Goal: Task Accomplishment & Management: Complete application form

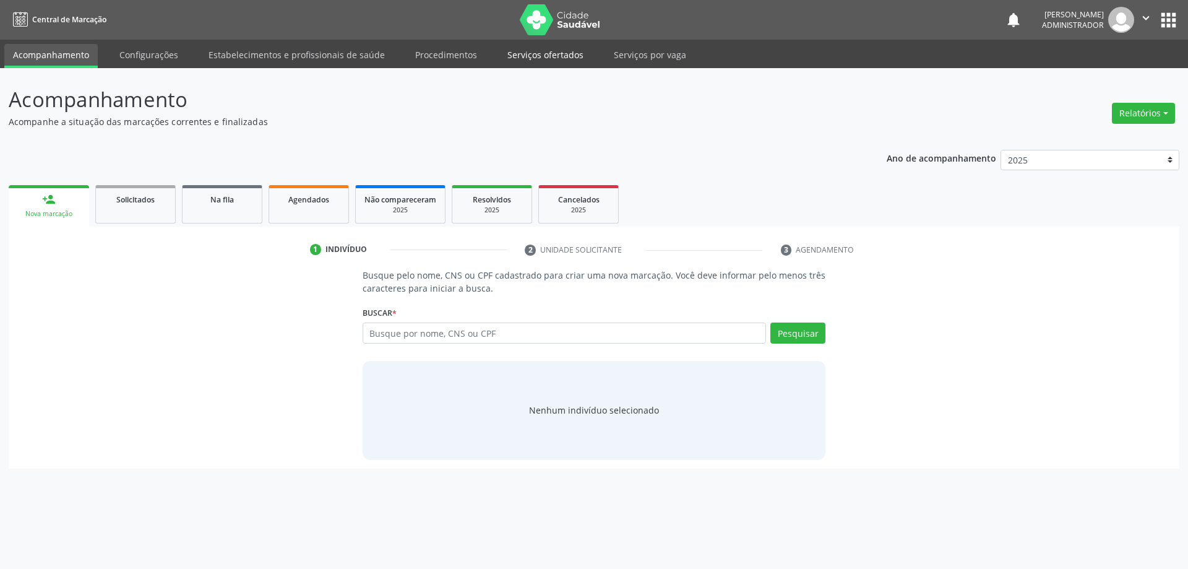
click at [518, 54] on link "Serviços ofertados" at bounding box center [545, 55] width 93 height 22
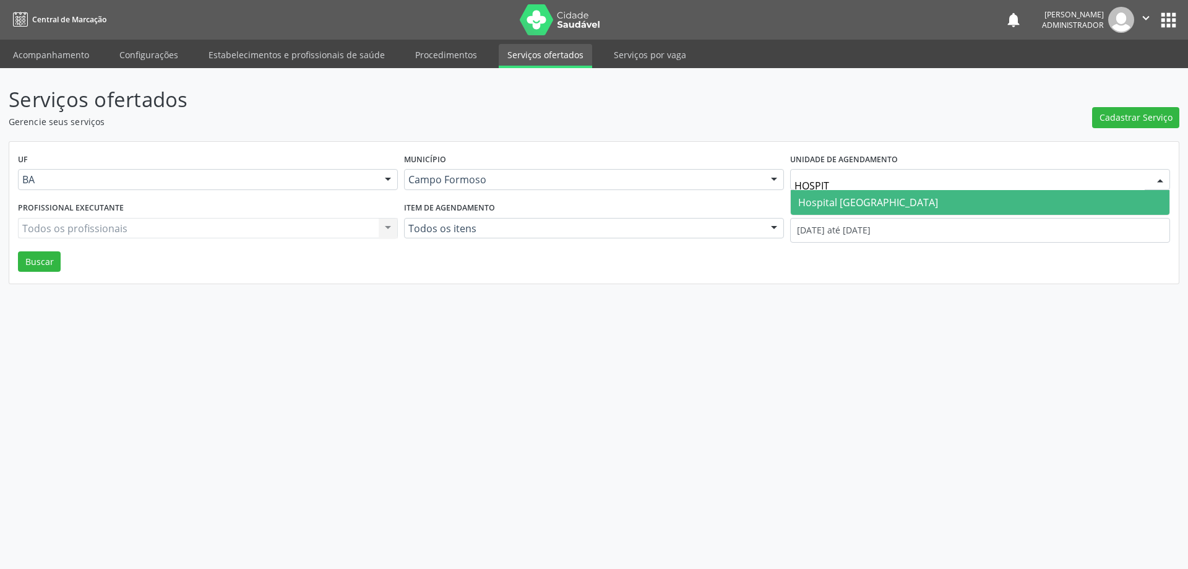
type input "HOSPITA"
click at [828, 196] on span "Hospital Sao Francisco" at bounding box center [868, 203] width 140 height 14
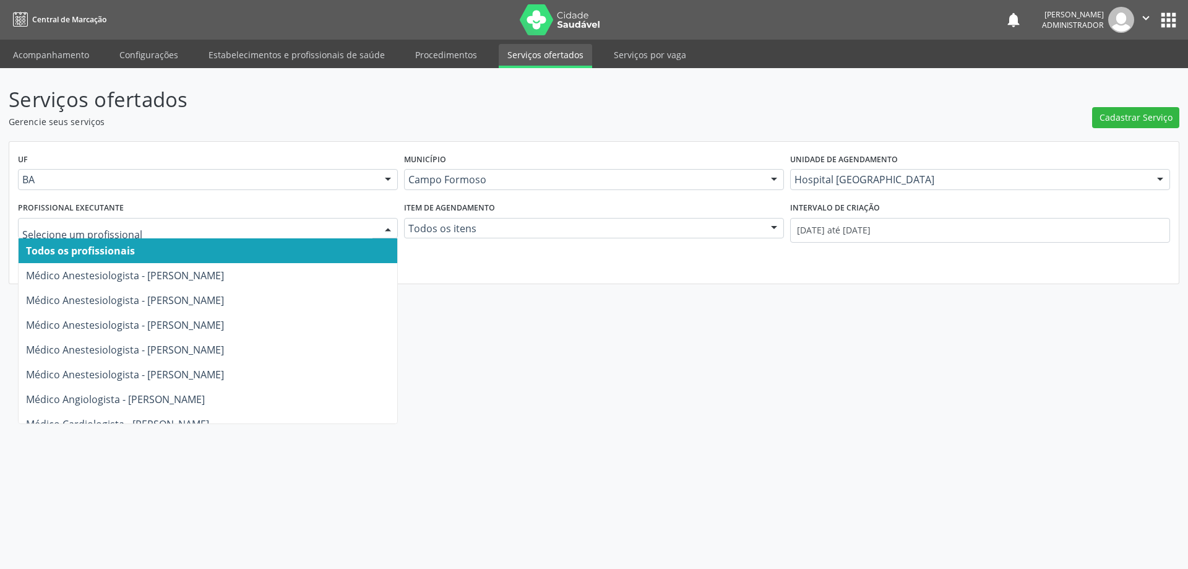
click at [384, 224] on div at bounding box center [388, 228] width 19 height 21
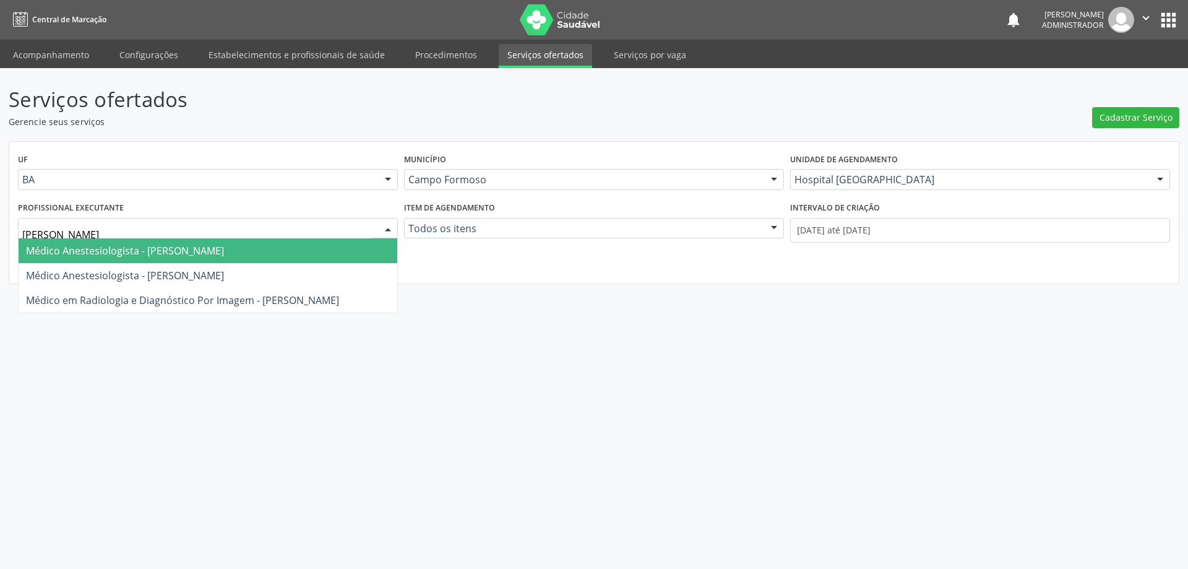
type input "JOEL"
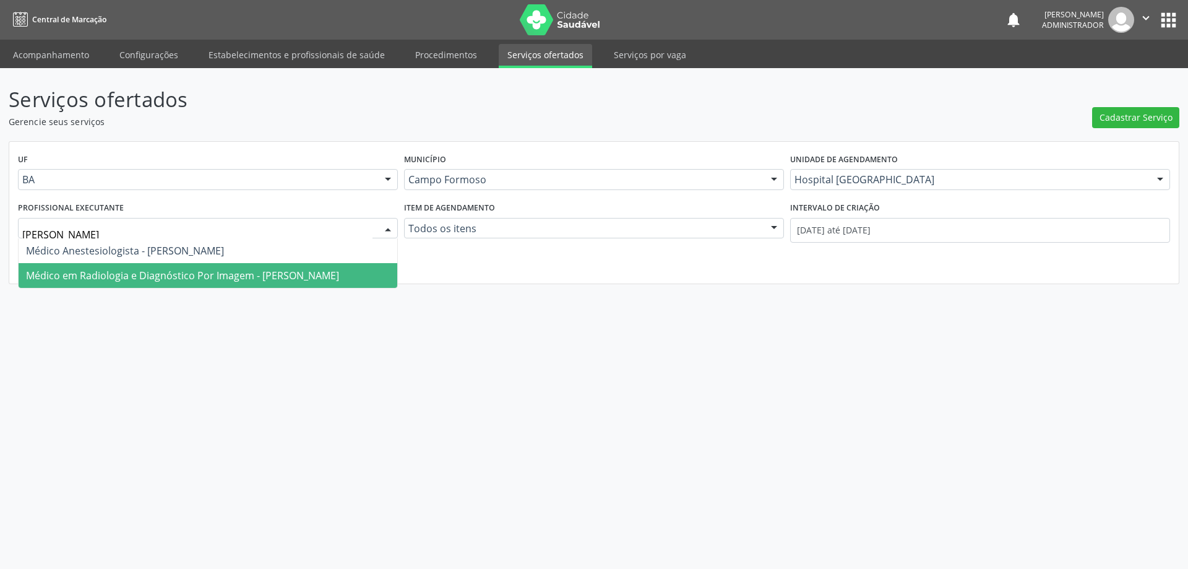
click at [188, 275] on span "Médico em Radiologia e Diagnóstico Por Imagem - Joel da Rocha Almeida" at bounding box center [182, 276] width 313 height 14
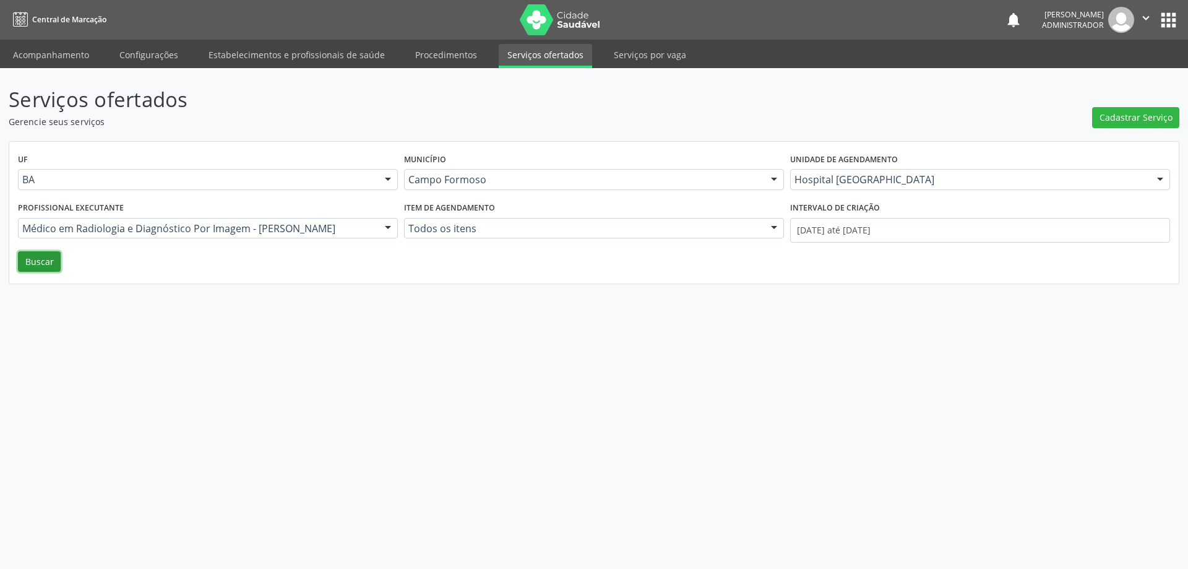
click at [43, 265] on button "Buscar" at bounding box center [39, 261] width 43 height 21
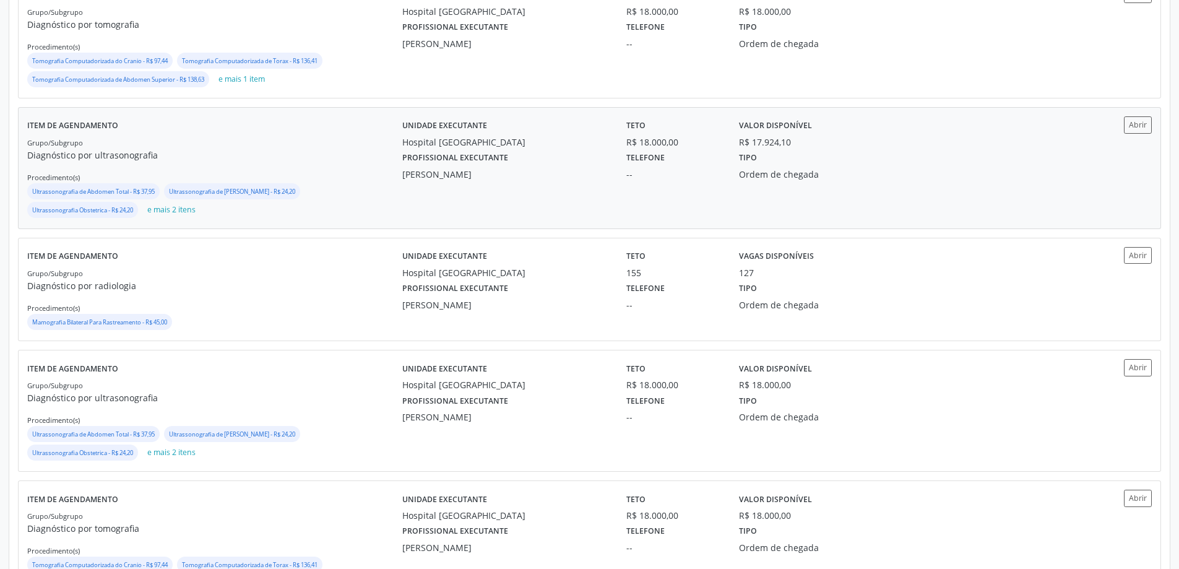
scroll to position [420, 0]
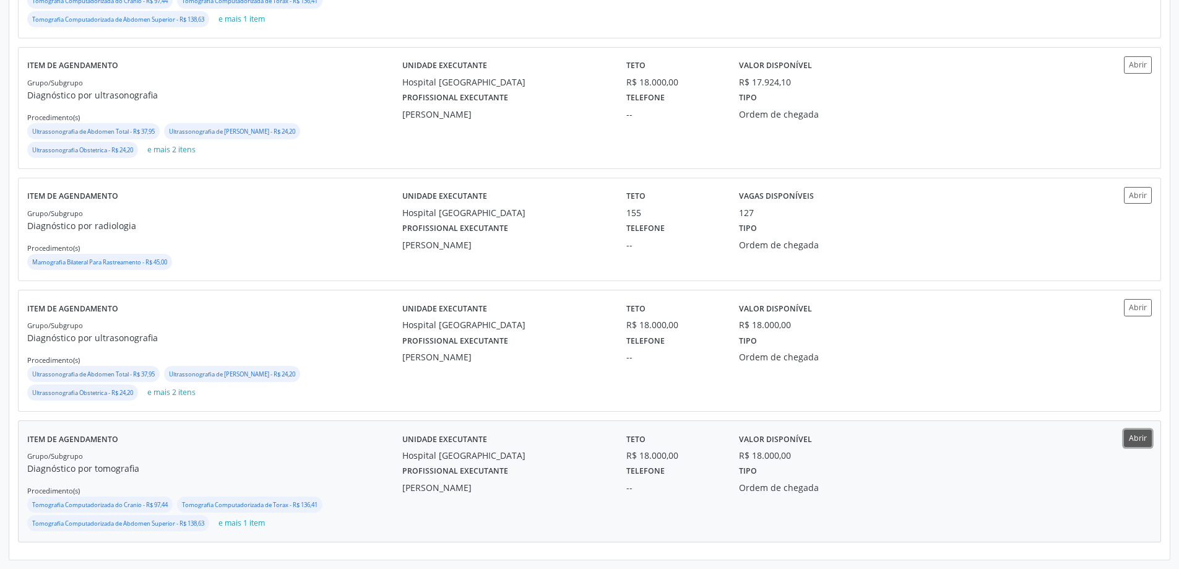
click at [1126, 433] on button "Abrir" at bounding box center [1138, 438] width 28 height 17
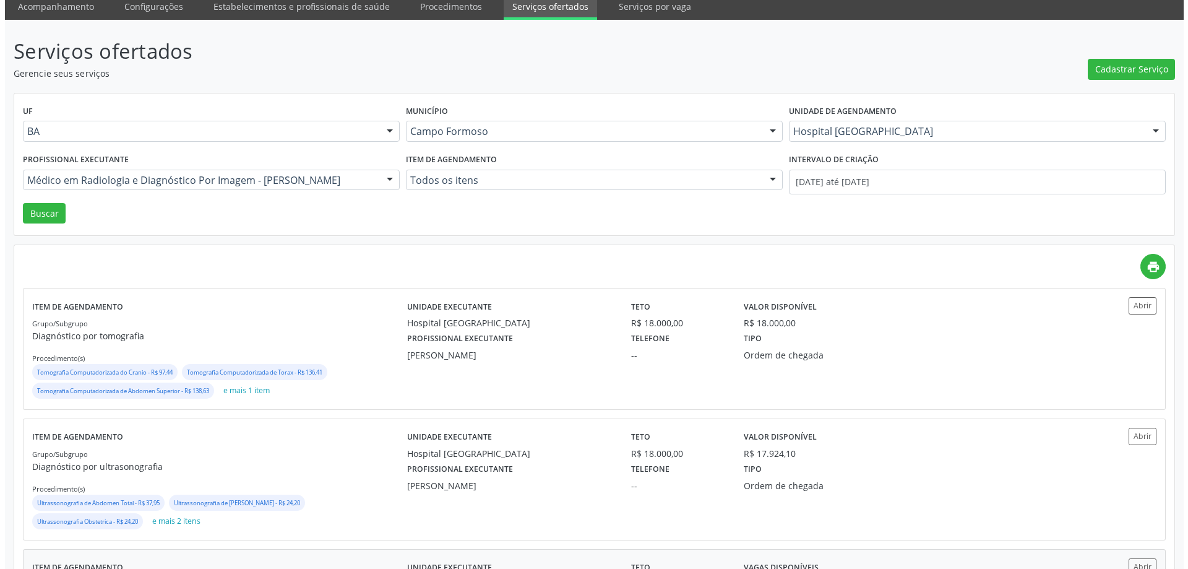
scroll to position [0, 0]
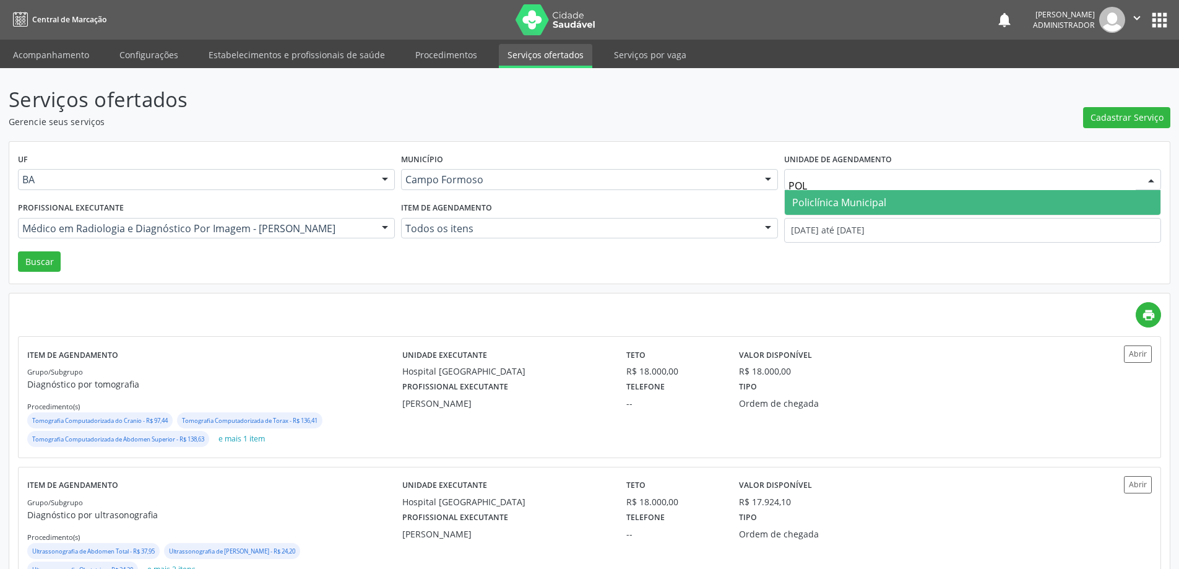
type input "POLI"
click at [865, 203] on span "Policlínica Municipal" at bounding box center [839, 203] width 94 height 14
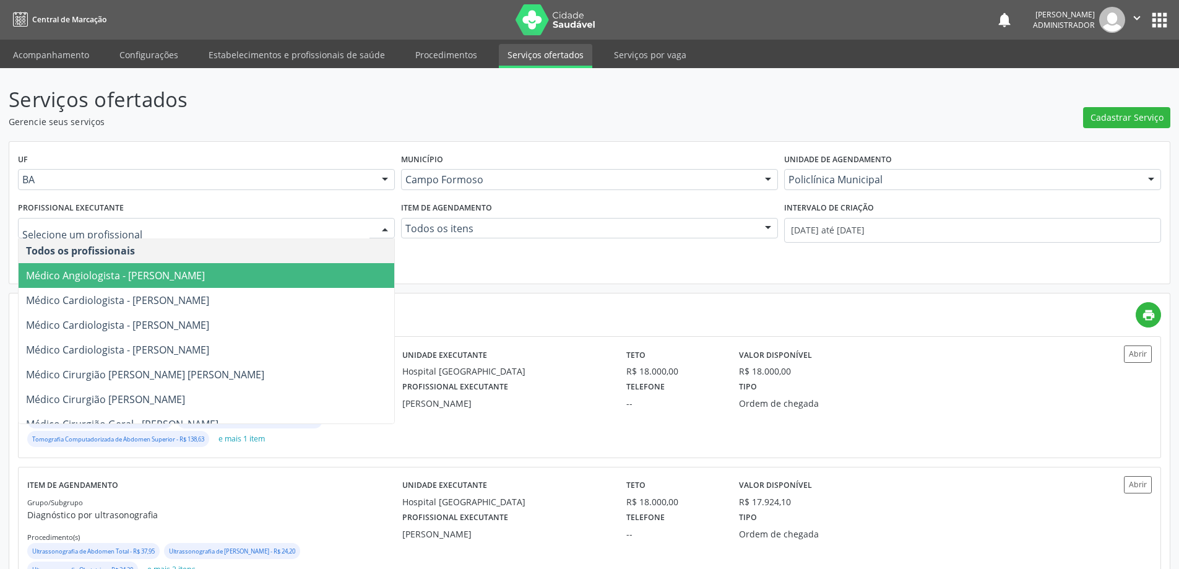
click at [381, 228] on div at bounding box center [385, 228] width 19 height 21
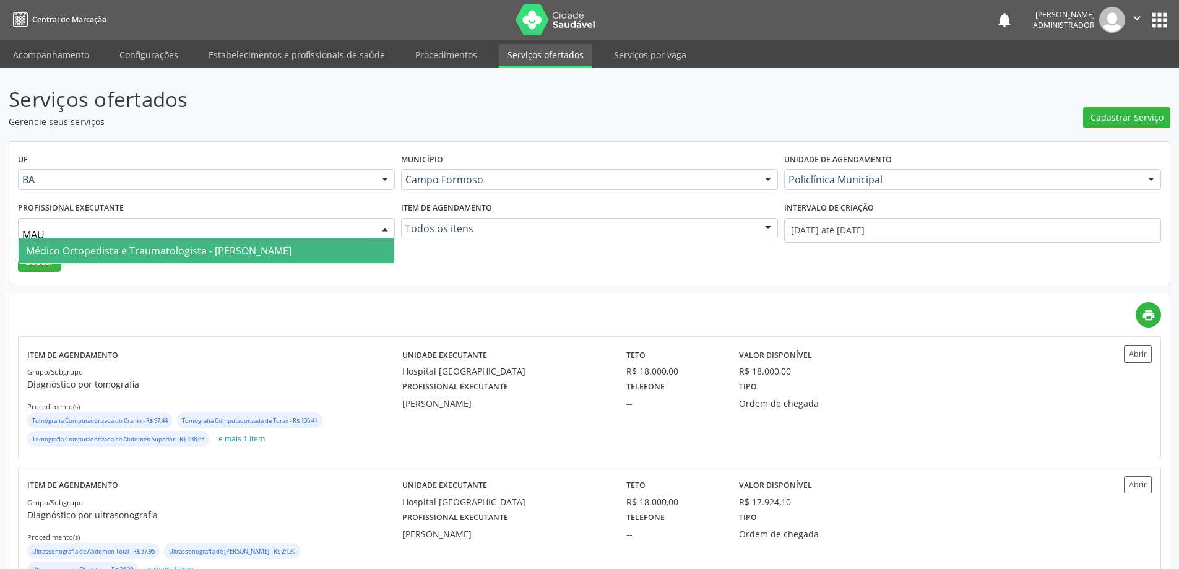
type input "MAUR"
click at [292, 251] on span "Médico Ortopedista e Traumatologista - Mauricio Cardoso Ribeiro Junior" at bounding box center [159, 251] width 266 height 14
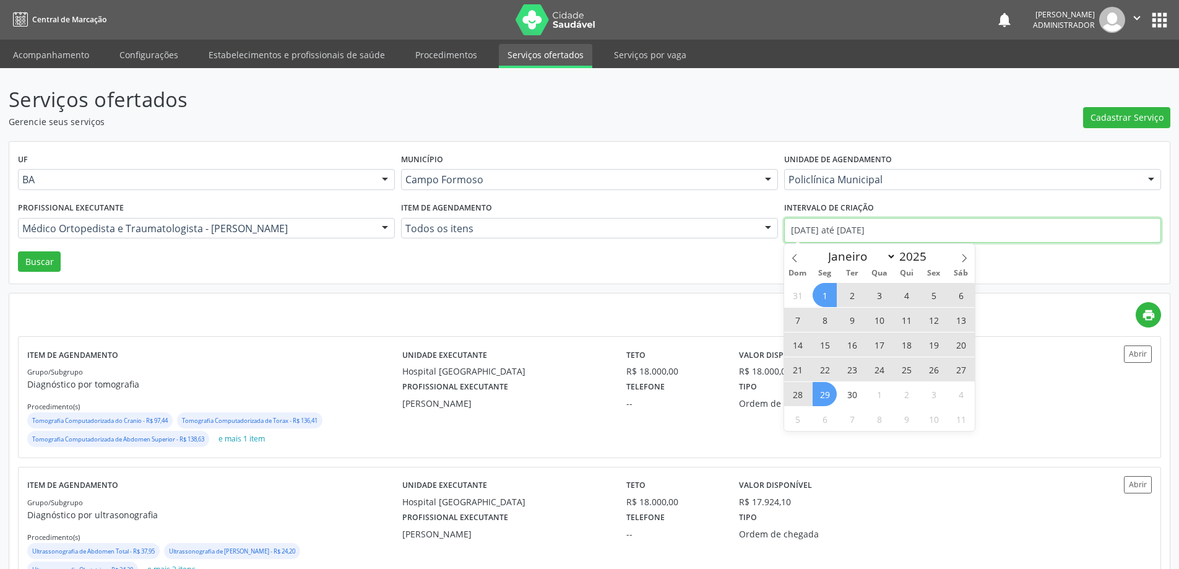
click at [821, 223] on input "01/09/2025 até 29/09/2025" at bounding box center [972, 230] width 377 height 25
click at [792, 260] on icon at bounding box center [794, 258] width 9 height 9
select select "7"
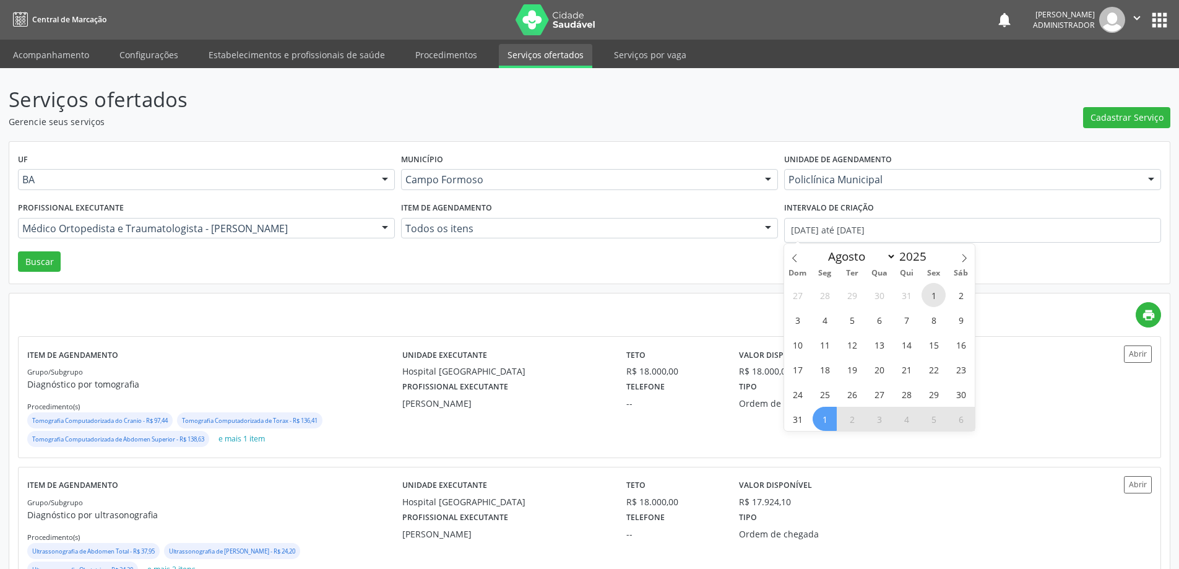
click at [932, 296] on span "1" at bounding box center [934, 295] width 24 height 24
type input "01/08/2025"
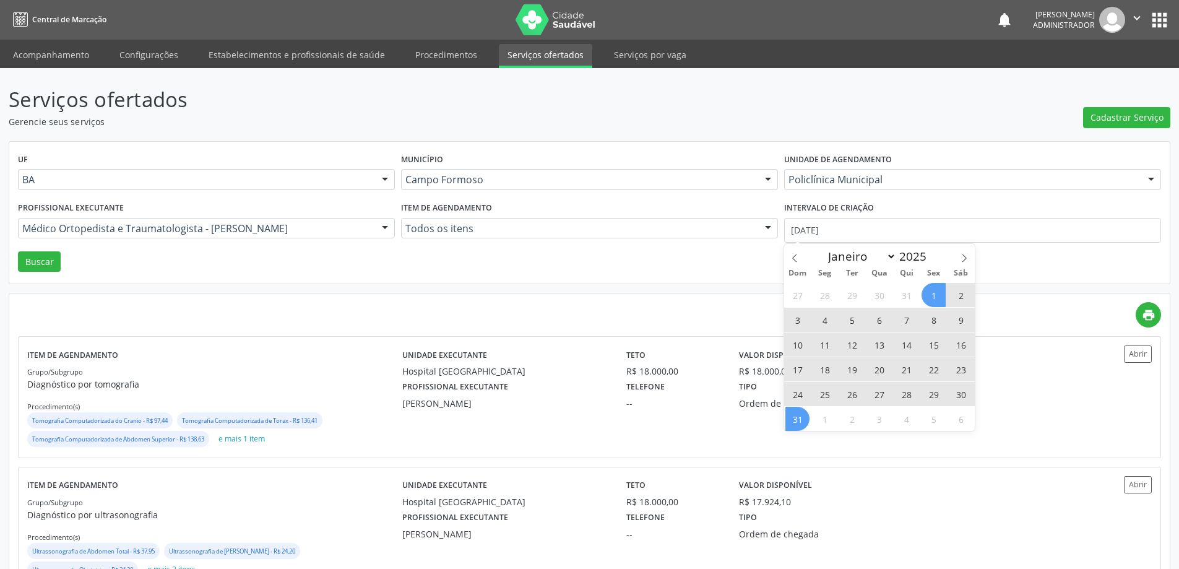
click at [800, 425] on span "31" at bounding box center [797, 419] width 24 height 24
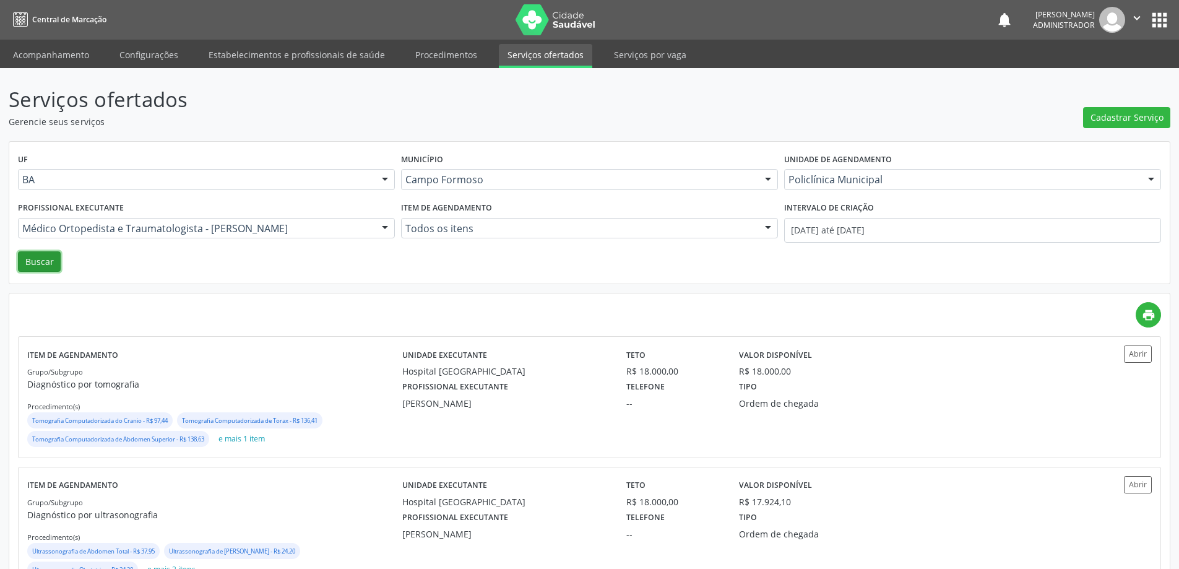
click at [40, 263] on button "Buscar" at bounding box center [39, 261] width 43 height 21
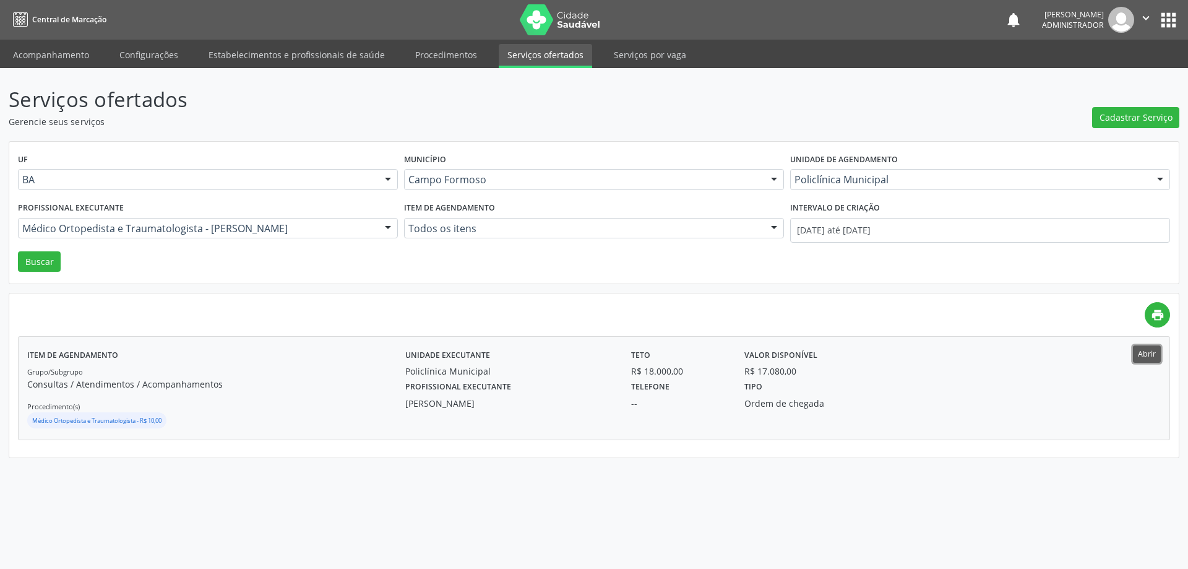
click at [1148, 357] on button "Abrir" at bounding box center [1147, 353] width 28 height 17
click at [1133, 345] on button "Abrir" at bounding box center [1147, 353] width 28 height 17
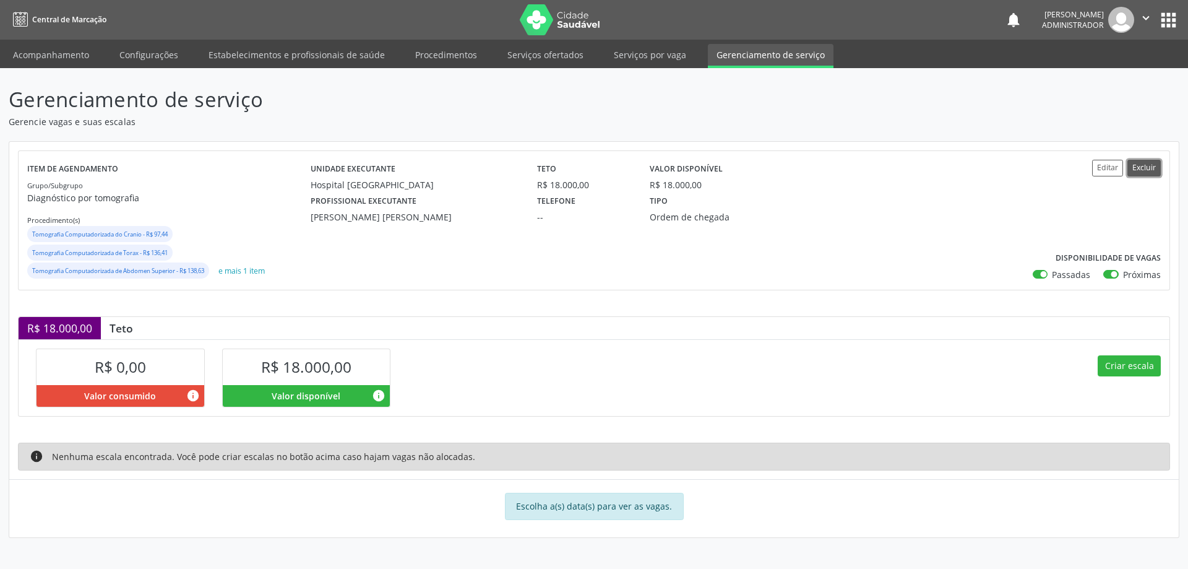
click at [1138, 168] on button "Excluir" at bounding box center [1144, 168] width 33 height 17
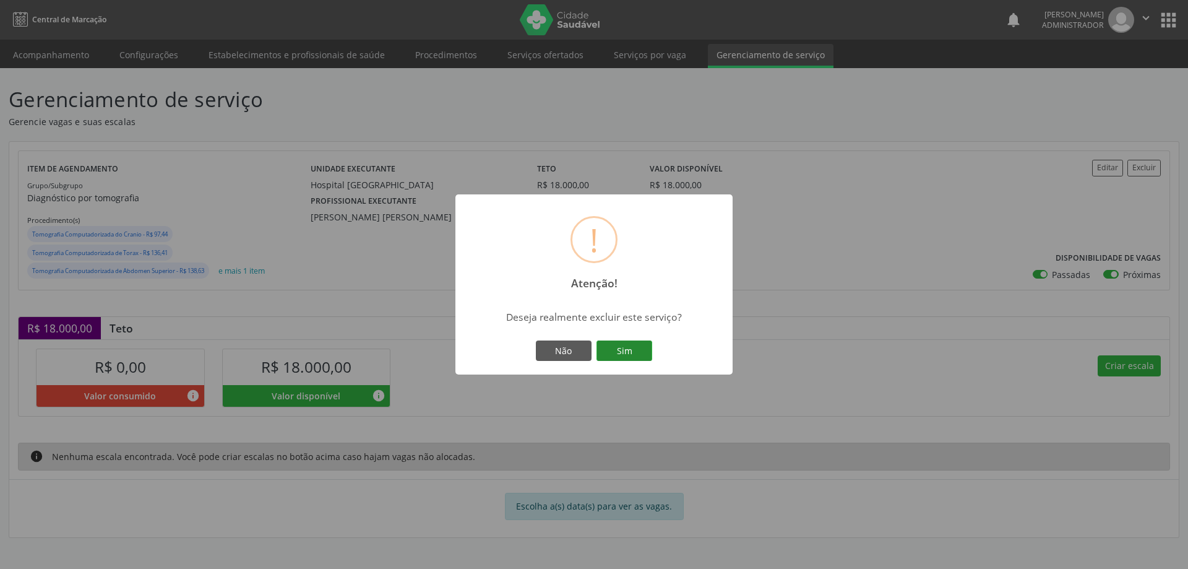
click at [623, 350] on button "Sim" at bounding box center [625, 350] width 56 height 21
click at [592, 360] on button "OK" at bounding box center [594, 350] width 56 height 21
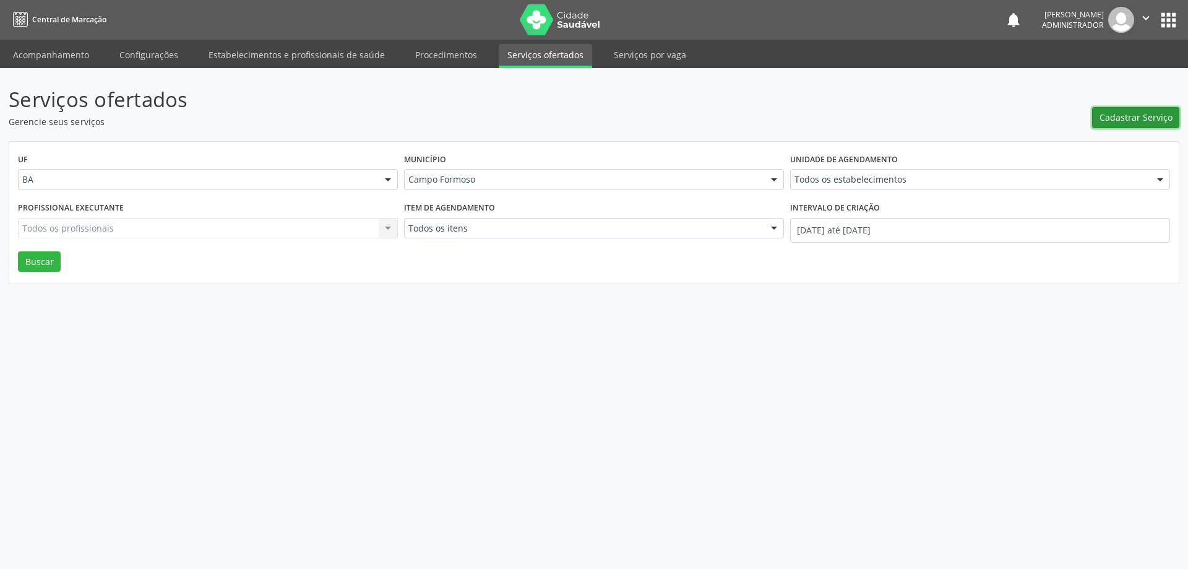
click at [1117, 116] on span "Cadastrar Serviço" at bounding box center [1136, 117] width 73 height 13
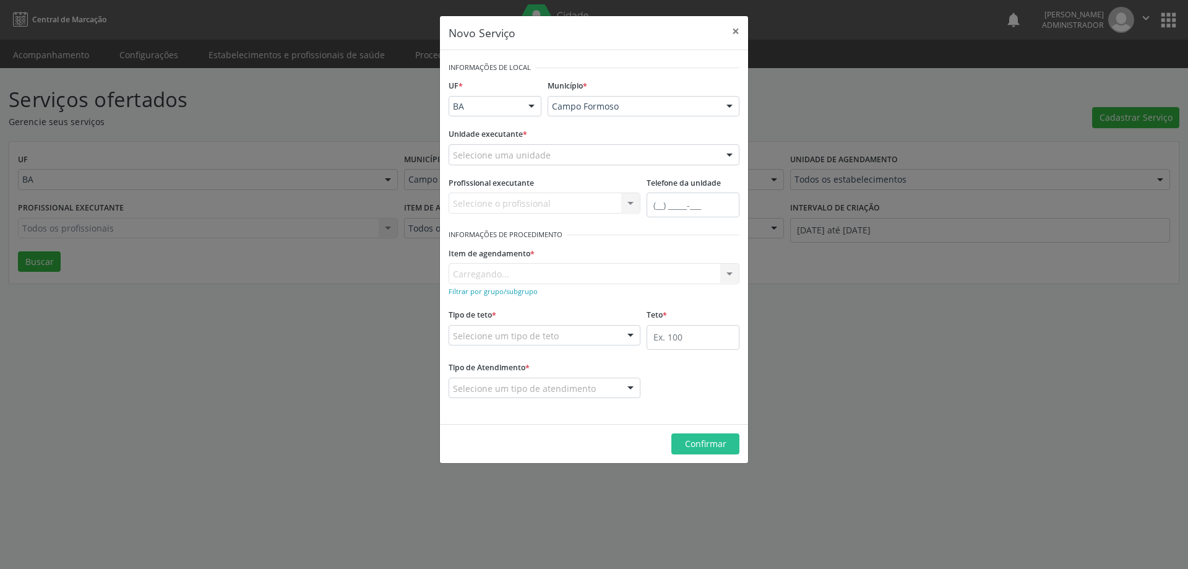
click at [616, 154] on div "Selecione uma unidade" at bounding box center [594, 154] width 291 height 21
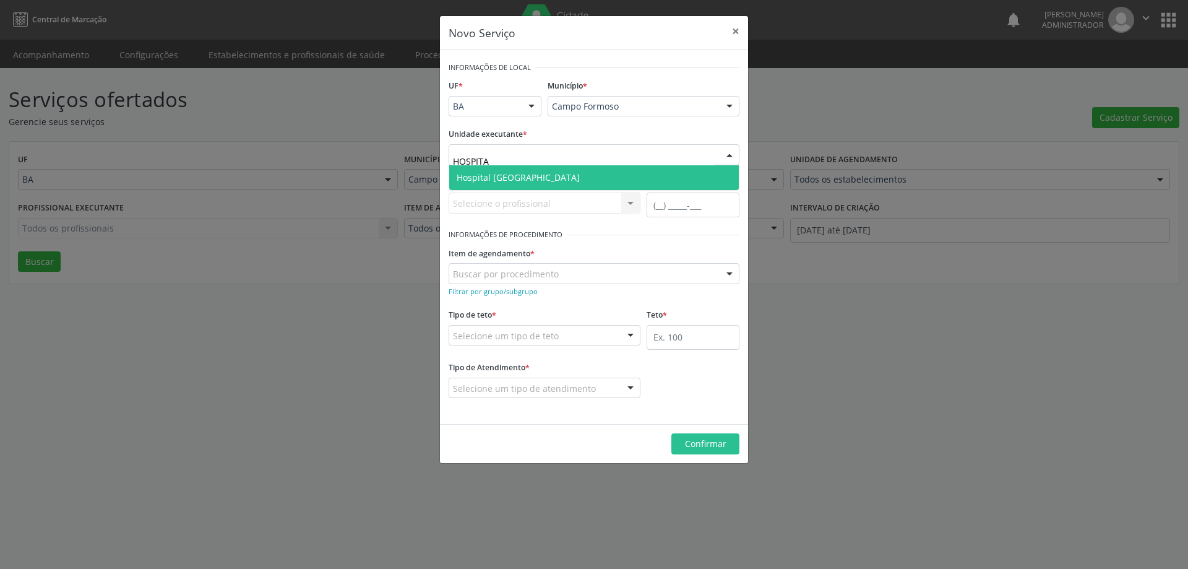
type input "HOSPITAL"
click at [580, 173] on span "Hospital Sao Francisco" at bounding box center [594, 177] width 290 height 25
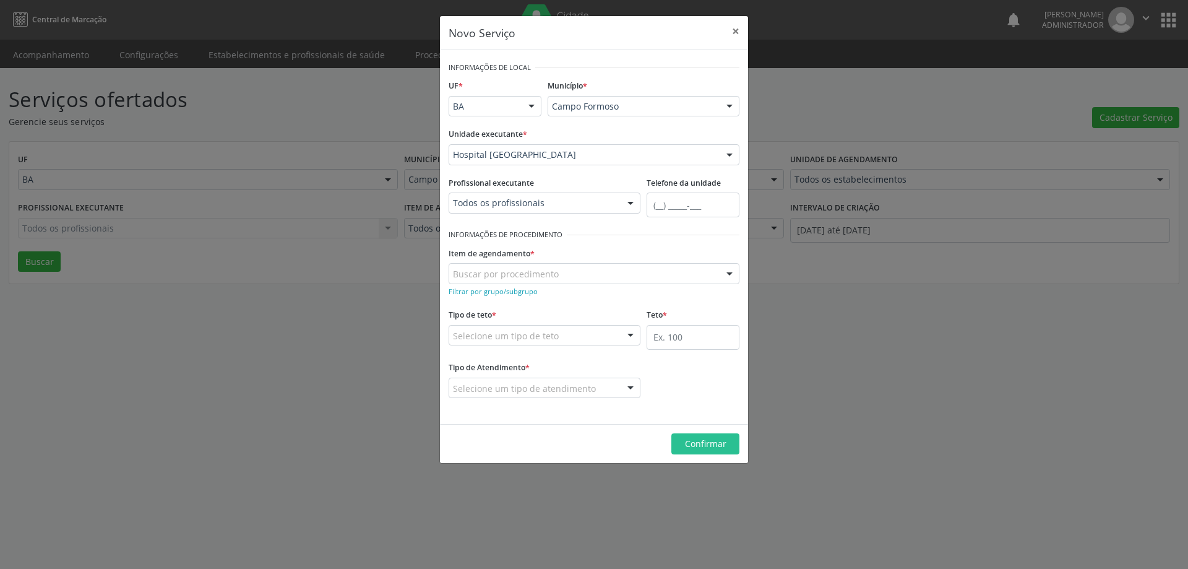
click at [631, 206] on div at bounding box center [630, 203] width 19 height 21
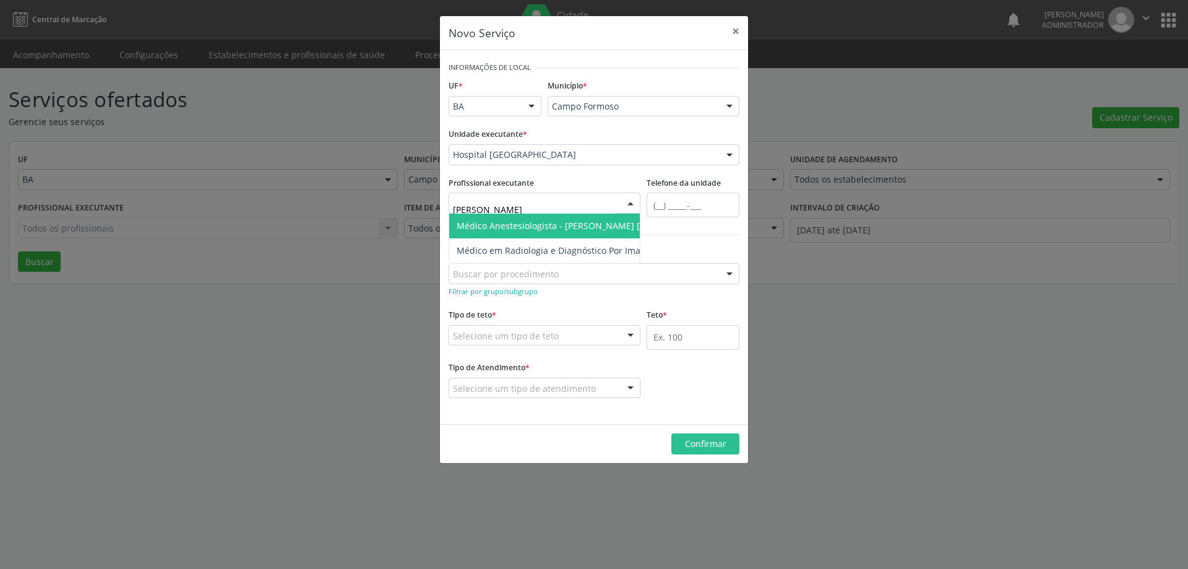
click at [611, 223] on span "Médico Anestesiologista - Joel da Rocha Almeida" at bounding box center [581, 226] width 249 height 12
type input "JOEL"
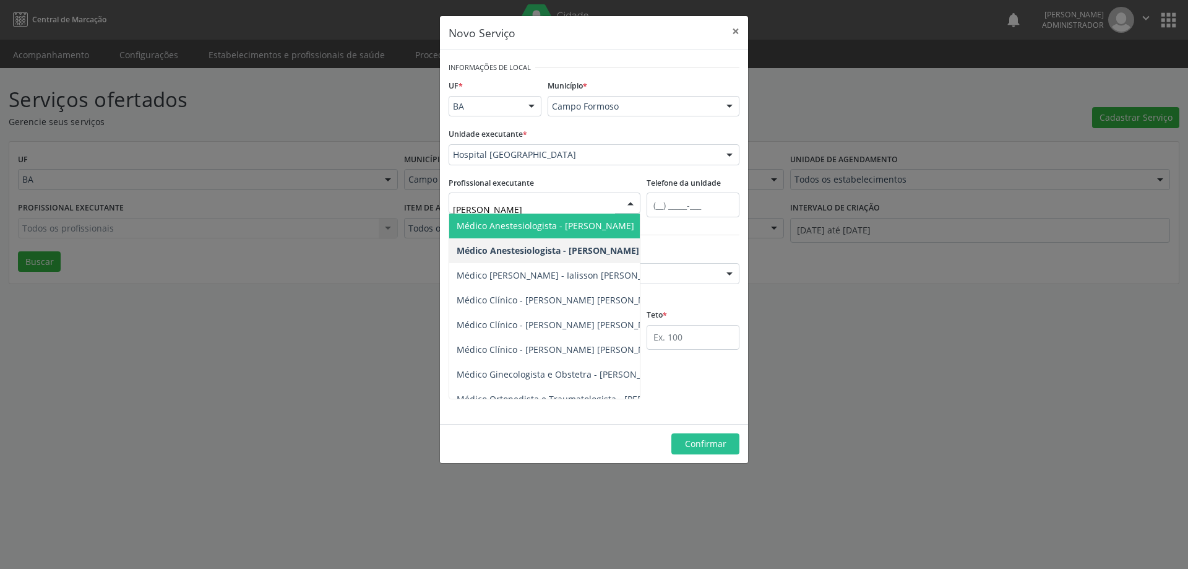
type input "JOEL"
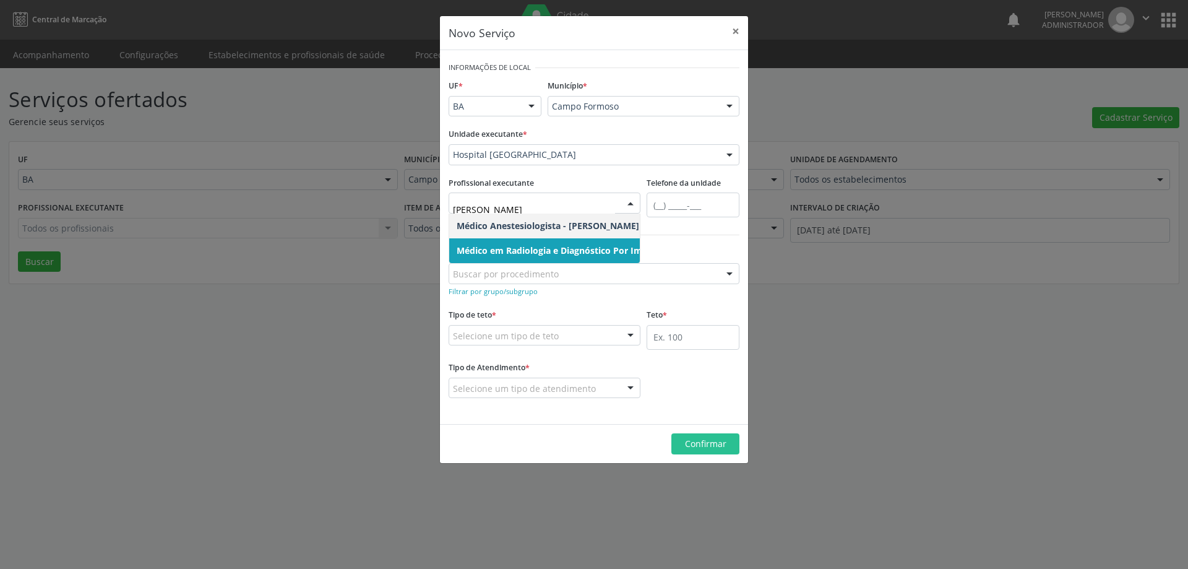
click at [596, 254] on span "Médico em Radiologia e Diagnóstico Por Imagem - Joel da Rocha Almeida" at bounding box center [637, 250] width 361 height 12
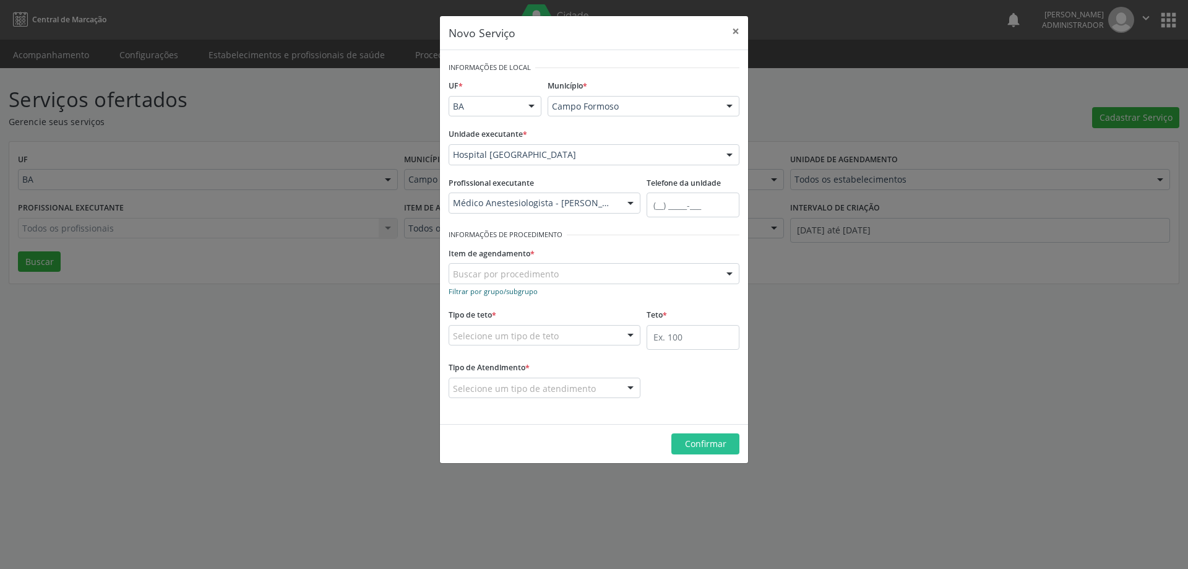
click at [486, 293] on small "Filtrar por grupo/subgrupo" at bounding box center [493, 291] width 89 height 9
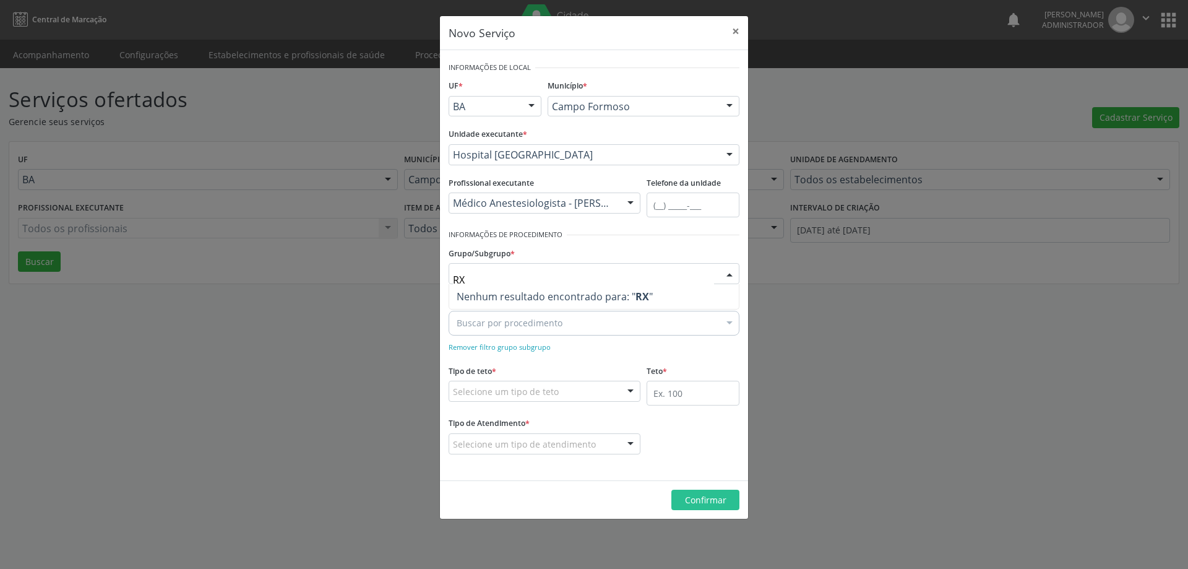
type input "R"
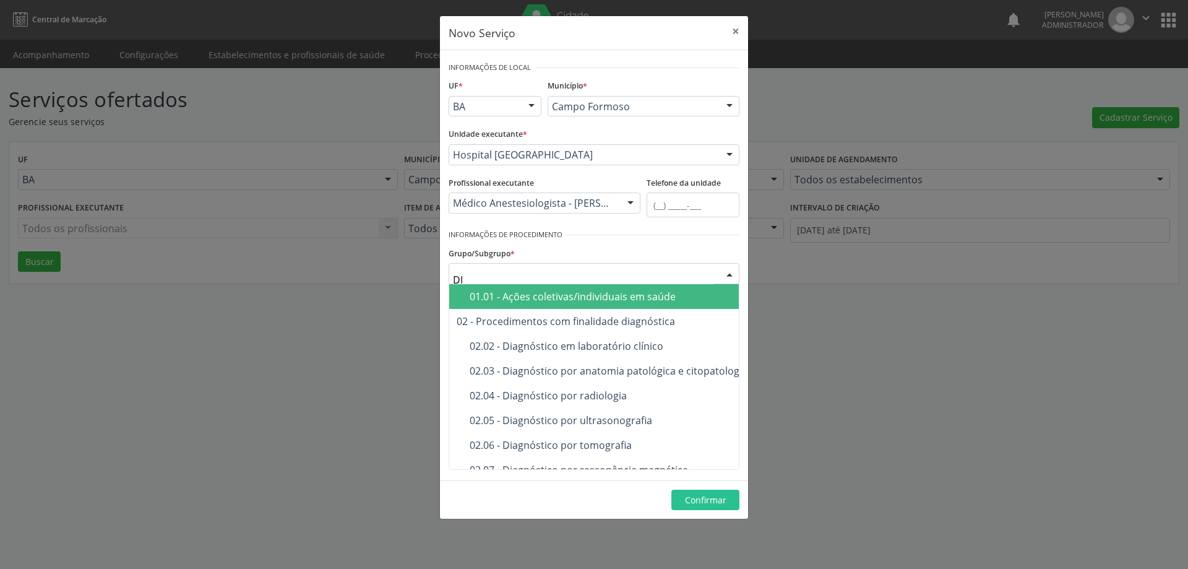
type input "D"
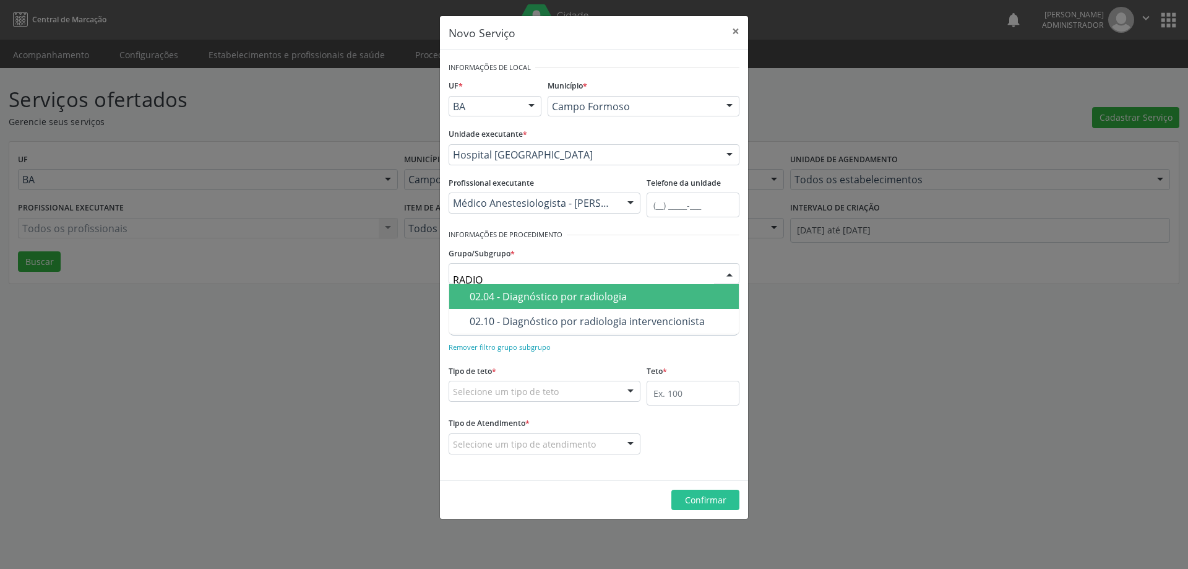
type input "RADI"
click at [547, 293] on div "02.04 - Diagnóstico por radiologia" at bounding box center [601, 297] width 262 height 10
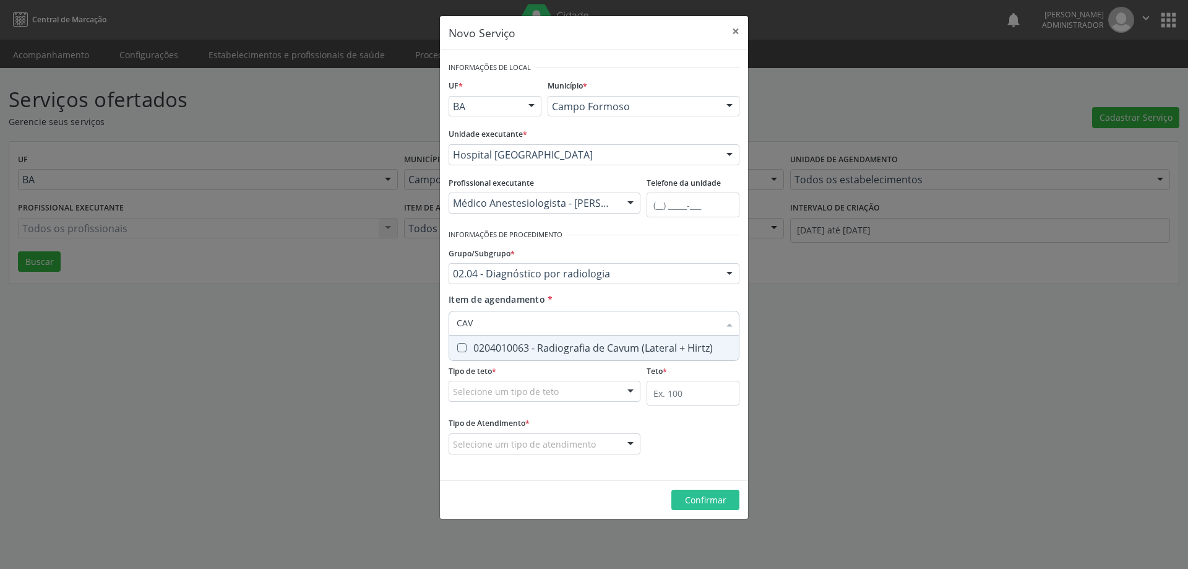
type input "CAVU"
click at [572, 345] on div "0204010063 - Radiografia de Cavum (Lateral + Hirtz)" at bounding box center [594, 348] width 275 height 10
checkbox Hirtz\) "true"
type input "CA"
checkbox Hirtz\) "false"
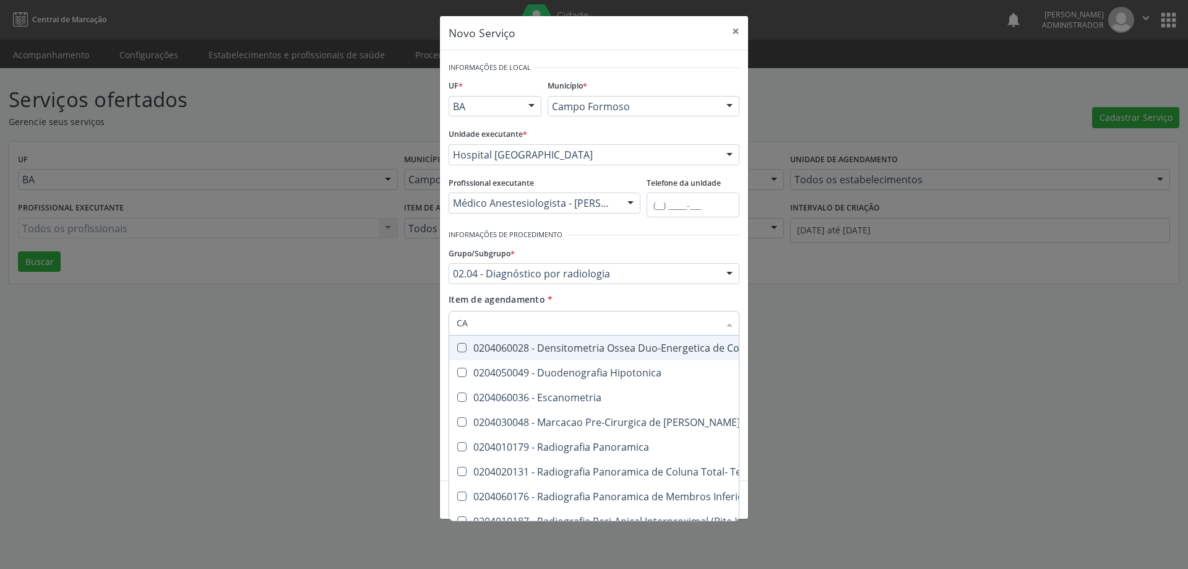
type input "C"
checkbox Hirtz\) "false"
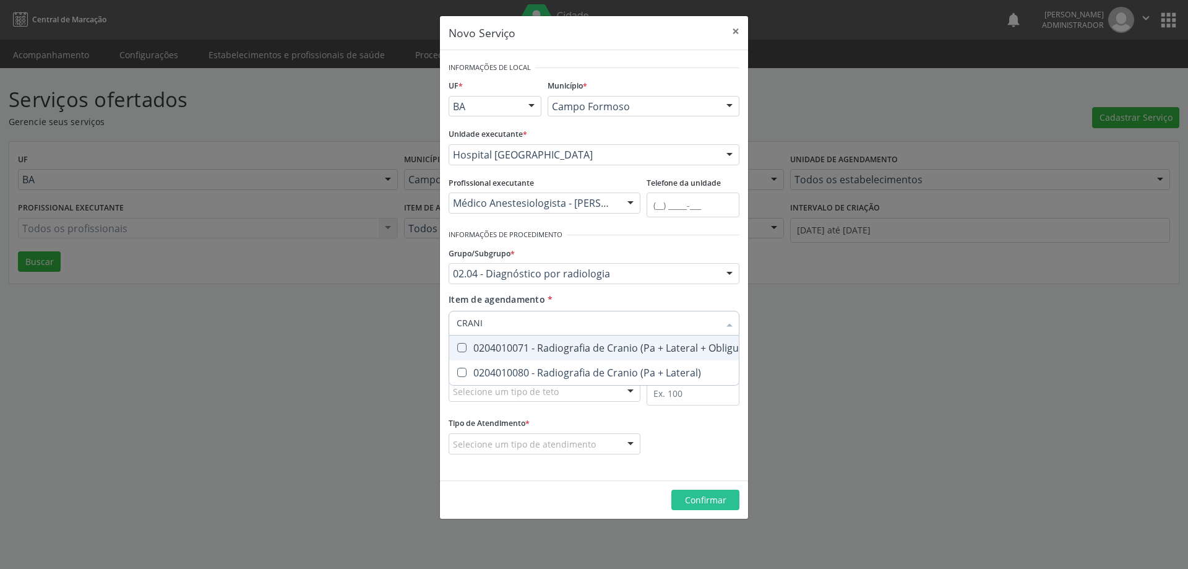
type input "CRANIO"
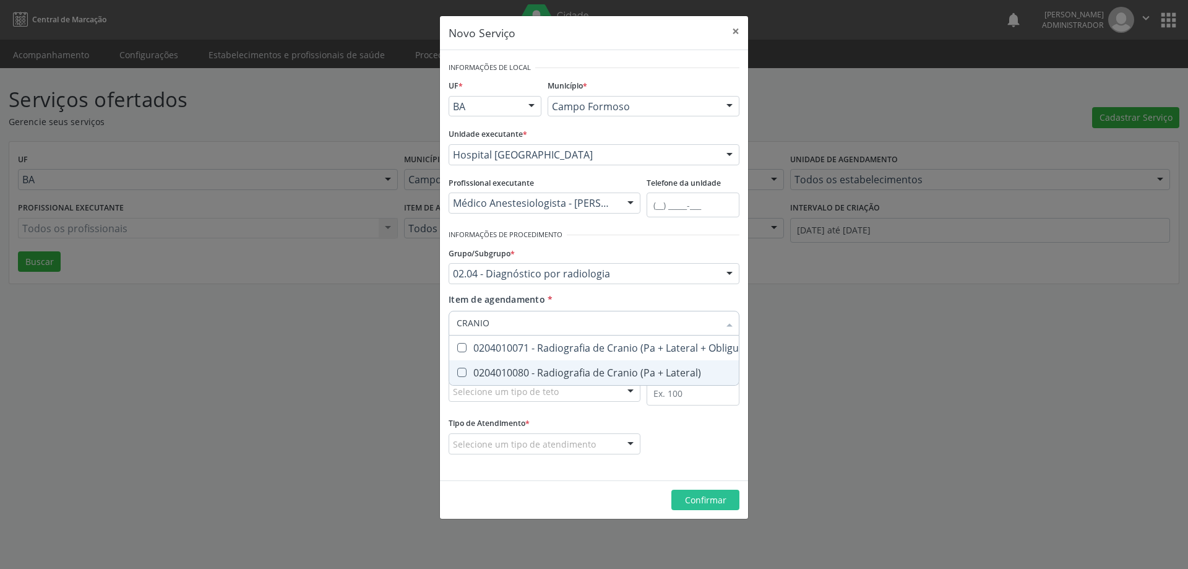
click at [589, 368] on div "0204010080 - Radiografia de Cranio (Pa + Lateral)" at bounding box center [641, 373] width 368 height 10
checkbox Lateral\) "true"
type input "CRA"
checkbox Lateral\) "false"
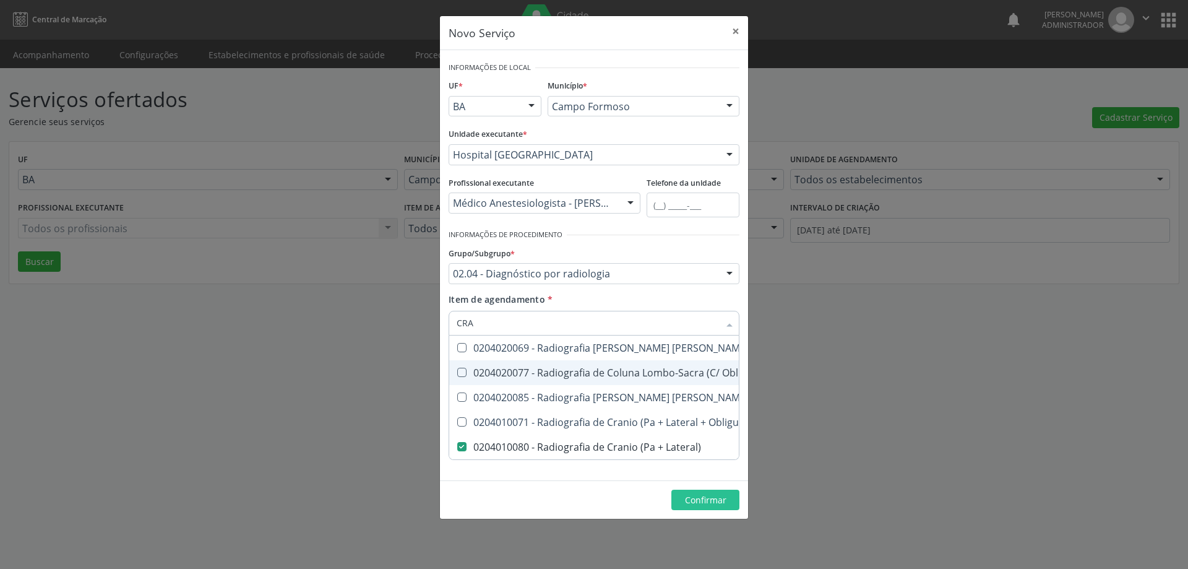
type input "CR"
checkbox Lateral\) "false"
type input "C"
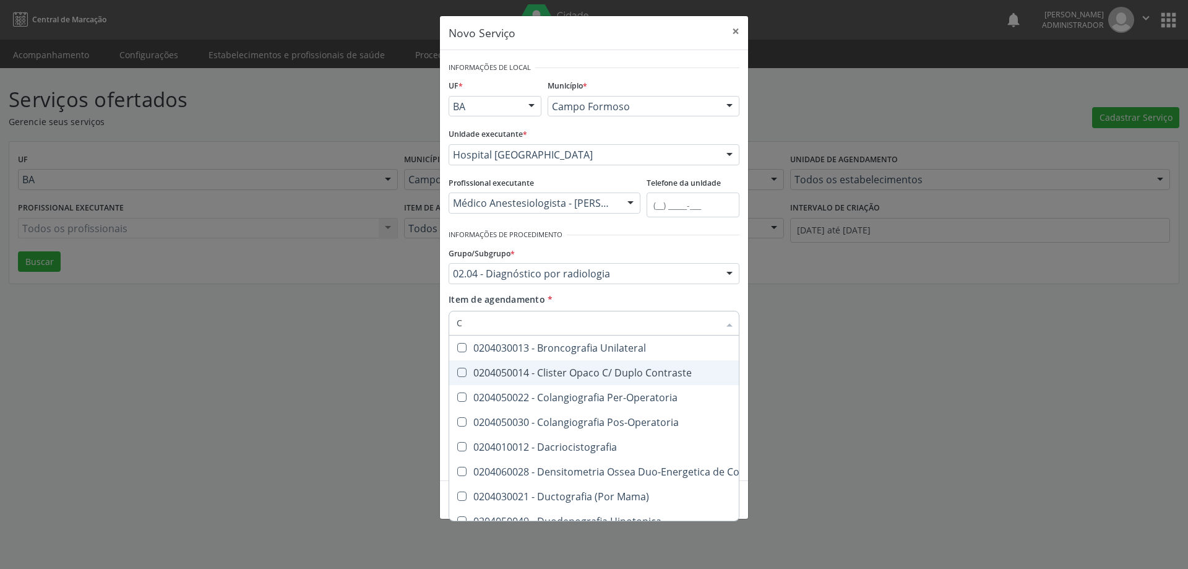
checkbox Hirtz\) "false"
checkbox Obliqua\) "true"
checkbox Lateral\) "false"
checkbox Tracados "true"
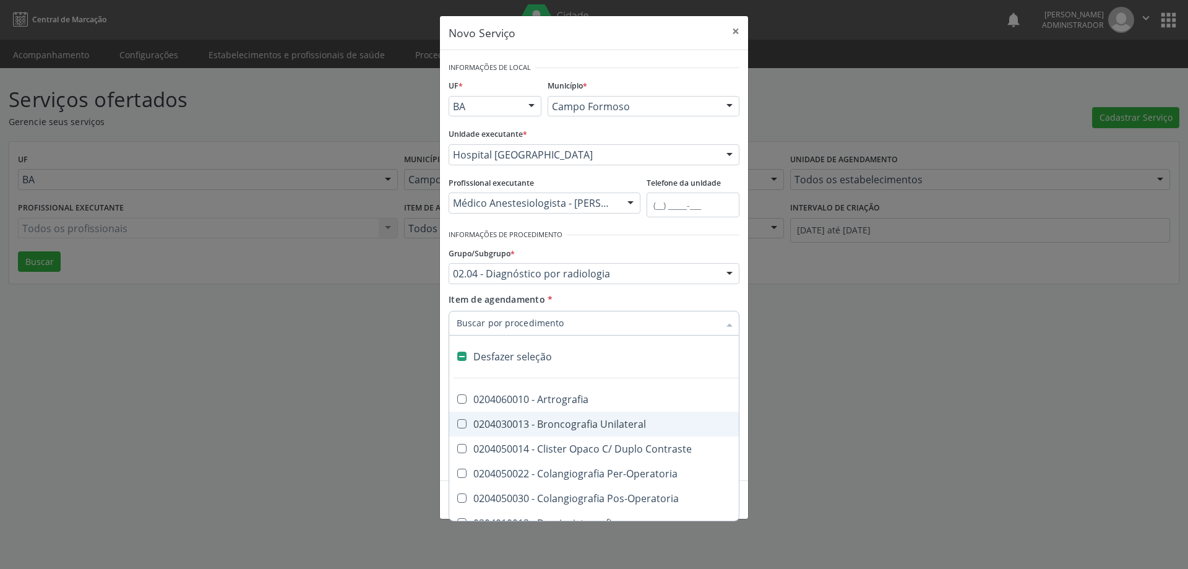
type input "M"
checkbox Contraste "true"
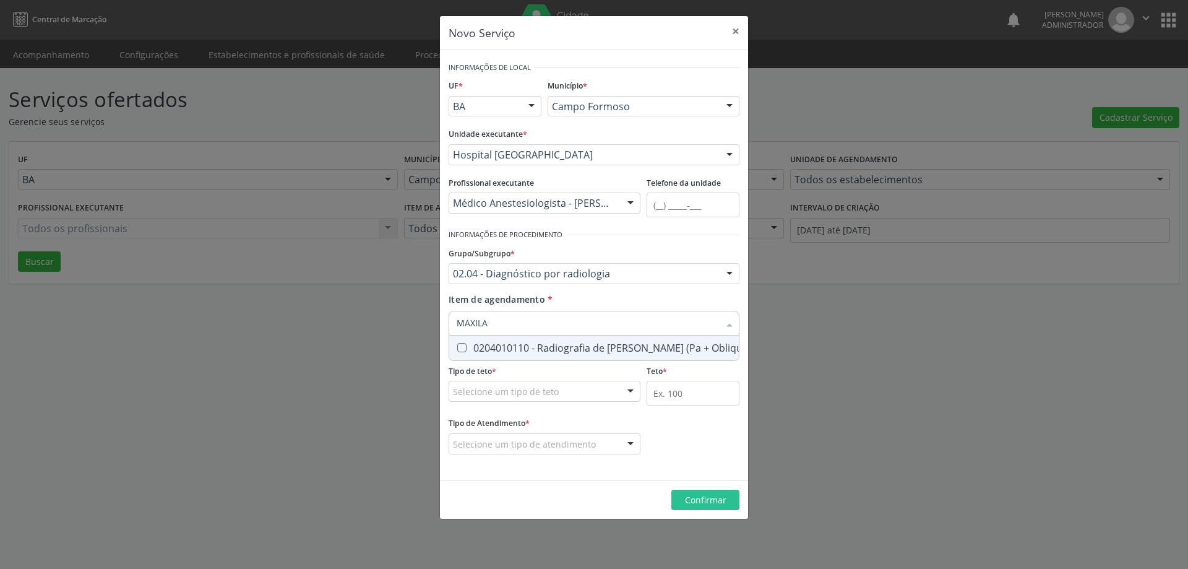
type input "MAXILAR"
click at [581, 347] on div "0204010110 - Radiografia de Maxilar (Pa + Obliqua)" at bounding box center [604, 348] width 295 height 10
checkbox Obliqua\) "true"
type input "MA"
checkbox Obliqua\) "false"
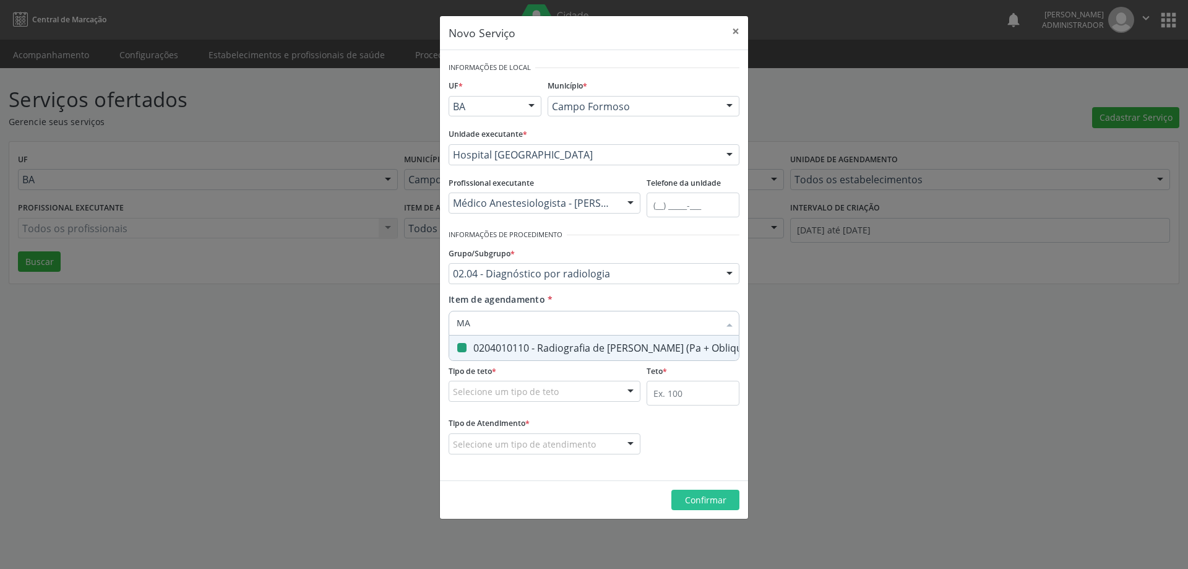
type input "M"
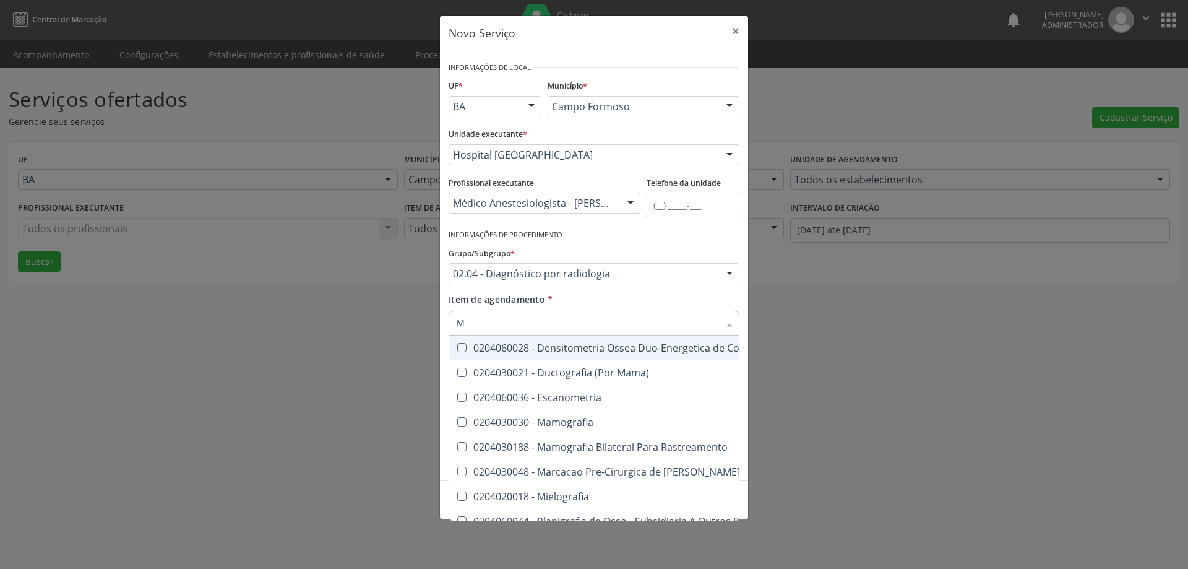
checkbox Hirtz\) "false"
checkbox Obliqua\) "false"
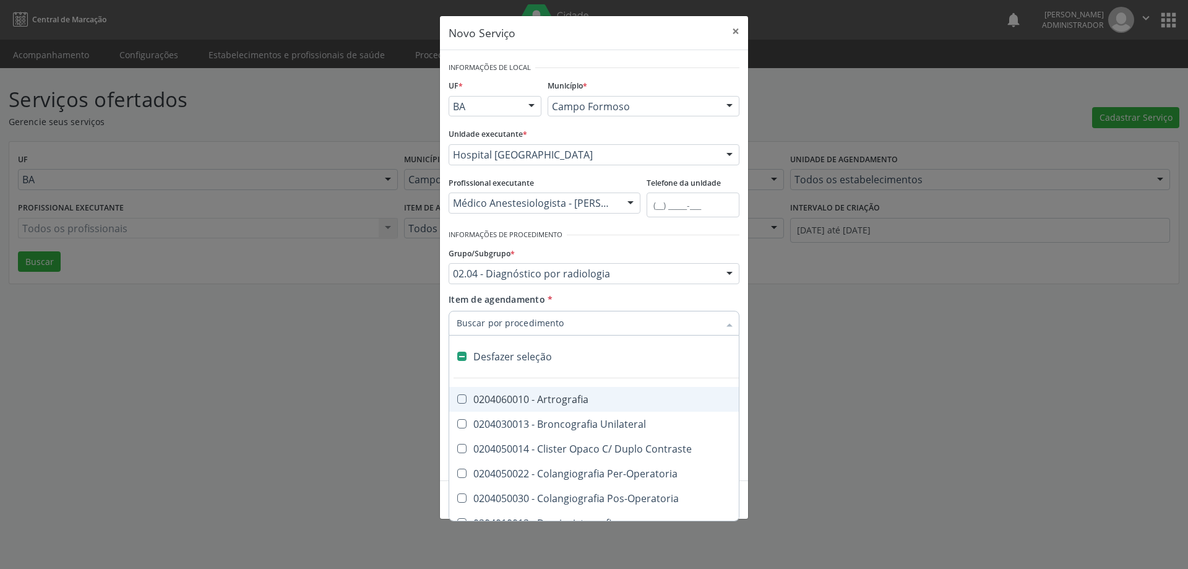
type input "C"
checkbox Obliquas\) "true"
checkbox Hirtz\) "false"
checkbox Obliquas\) "true"
checkbox Lateral\) "false"
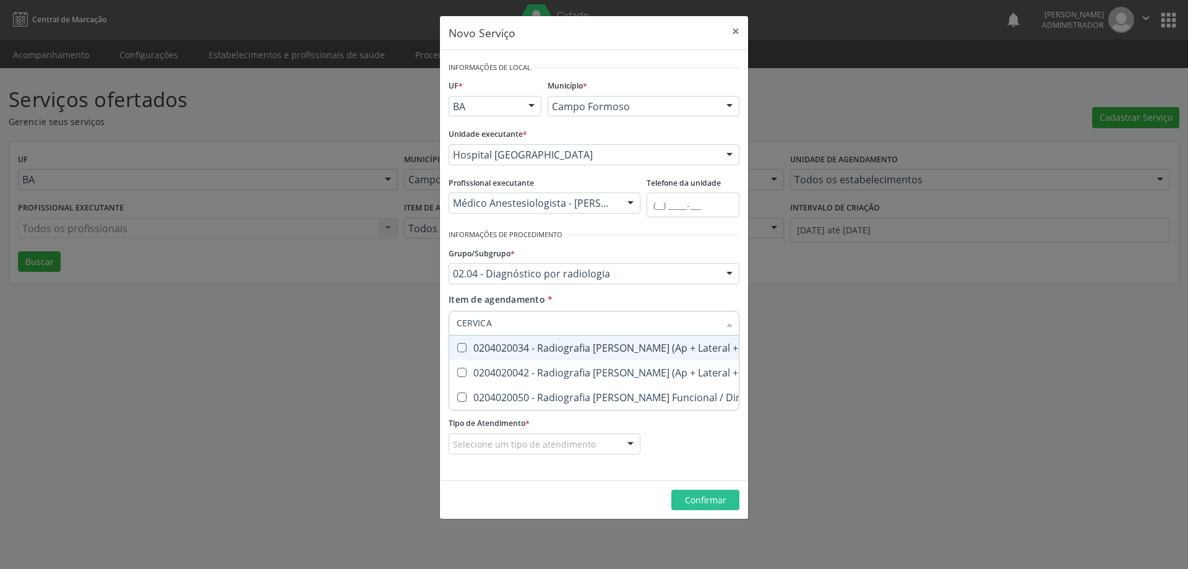
type input "CERVICAL"
click at [465, 346] on Obliquas\) at bounding box center [461, 347] width 9 height 9
click at [457, 346] on Obliquas\) "checkbox" at bounding box center [453, 348] width 8 height 8
checkbox Obliquas\) "true"
type input "CE"
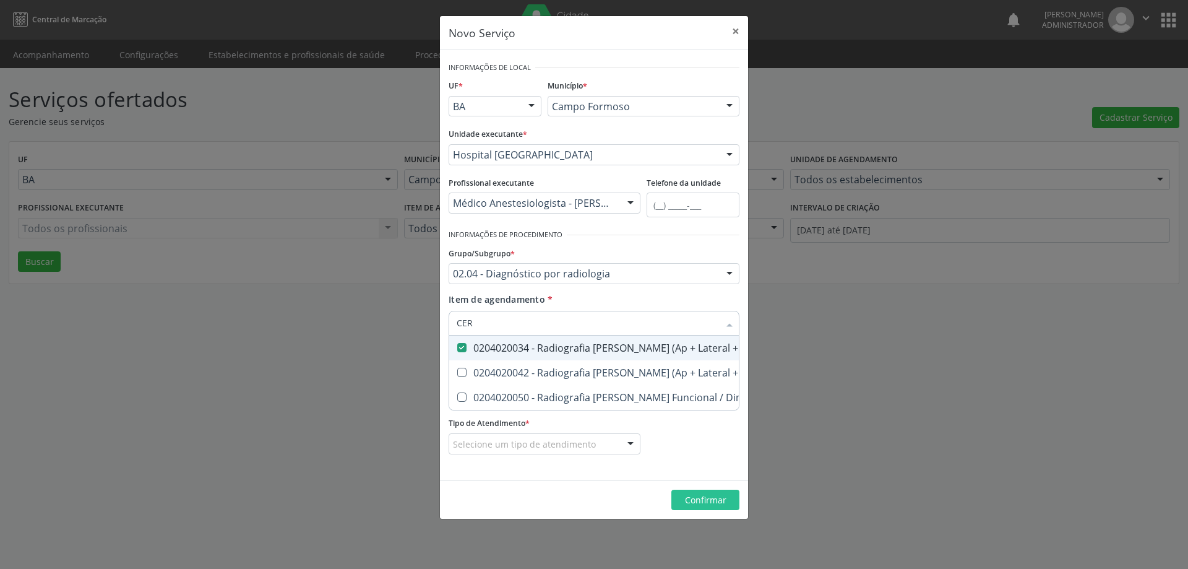
checkbox Obliquas\) "false"
checkbox Flexao\) "true"
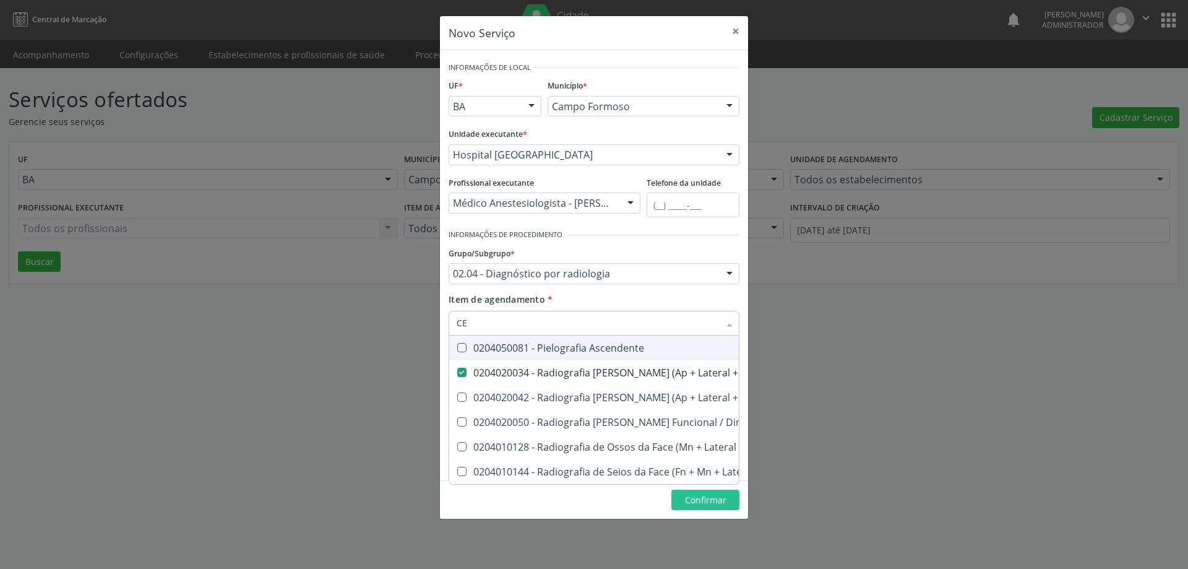
type input "C"
checkbox Obliquas\) "false"
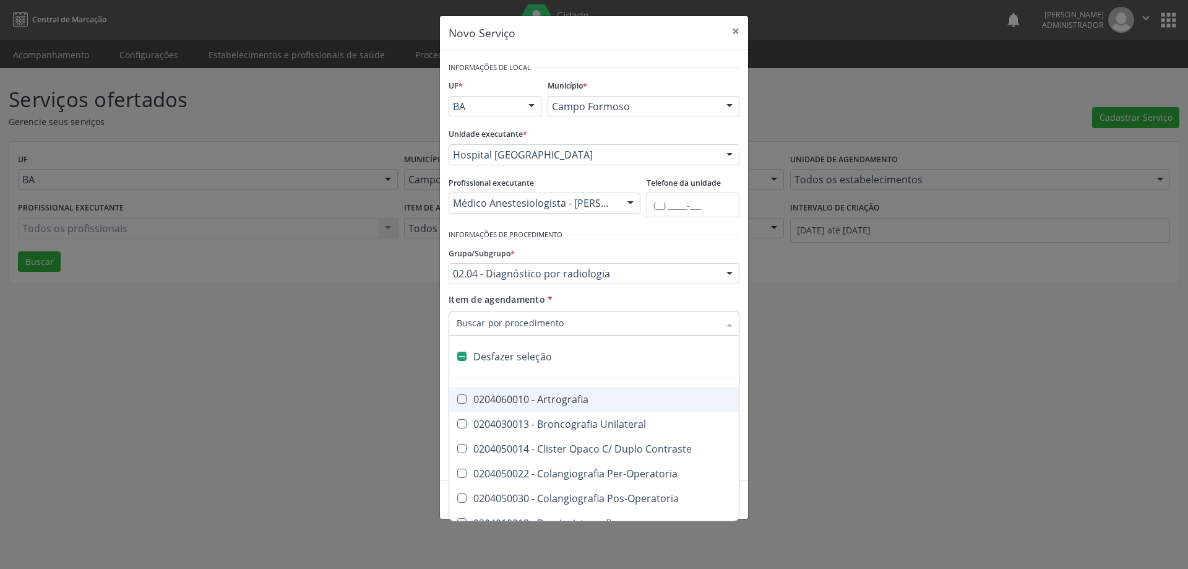
type input "L"
checkbox Antebraco "true"
checkbox Acromio-Clavicular "true"
checkbox Hirtz\) "false"
checkbox Obliquas\) "false"
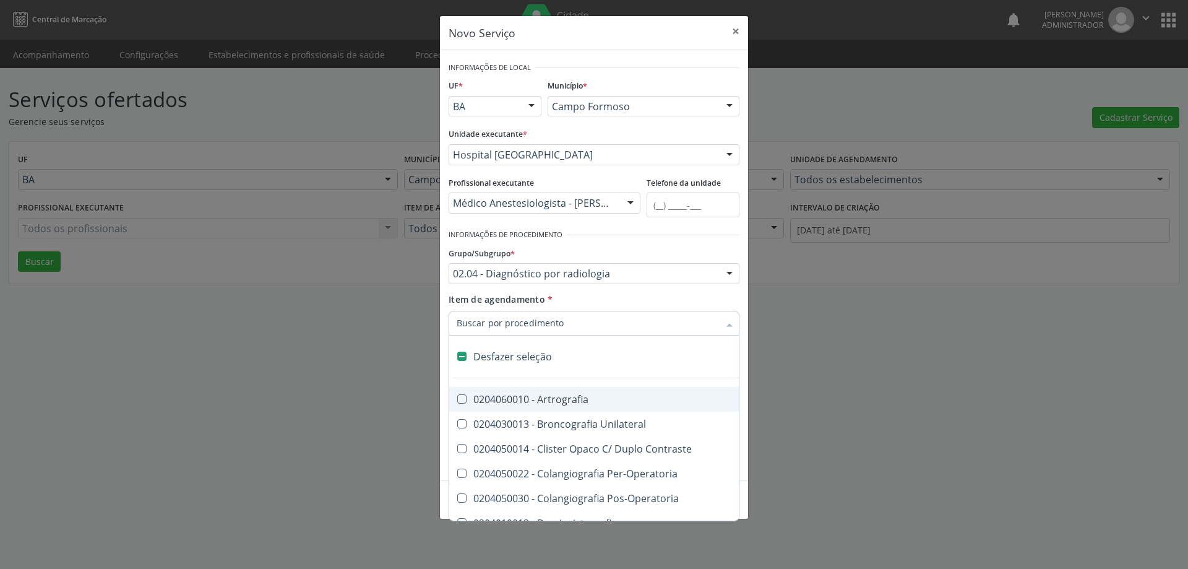
checkbox Dinamica "true"
checkbox Lateral\) "true"
checkbox Lateral\) "false"
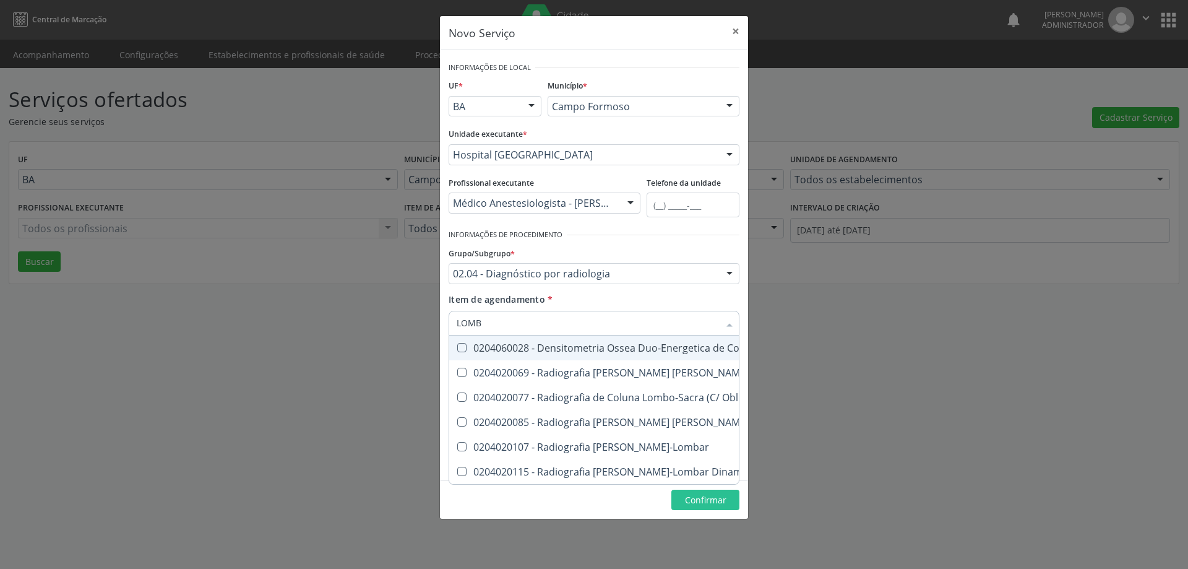
type input "LOMBO"
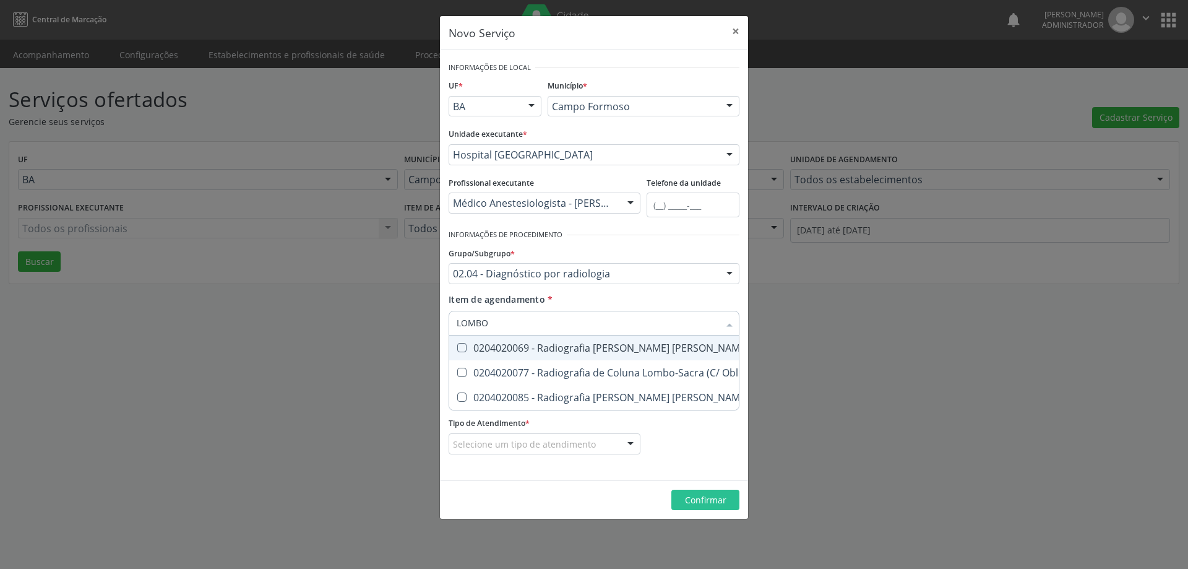
click at [457, 348] on div at bounding box center [453, 348] width 9 height 10
checkbox Lombo-Sacra "true"
type input "LOMB"
checkbox Lombo-Sacra "false"
checkbox Obliquas\) "true"
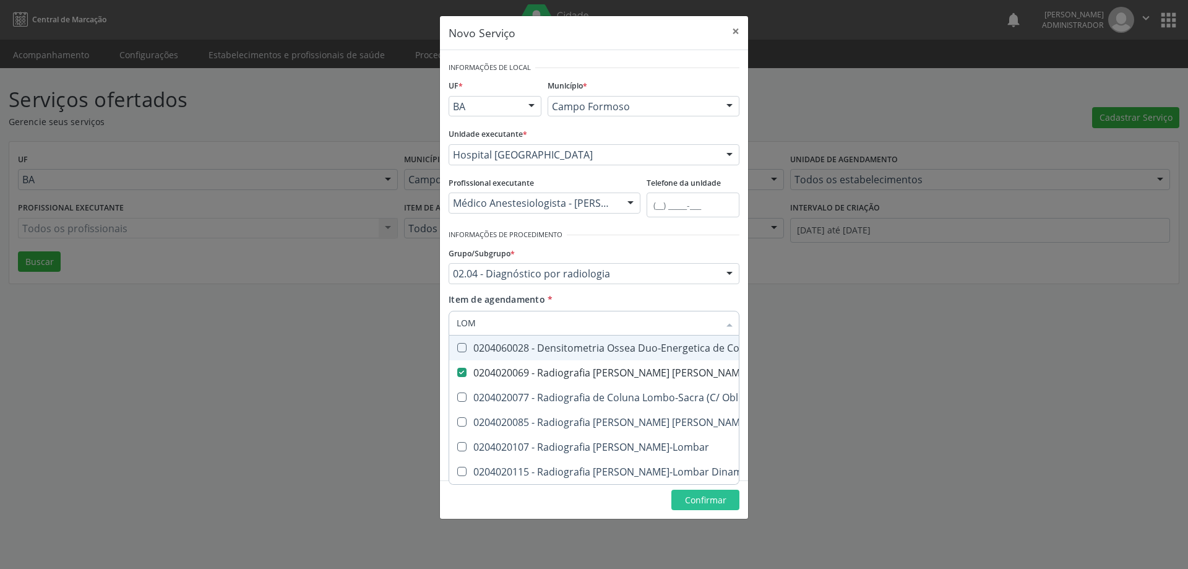
type input "LO"
checkbox Lombo-Sacra "false"
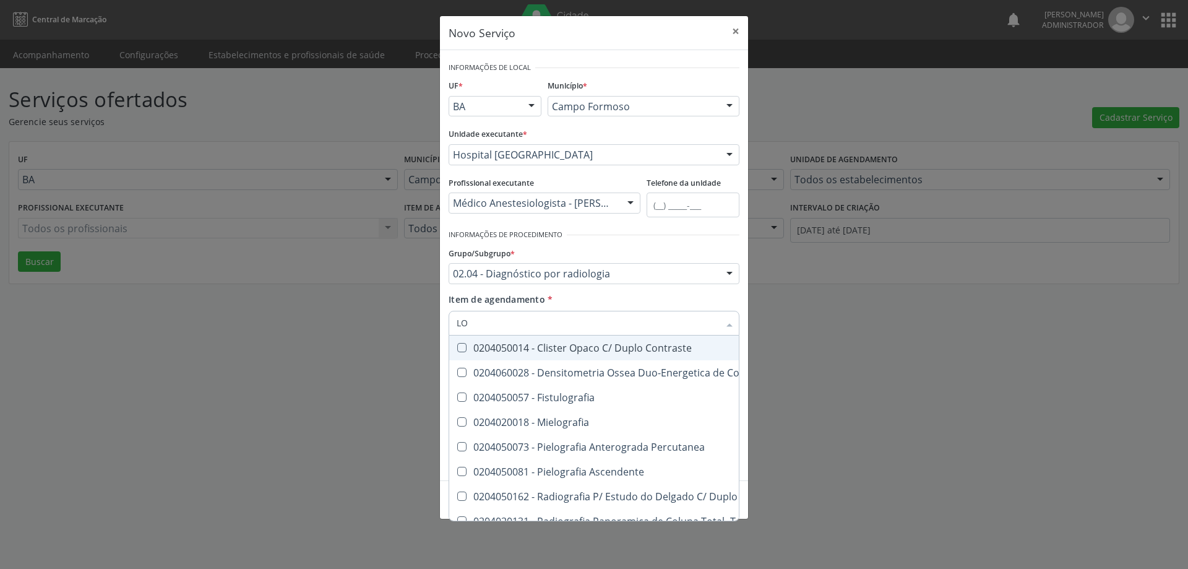
type input "L"
checkbox Lombo-Sacra "false"
checkbox Hirtz\) "false"
checkbox Obliquas\) "false"
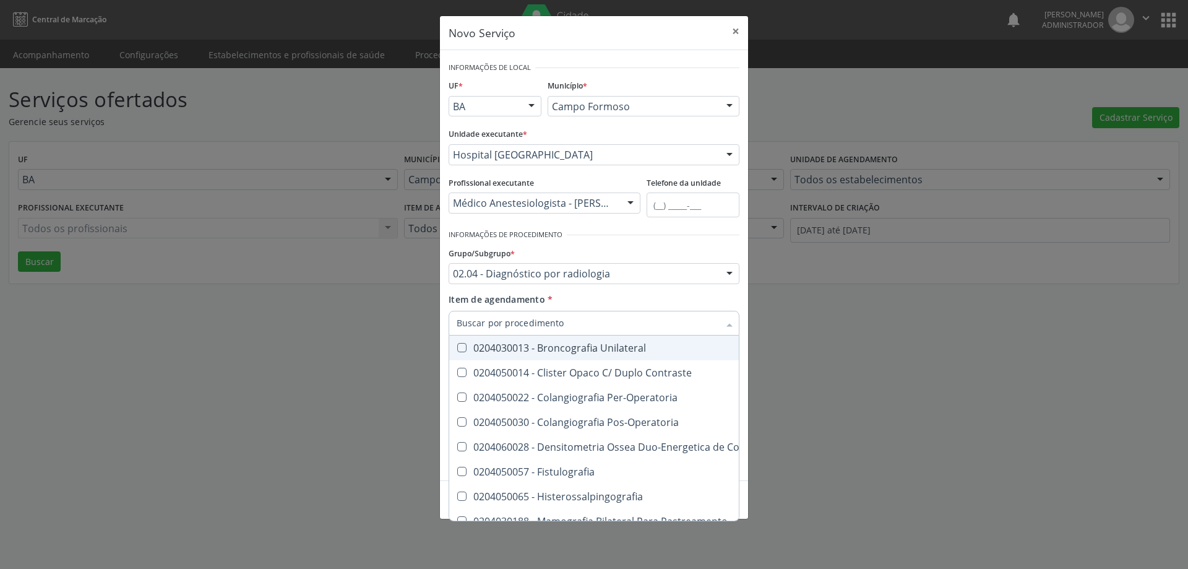
checkbox Lombo-Sacra "false"
checkbox Lateral\) "true"
checkbox Cotovelo "true"
checkbox Lateral\) "false"
checkbox Posicoes\) "true"
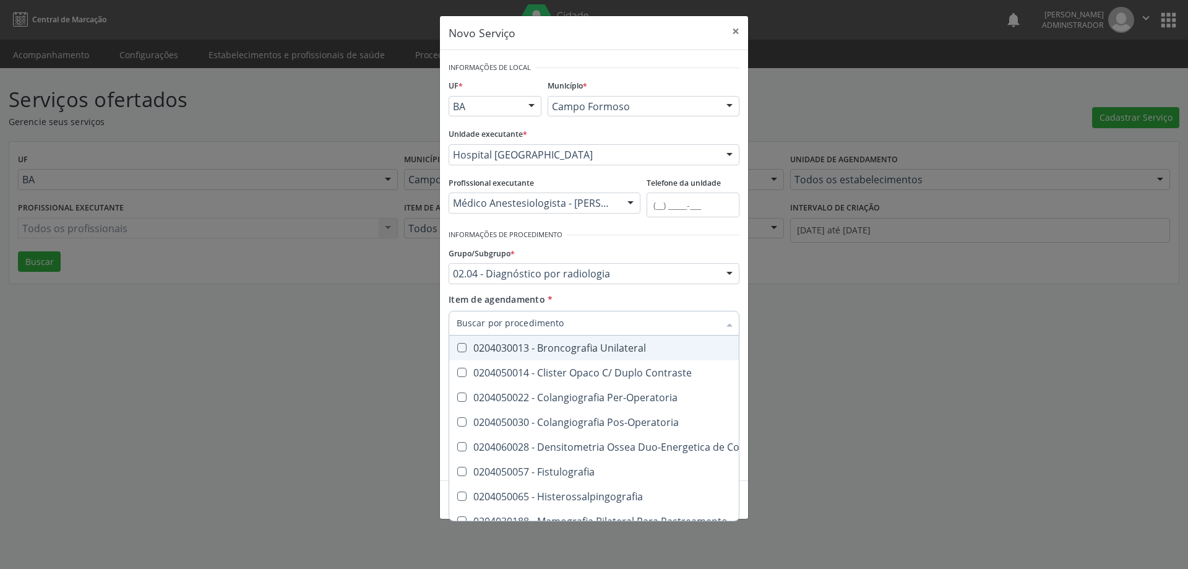
checkbox Obliqua\) "false"
checkbox Hirtz\) "true"
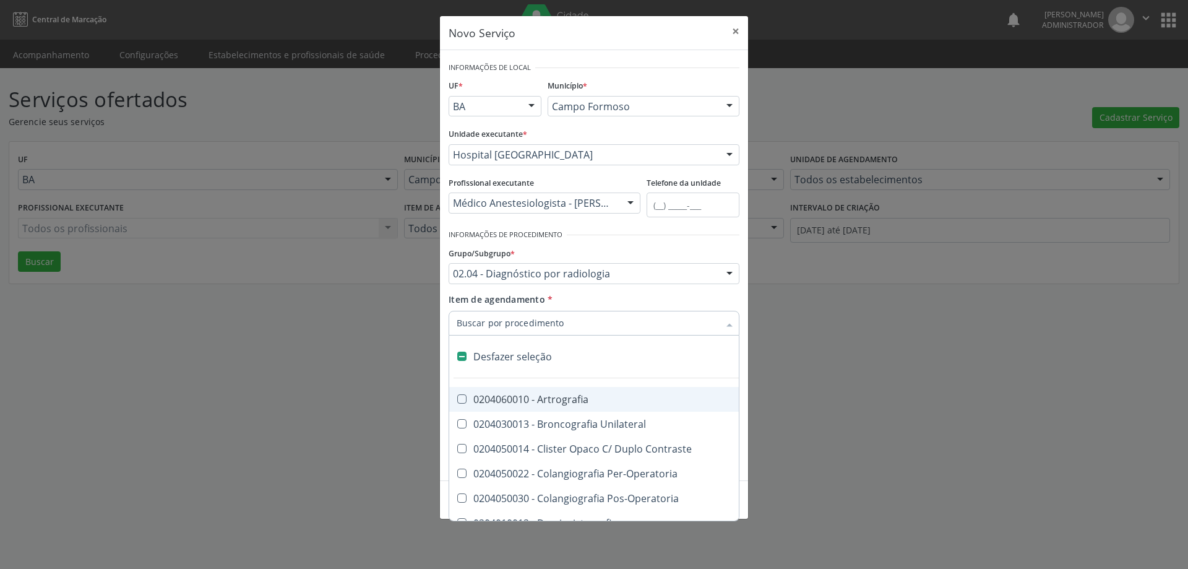
type input "T"
checkbox \(Ap\) "true"
checkbox Antebraco "true"
checkbox Braco "true"
checkbox Hirtz\) "false"
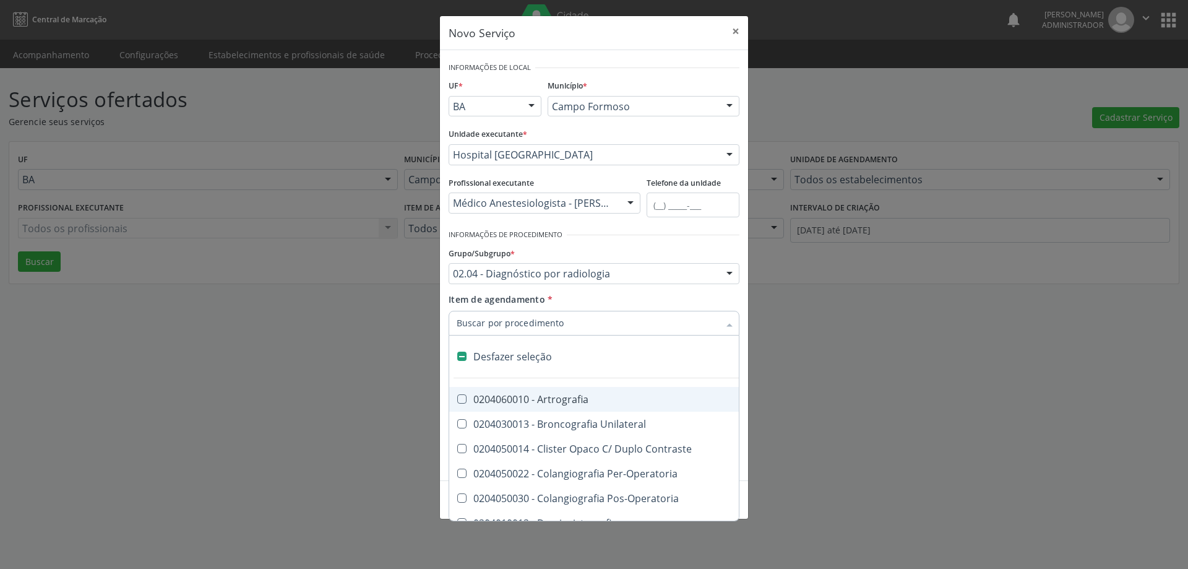
checkbox Obliquas\) "false"
checkbox Lombo-Sacra "false"
checkbox Lateral\) "false"
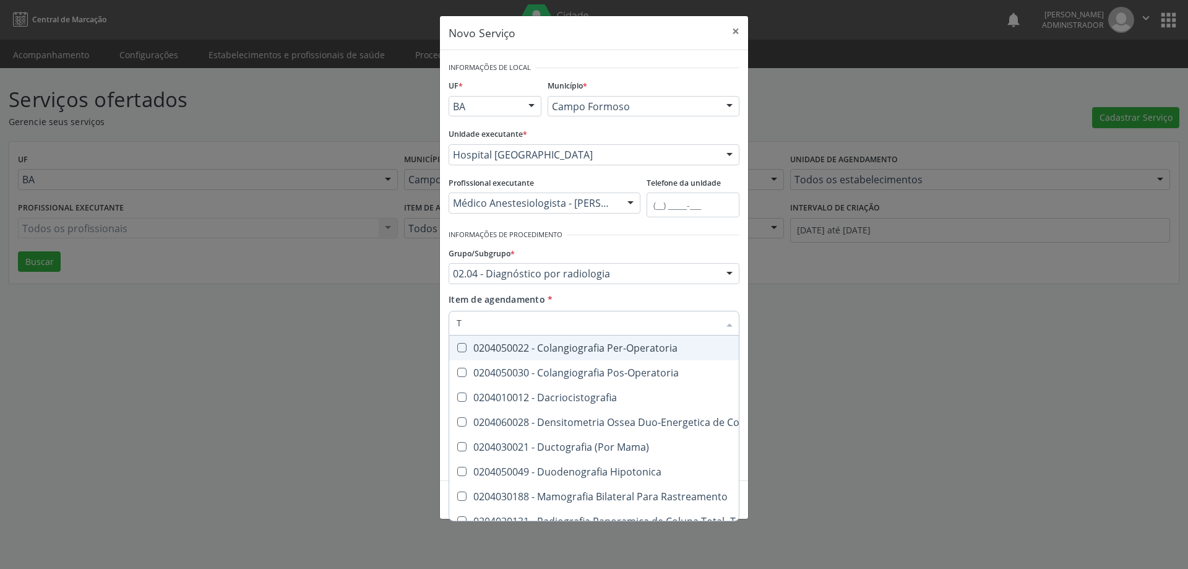
type input "TO"
checkbox Obliquas\) "true"
type input "TOR"
checkbox Obliquas\) "false"
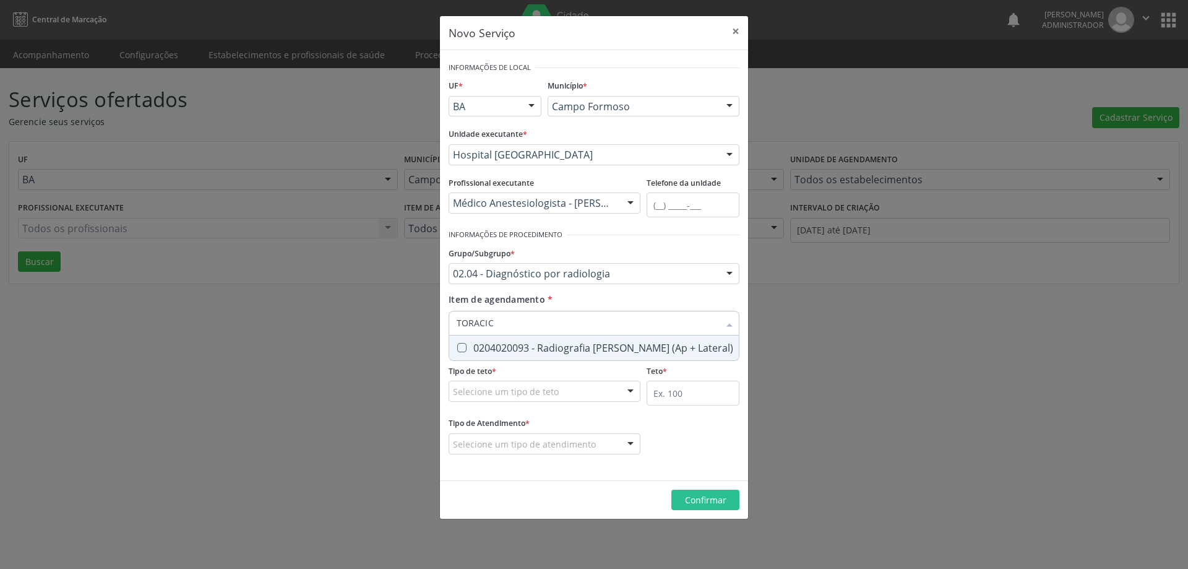
type input "TORACICA"
click at [461, 352] on Lateral\) at bounding box center [461, 347] width 9 height 9
click at [457, 352] on Lateral\) "checkbox" at bounding box center [453, 348] width 8 height 8
checkbox Lateral\) "true"
type input "TORACO"
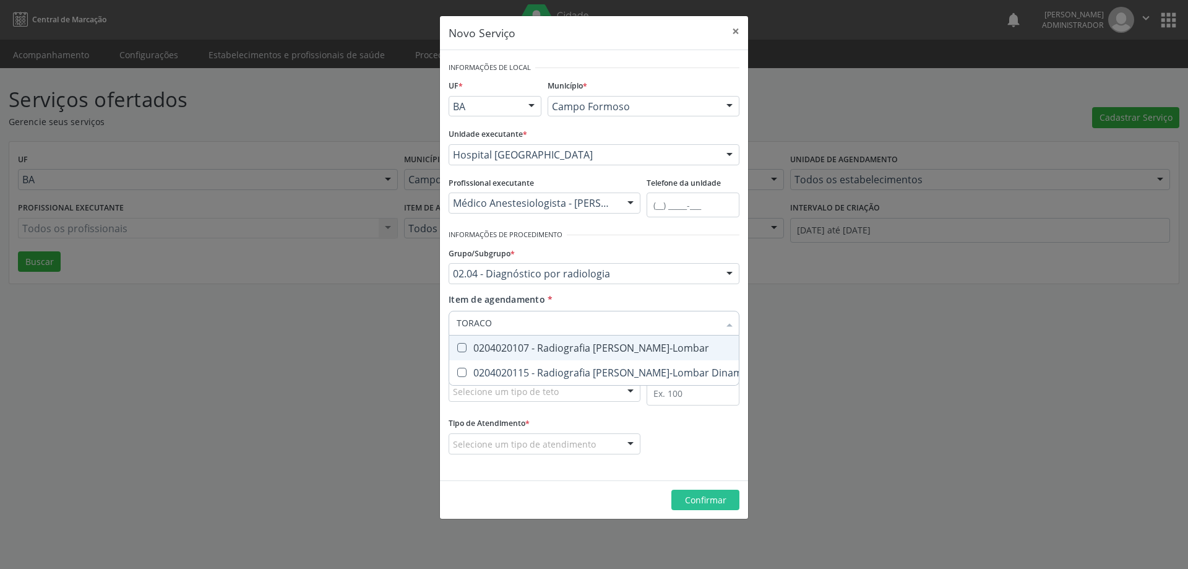
click at [461, 344] on Toraco-Lombar at bounding box center [461, 347] width 9 height 9
click at [457, 344] on Toraco-Lombar "checkbox" at bounding box center [453, 348] width 8 height 8
checkbox Toraco-Lombar "true"
type input "TORAC"
checkbox Dinamica "true"
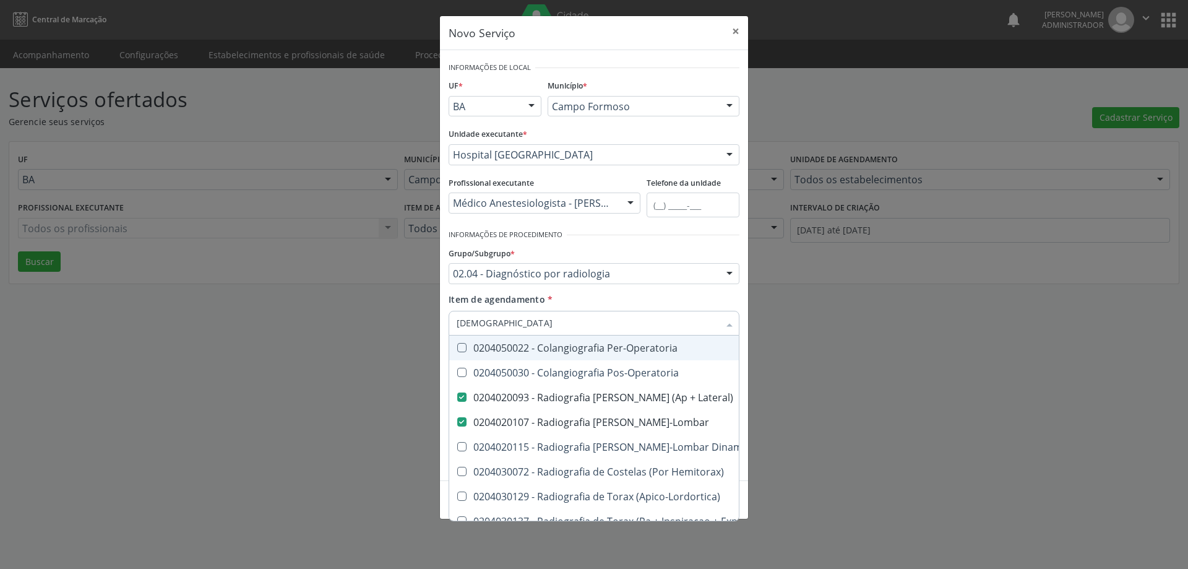
type input "TOR"
checkbox Per-Operatoria "false"
checkbox Pos-Operatoria "false"
checkbox Lateral\) "true"
type input "TO"
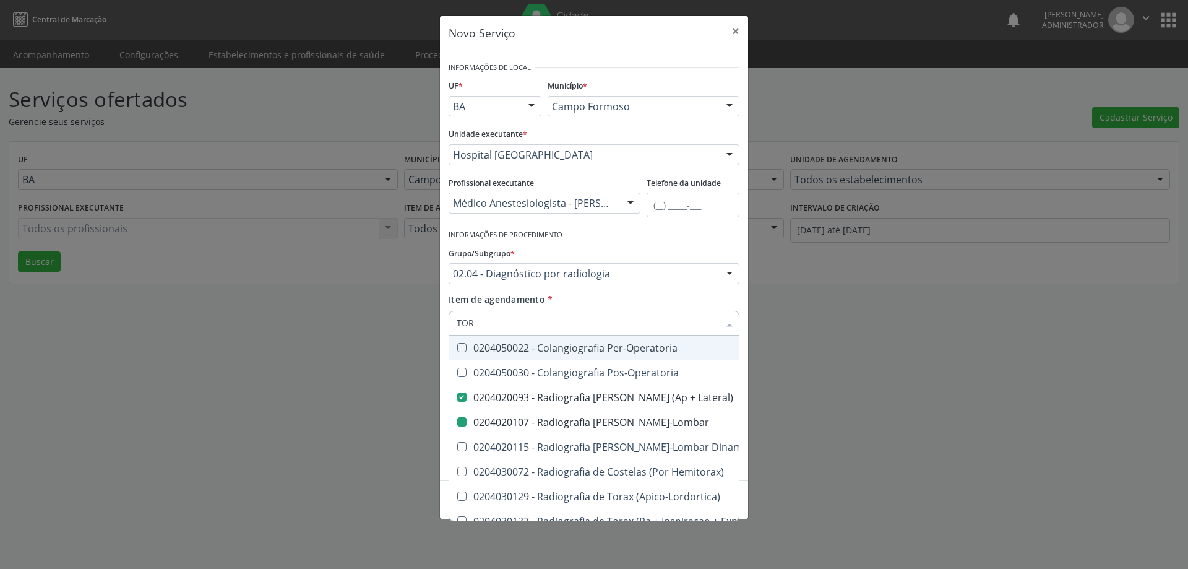
checkbox Lateral\) "false"
checkbox Toraco-Lombar "false"
checkbox Obliqua\) "true"
checkbox Perfil\) "true"
checkbox \(Pa\) "true"
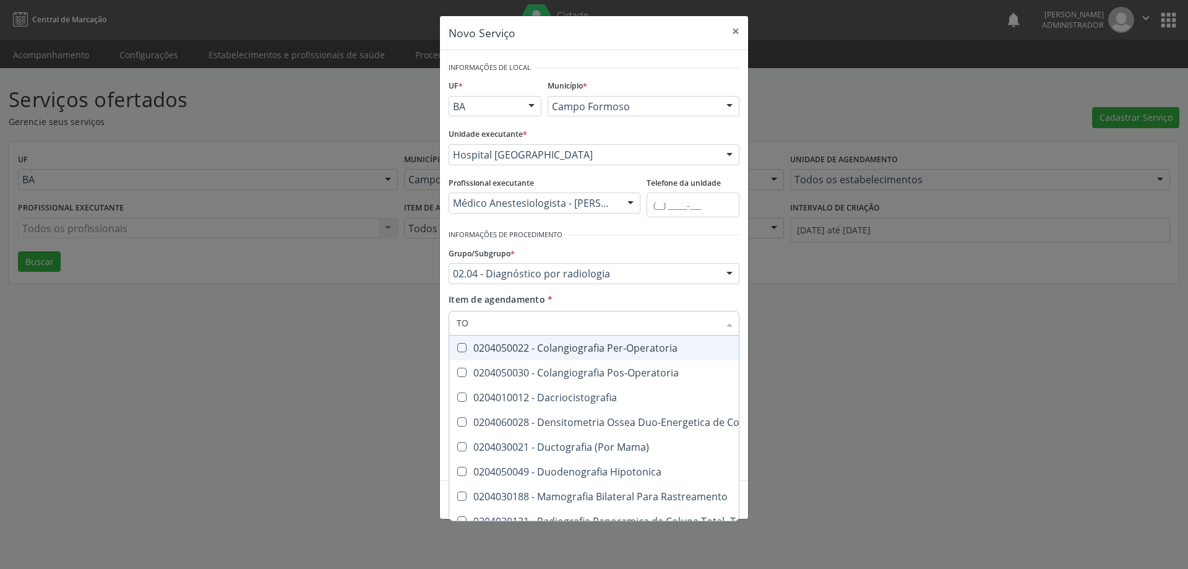
type input "T"
checkbox Obliquas\) "false"
checkbox Lateral\) "false"
checkbox Toraco-Lombar "false"
checkbox Hirtz\) "false"
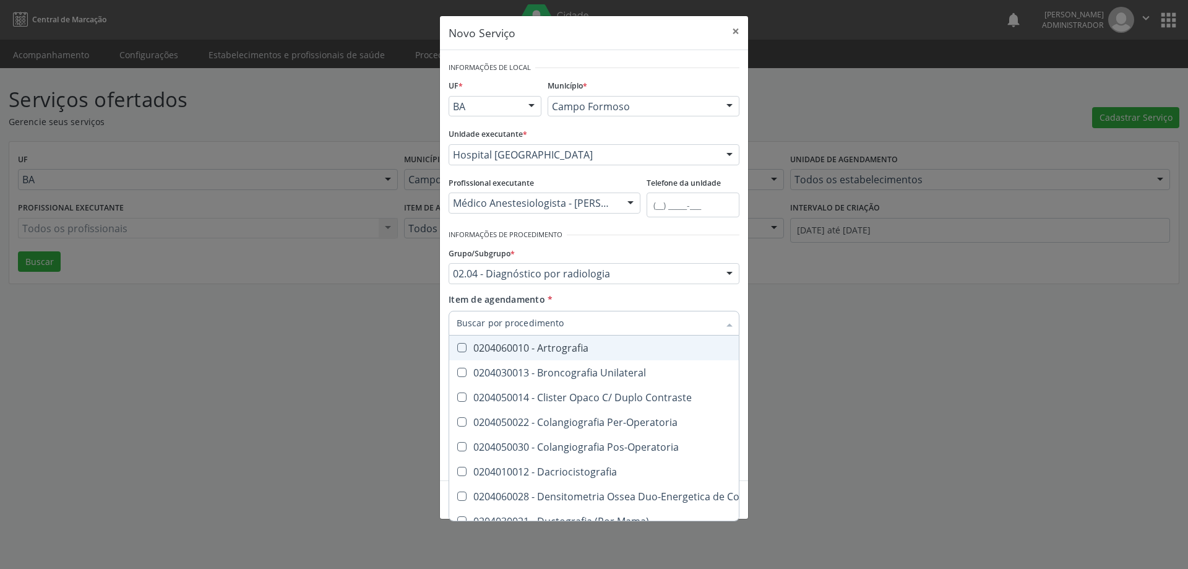
checkbox Obliquas\) "false"
checkbox Lateral\) "false"
checkbox Toraco-Lombar "false"
checkbox Lateral\) "false"
checkbox Esterno "true"
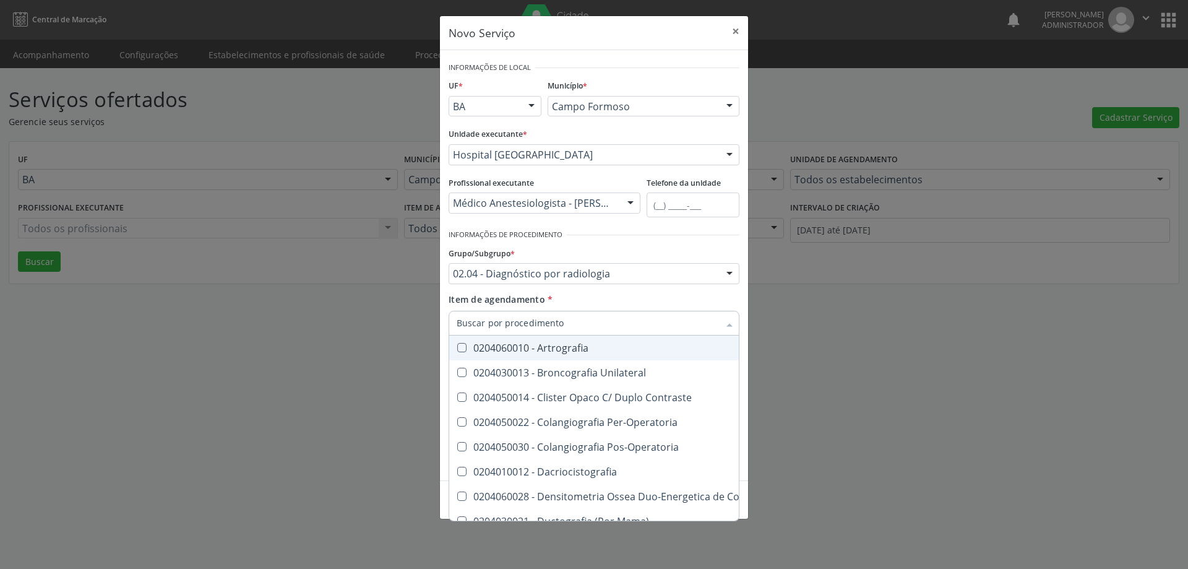
checkbox \(Transito\) "true"
checkbox Axiais\) "true"
checkbox Perfil\) "true"
checkbox Hirtz\) "true"
checkbox Obliqua\) "true"
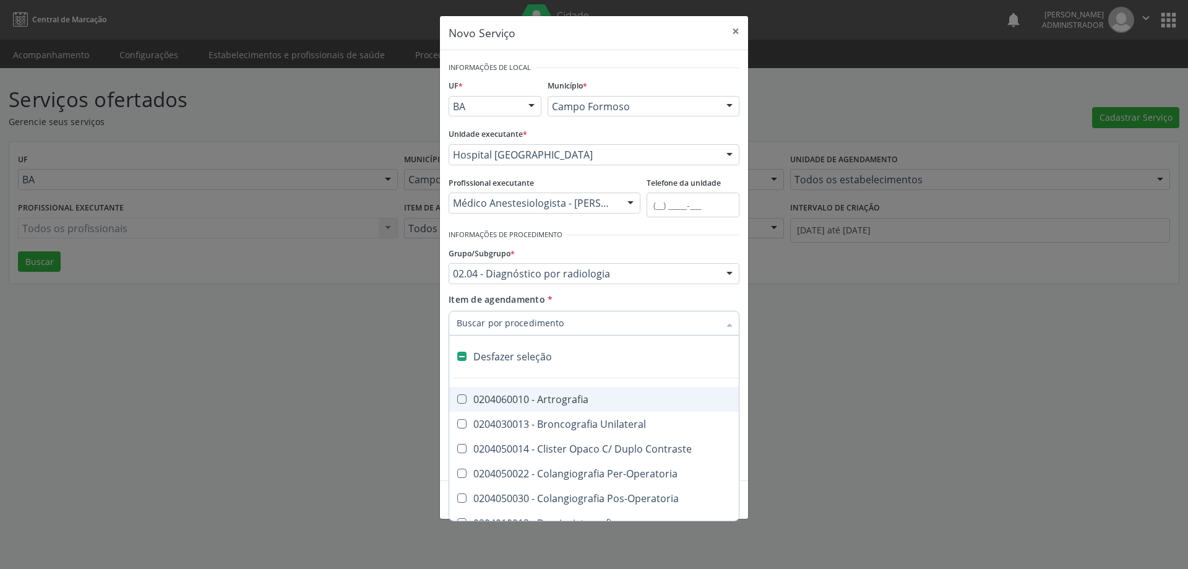
type input "S"
checkbox \(Enteroclise\) "true"
checkbox Panoramica "true"
checkbox Hirtz\) "false"
checkbox Obliquas\) "false"
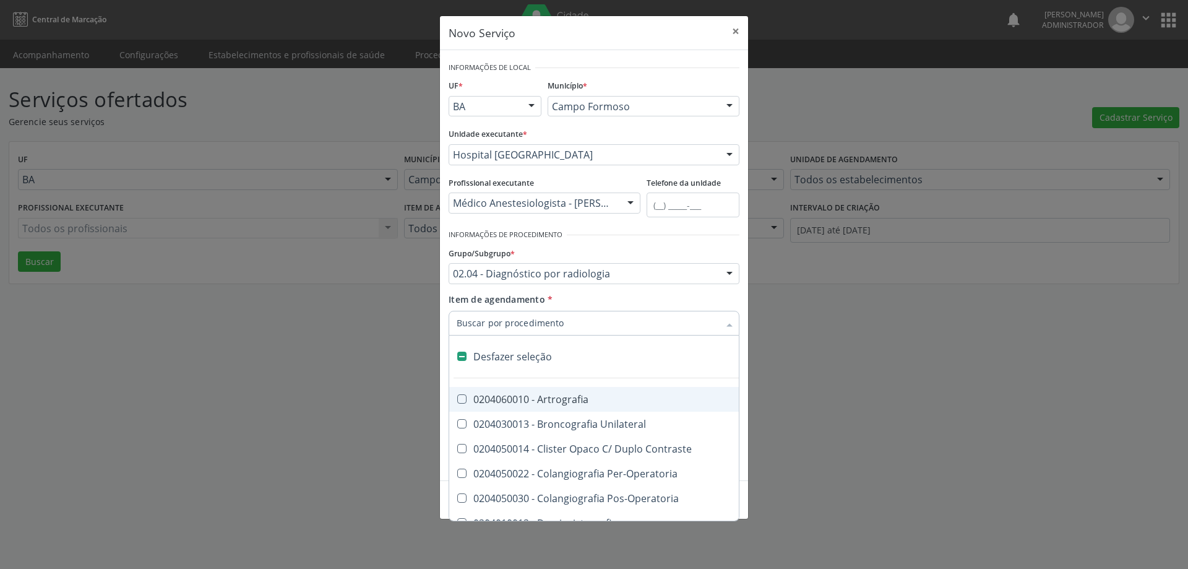
checkbox Lombo-Sacra "false"
checkbox Lateral\) "false"
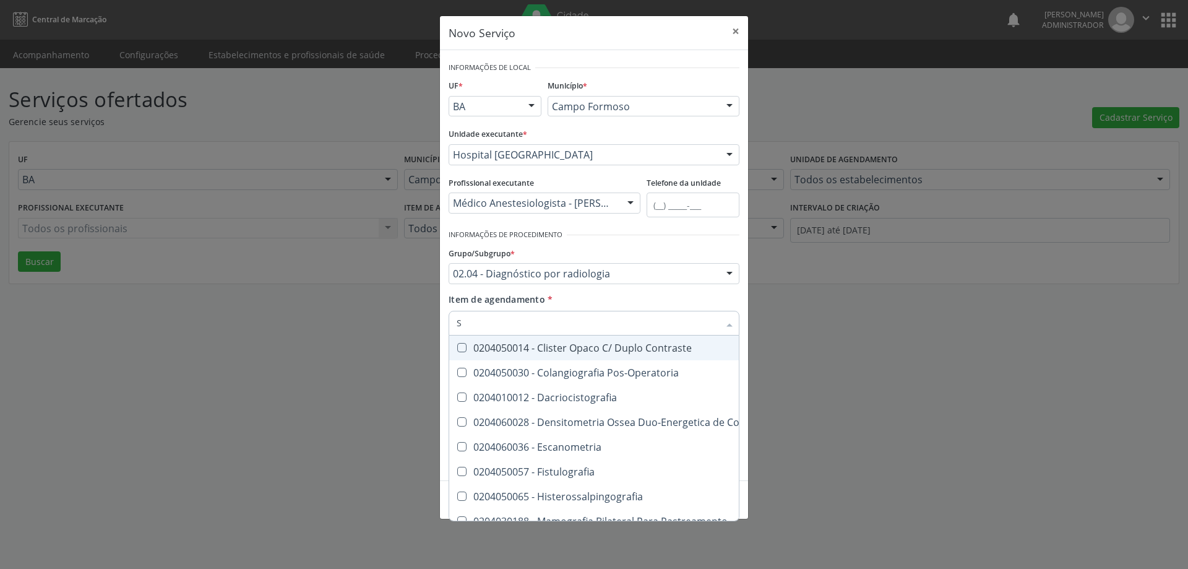
type input "SA"
checkbox Escanometria "true"
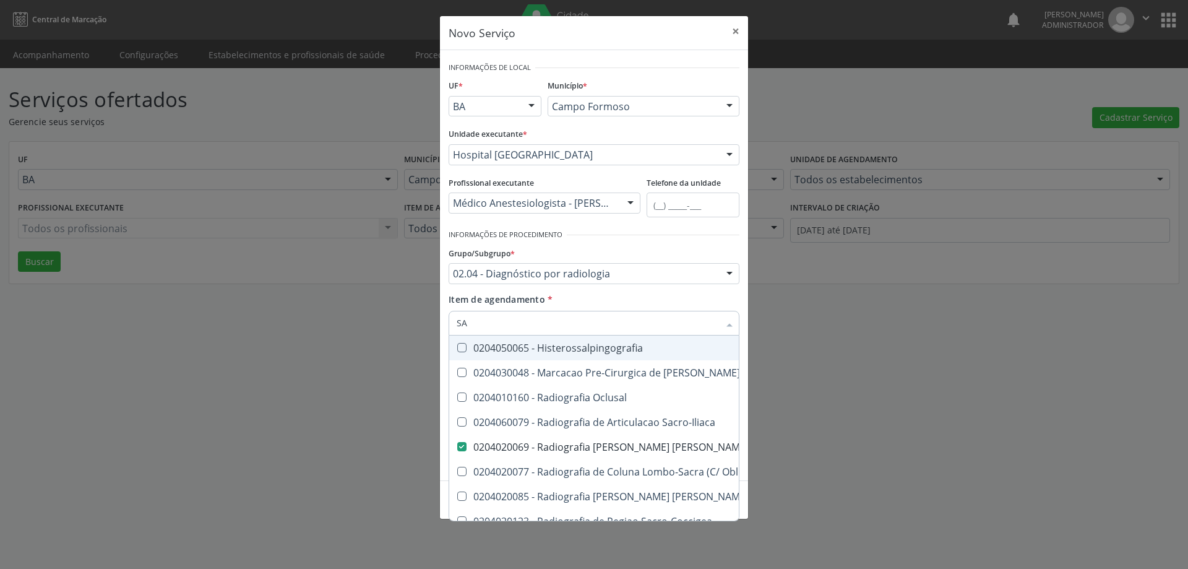
type input "SAC"
checkbox Mamografia "true"
checkbox Lombo-Sacra "false"
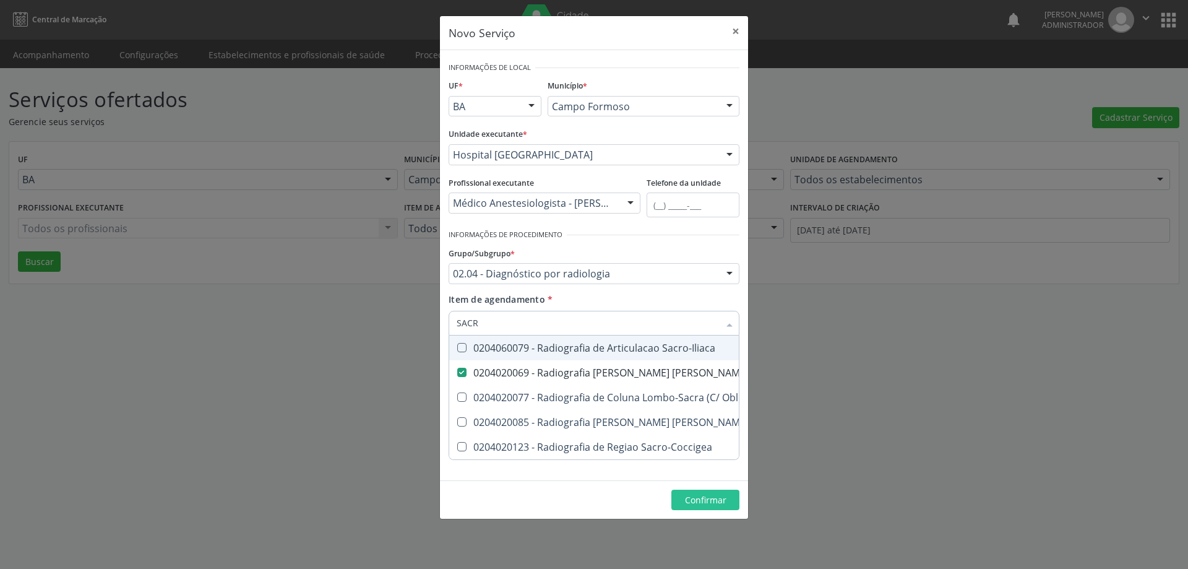
type input "SACRO"
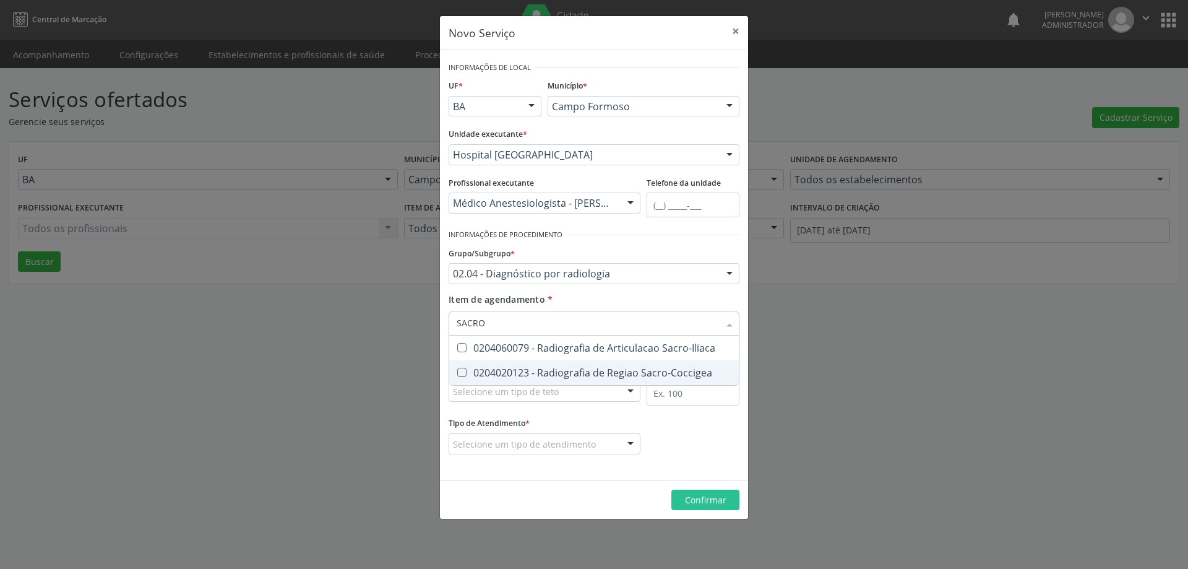
click at [513, 371] on div "0204020123 - Radiografia de Regiao Sacro-Coccigea" at bounding box center [594, 373] width 275 height 10
checkbox Sacro-Coccigea "true"
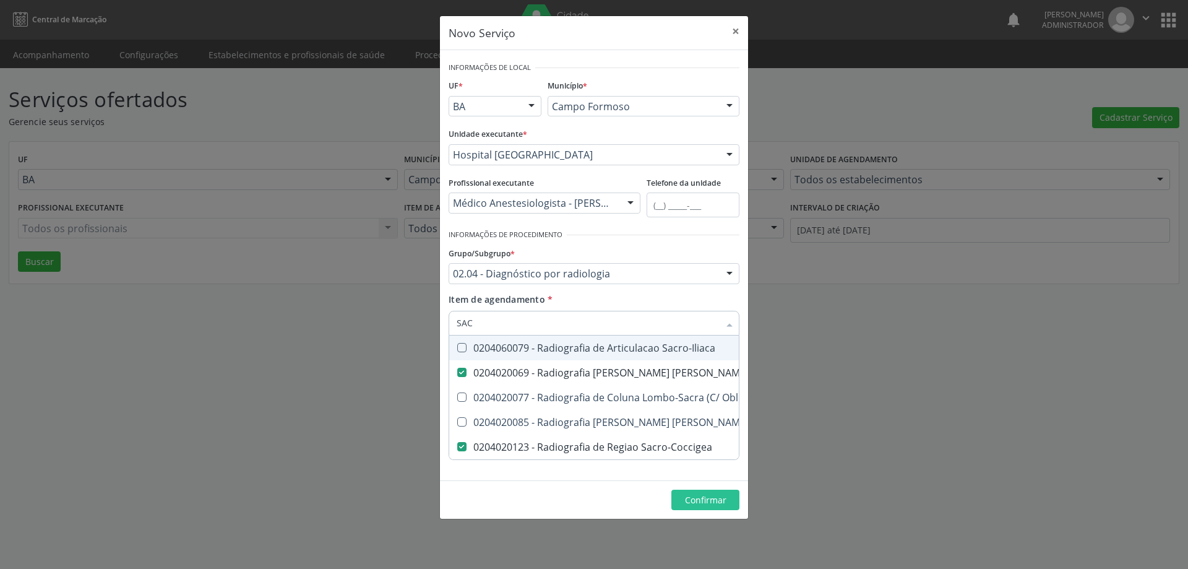
type input "SA"
checkbox Lombo-Sacra "false"
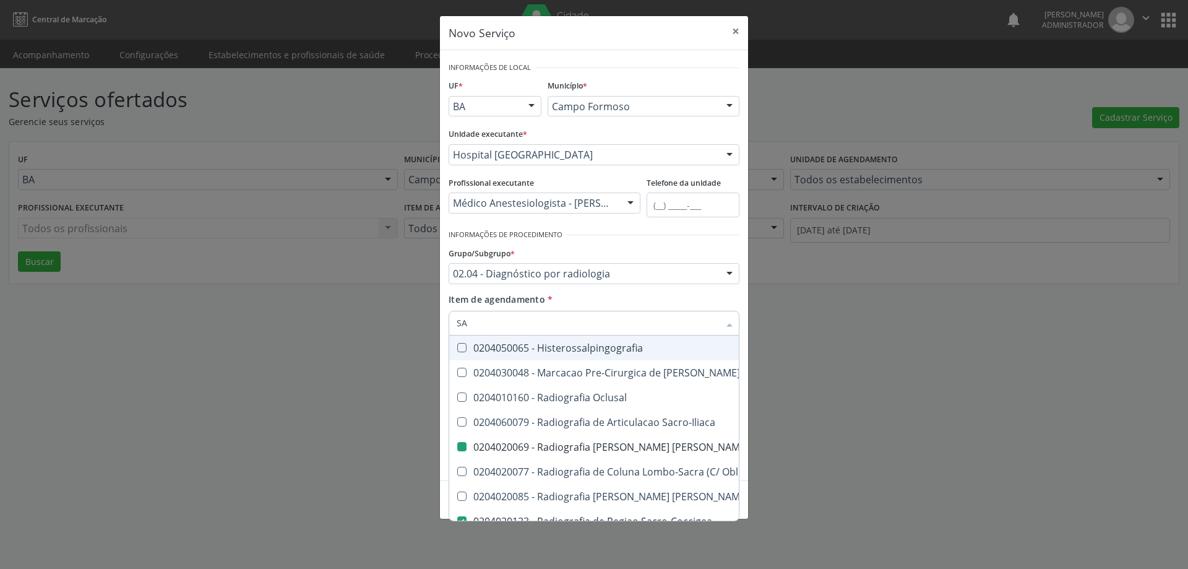
type input "S"
checkbox Lombo-Sacra "false"
checkbox Sacro-Coccigea "false"
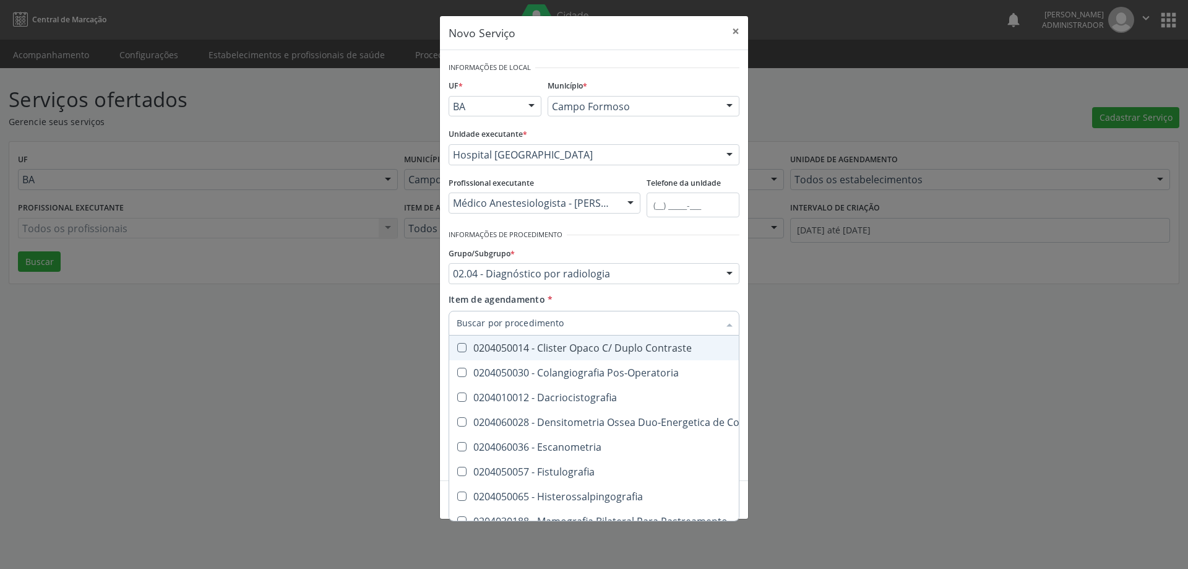
checkbox Obliquas\) "false"
checkbox Lombo-Sacra "false"
checkbox Estranho\) "true"
checkbox Sacro-Coccigea "false"
checkbox Hirtz\) "true"
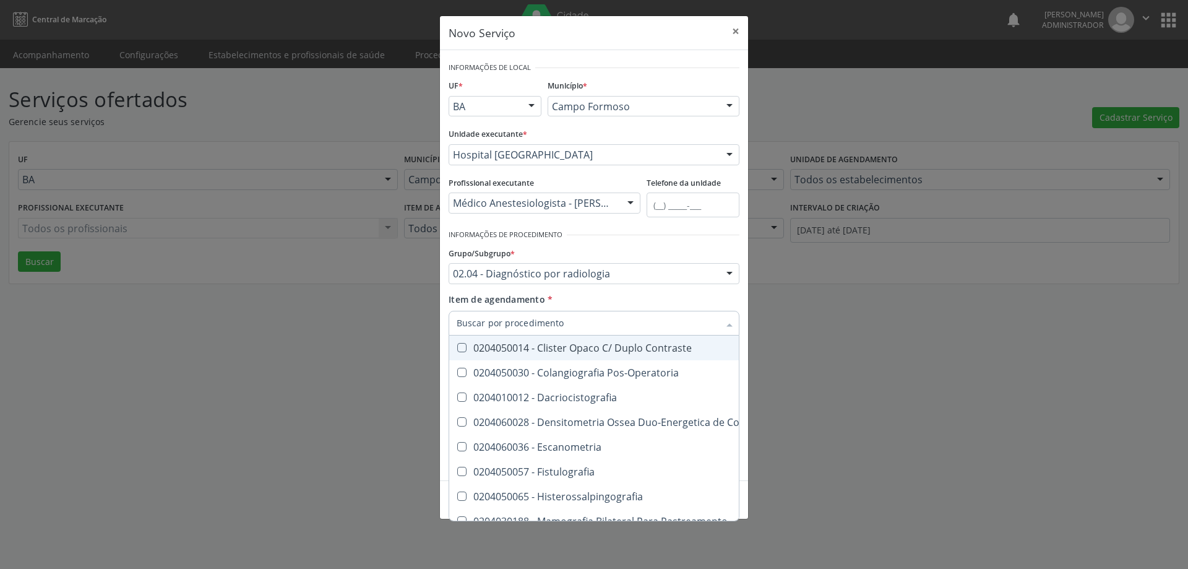
checkbox Glandula\) "true"
checkbox Venosa "true"
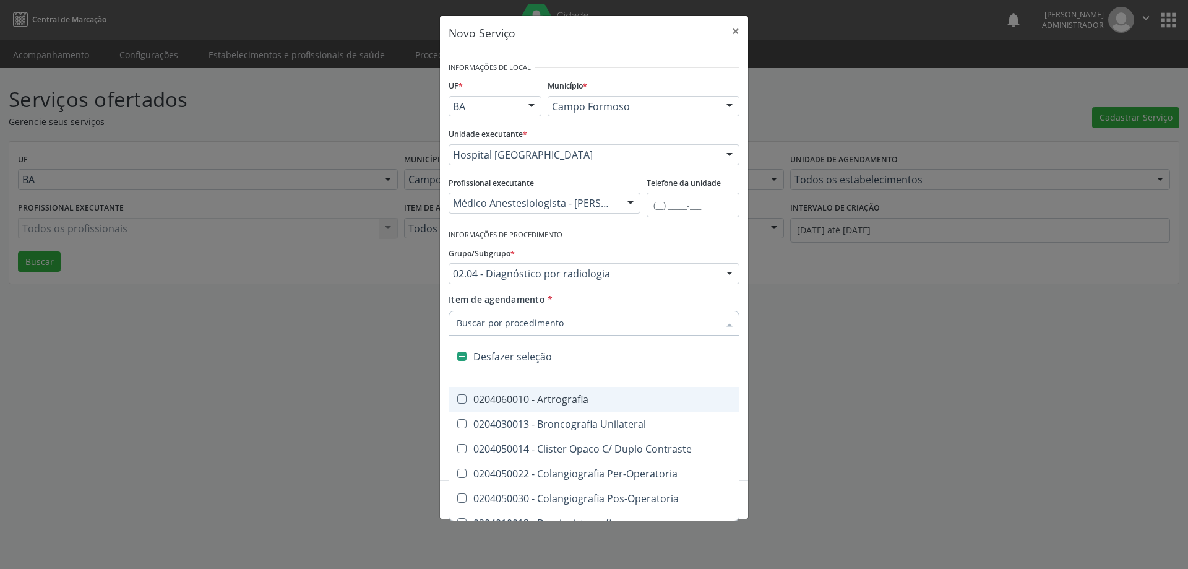
type input "C"
checkbox Obliquas\) "true"
checkbox Coxo-Femoral "true"
checkbox Sacro-Iliaca "true"
checkbox Bacia "true"
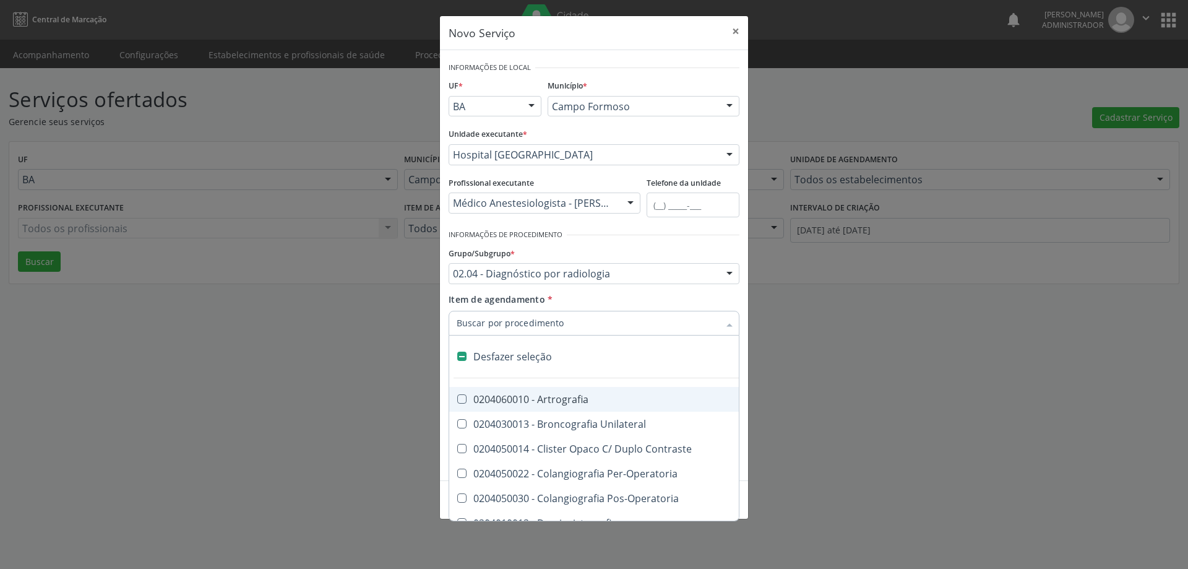
checkbox Braco "true"
checkbox Hirtz\) "false"
checkbox Obliquas\) "false"
checkbox Lombo-Sacra "false"
checkbox Obliquas\) "true"
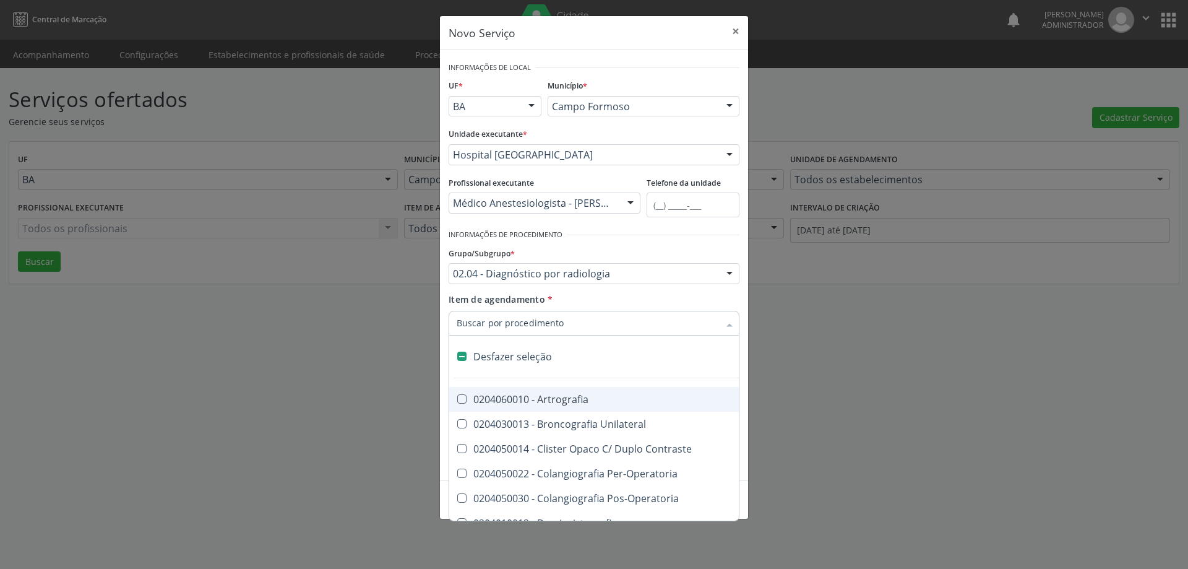
checkbox Lateral\) "false"
checkbox Toraco-Lombar "false"
checkbox Lateral\) "true"
checkbox Lateral\) "false"
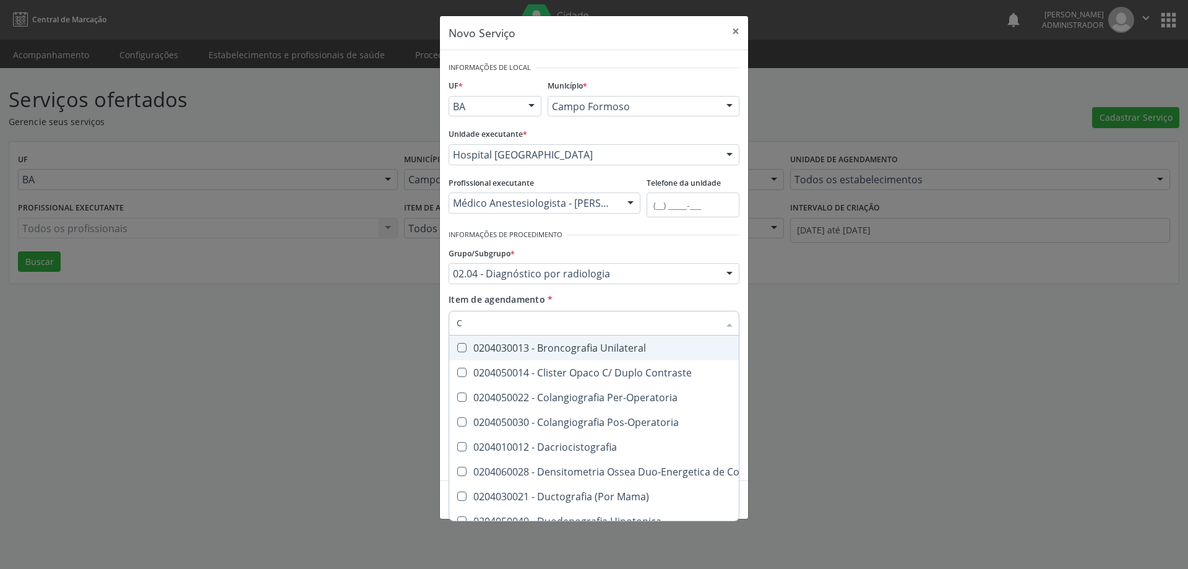
type input "CO"
checkbox Contraste "true"
checkbox Panoramica "true"
checkbox \(Bite-Wing\) "true"
checkbox Localizada\) "true"
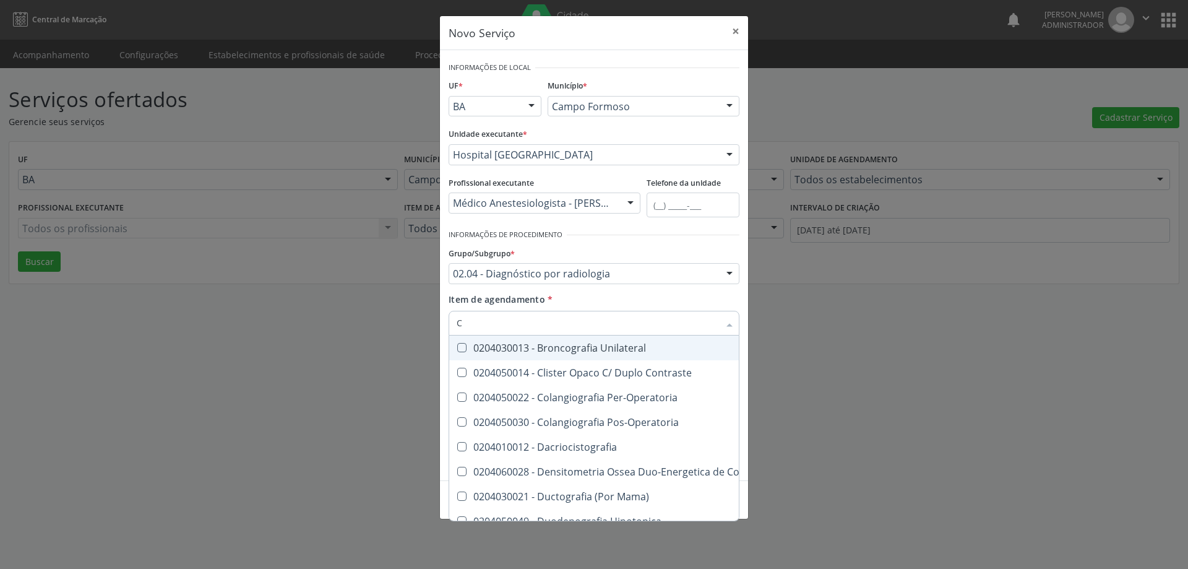
checkbox Bilateral "true"
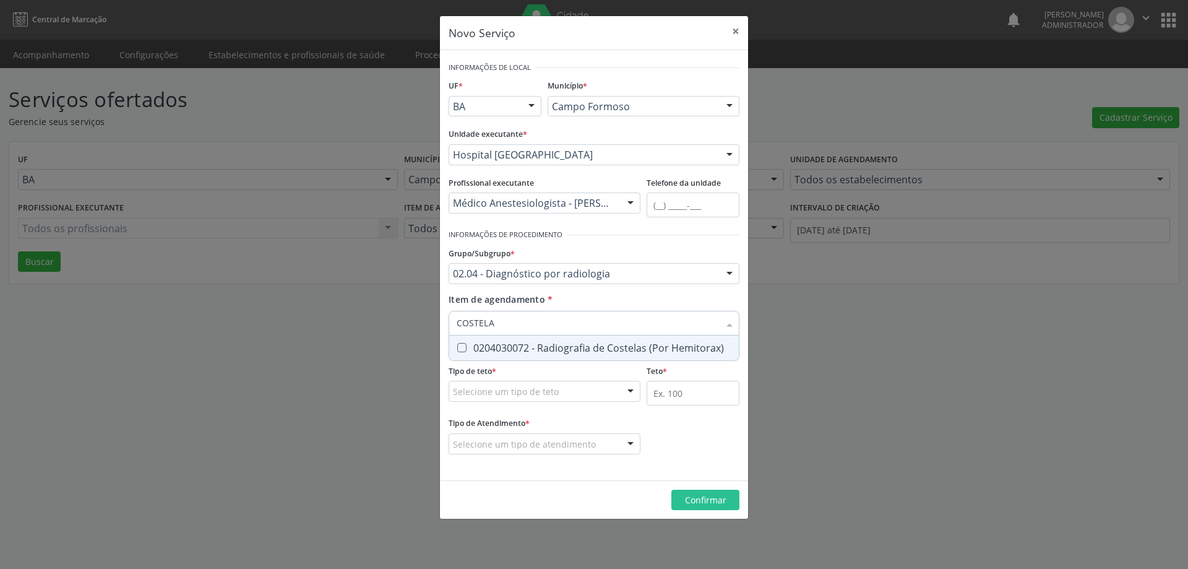
type input "COSTELAS"
click at [508, 346] on div "0204030072 - Radiografia de Costelas (Por Hemitorax)" at bounding box center [594, 348] width 275 height 10
checkbox Hemitorax\) "true"
type input "CO"
checkbox Hemitorax\) "false"
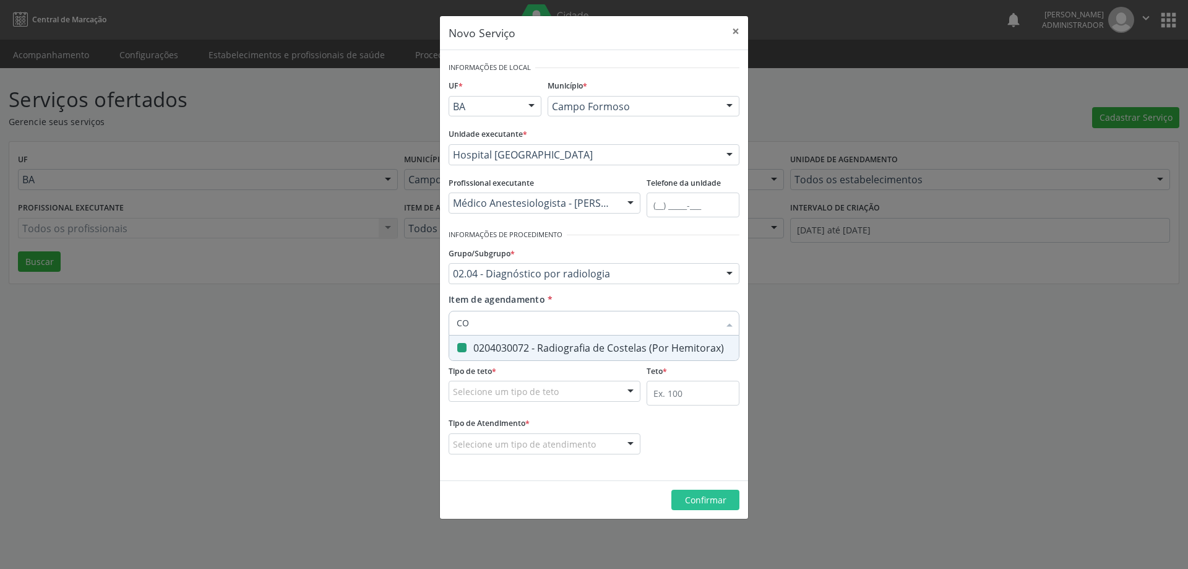
type input "C"
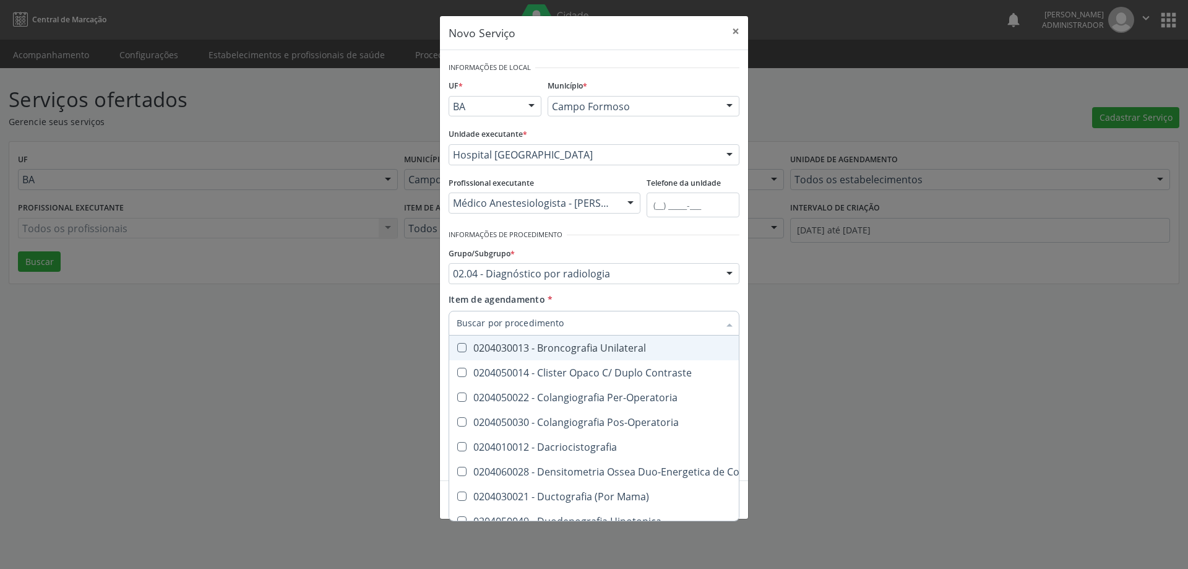
checkbox Hirtz\) "false"
checkbox Obliquas\) "false"
checkbox Lombo-Sacra "false"
checkbox Lateral\) "false"
checkbox Toraco-Lombar "false"
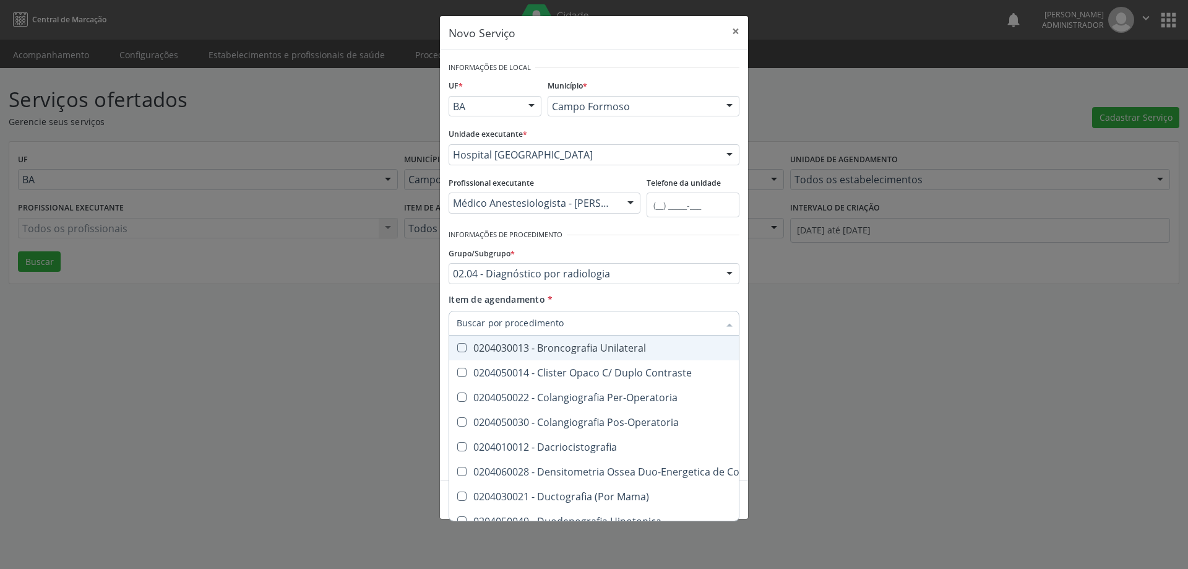
checkbox Obliqua\) "true"
checkbox Hirtz\) "true"
checkbox Lateral\) "false"
checkbox Ossea\) "true"
checkbox \(Bilateral\) "true"
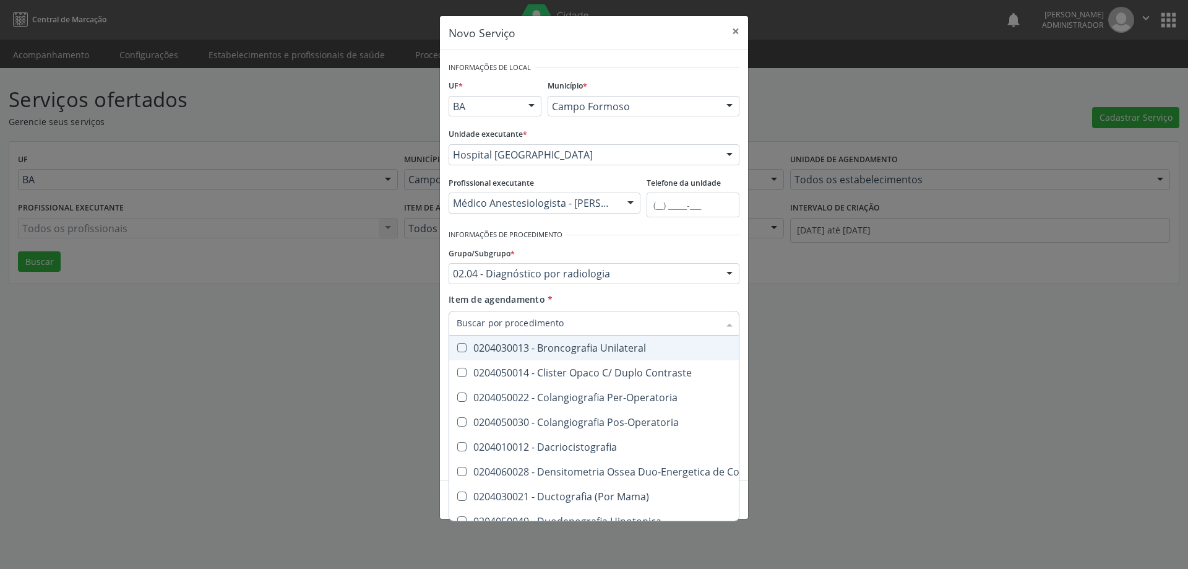
checkbox Sacro-Coccigea "false"
checkbox Hirtz\) "true"
checkbox Tracados "true"
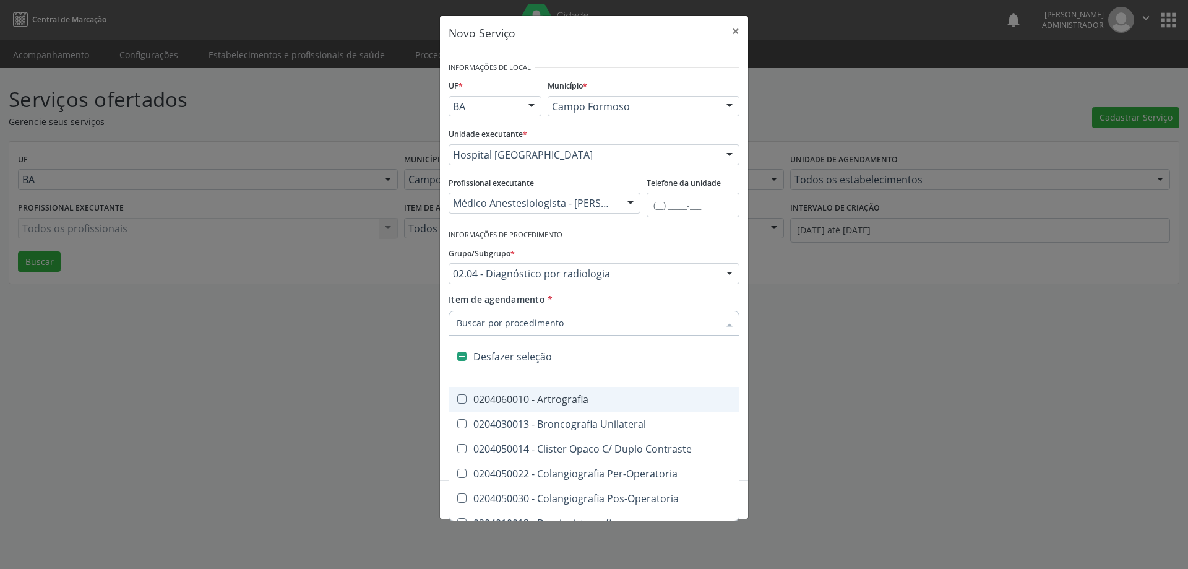
type input "E"
checkbox Esterno-Clavicular "true"
checkbox Bilateral "true"
checkbox Braco "true"
checkbox Hirtz\) "false"
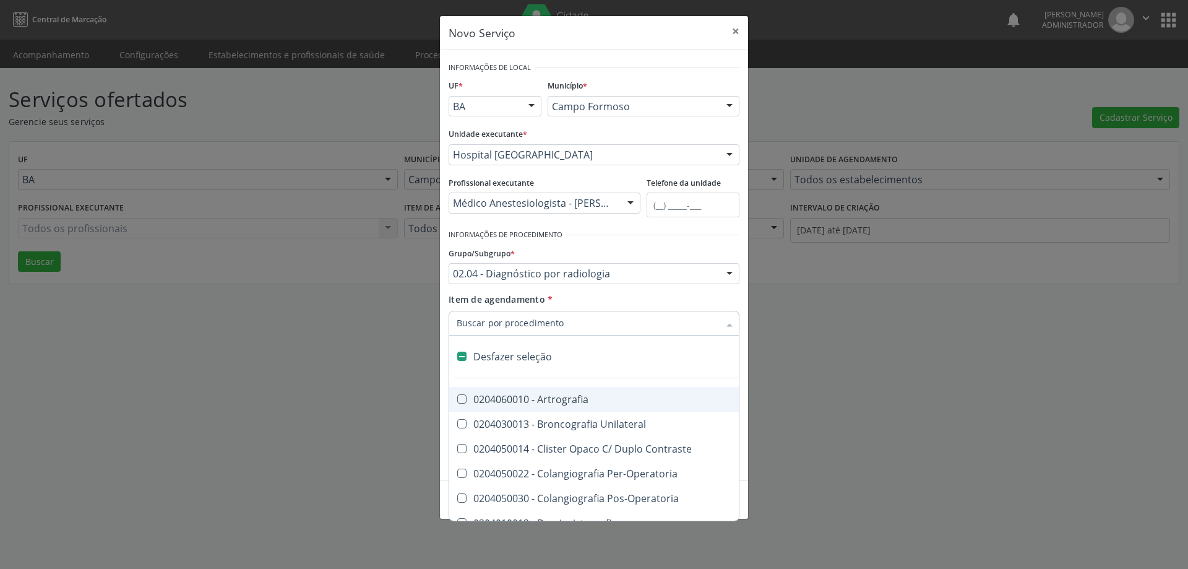
checkbox Clavicula "true"
checkbox Lombo-Sacra "false"
checkbox Obliquas\) "true"
checkbox Lateral\) "false"
checkbox Toraco-Lombar "false"
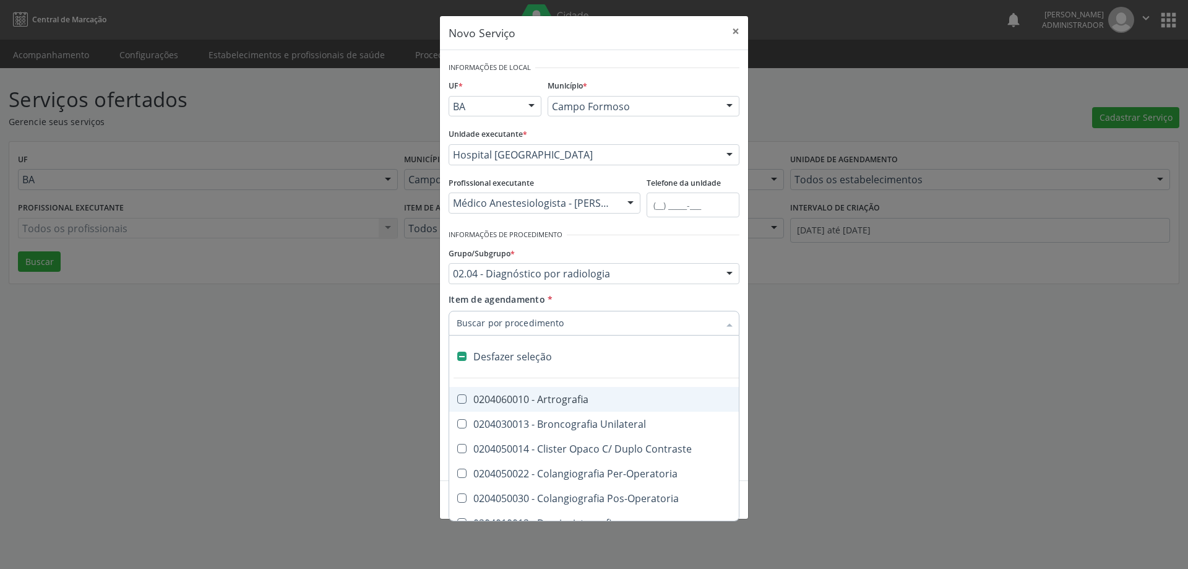
checkbox Dinamica "true"
checkbox Hemitorax\) "false"
checkbox Lateral\) "false"
checkbox Lateral\) "true"
checkbox Obliqua\) "false"
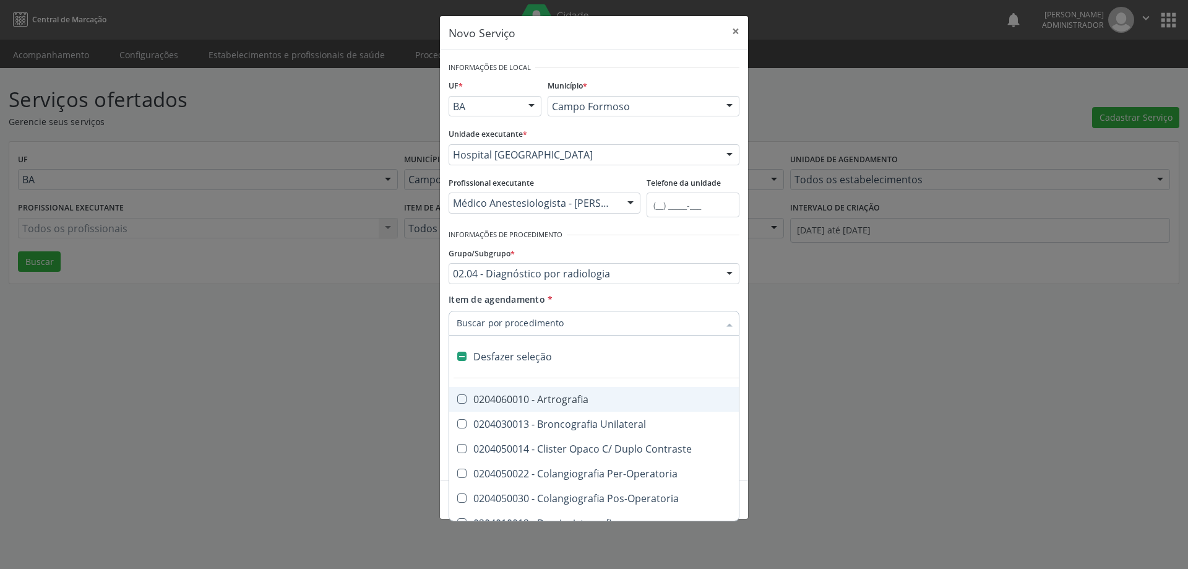
checkbox Perfil\) "true"
checkbox Sacro-Coccigea "false"
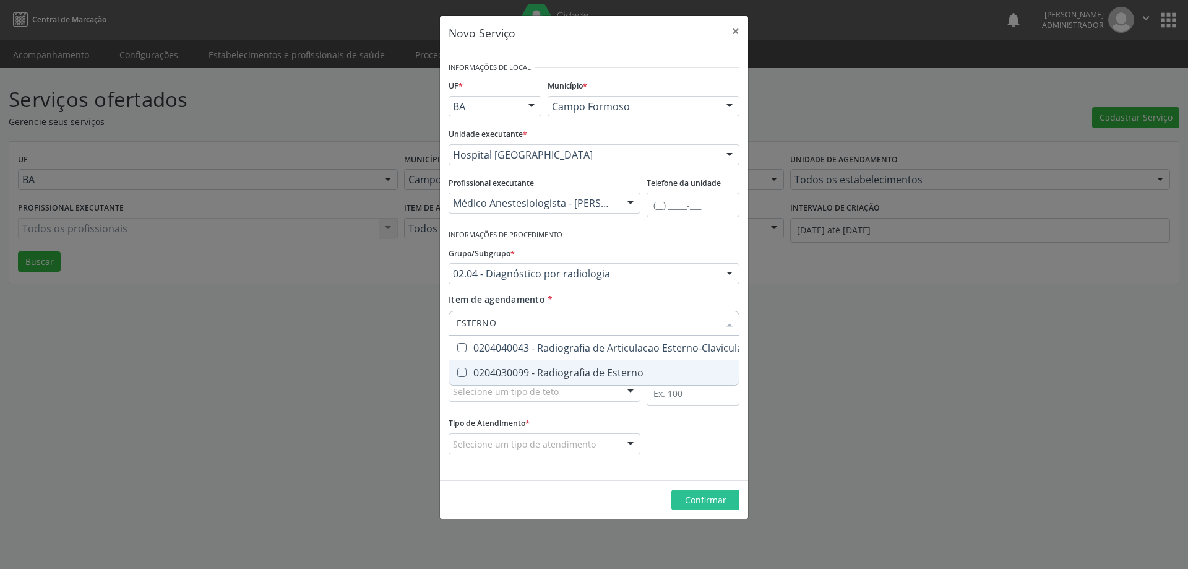
click at [563, 368] on div "0204030099 - Radiografia de Esterno" at bounding box center [602, 373] width 290 height 10
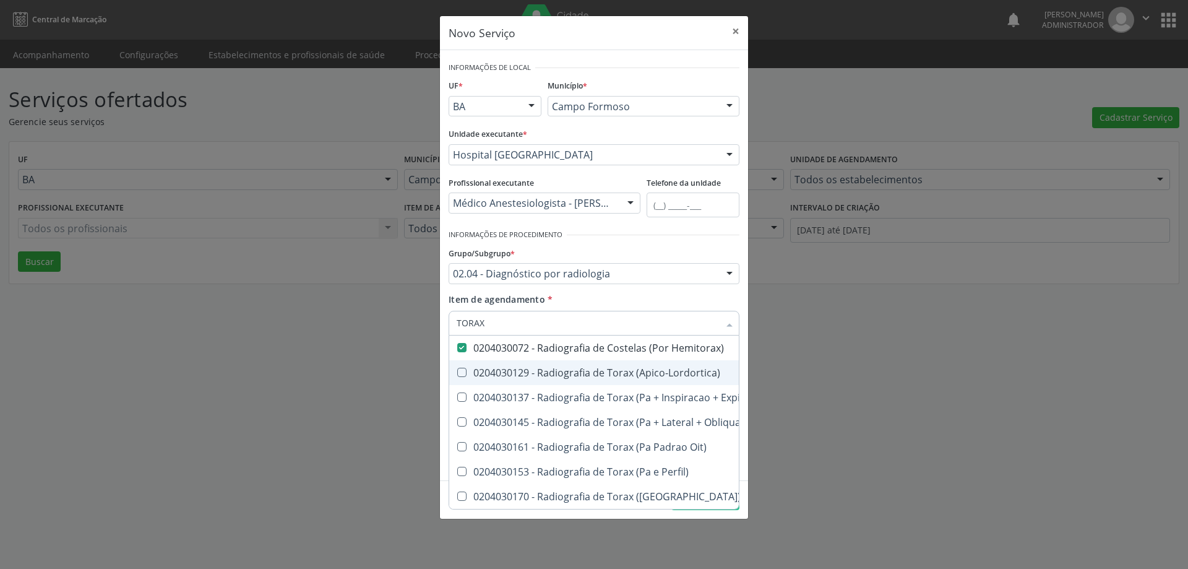
click at [707, 374] on div "0204030129 - Radiografia de Torax (Apico-Lordortica)" at bounding box center [635, 373] width 356 height 10
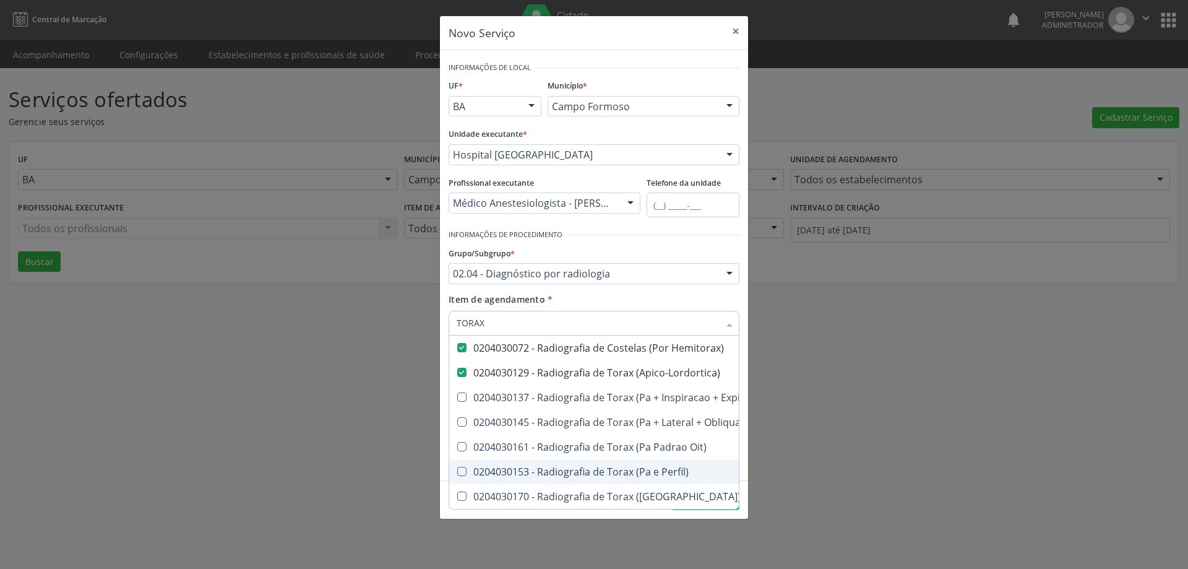
click at [665, 477] on div "0204030153 - Radiografia de Torax (Pa e Perfil)" at bounding box center [635, 472] width 356 height 10
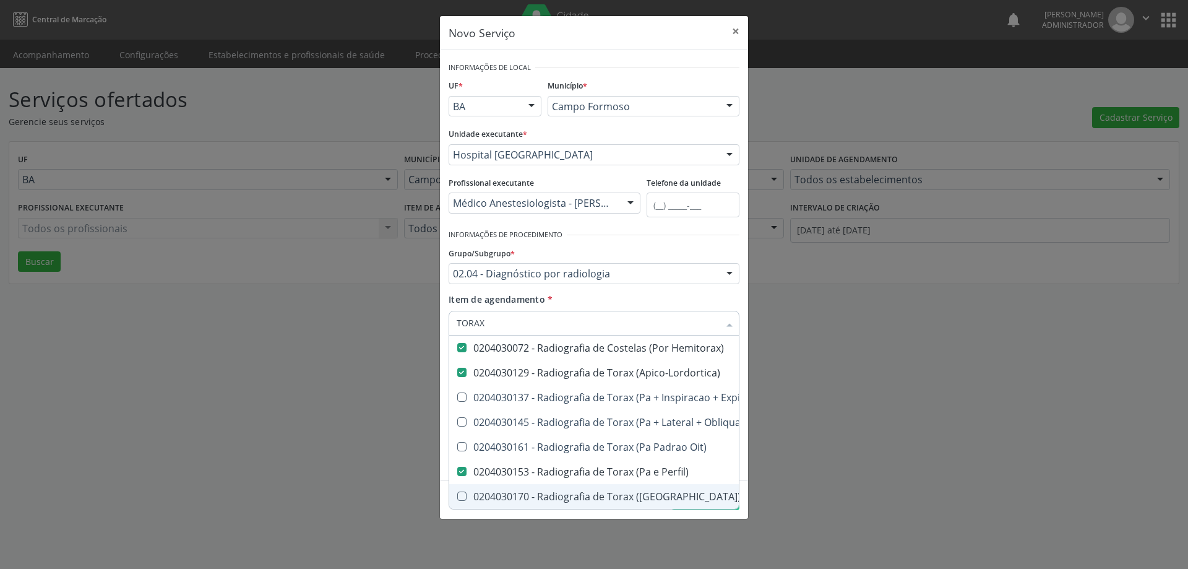
click at [657, 495] on div "0204030170 - Radiografia de Torax (Pa)" at bounding box center [635, 496] width 356 height 10
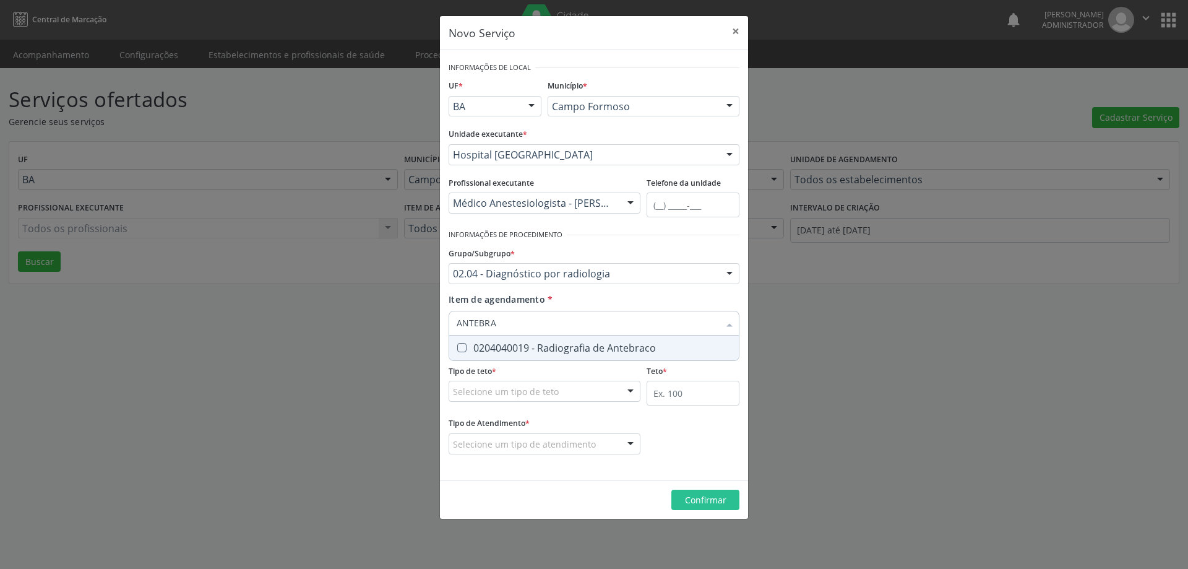
click at [508, 344] on div "0204040019 - Radiografia de Antebraco" at bounding box center [594, 348] width 275 height 10
click at [514, 343] on div "0204040035 - Radiografia de Articulacao Escapulo-Umeral" at bounding box center [599, 348] width 285 height 10
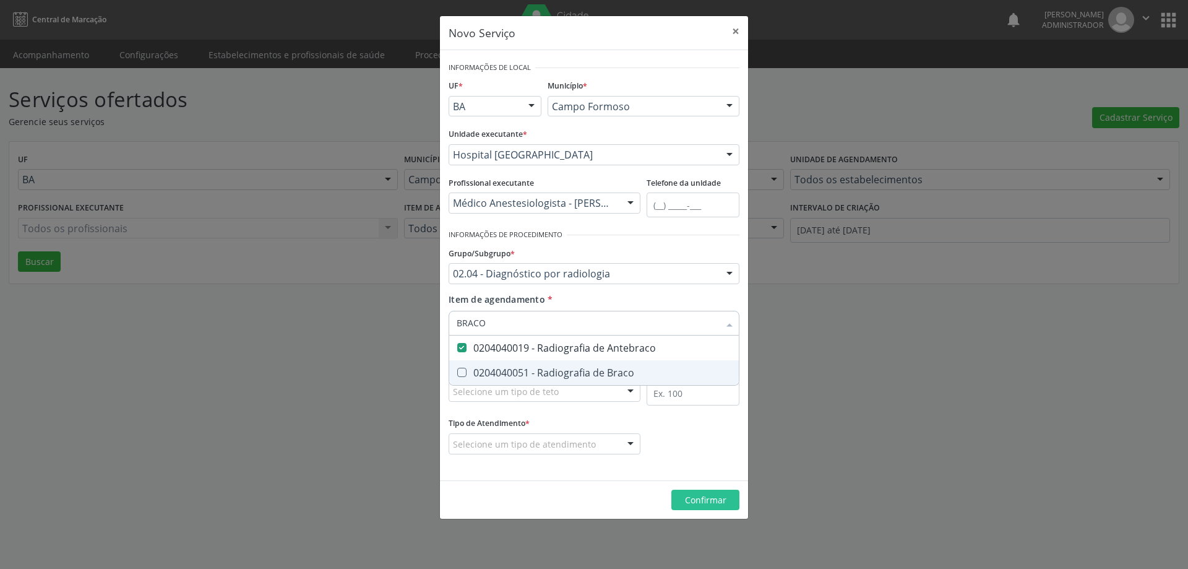
click at [539, 372] on div "0204040051 - Radiografia de Braco" at bounding box center [594, 373] width 275 height 10
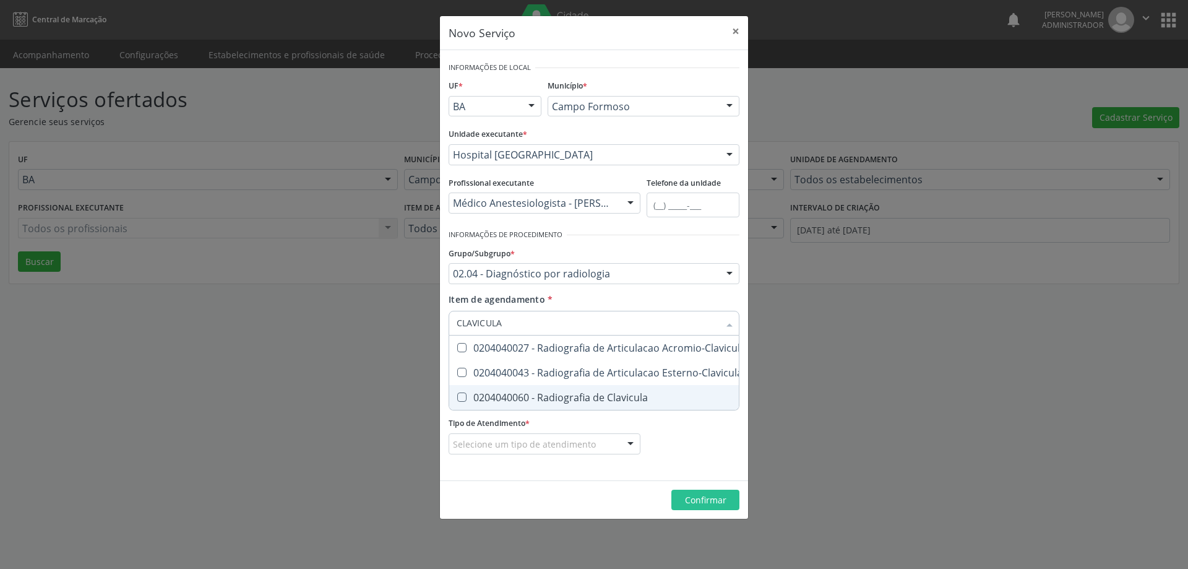
click at [556, 397] on div "0204040060 - Radiografia de Clavicula" at bounding box center [603, 397] width 293 height 10
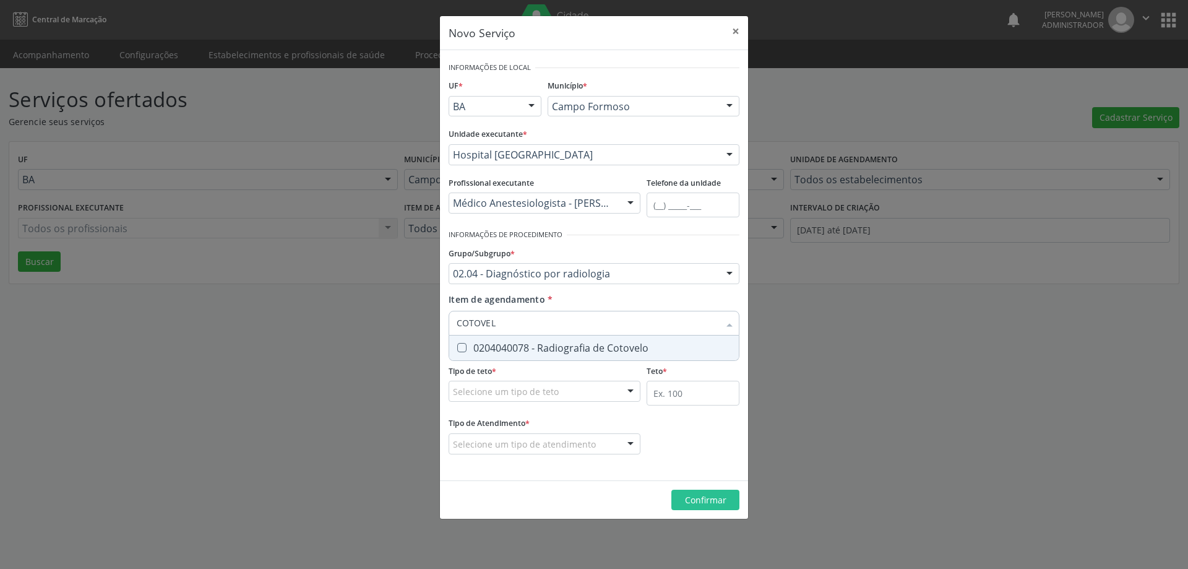
click at [634, 350] on div "0204040078 - Radiografia de Cotovelo" at bounding box center [594, 348] width 275 height 10
click at [647, 348] on div "0204040086 - Radiografia de Dedos da Mao" at bounding box center [644, 348] width 374 height 10
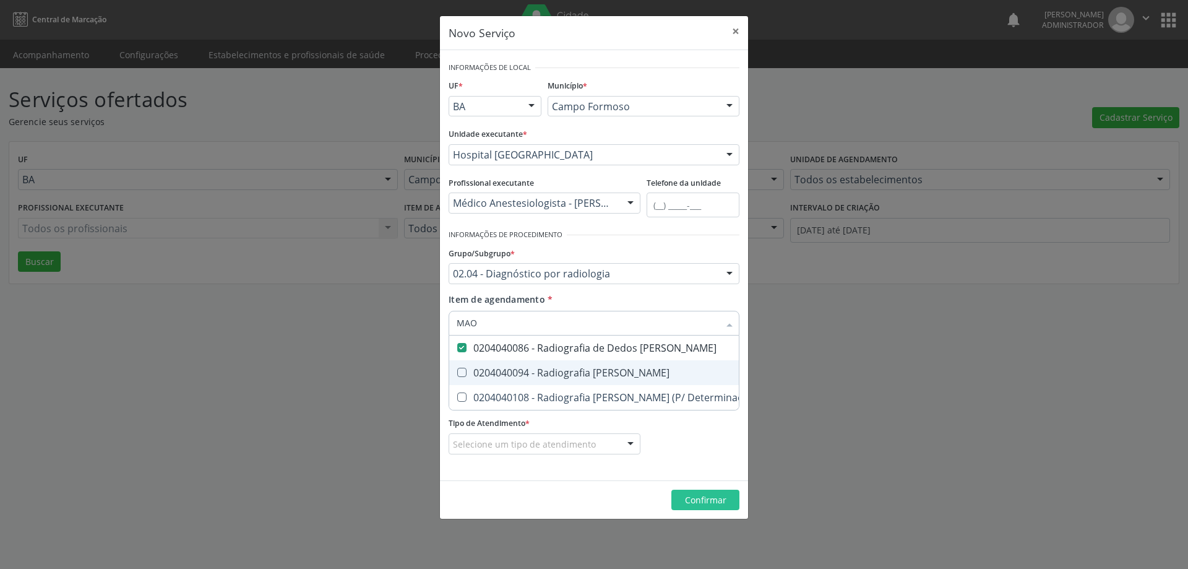
click at [644, 370] on div "0204040094 - Radiografia de Mao" at bounding box center [644, 373] width 374 height 10
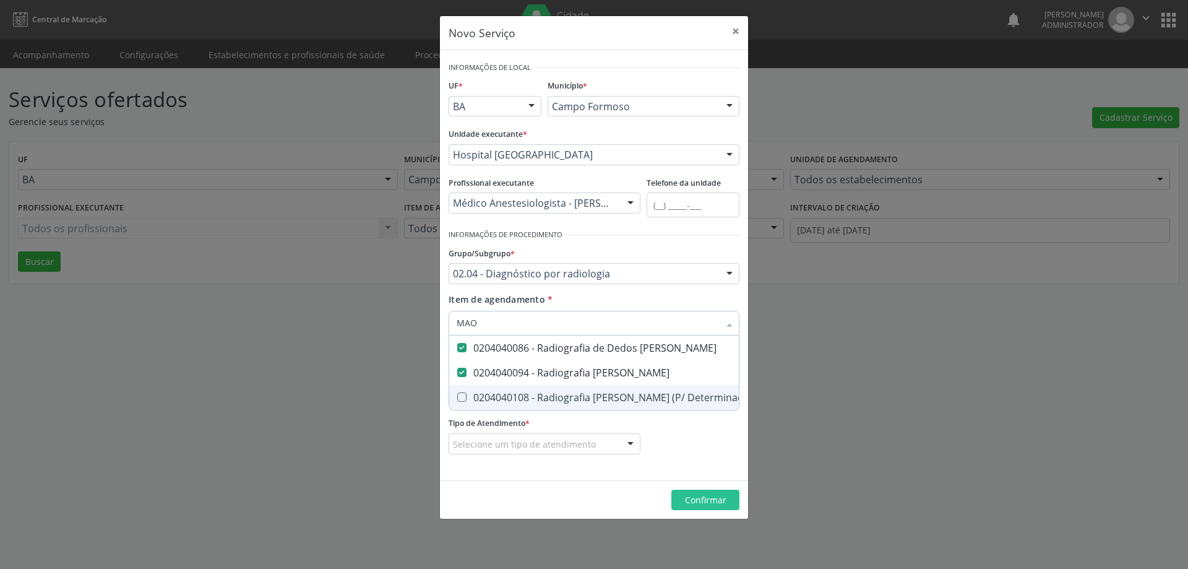
click at [623, 399] on div "0204040108 - Radiografia de Mao e Punho (P/ Determinacao de Idade Ossea)" at bounding box center [644, 397] width 374 height 10
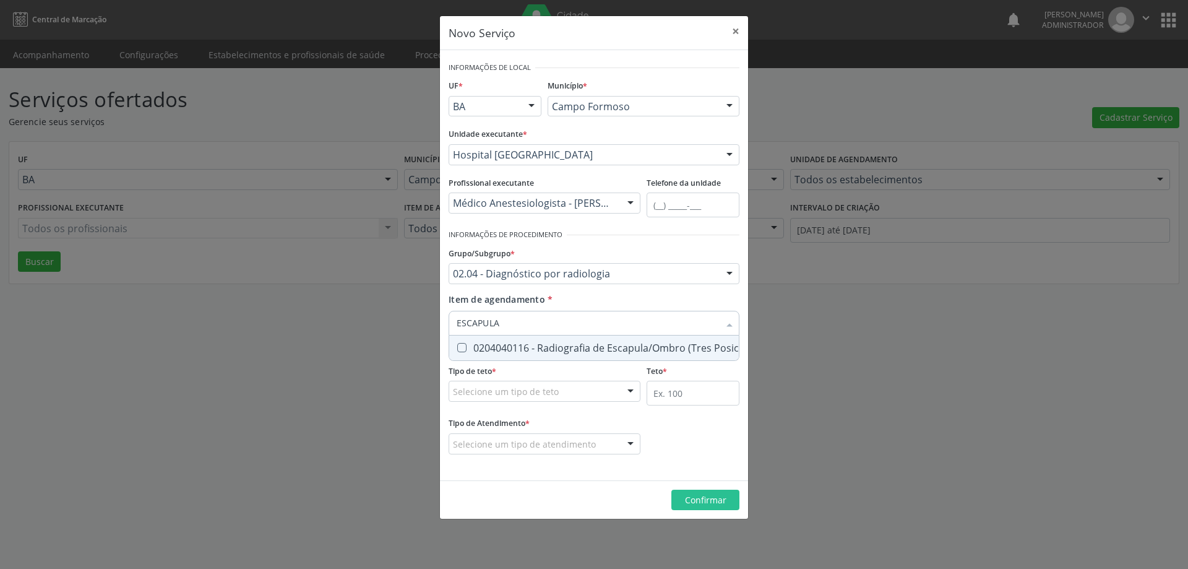
click at [639, 347] on div "0204040116 - Radiografia de Escapula/Ombro (Tres Posicoes)" at bounding box center [608, 348] width 302 height 10
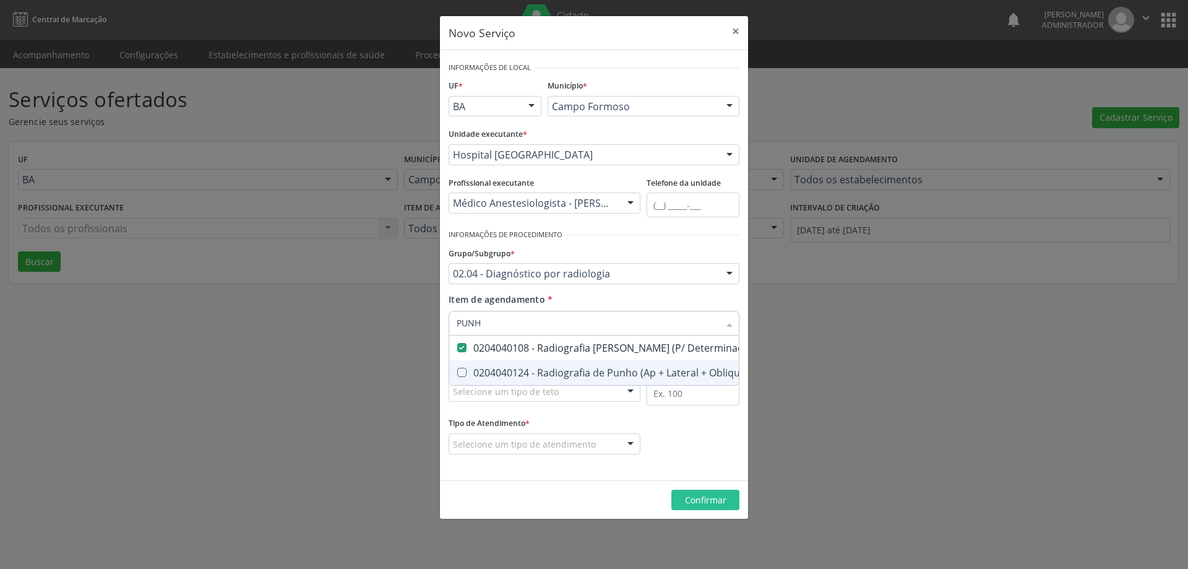
click at [642, 373] on div "0204040124 - Radiografia de Punho (Ap + Lateral + Obliqua)" at bounding box center [644, 373] width 374 height 10
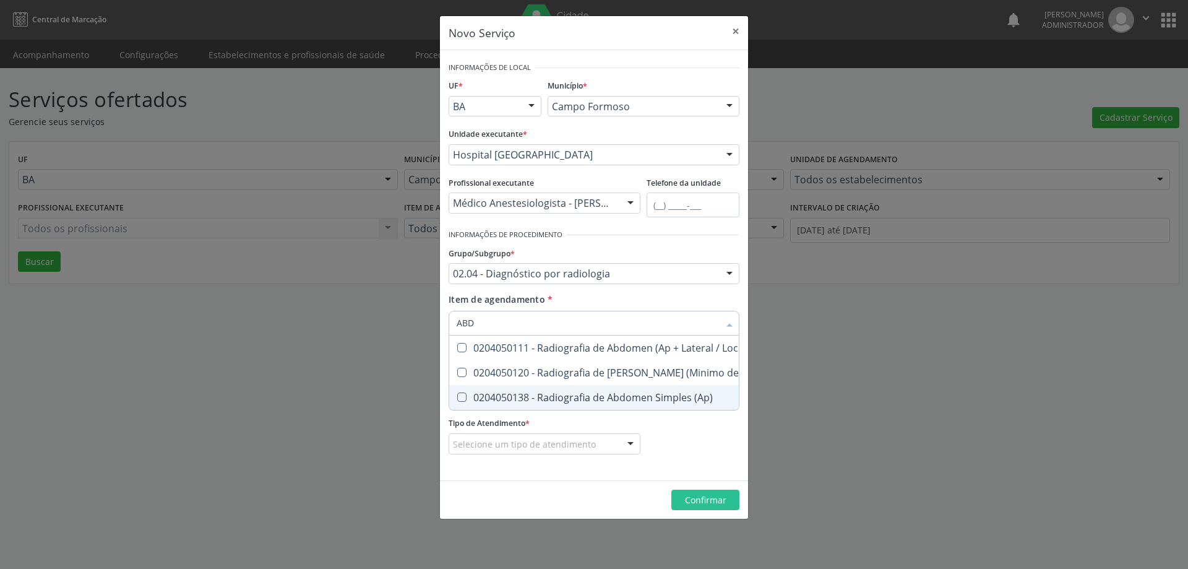
click at [646, 394] on div "0204050138 - Radiografia de Abdomen Simples (Ap)" at bounding box center [631, 397] width 348 height 10
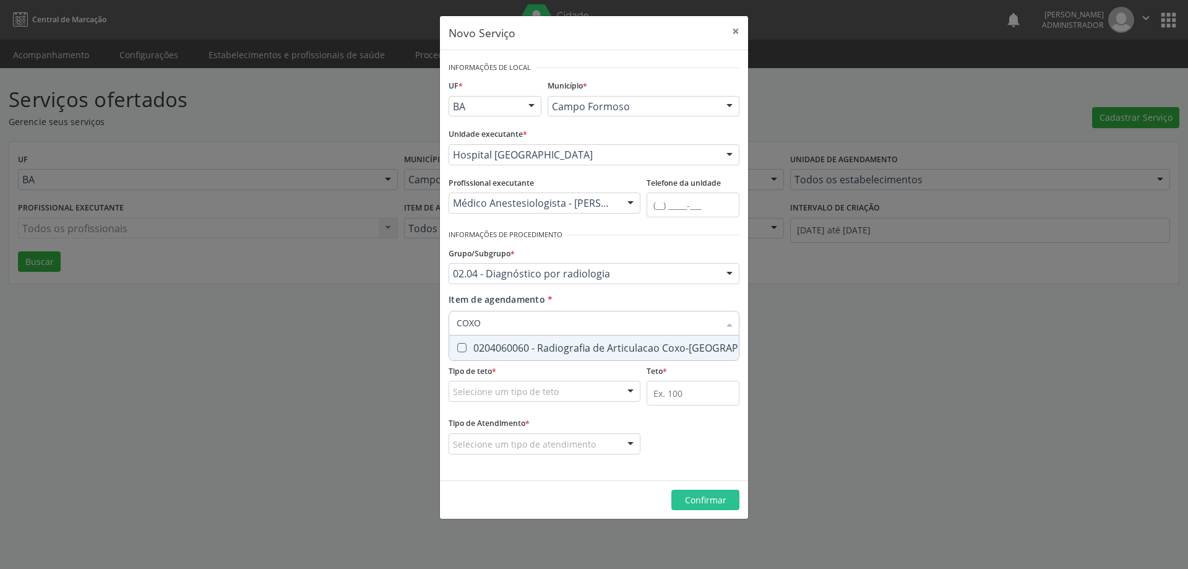
click at [634, 350] on div "0204060060 - Radiografia de Articulacao Coxo-Femoral" at bounding box center [622, 348] width 331 height 10
click at [634, 350] on div "0204060087 - Radiografia de Articulacao Tibio-Tarsica" at bounding box center [594, 348] width 275 height 10
click at [634, 350] on div "0204060095 - Radiografia de Bacia" at bounding box center [594, 348] width 275 height 10
click at [634, 350] on div "0204060109 - Radiografia de Calcaneo" at bounding box center [594, 348] width 275 height 10
click at [634, 350] on div "0204060117 - Radiografia de Coxa" at bounding box center [594, 348] width 275 height 10
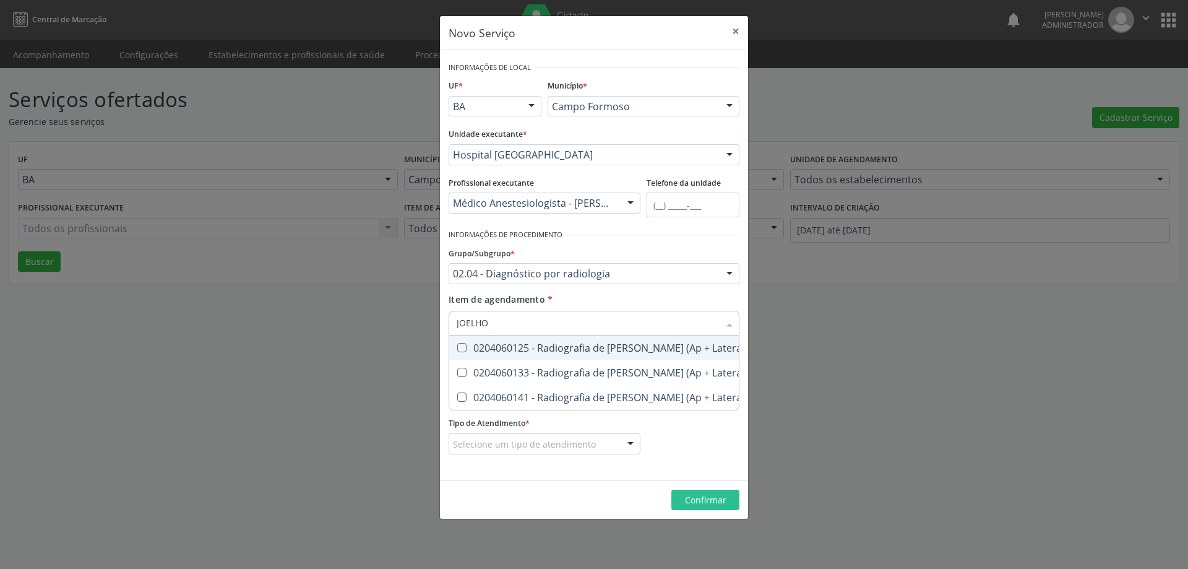
click at [635, 350] on div "0204060125 - Radiografia de Joelho (Ap + Lateral)" at bounding box center [648, 348] width 383 height 10
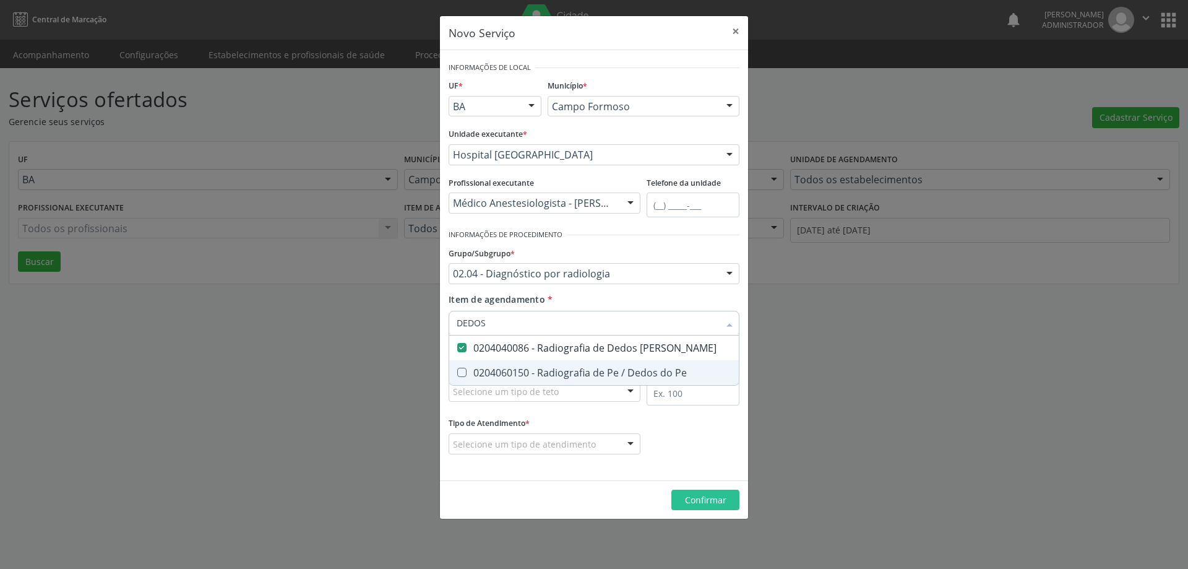
click at [639, 371] on div "0204060150 - Radiografia de Pe / Dedos do Pe" at bounding box center [594, 373] width 275 height 10
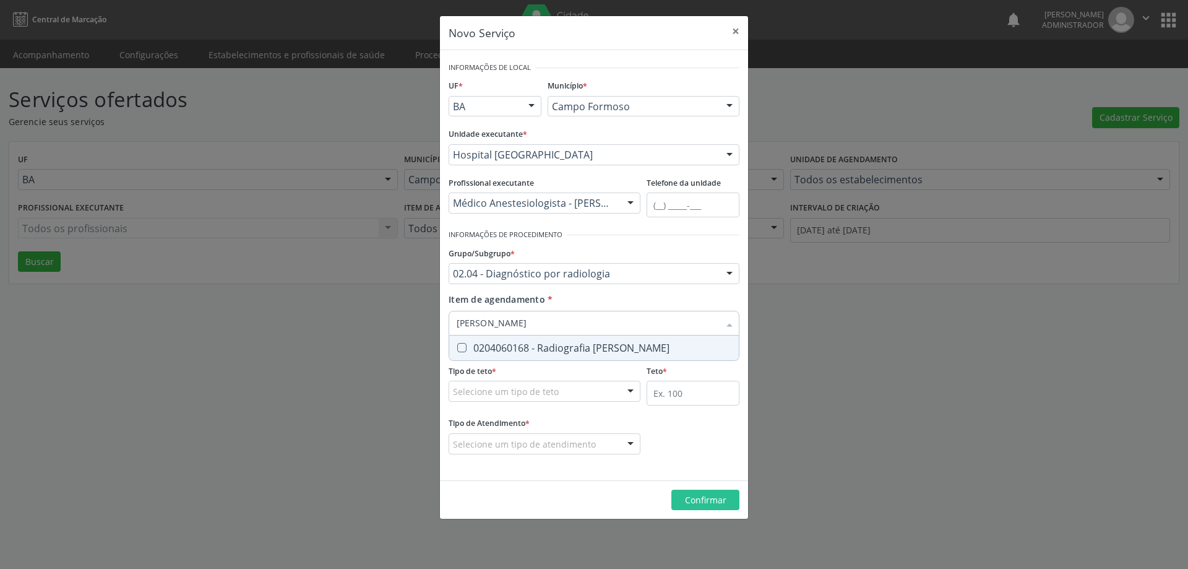
click at [646, 345] on div "0204060168 - Radiografia de Perna" at bounding box center [594, 348] width 275 height 10
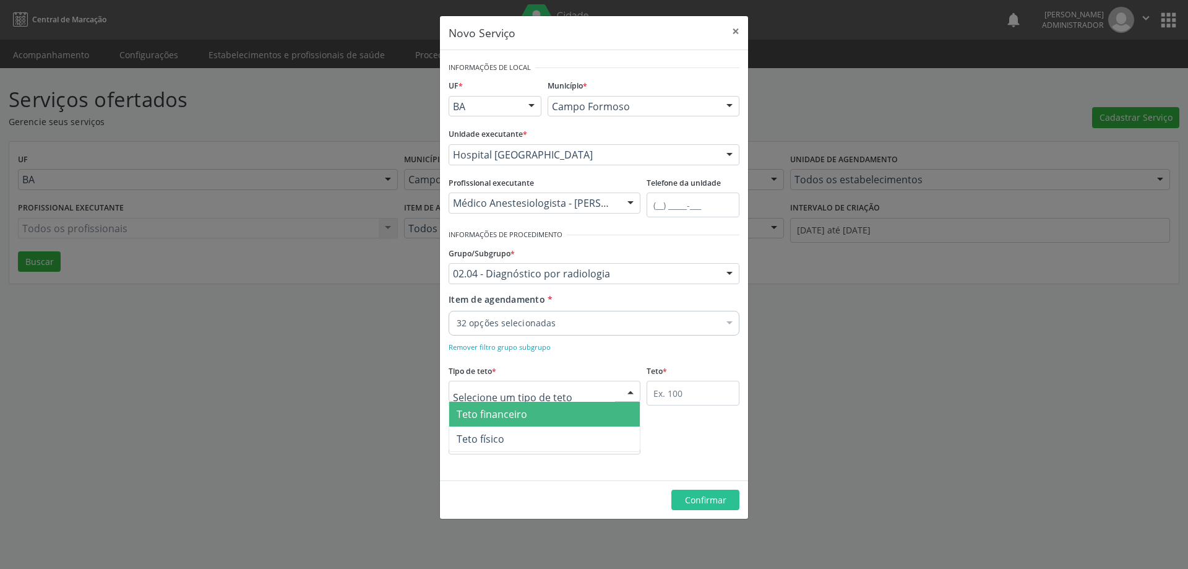
click at [628, 389] on div at bounding box center [630, 391] width 19 height 21
click at [600, 417] on span "Teto financeiro" at bounding box center [544, 414] width 191 height 25
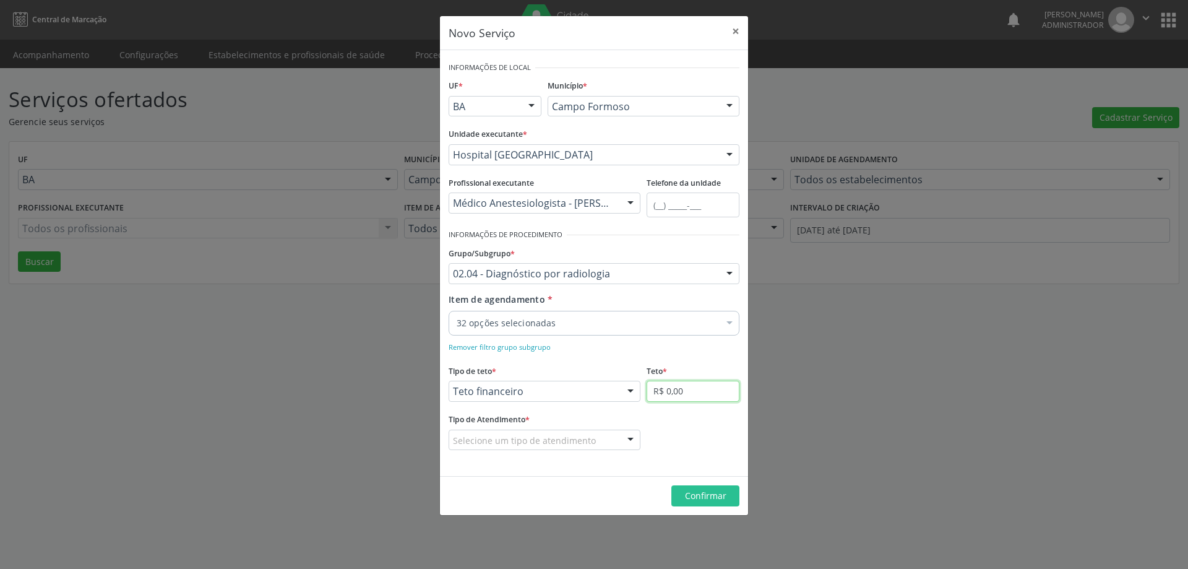
click at [688, 389] on input "R$ 0,00" at bounding box center [693, 391] width 93 height 21
click at [629, 438] on div at bounding box center [630, 440] width 19 height 21
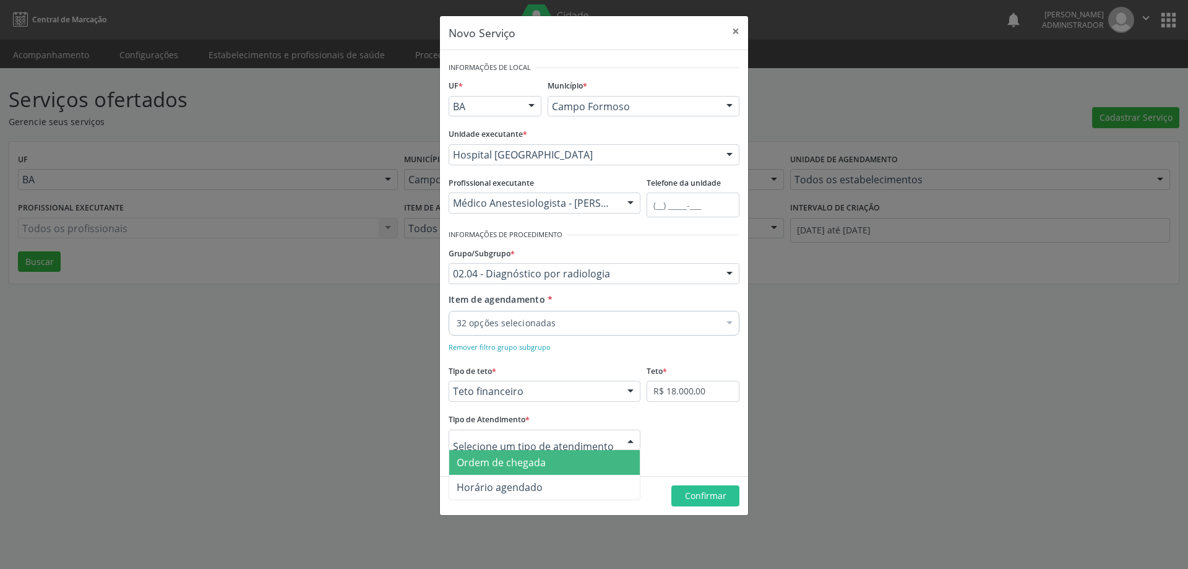
click at [516, 461] on span "Ordem de chegada" at bounding box center [501, 463] width 89 height 14
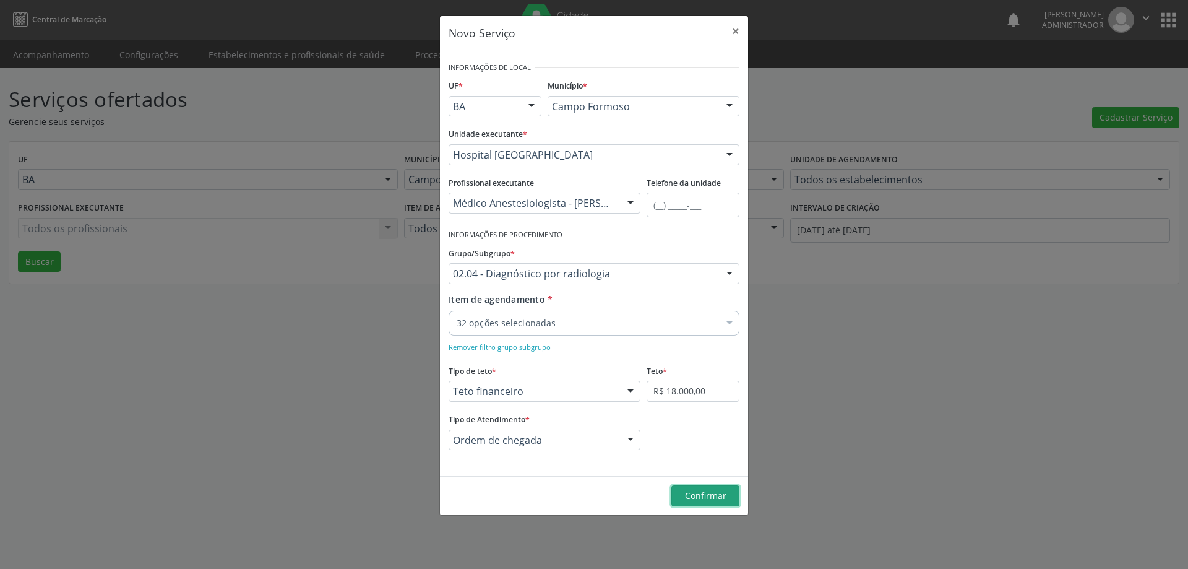
click at [684, 492] on button "Confirmar" at bounding box center [706, 495] width 68 height 21
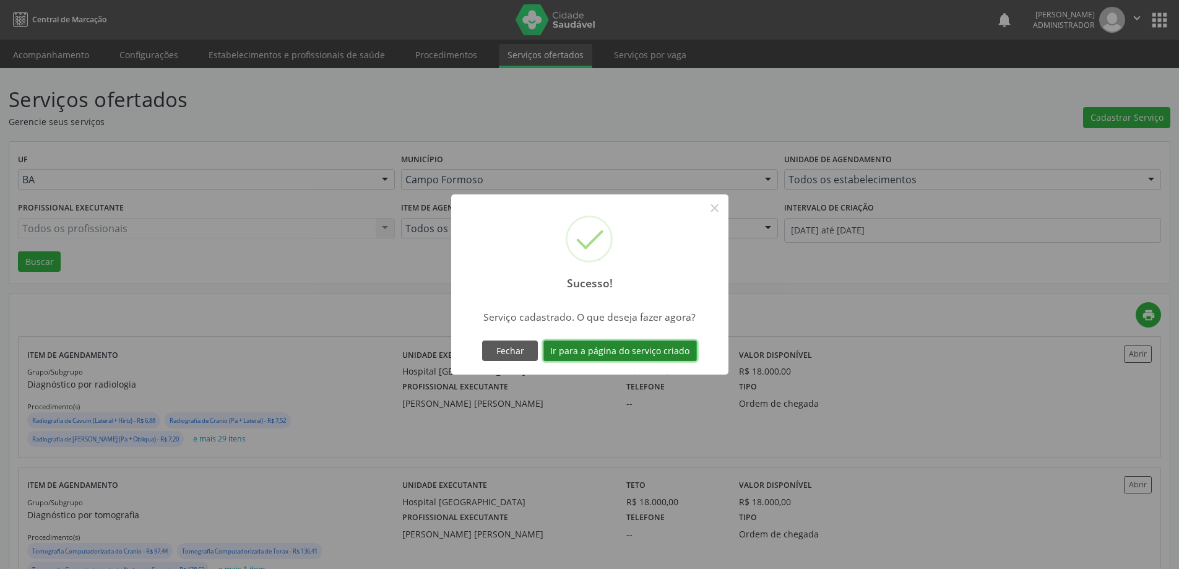
click at [645, 352] on button "Ir para a página do serviço criado" at bounding box center [620, 350] width 154 height 21
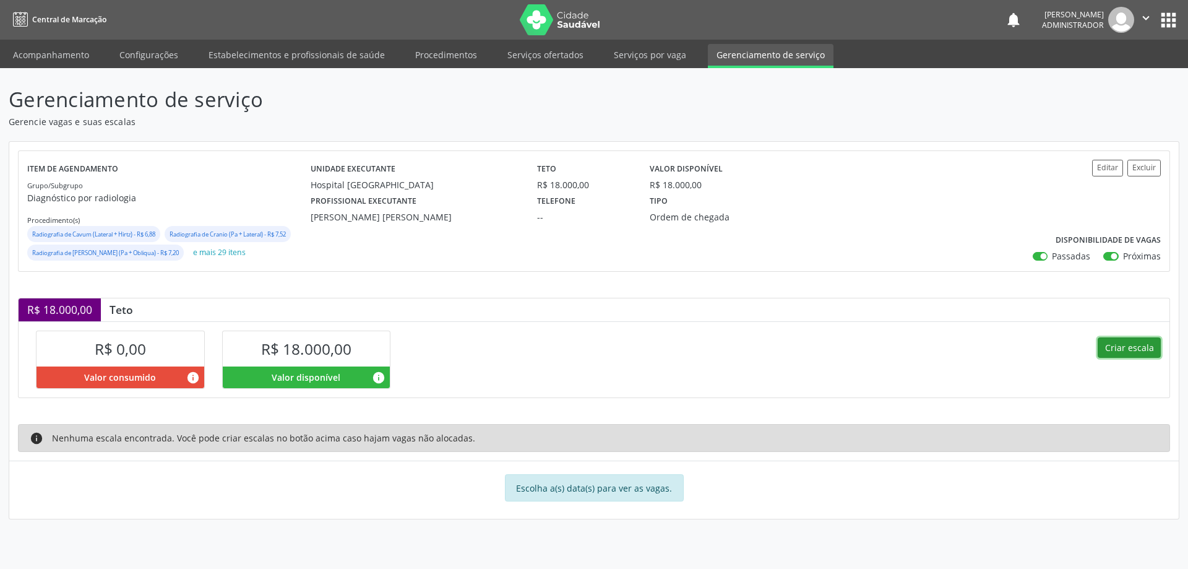
click at [1136, 344] on button "Criar escala" at bounding box center [1129, 347] width 63 height 21
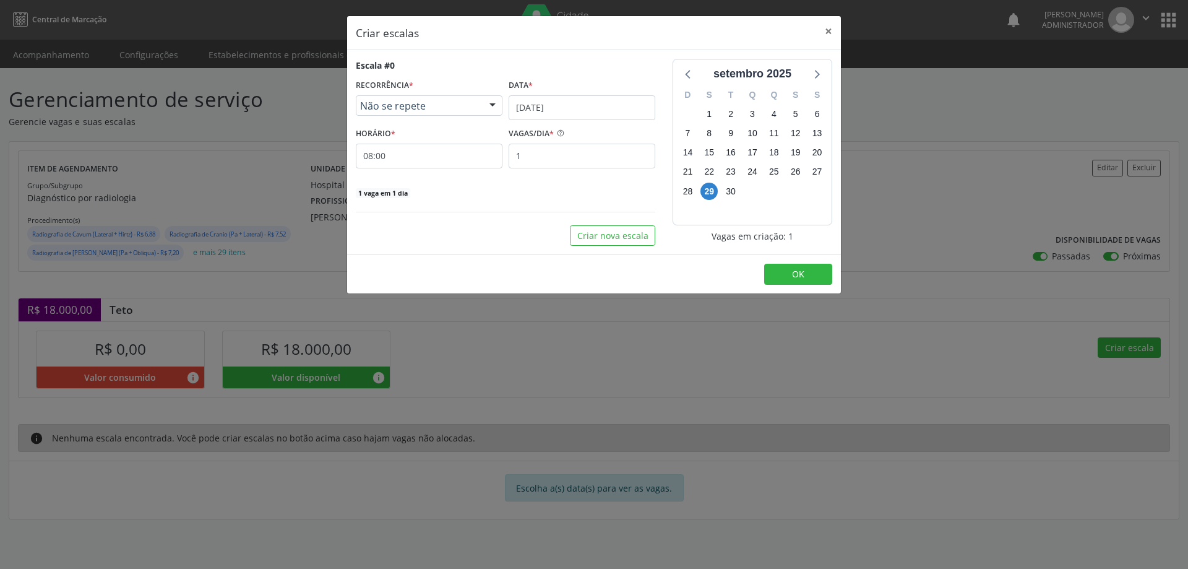
click at [495, 102] on div at bounding box center [492, 106] width 19 height 21
click at [478, 147] on span "Diário/Semanal" at bounding box center [429, 153] width 145 height 25
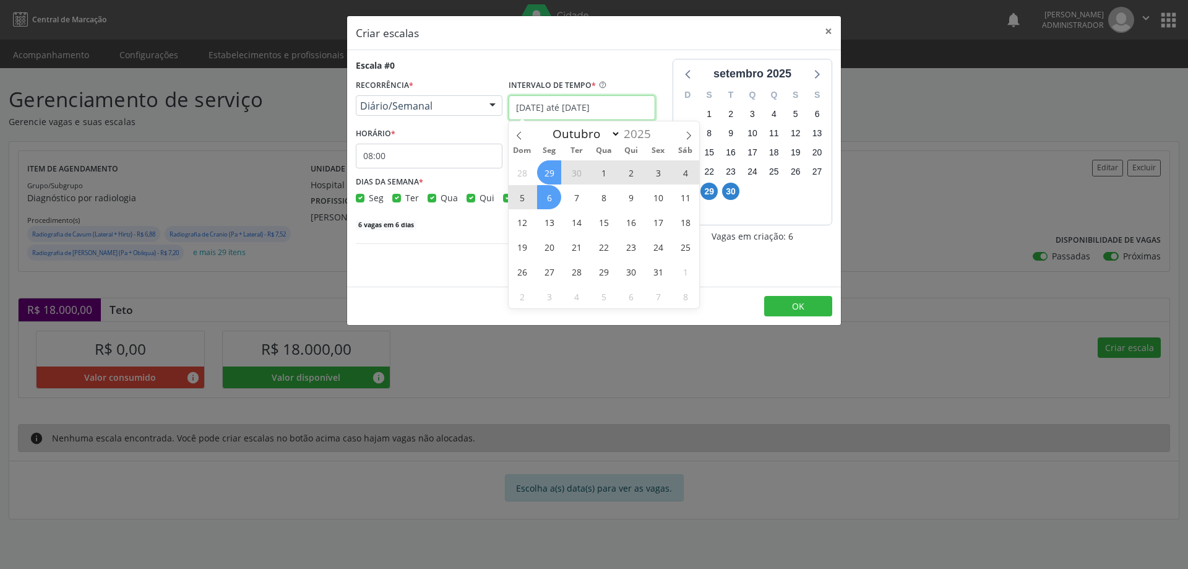
click at [629, 103] on input "29/09/2025 até 06/10/2025" at bounding box center [582, 107] width 147 height 25
click at [688, 134] on icon at bounding box center [689, 135] width 9 height 9
click at [522, 131] on icon at bounding box center [519, 135] width 9 height 9
click at [602, 172] on span "1" at bounding box center [604, 172] width 24 height 24
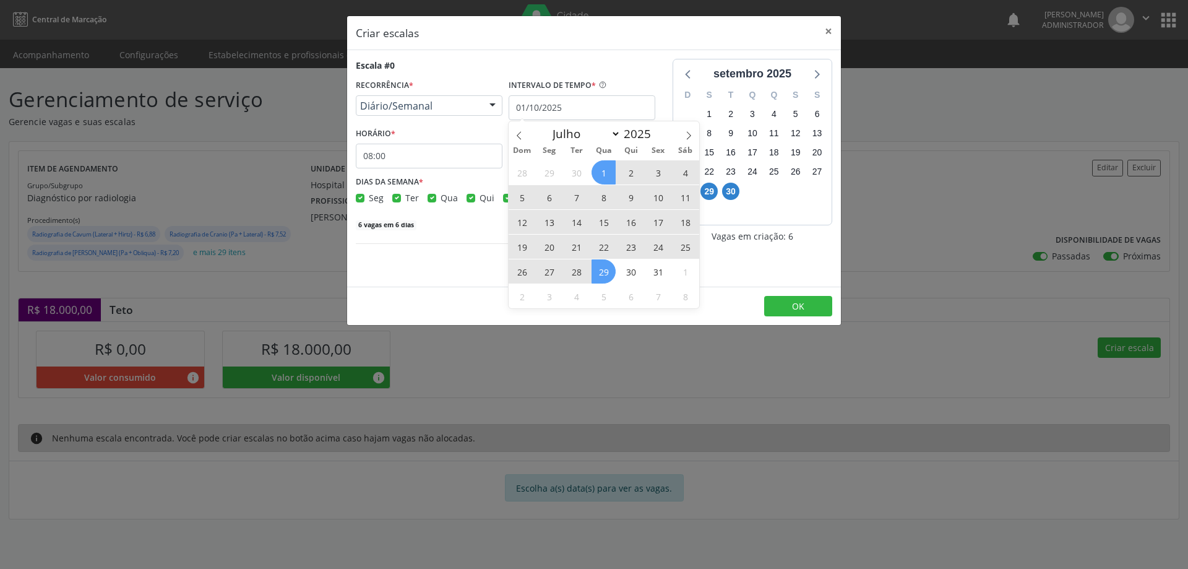
click at [604, 269] on span "29" at bounding box center [604, 271] width 24 height 24
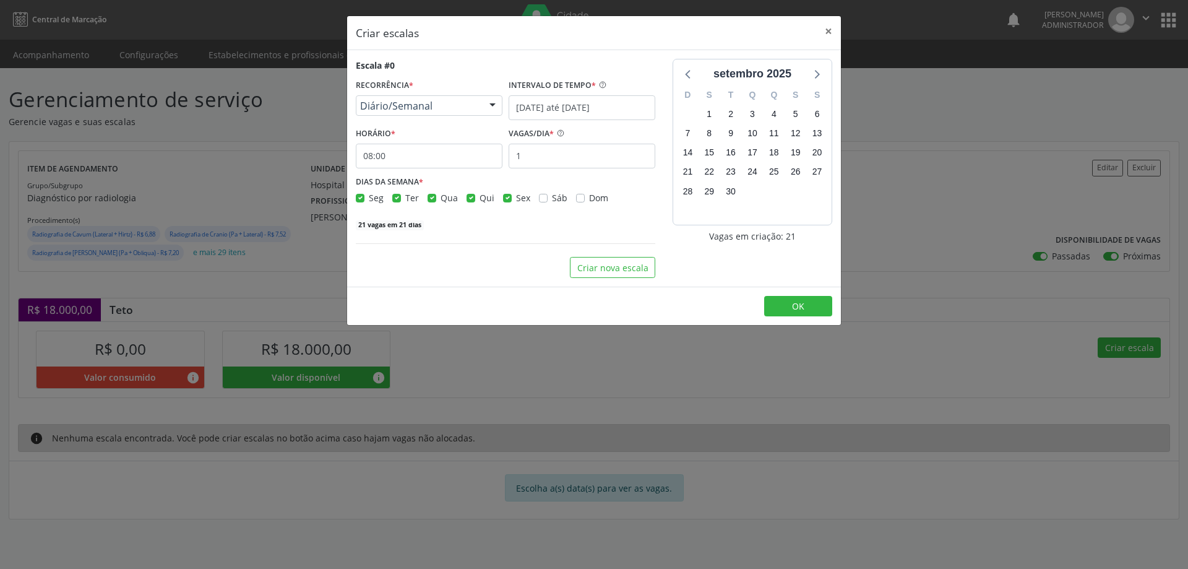
click at [516, 196] on label "Sex" at bounding box center [523, 197] width 14 height 13
click at [508, 196] on input "Sex" at bounding box center [507, 196] width 9 height 11
drag, startPoint x: 469, startPoint y: 196, endPoint x: 459, endPoint y: 197, distance: 10.5
click at [480, 197] on label "Qui" at bounding box center [487, 197] width 15 height 13
click at [468, 197] on input "Qui" at bounding box center [471, 196] width 9 height 11
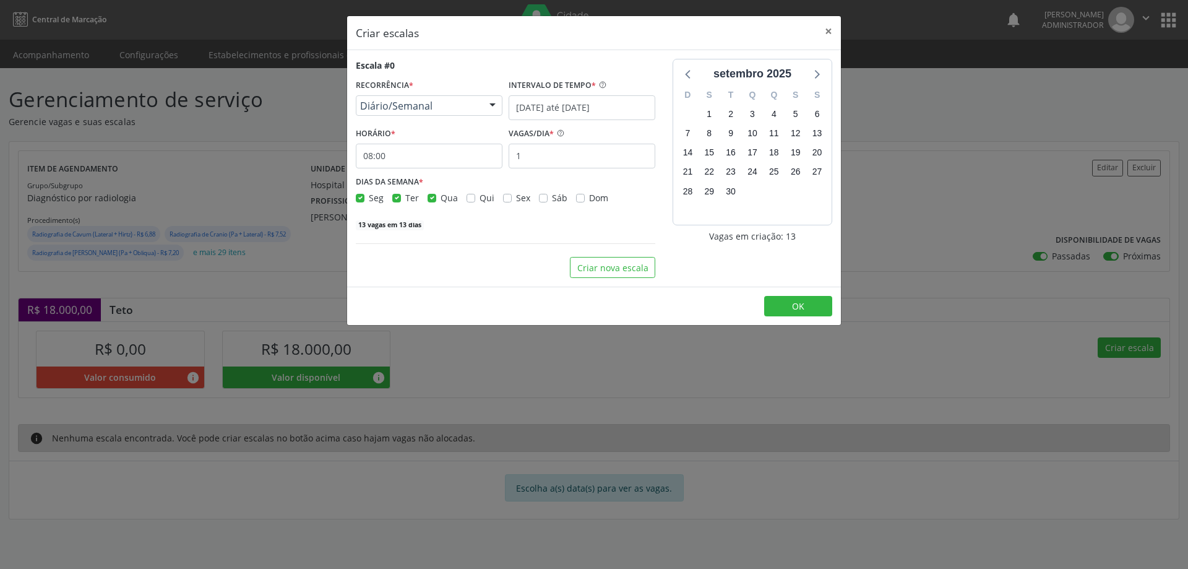
drag, startPoint x: 399, startPoint y: 197, endPoint x: 390, endPoint y: 197, distance: 8.7
click at [405, 197] on label "Ter" at bounding box center [412, 197] width 14 height 13
click at [397, 197] on input "Ter" at bounding box center [396, 196] width 9 height 11
click at [369, 199] on label "Seg" at bounding box center [376, 197] width 15 height 13
click at [362, 199] on input "Seg" at bounding box center [360, 196] width 9 height 11
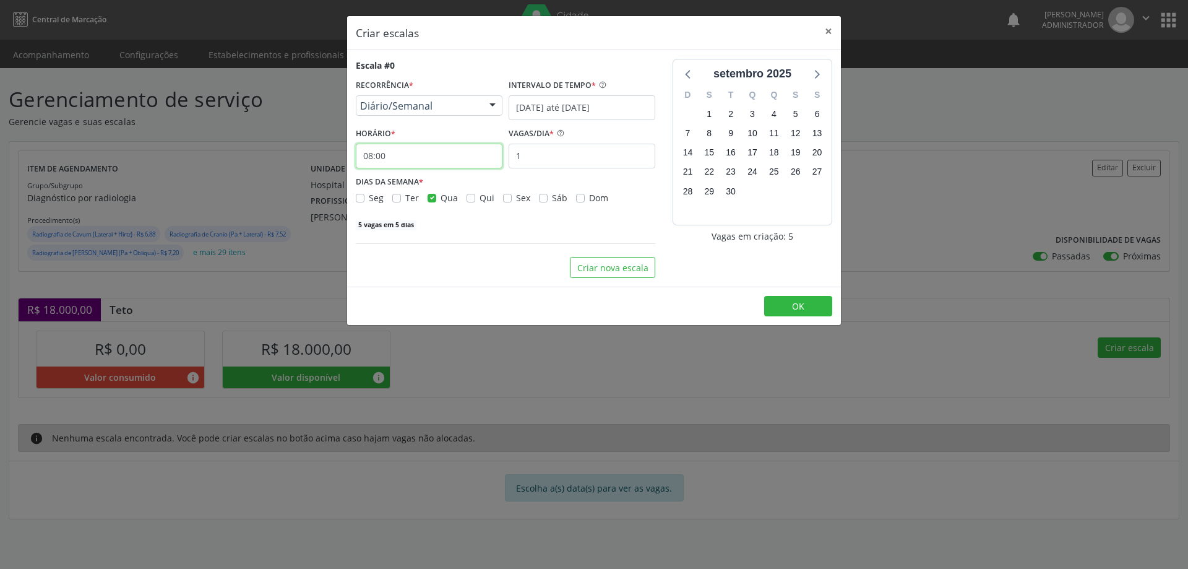
click at [426, 158] on input "08:00" at bounding box center [429, 156] width 147 height 25
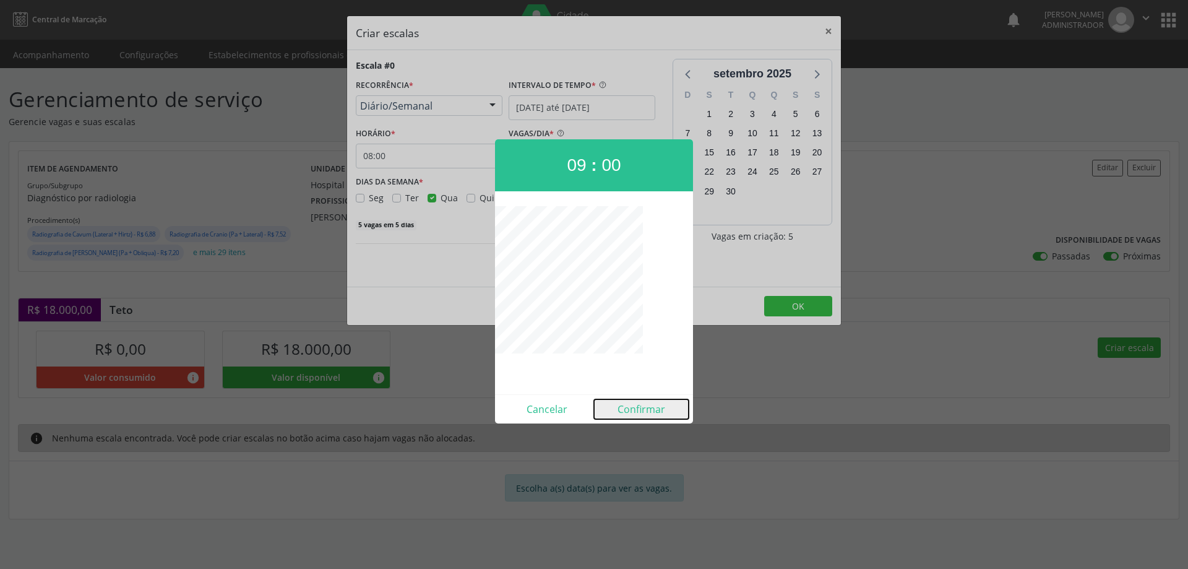
click at [639, 410] on button "Confirmar" at bounding box center [641, 409] width 95 height 20
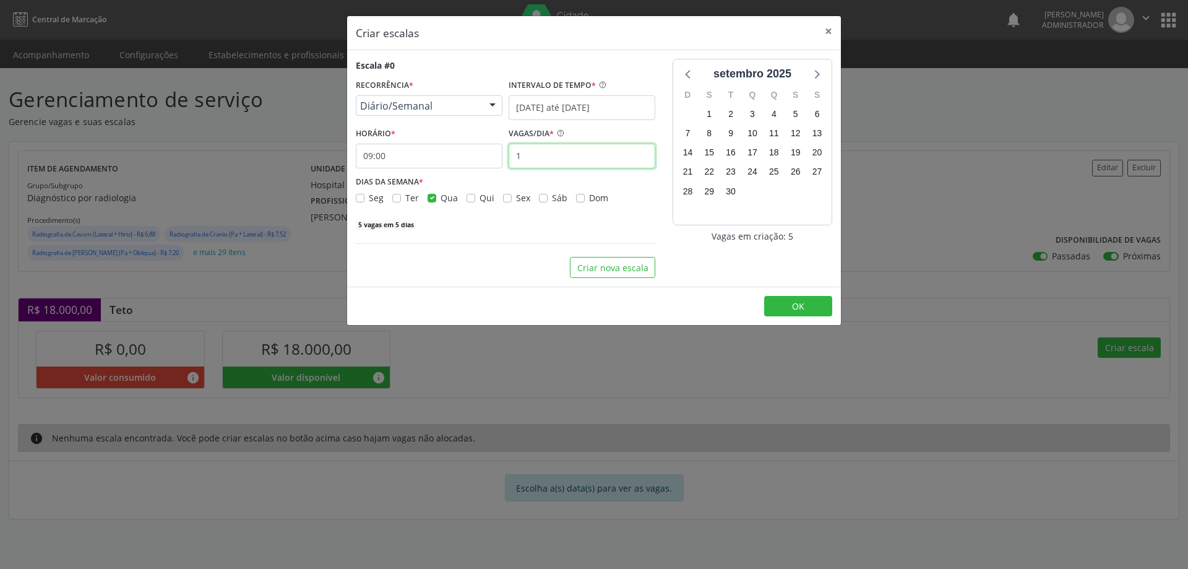
click at [560, 155] on input "1" at bounding box center [582, 156] width 147 height 25
click at [781, 303] on button "OK" at bounding box center [798, 306] width 68 height 21
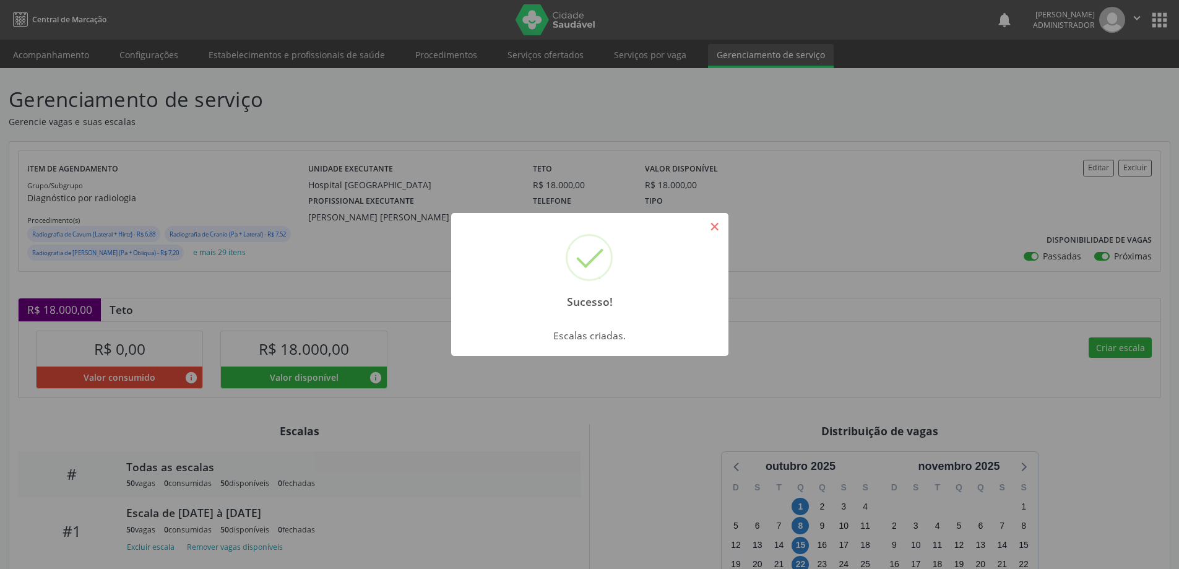
click at [717, 223] on button "×" at bounding box center [714, 226] width 21 height 21
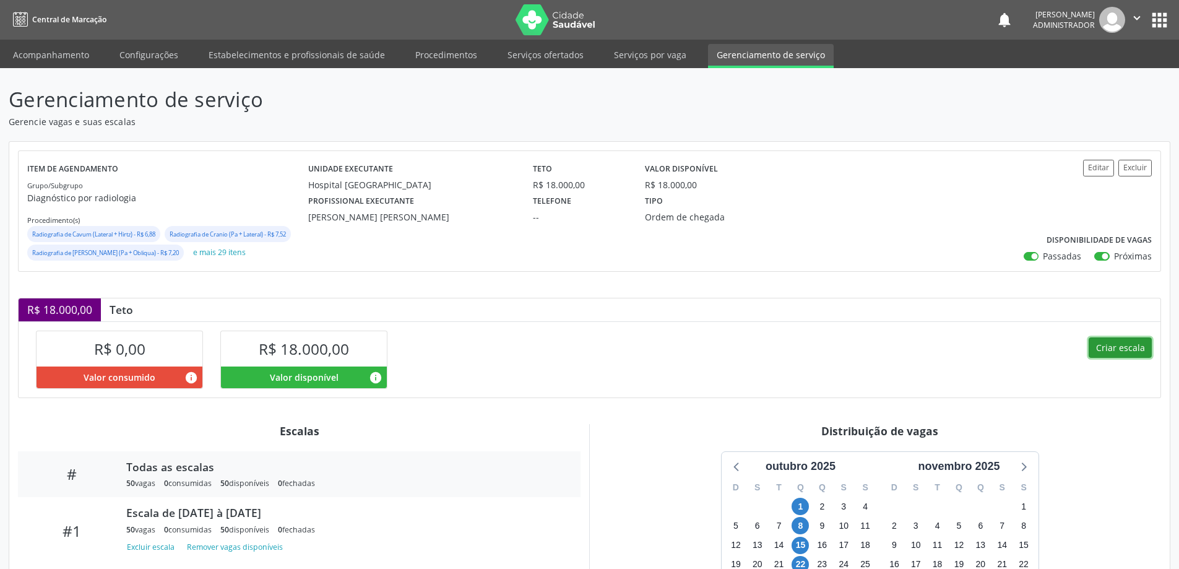
click at [1104, 347] on button "Criar escala" at bounding box center [1120, 347] width 63 height 21
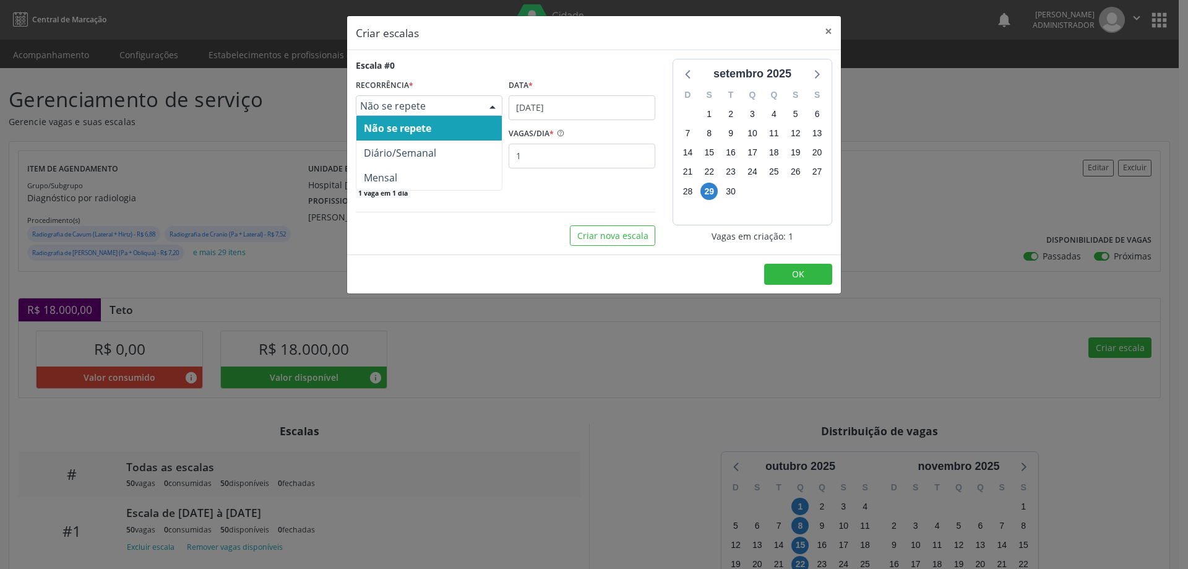
click at [491, 102] on div at bounding box center [492, 106] width 19 height 21
click at [473, 149] on span "Diário/Semanal" at bounding box center [429, 153] width 145 height 25
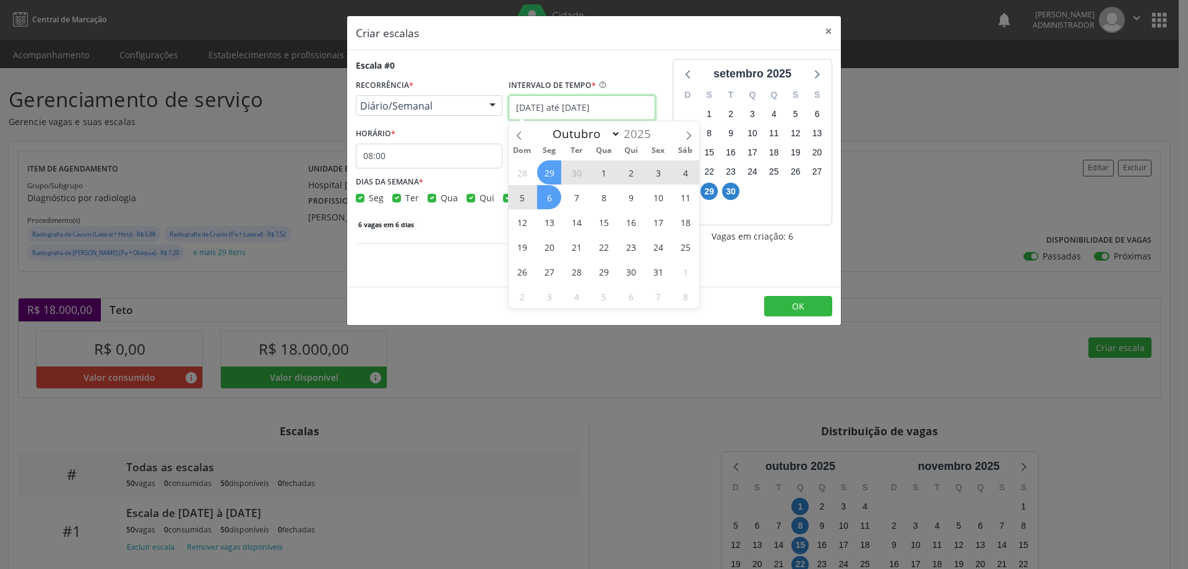
click at [573, 104] on input "29/09/2025 até 06/10/2025" at bounding box center [582, 107] width 147 height 25
click at [633, 174] on span "2" at bounding box center [631, 172] width 24 height 24
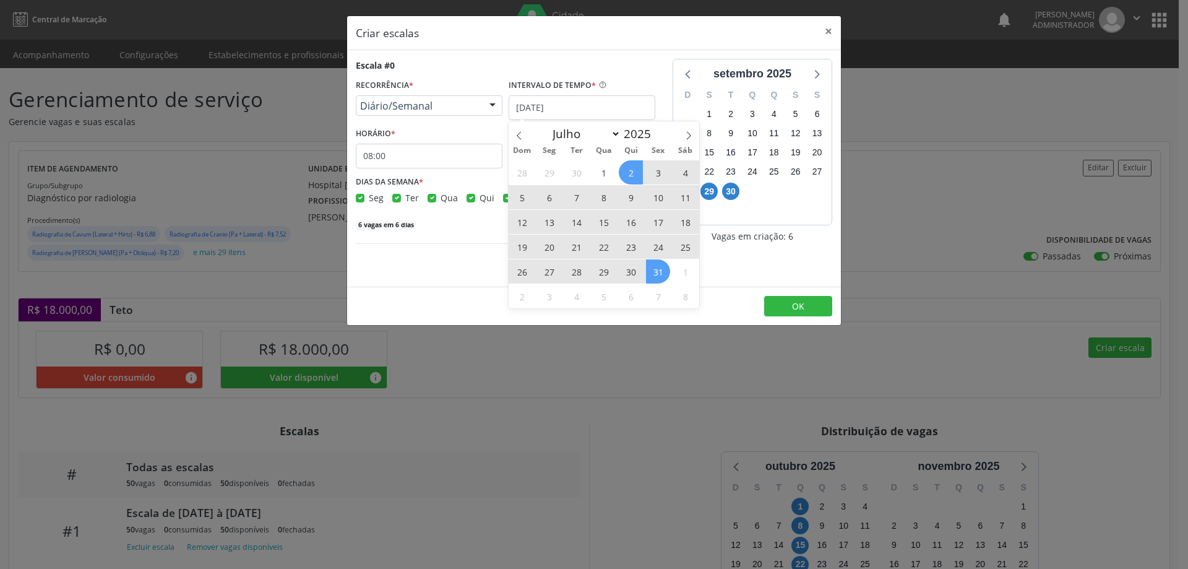
click at [657, 276] on span "31" at bounding box center [658, 271] width 24 height 24
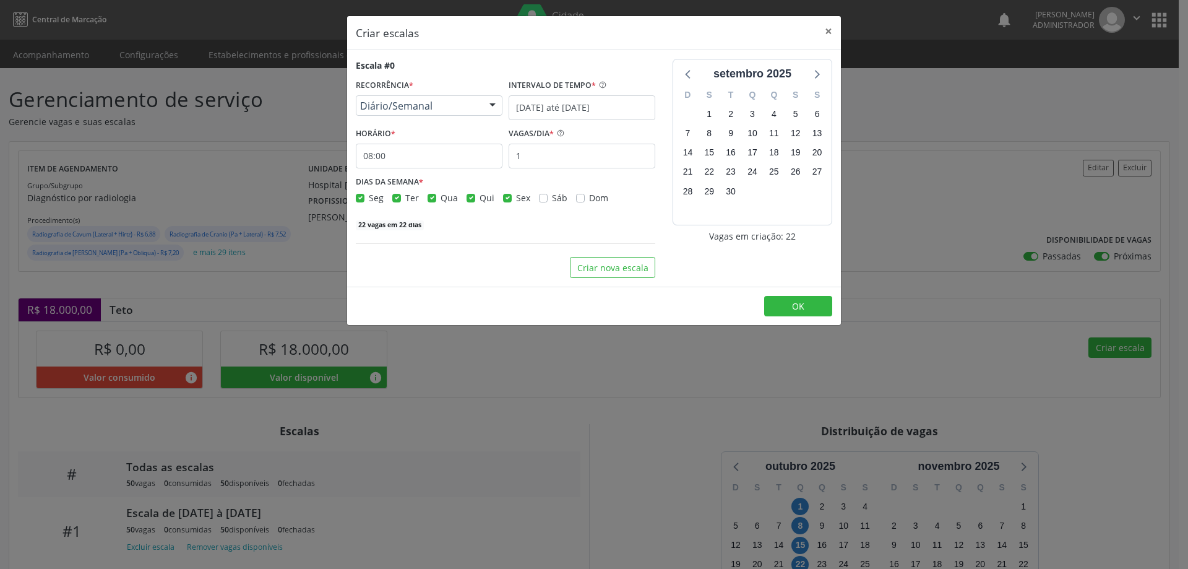
click at [369, 196] on label "Seg" at bounding box center [376, 197] width 15 height 13
click at [361, 196] on input "Seg" at bounding box center [360, 196] width 9 height 11
click at [405, 196] on label "Ter" at bounding box center [412, 197] width 14 height 13
click at [394, 196] on input "Ter" at bounding box center [396, 196] width 9 height 11
click at [441, 199] on label "Qua" at bounding box center [449, 197] width 17 height 13
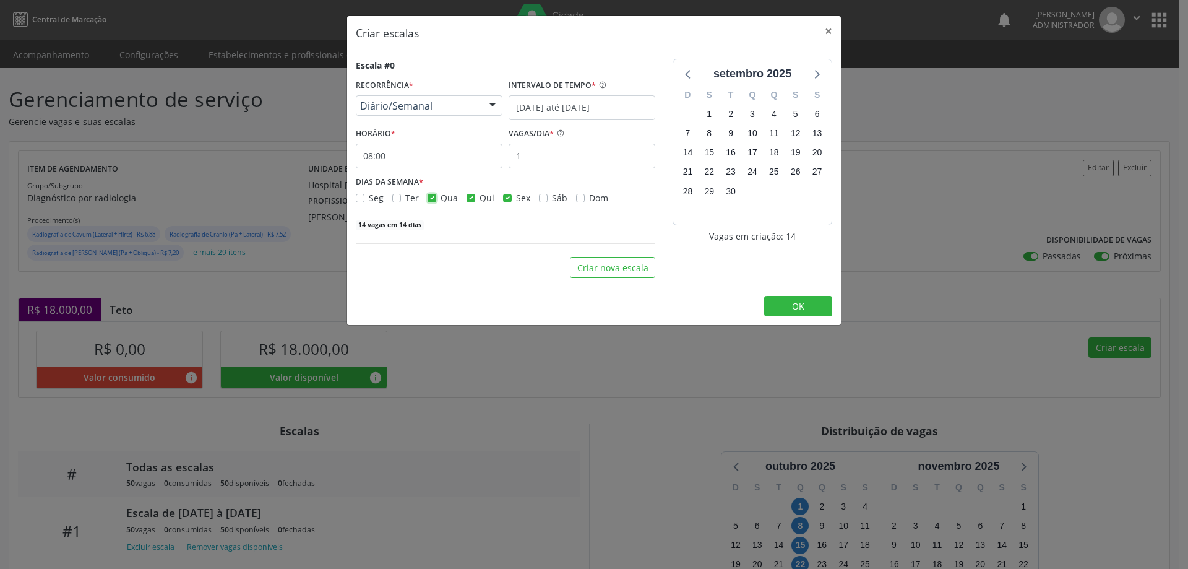
click at [432, 199] on input "Qua" at bounding box center [432, 196] width 9 height 11
click at [530, 153] on input "1" at bounding box center [582, 156] width 147 height 25
click at [401, 157] on input "08:00" at bounding box center [429, 156] width 147 height 25
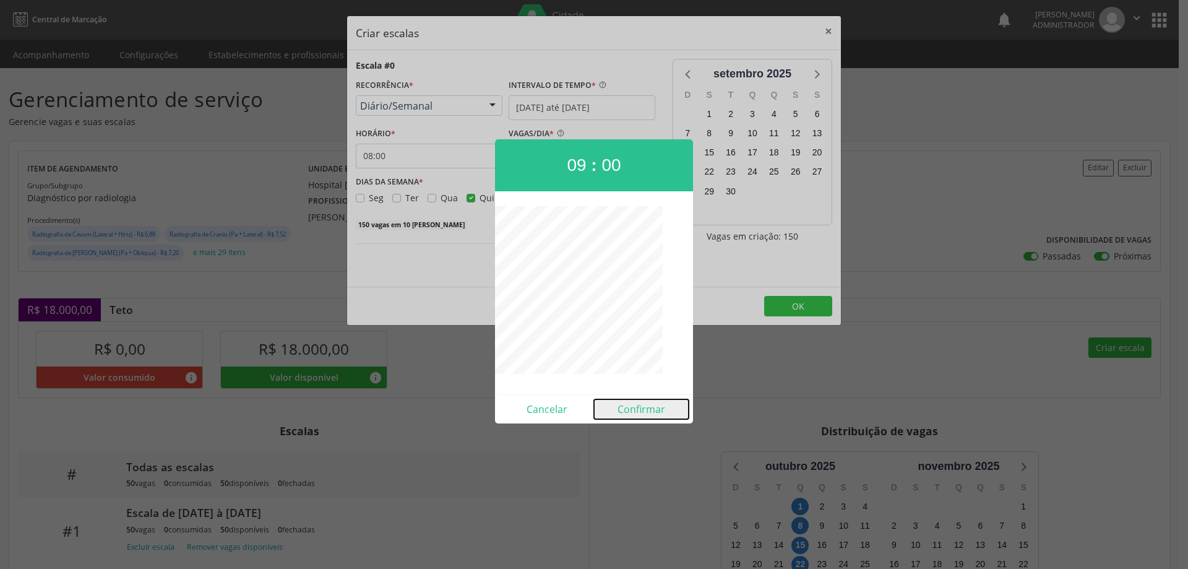
drag, startPoint x: 628, startPoint y: 404, endPoint x: 633, endPoint y: 399, distance: 7.1
click at [629, 404] on button "Confirmar" at bounding box center [641, 409] width 95 height 20
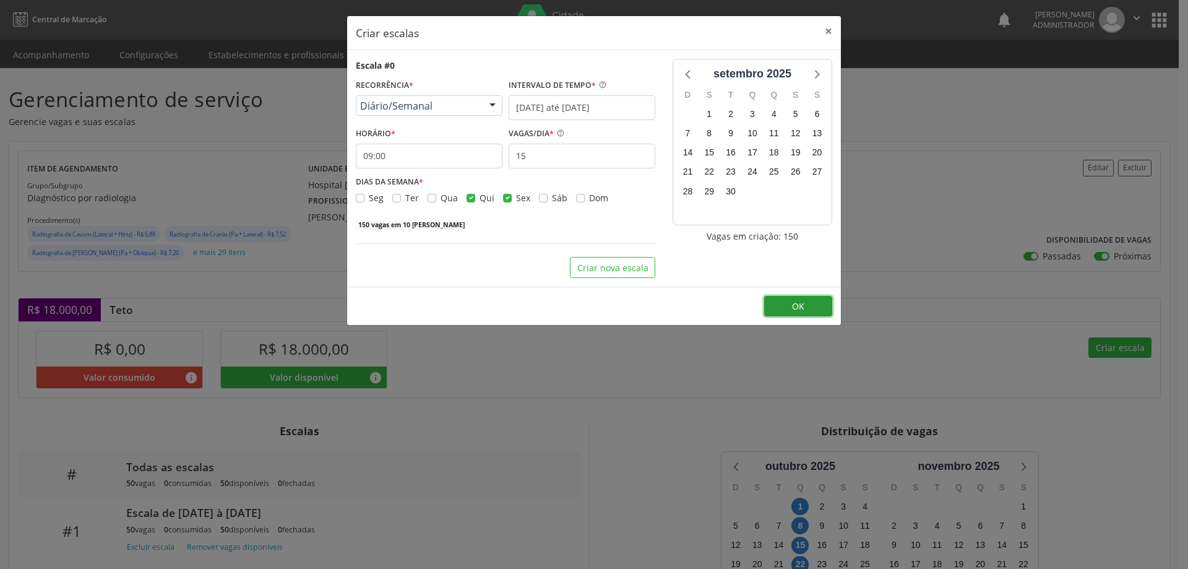
click at [789, 303] on button "OK" at bounding box center [798, 306] width 68 height 21
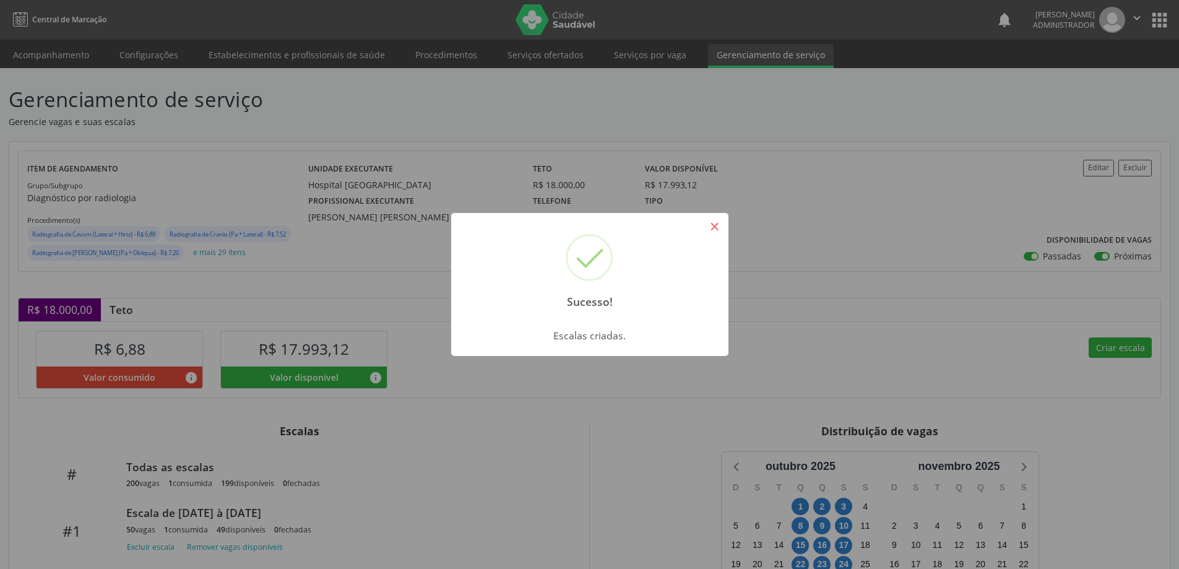
click at [710, 222] on button "×" at bounding box center [714, 226] width 21 height 21
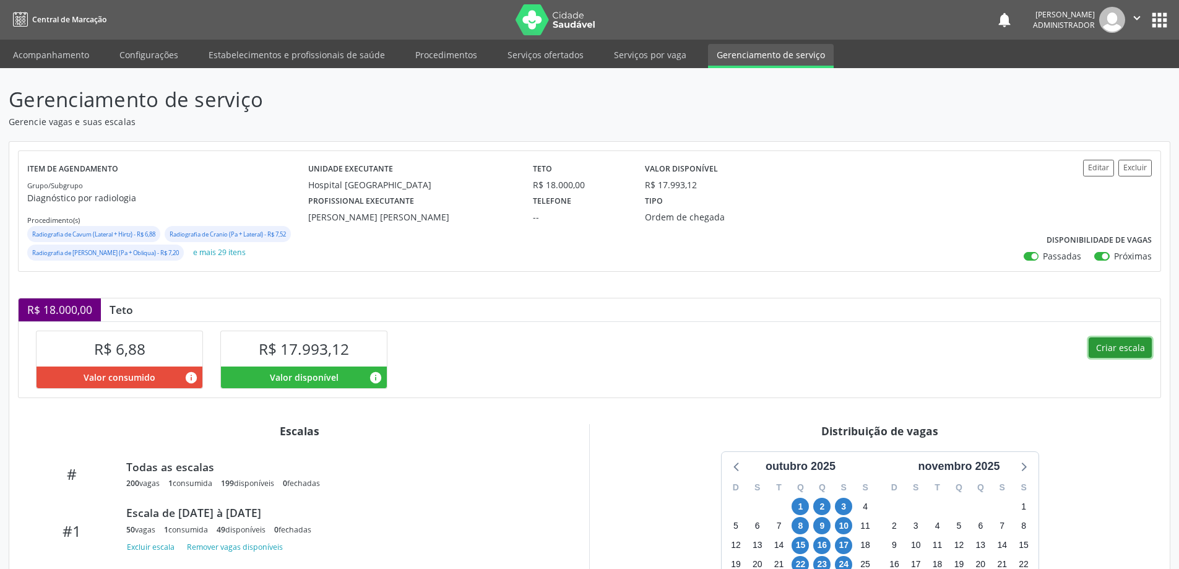
click at [1096, 347] on button "Criar escala" at bounding box center [1120, 347] width 63 height 21
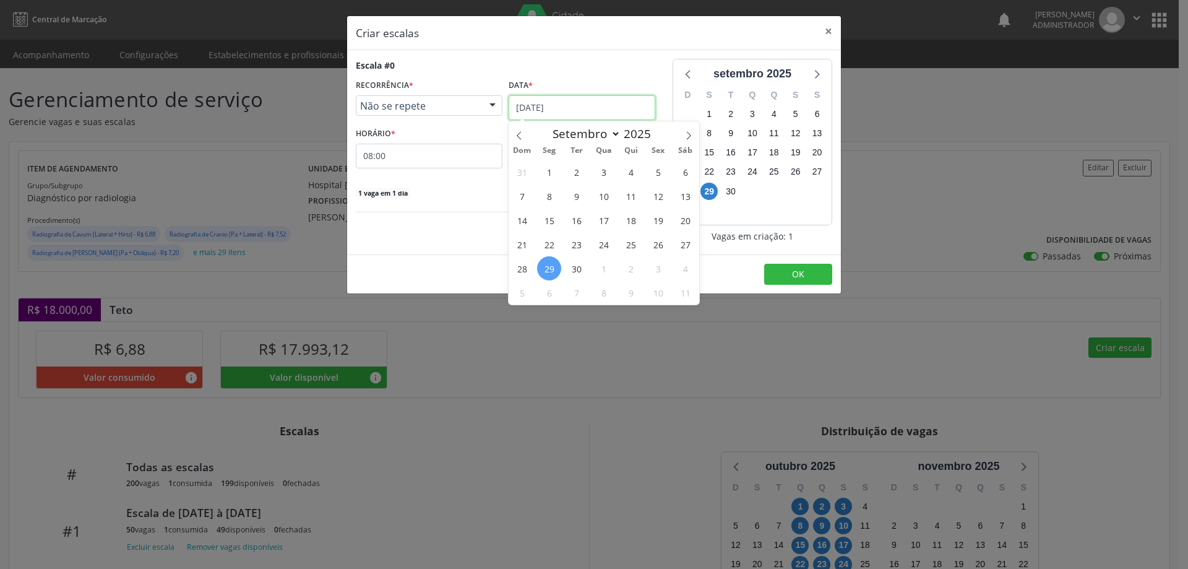
click at [623, 105] on input "29/09/2025" at bounding box center [582, 107] width 147 height 25
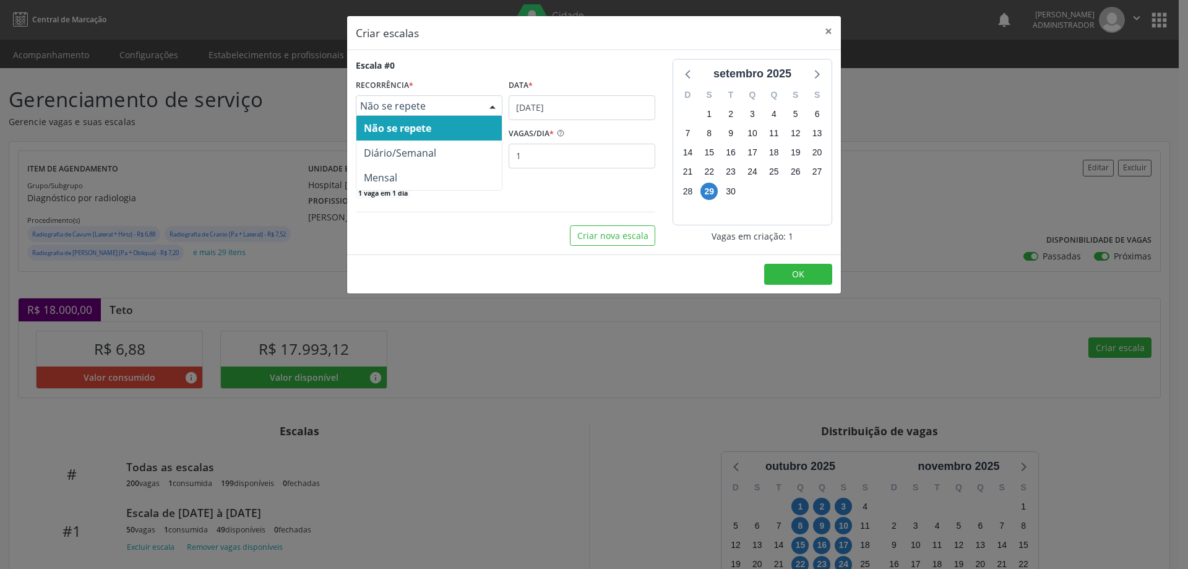
click at [492, 102] on div at bounding box center [492, 106] width 19 height 21
click at [479, 149] on span "Diário/Semanal" at bounding box center [429, 153] width 145 height 25
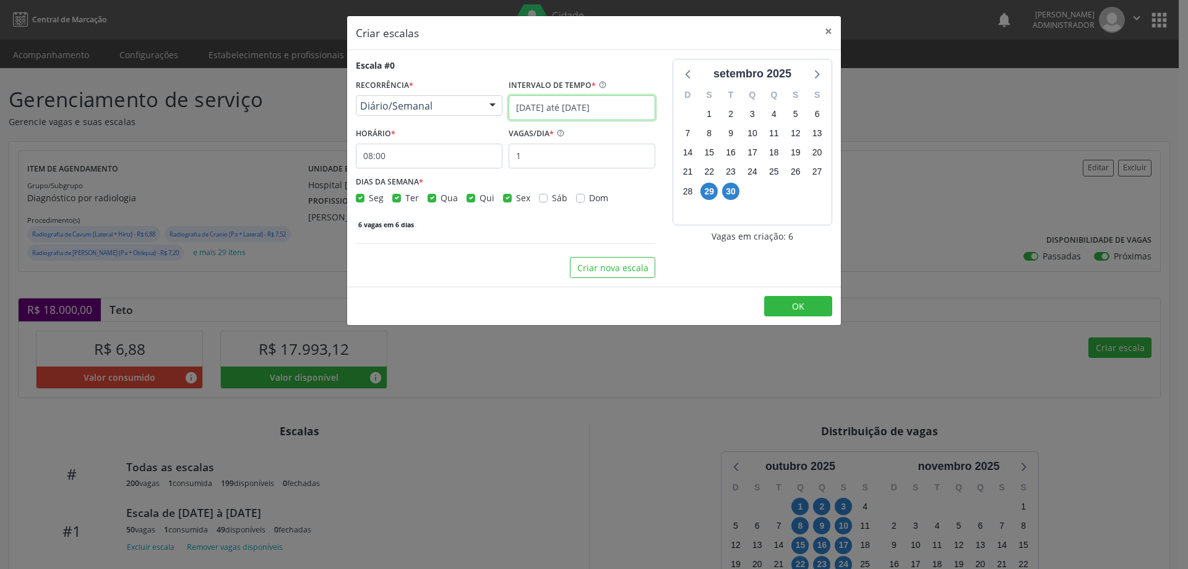
click at [613, 103] on input "29/09/2025 até 06/10/2025" at bounding box center [582, 107] width 147 height 25
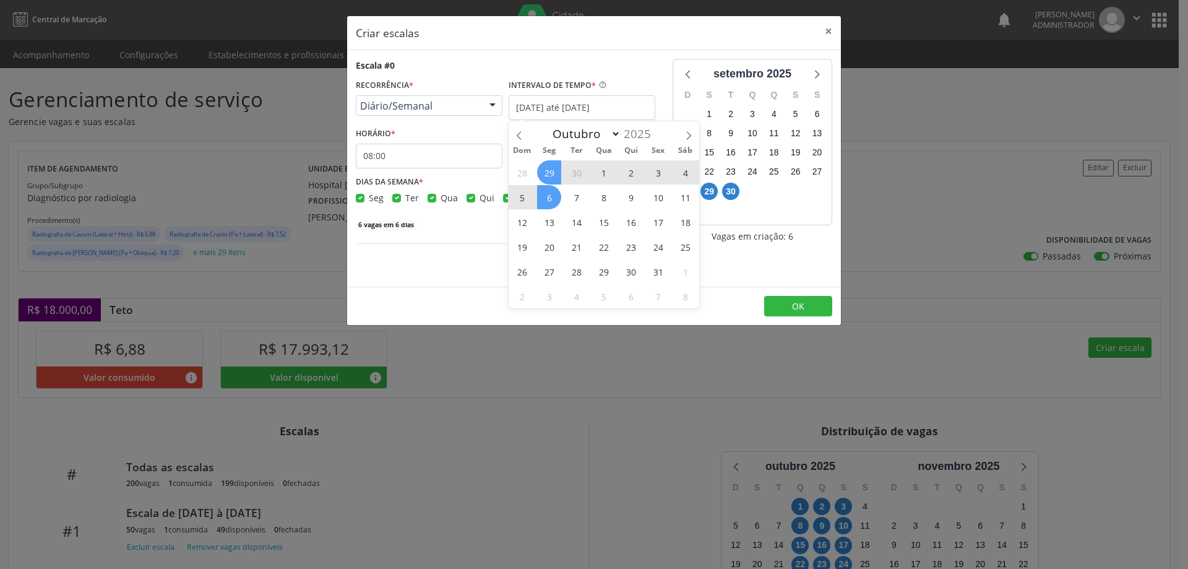
click at [636, 176] on span "2" at bounding box center [631, 172] width 24 height 24
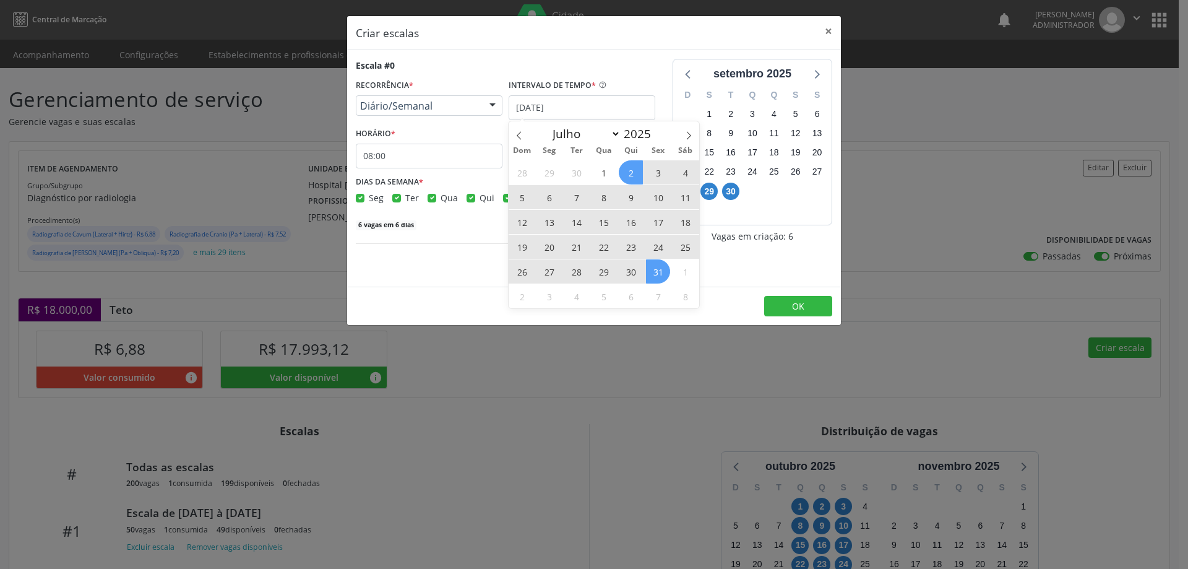
click at [664, 274] on span "31" at bounding box center [658, 271] width 24 height 24
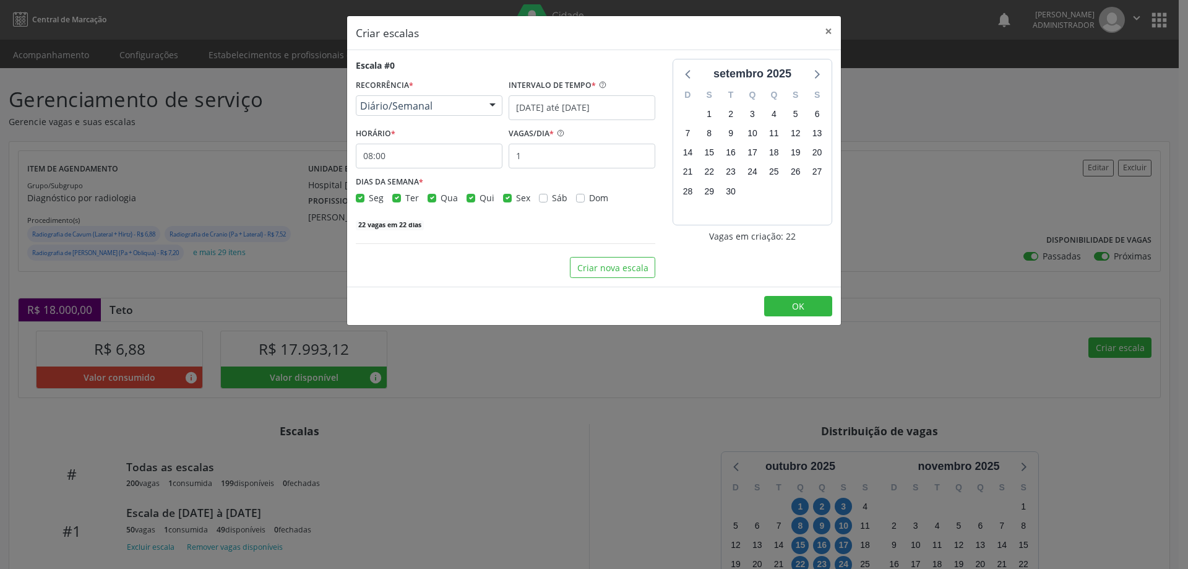
click at [441, 196] on label "Qua" at bounding box center [449, 197] width 17 height 13
click at [431, 196] on input "Qua" at bounding box center [432, 196] width 9 height 11
click at [405, 199] on label "Ter" at bounding box center [412, 197] width 14 height 13
click at [395, 199] on input "Ter" at bounding box center [396, 196] width 9 height 11
click at [355, 198] on div "DIAS DA SEMANA * Seg Ter Qua Qui Sex Sáb Dom" at bounding box center [506, 189] width 306 height 32
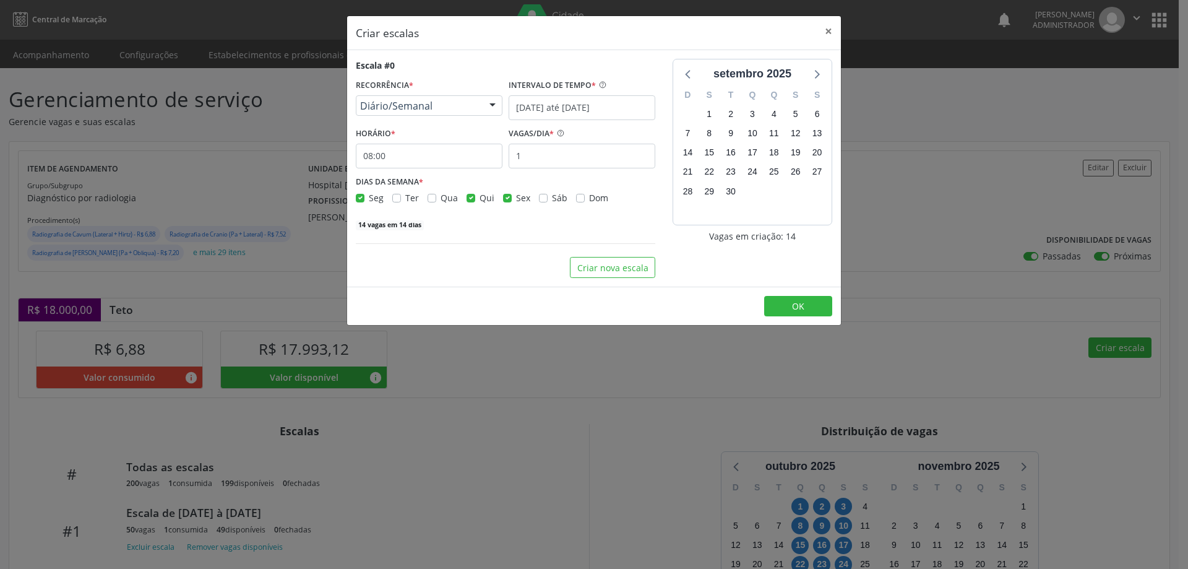
click at [369, 197] on label "Seg" at bounding box center [376, 197] width 15 height 13
click at [363, 197] on input "Seg" at bounding box center [360, 196] width 9 height 11
click at [431, 162] on input "08:00" at bounding box center [429, 156] width 147 height 25
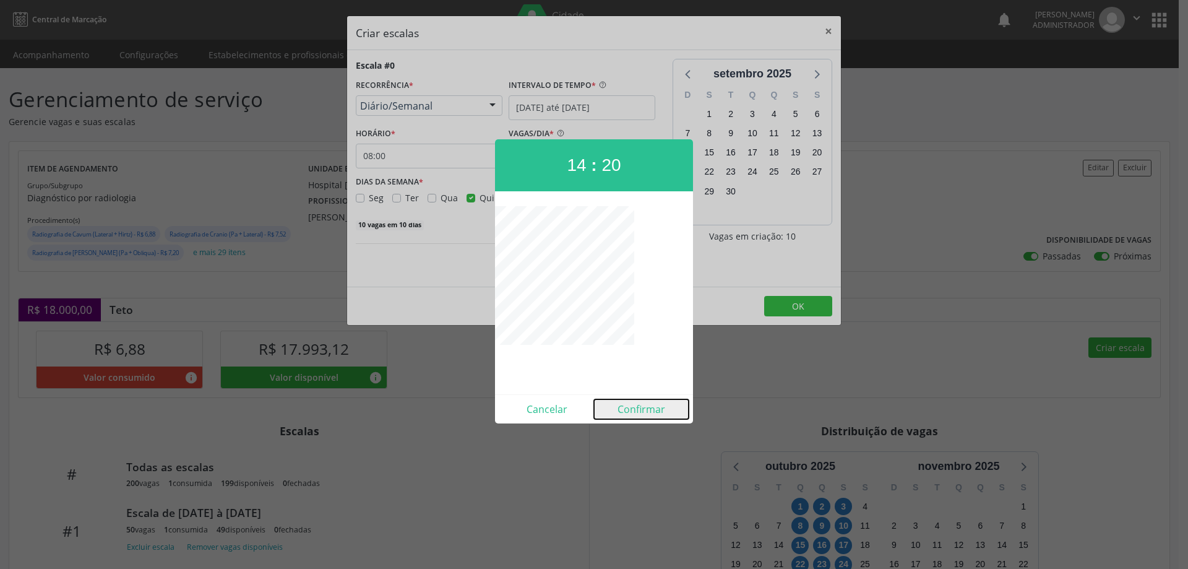
click at [631, 411] on button "Confirmar" at bounding box center [641, 409] width 95 height 20
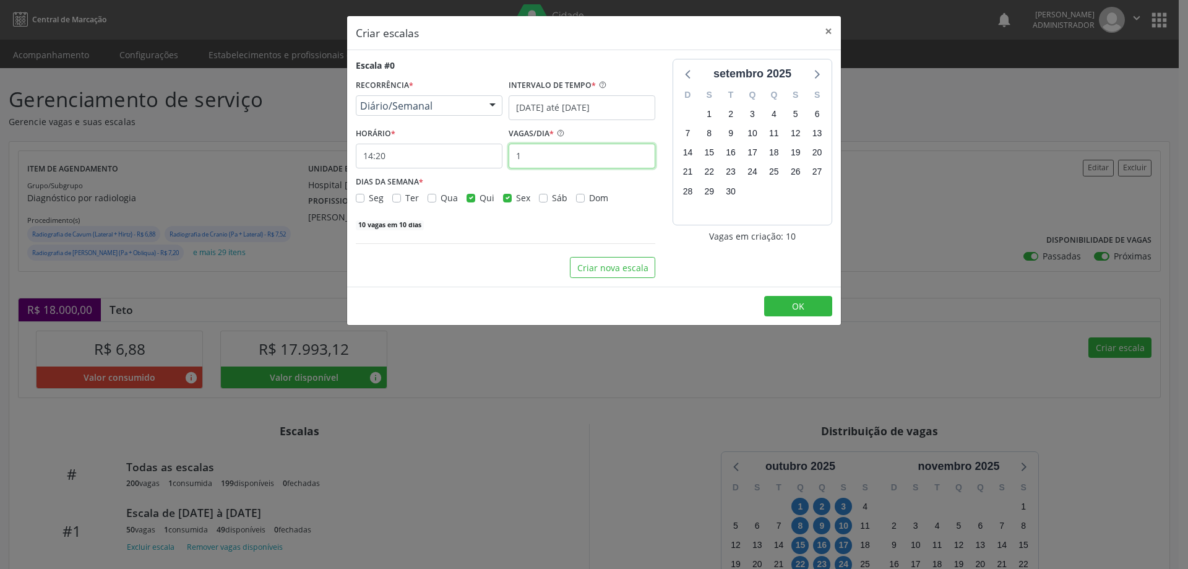
click at [530, 158] on input "1" at bounding box center [582, 156] width 147 height 25
click at [792, 305] on button "OK" at bounding box center [798, 306] width 68 height 21
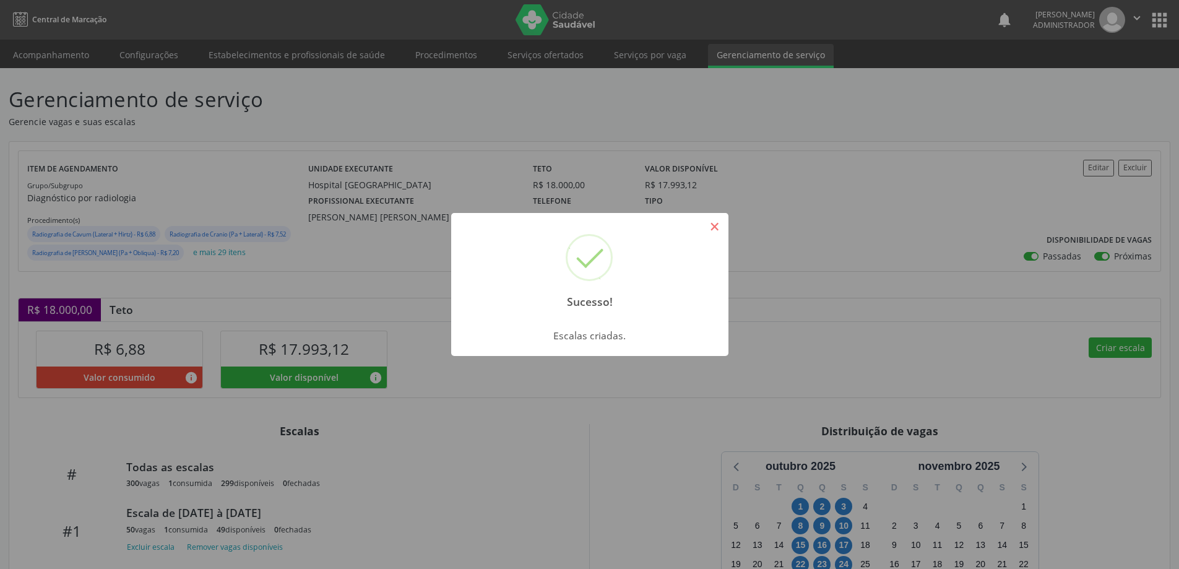
click at [720, 225] on button "×" at bounding box center [714, 226] width 21 height 21
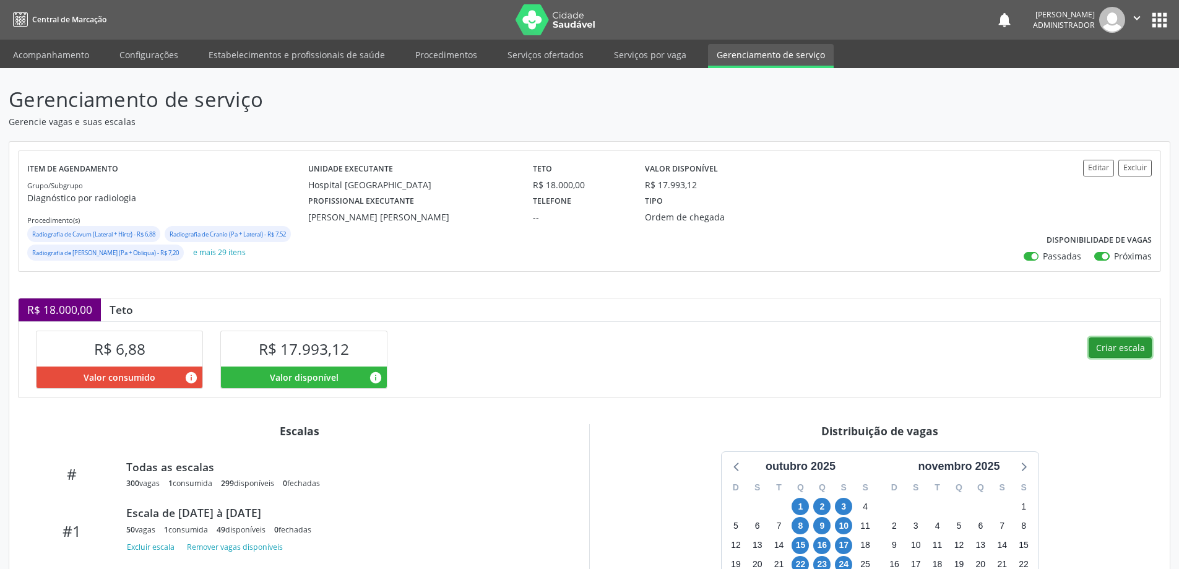
click at [1112, 347] on button "Criar escala" at bounding box center [1120, 347] width 63 height 21
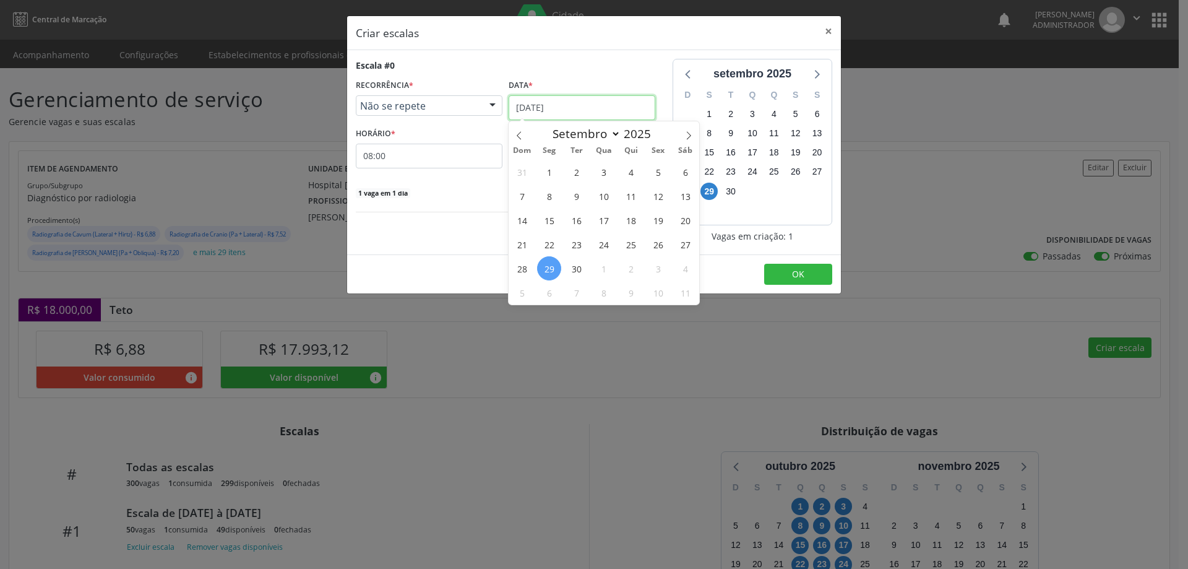
click at [545, 105] on input "29/09/2025" at bounding box center [582, 107] width 147 height 25
click at [685, 134] on icon at bounding box center [689, 135] width 9 height 9
click at [577, 197] on span "7" at bounding box center [577, 196] width 24 height 24
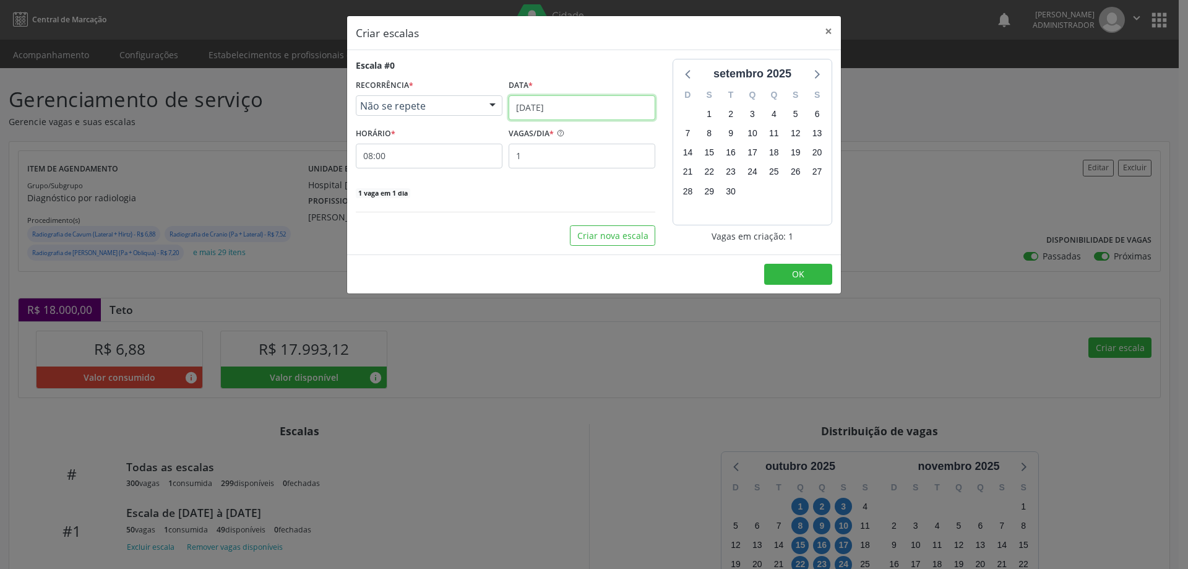
click at [571, 107] on input "07/10/2025" at bounding box center [582, 107] width 147 height 25
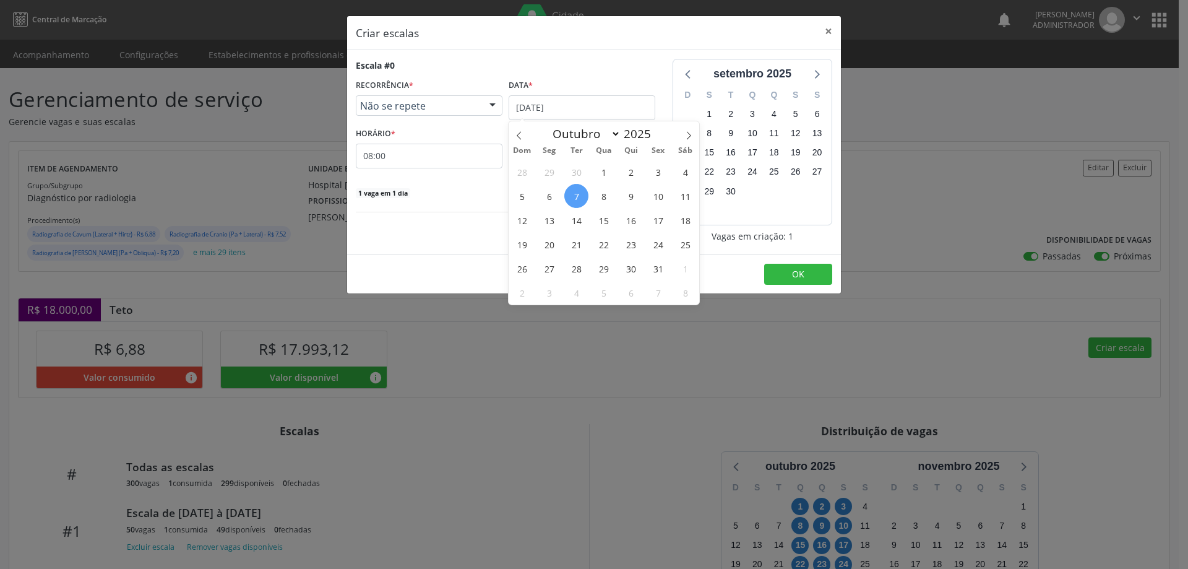
click at [493, 106] on div at bounding box center [492, 106] width 19 height 21
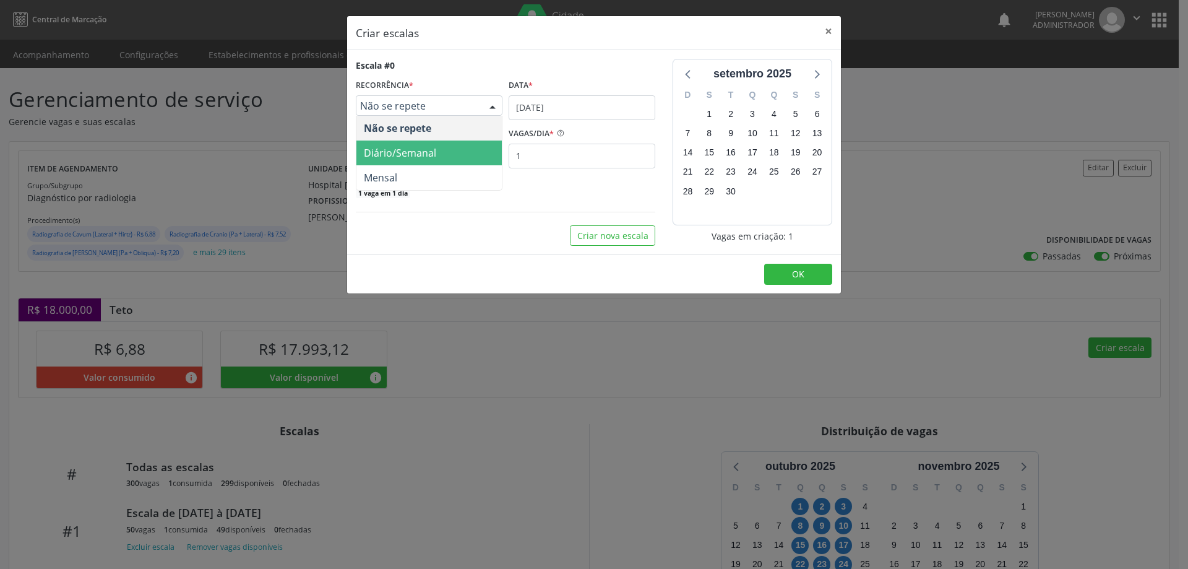
click at [474, 154] on span "Diário/Semanal" at bounding box center [429, 153] width 145 height 25
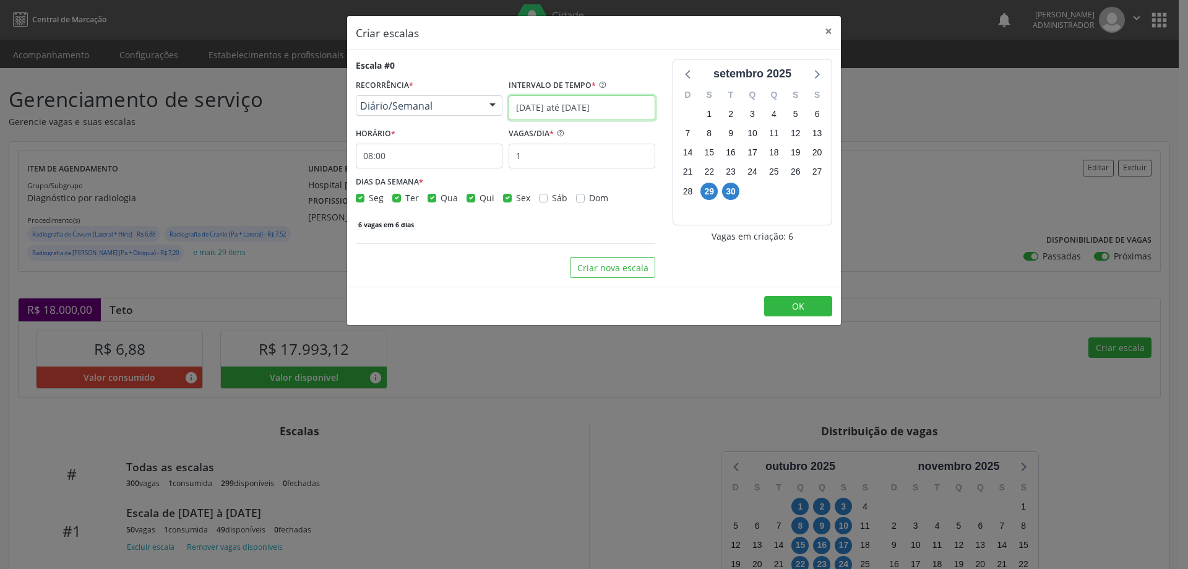
click at [581, 101] on input "29/09/2025 até 06/10/2025" at bounding box center [582, 107] width 147 height 25
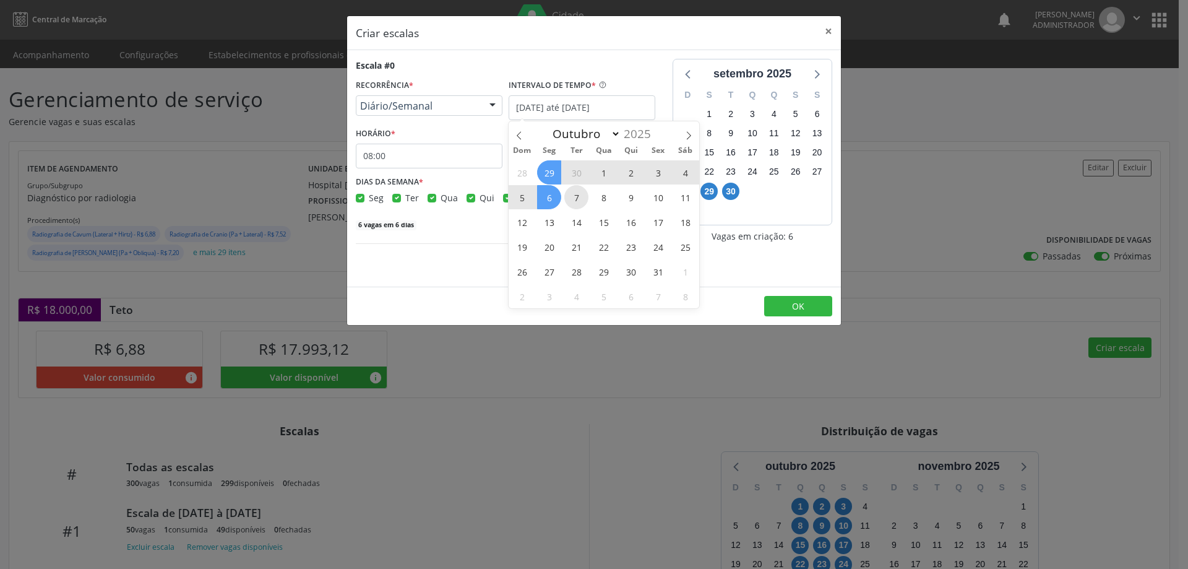
click at [582, 197] on span "7" at bounding box center [577, 197] width 24 height 24
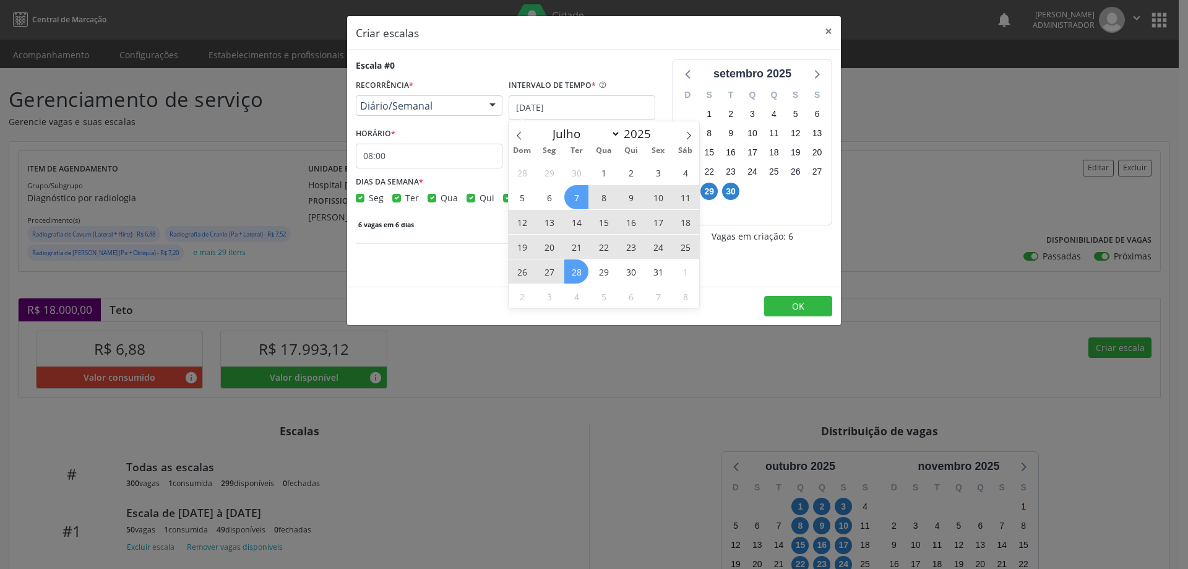
click at [579, 274] on span "28" at bounding box center [577, 271] width 24 height 24
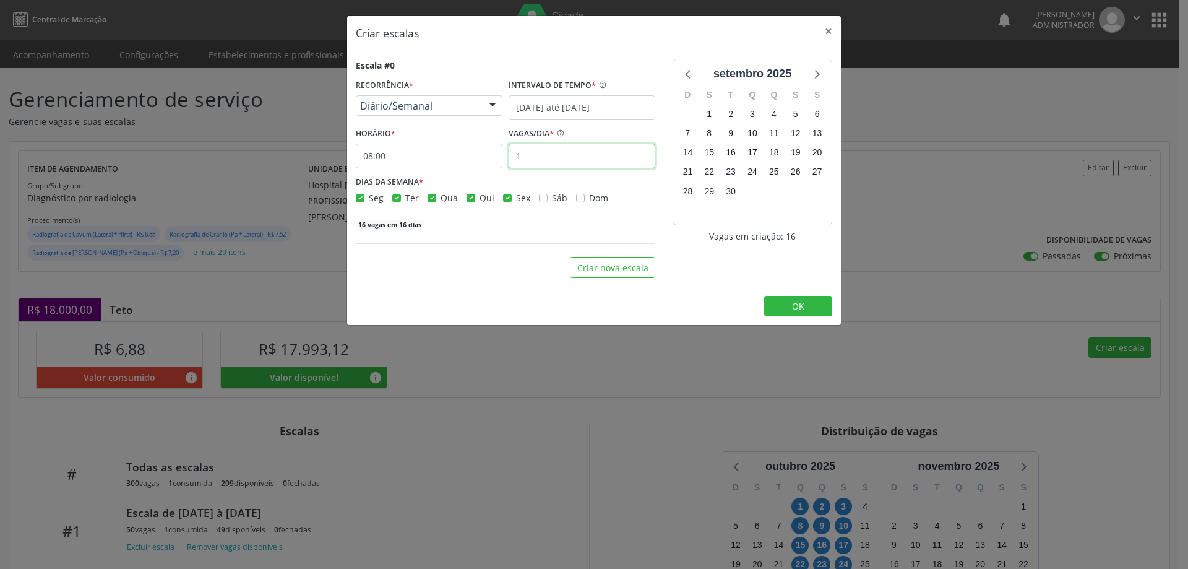
click at [529, 157] on input "1" at bounding box center [582, 156] width 147 height 25
click at [471, 157] on input "08:00" at bounding box center [429, 156] width 147 height 25
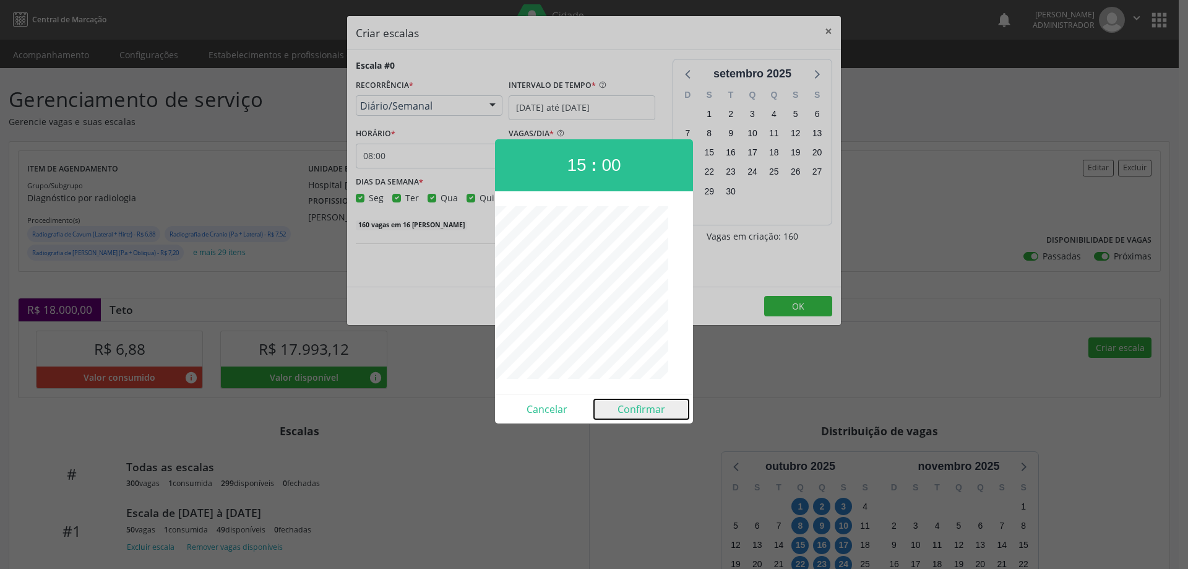
click at [625, 403] on button "Confirmar" at bounding box center [641, 409] width 95 height 20
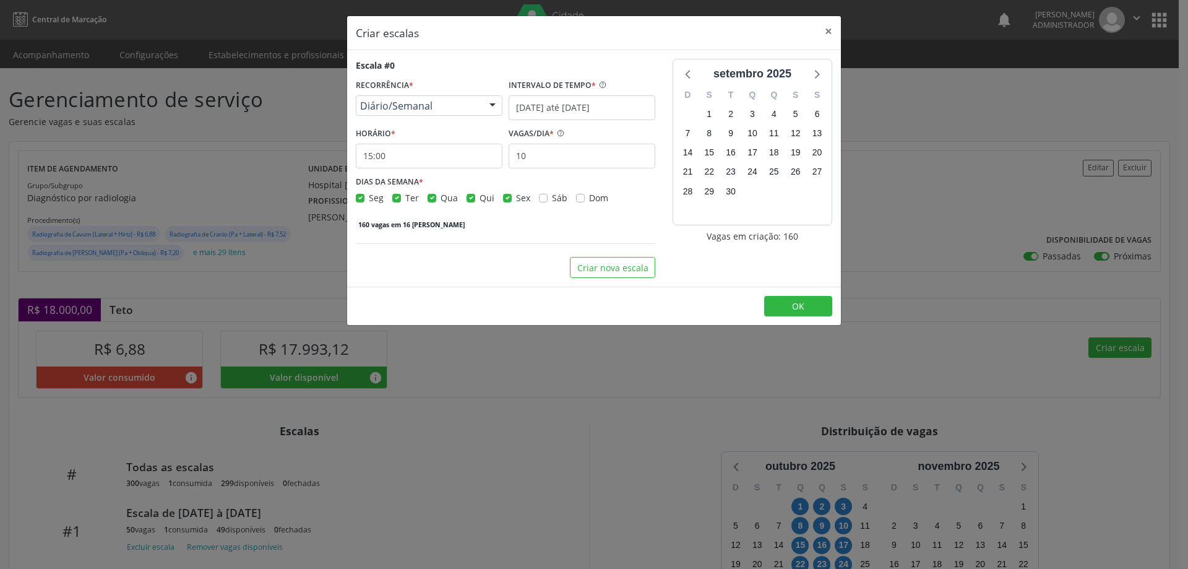
click at [369, 200] on label "Seg" at bounding box center [376, 197] width 15 height 13
click at [363, 200] on input "Seg" at bounding box center [360, 196] width 9 height 11
click at [441, 199] on label "Qua" at bounding box center [449, 197] width 17 height 13
click at [434, 199] on input "Qua" at bounding box center [432, 196] width 9 height 11
click at [480, 196] on label "Qui" at bounding box center [487, 197] width 15 height 13
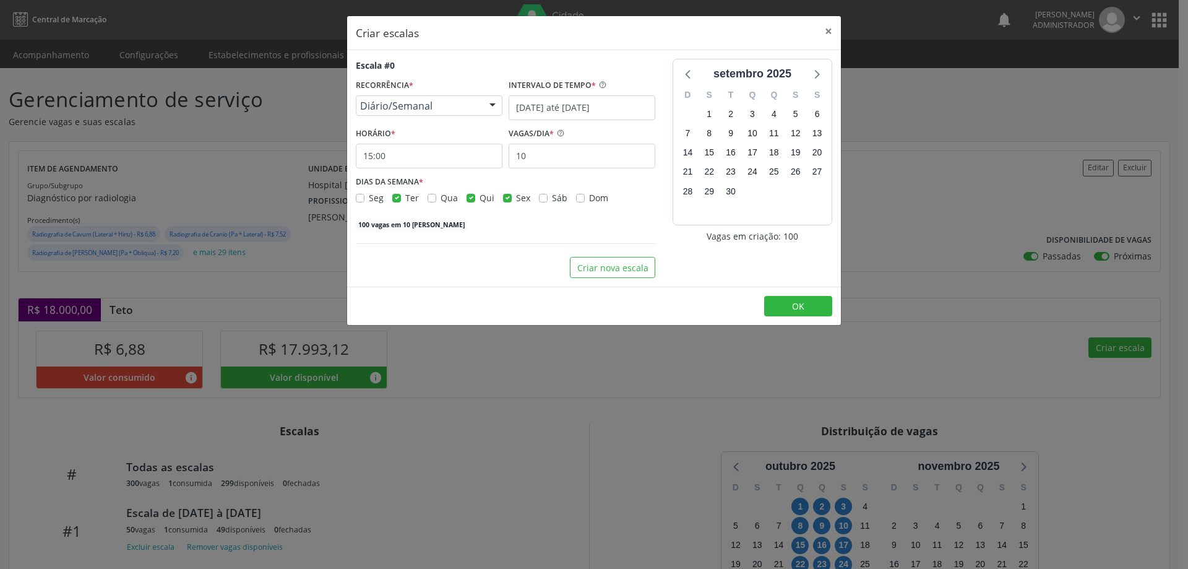
click at [467, 196] on input "Qui" at bounding box center [471, 196] width 9 height 11
click at [516, 195] on label "Sex" at bounding box center [523, 197] width 14 height 13
click at [506, 195] on input "Sex" at bounding box center [507, 196] width 9 height 11
click at [794, 305] on span "OK" at bounding box center [798, 306] width 12 height 12
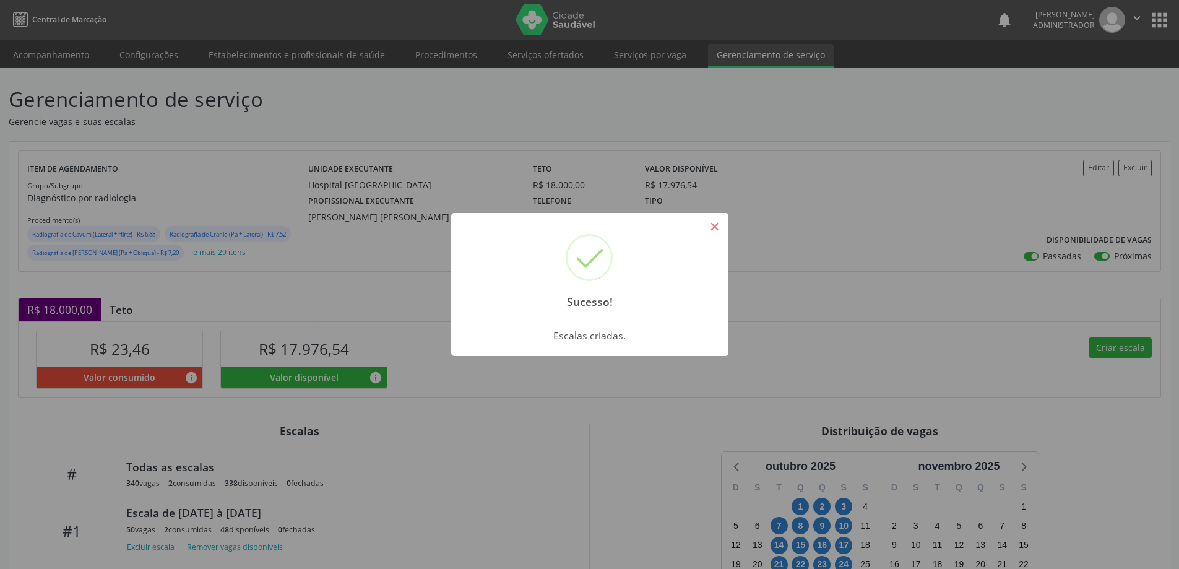
click at [711, 227] on button "×" at bounding box center [714, 226] width 21 height 21
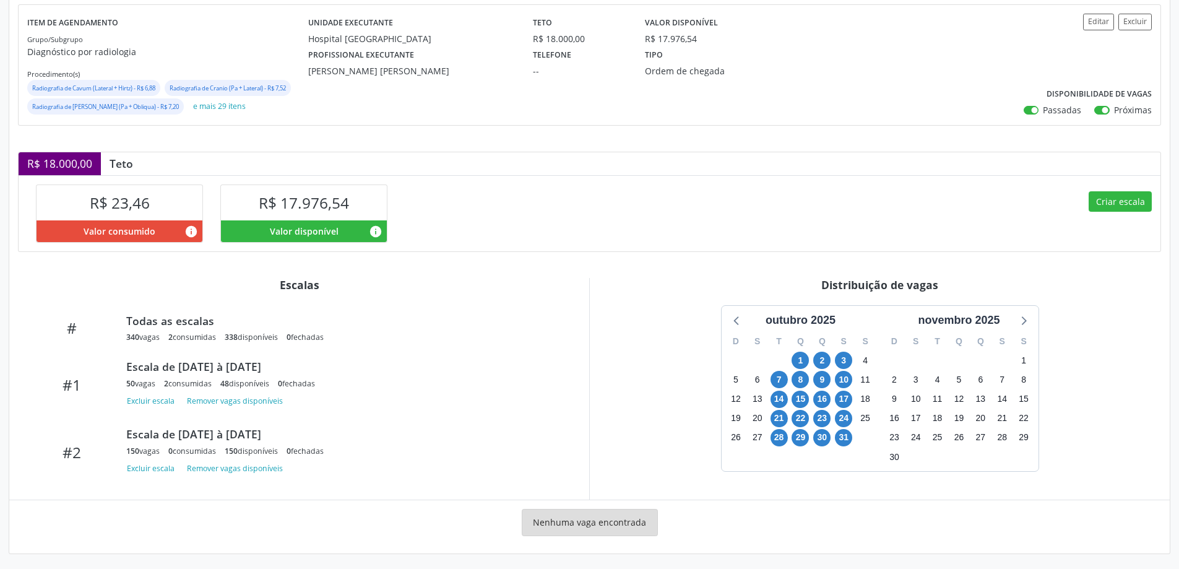
scroll to position [149, 0]
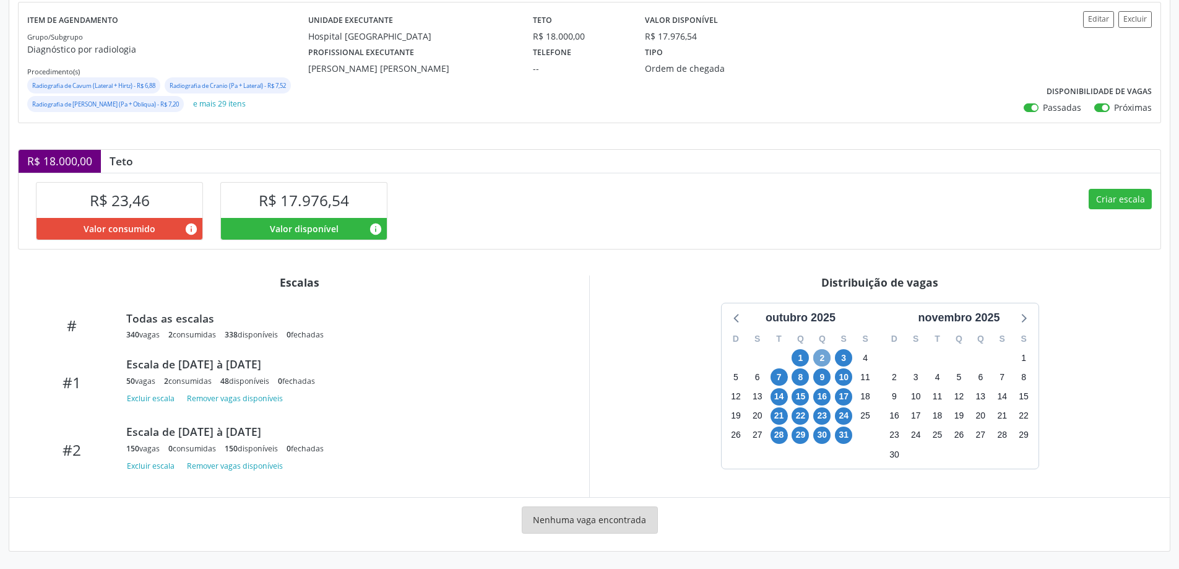
click at [822, 360] on span "2" at bounding box center [821, 357] width 17 height 17
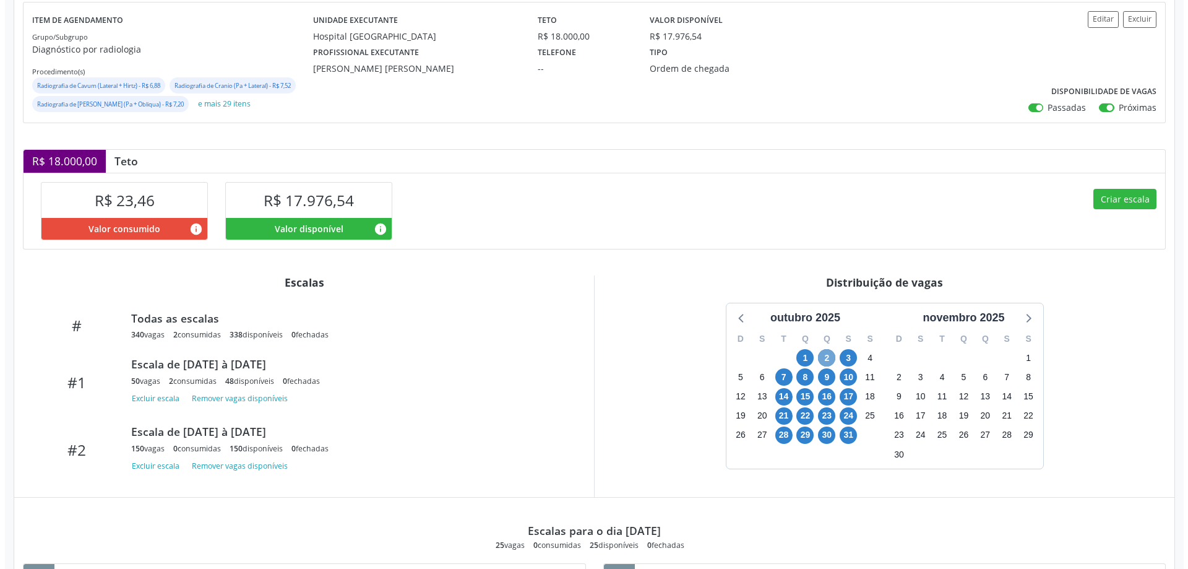
scroll to position [341, 0]
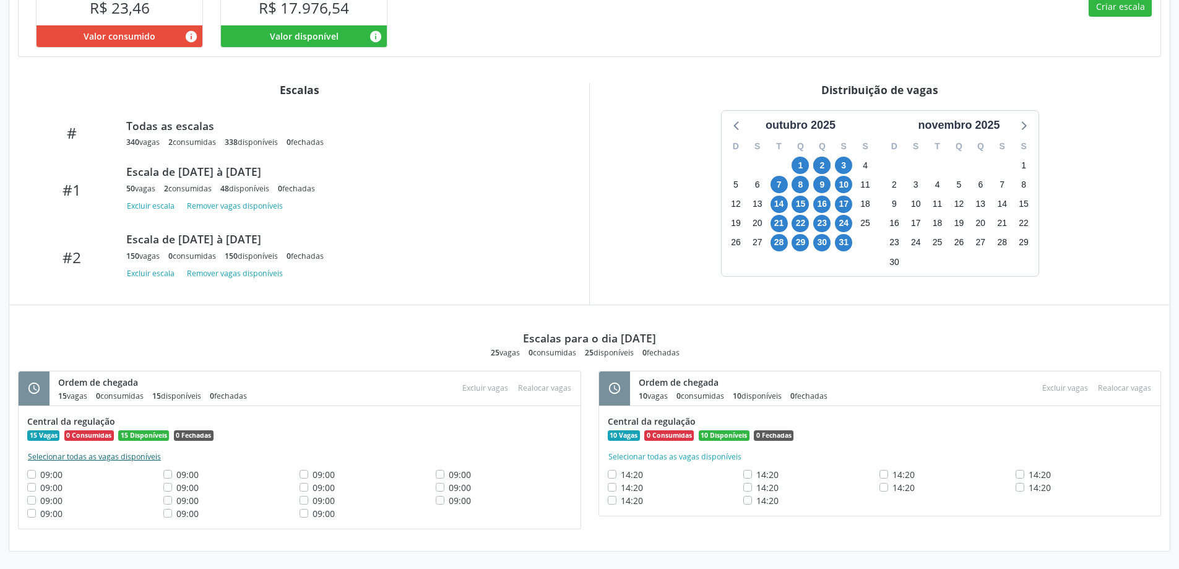
click at [44, 457] on button "Selecionar todas as vagas disponíveis" at bounding box center [94, 457] width 134 height 12
click at [483, 387] on button "Excluir vagas" at bounding box center [485, 388] width 56 height 17
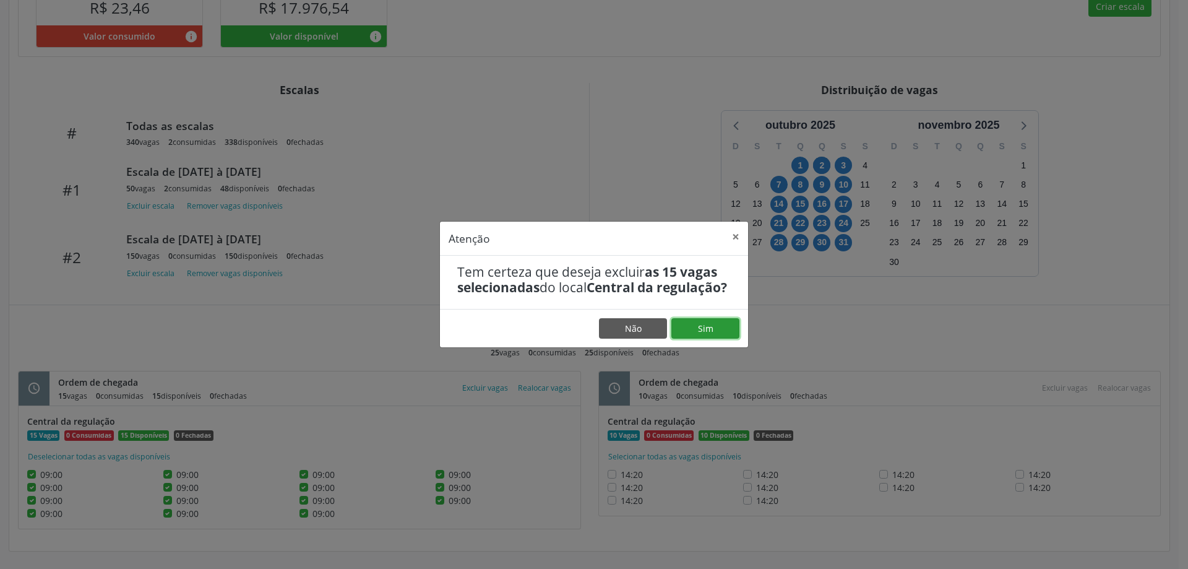
click at [712, 335] on button "Sim" at bounding box center [706, 328] width 68 height 21
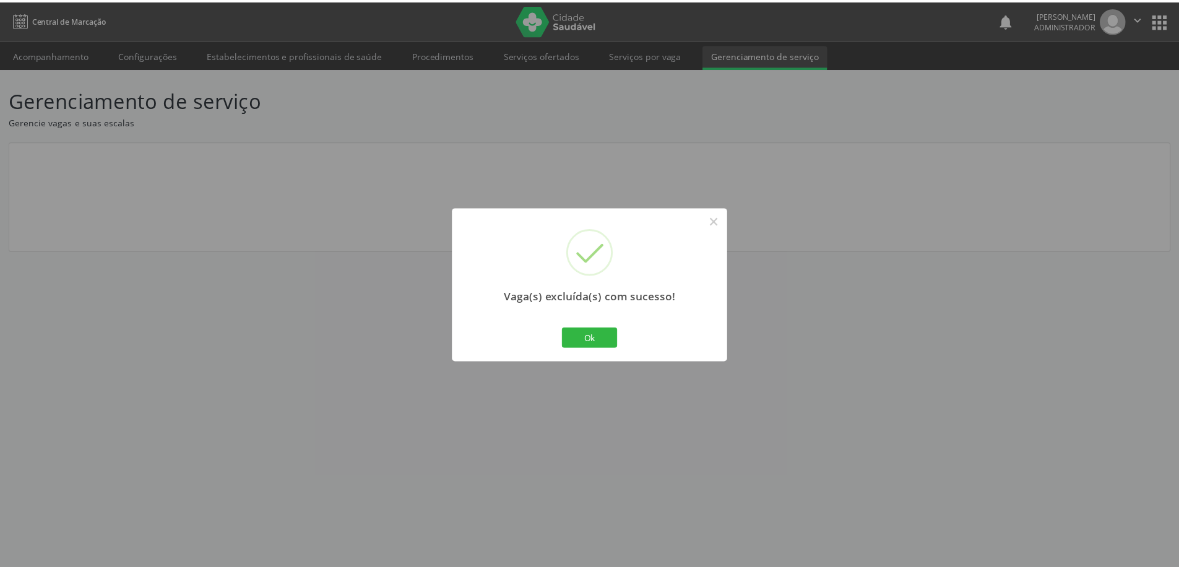
scroll to position [0, 0]
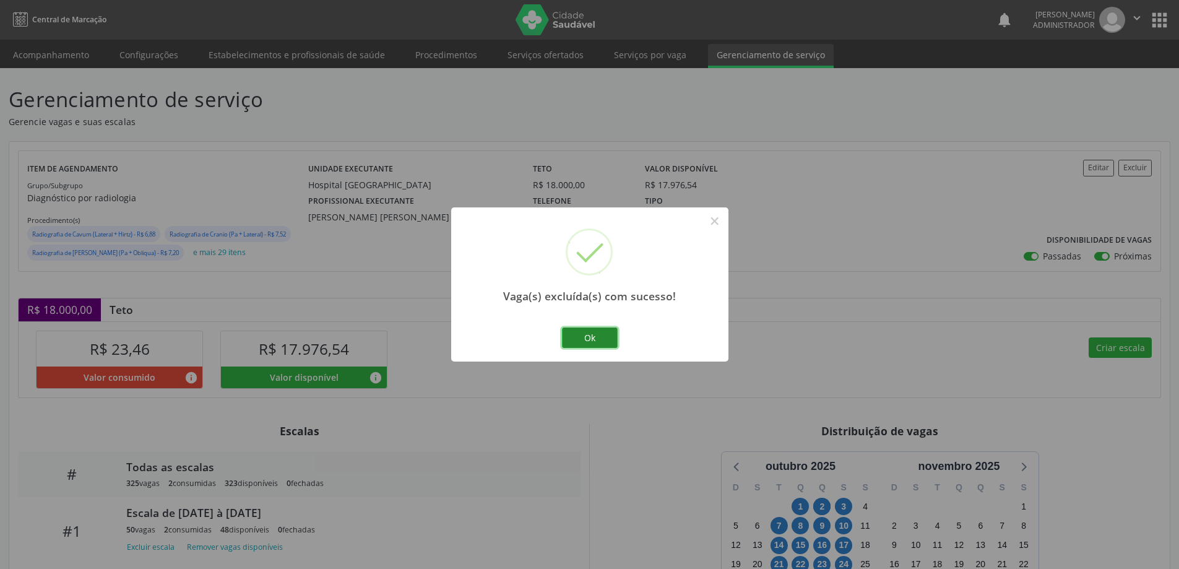
click at [603, 340] on button "Ok" at bounding box center [590, 337] width 56 height 21
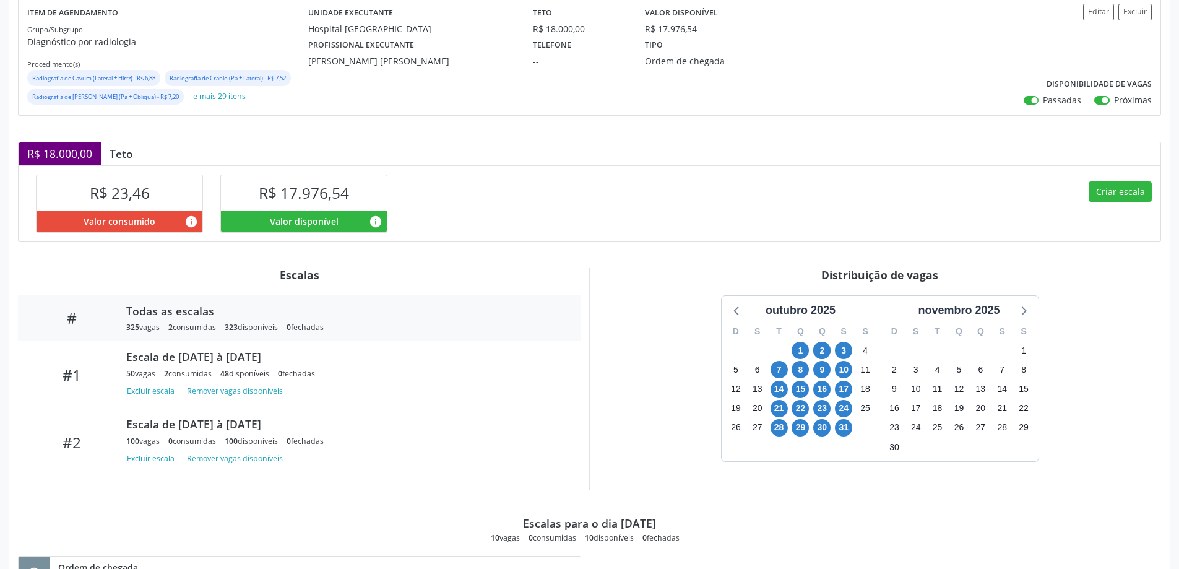
scroll to position [248, 0]
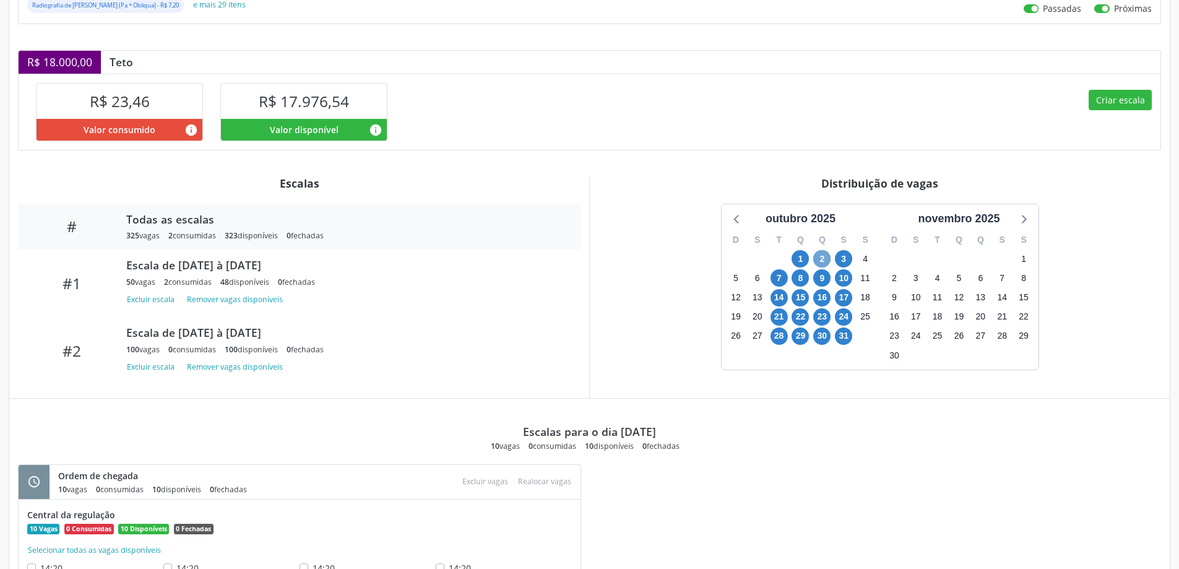
click at [824, 258] on span "2" at bounding box center [821, 258] width 17 height 17
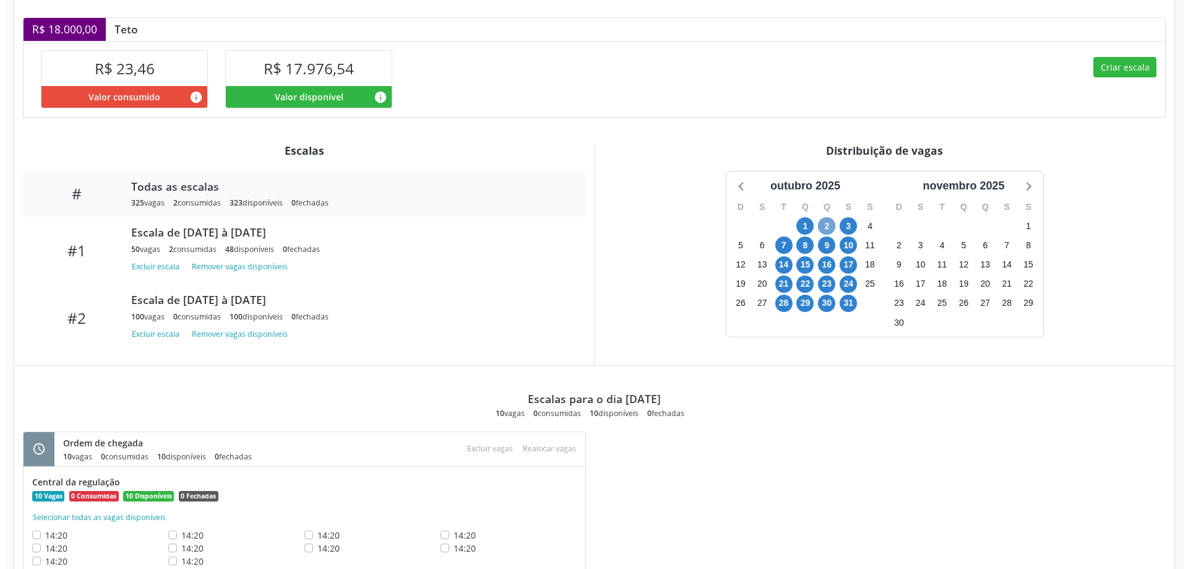
scroll to position [328, 0]
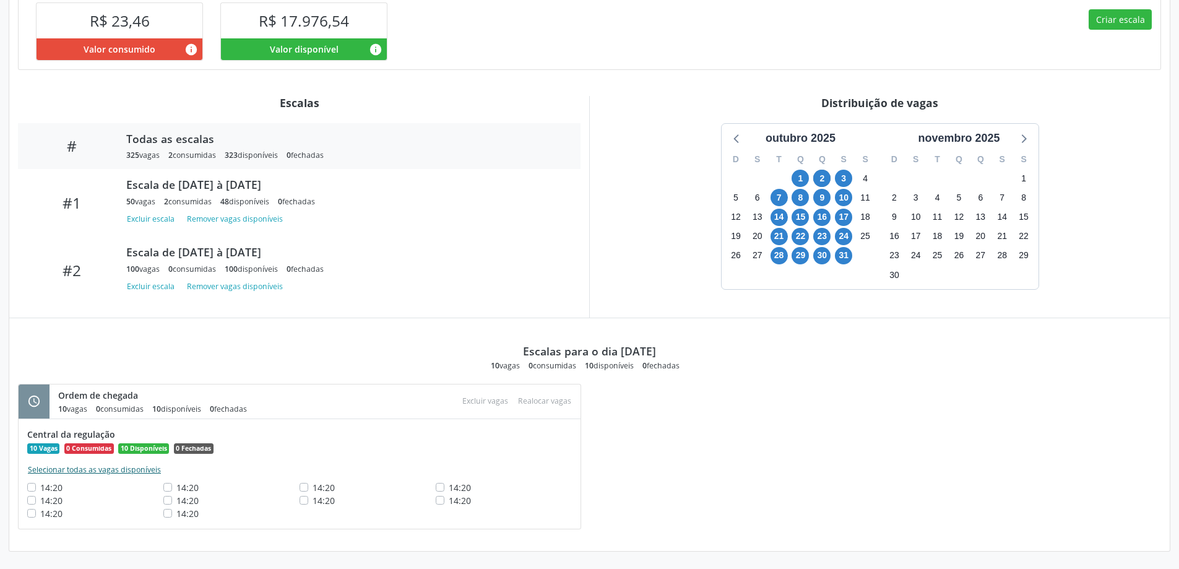
click at [92, 469] on button "Selecionar todas as vagas disponíveis" at bounding box center [94, 470] width 134 height 12
click at [485, 397] on button "Excluir vagas" at bounding box center [485, 401] width 56 height 17
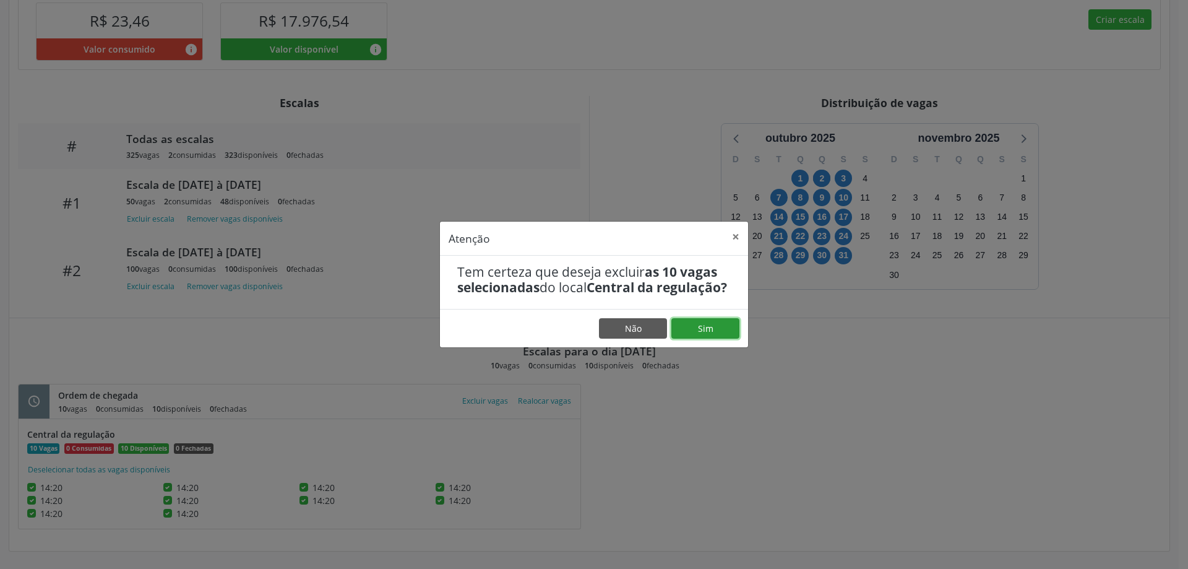
click at [722, 336] on button "Sim" at bounding box center [706, 328] width 68 height 21
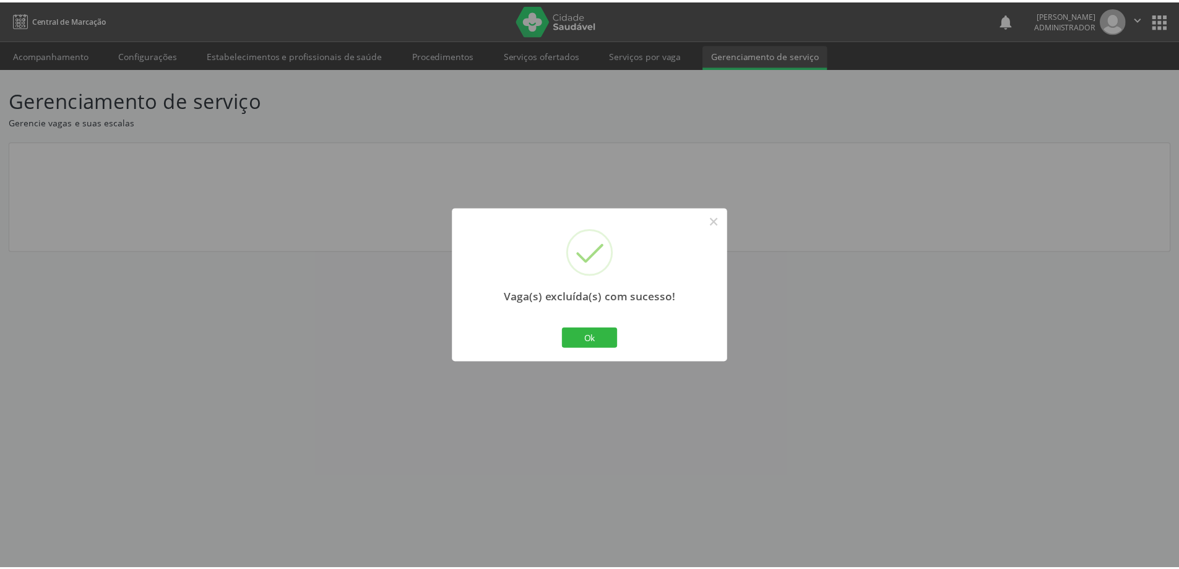
scroll to position [0, 0]
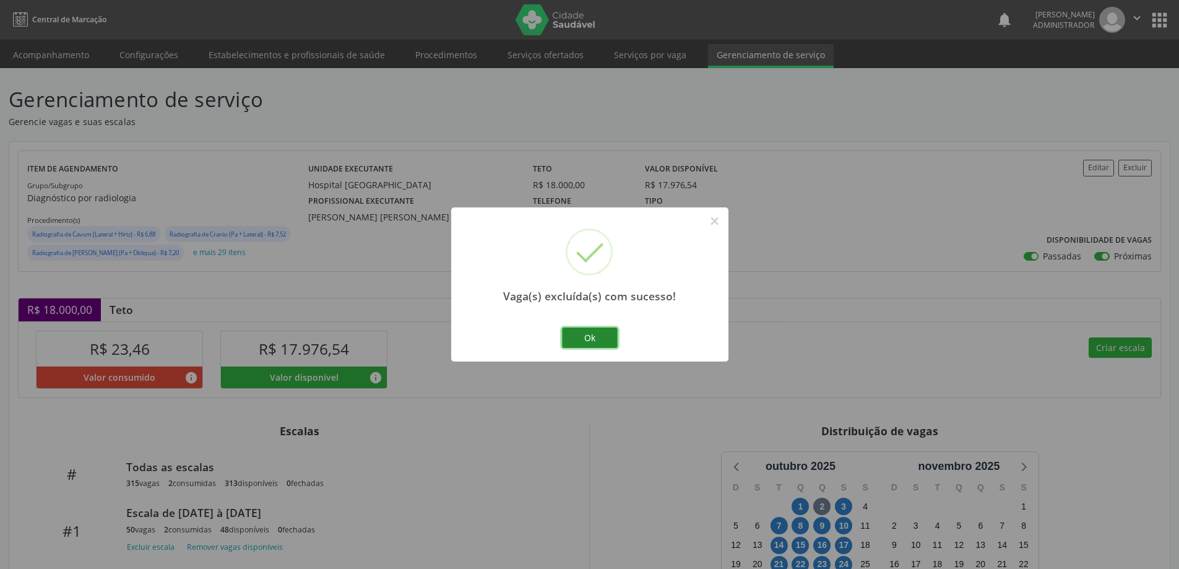
click at [577, 333] on button "Ok" at bounding box center [590, 337] width 56 height 21
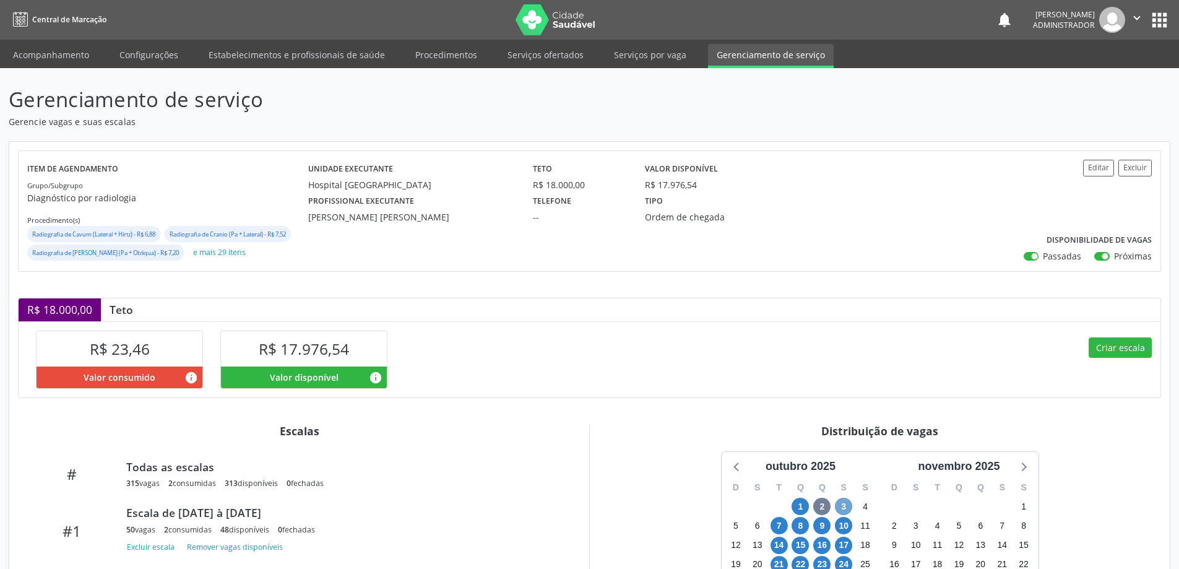
click at [840, 506] on span "3" at bounding box center [843, 506] width 17 height 17
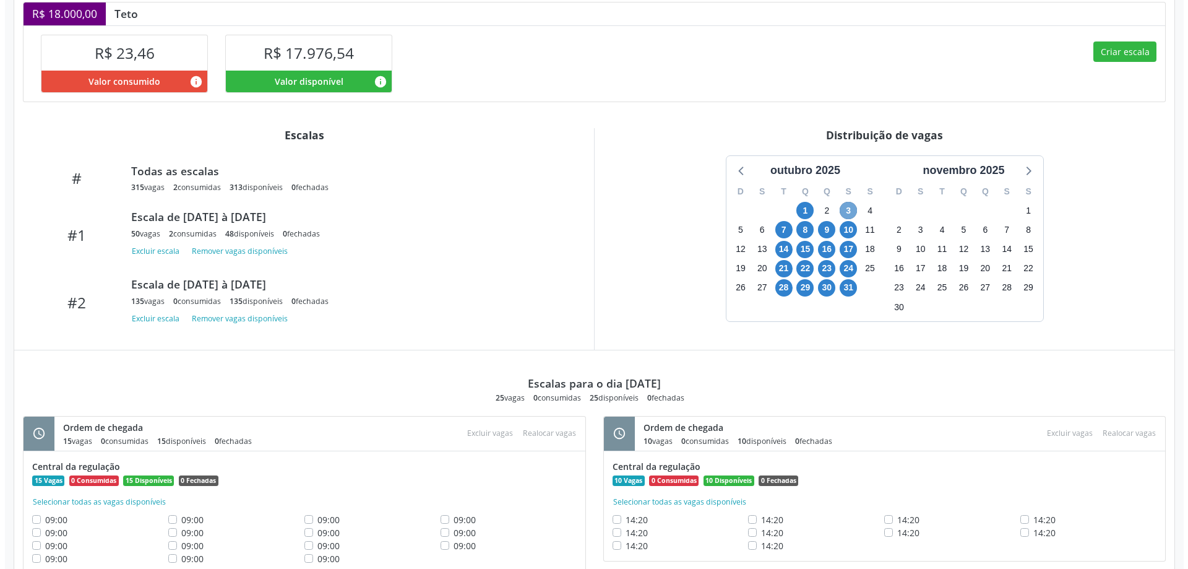
scroll to position [341, 0]
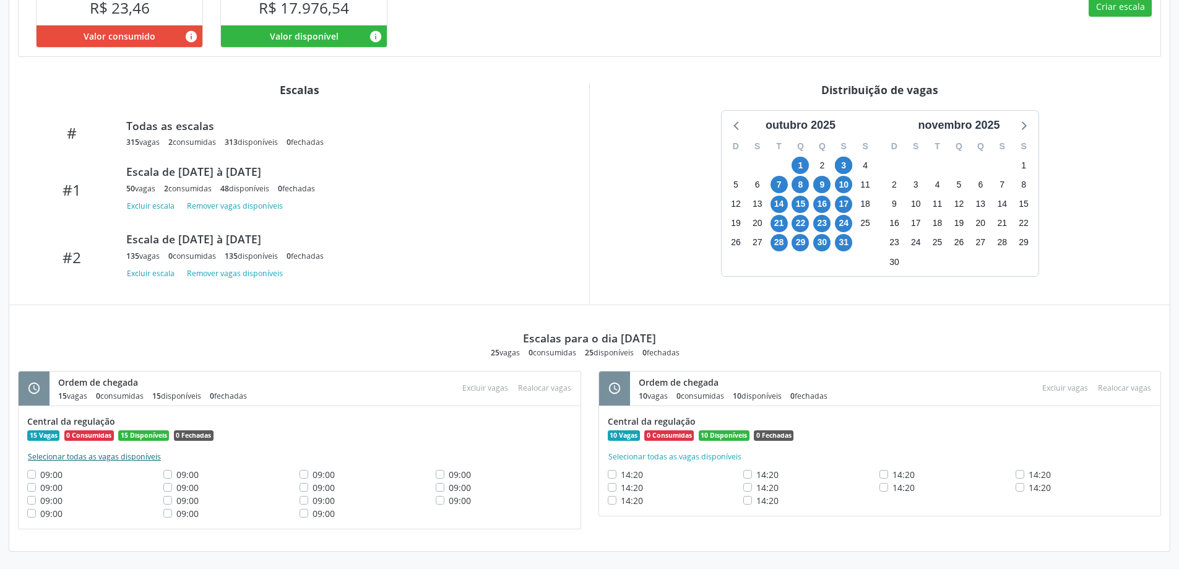
click at [93, 453] on button "Selecionar todas as vagas disponíveis" at bounding box center [94, 457] width 134 height 12
click at [636, 455] on button "Selecionar todas as vagas disponíveis" at bounding box center [675, 457] width 134 height 12
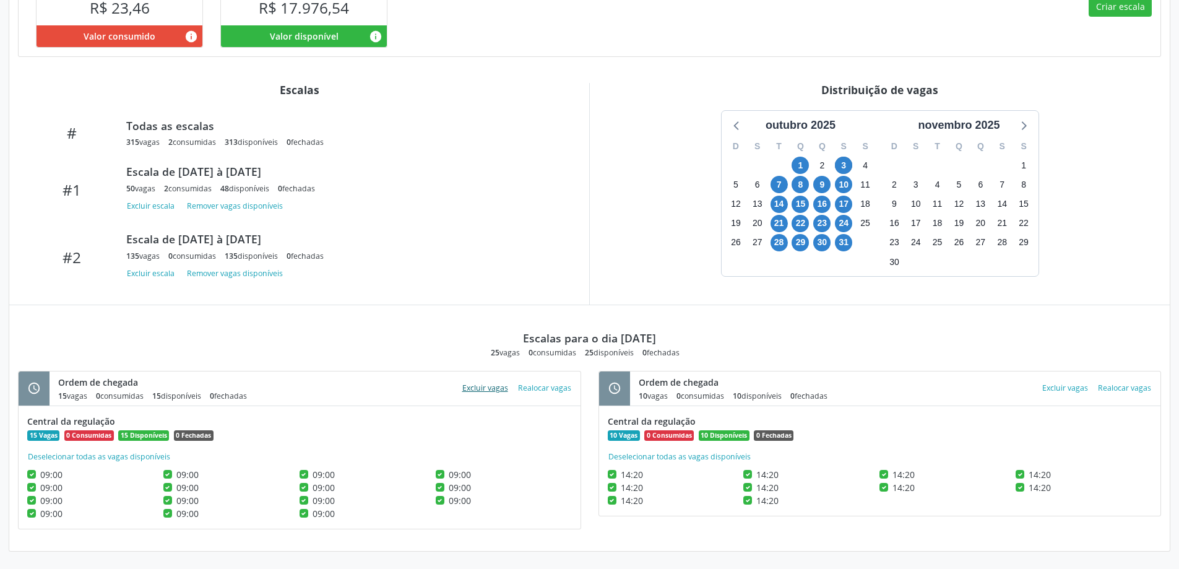
click at [482, 388] on button "Excluir vagas" at bounding box center [485, 388] width 56 height 17
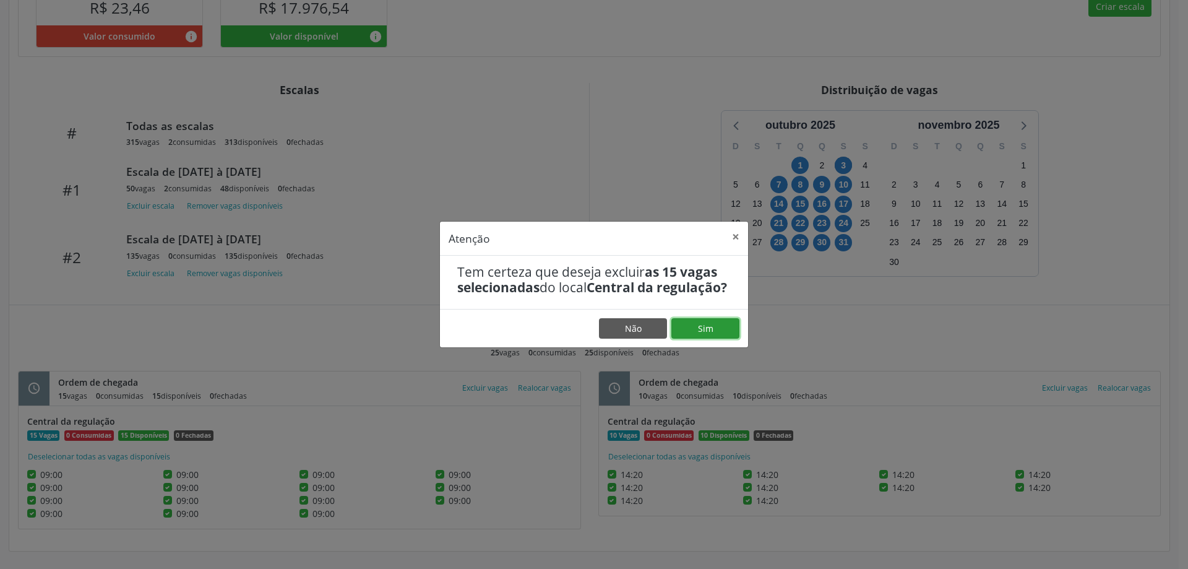
click at [699, 332] on button "Sim" at bounding box center [706, 328] width 68 height 21
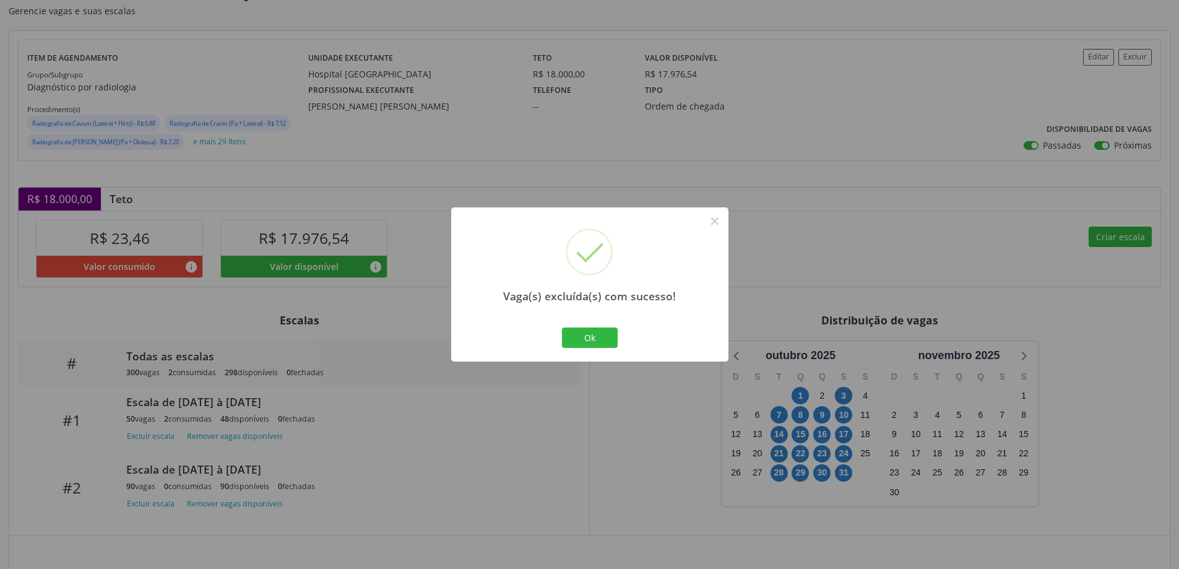
scroll to position [124, 0]
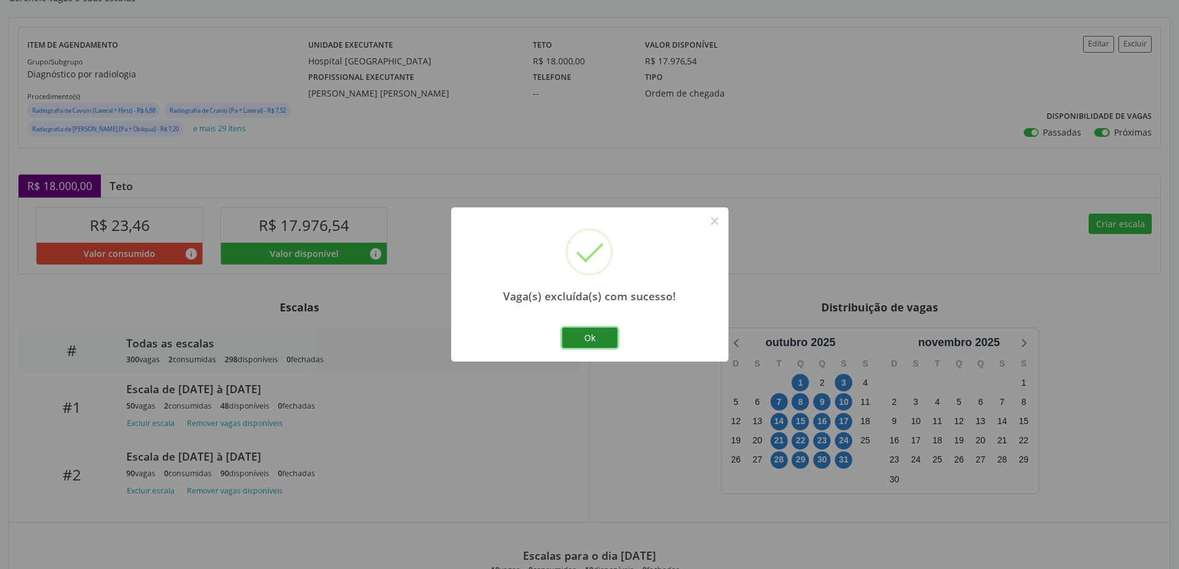
click at [597, 337] on button "Ok" at bounding box center [590, 337] width 56 height 21
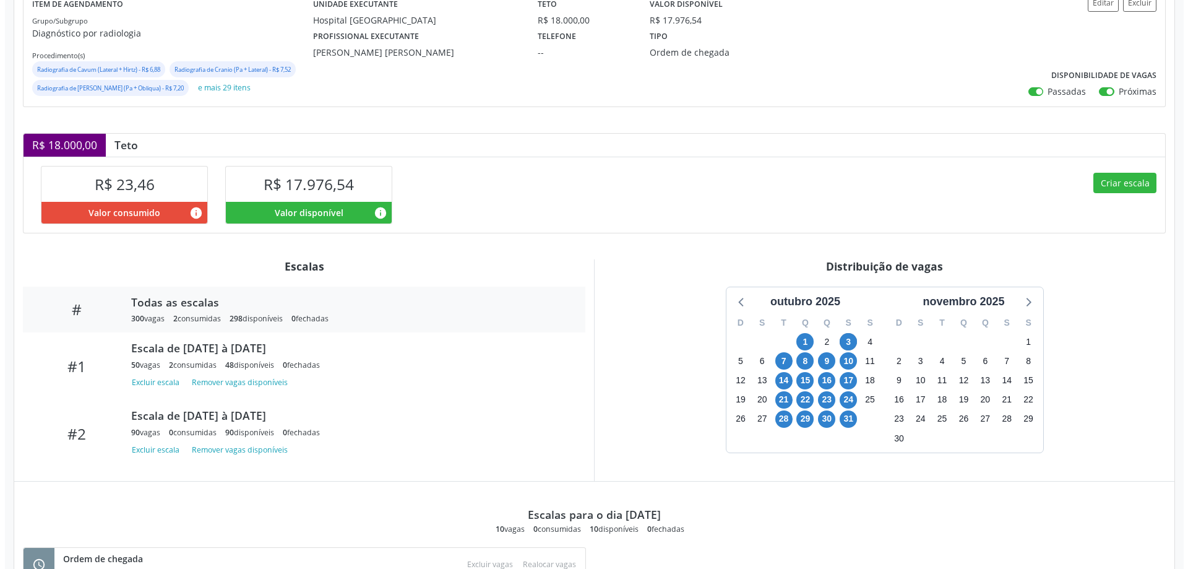
scroll to position [328, 0]
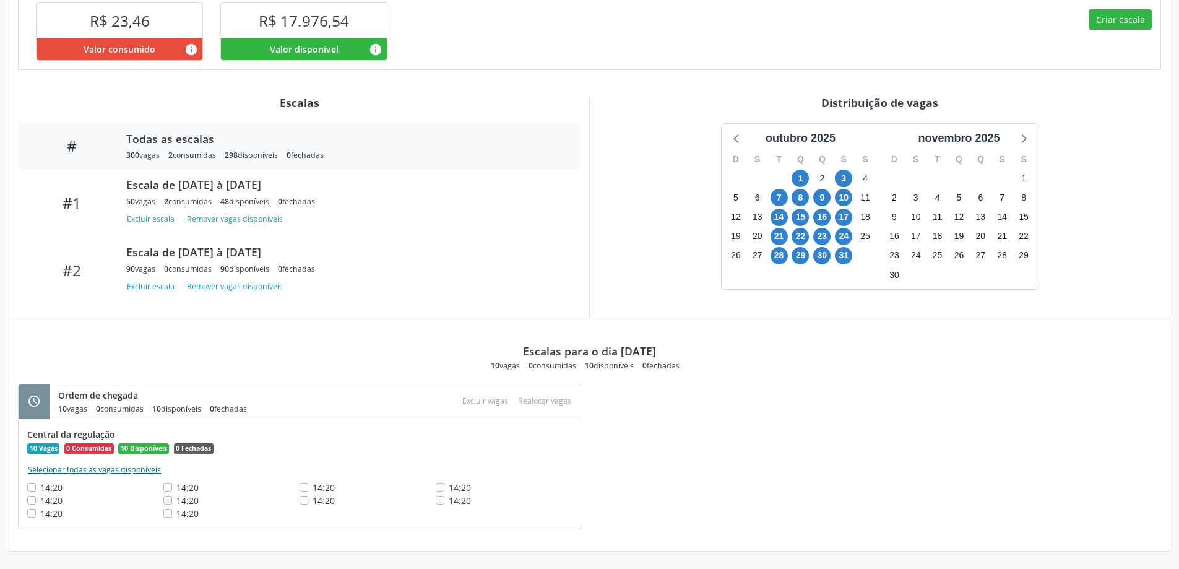
click at [137, 467] on button "Selecionar todas as vagas disponíveis" at bounding box center [94, 470] width 134 height 12
click at [475, 402] on button "Excluir vagas" at bounding box center [485, 401] width 56 height 17
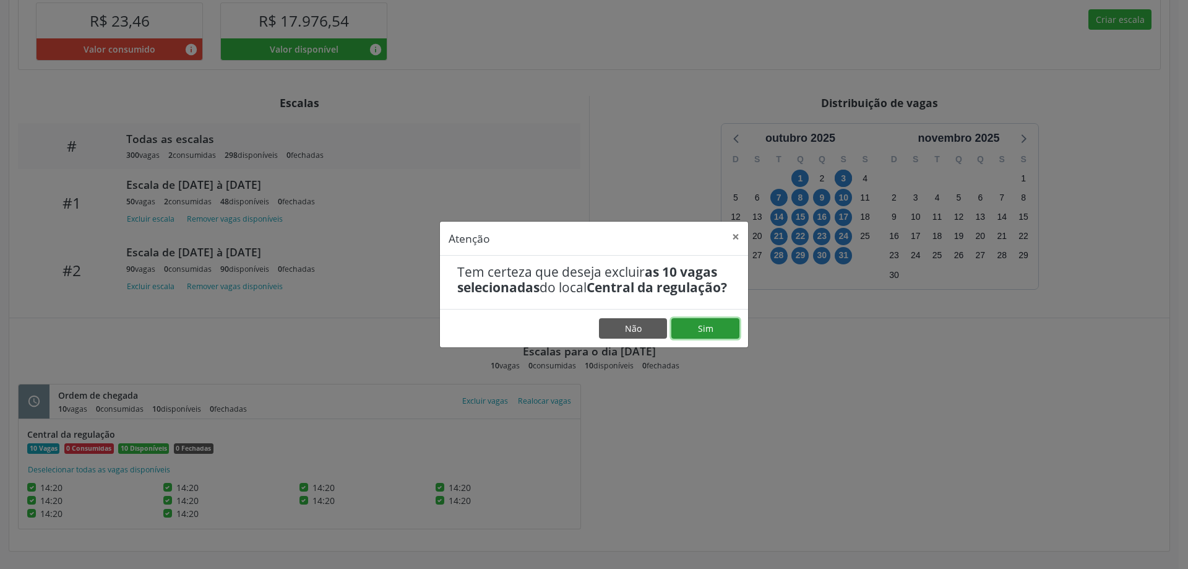
click at [694, 334] on button "Sim" at bounding box center [706, 328] width 68 height 21
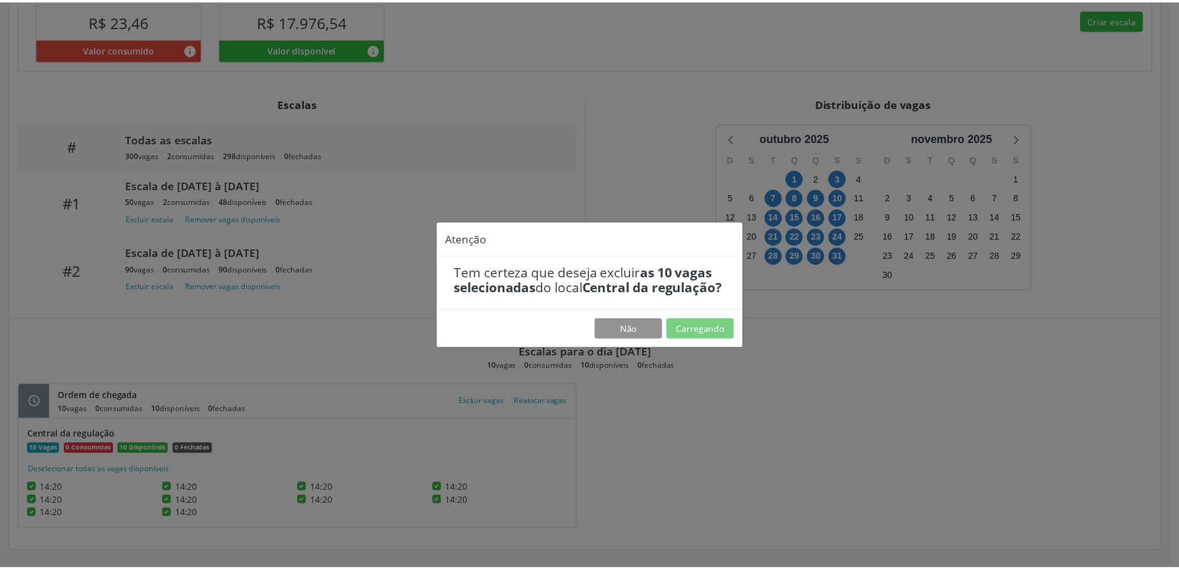
scroll to position [0, 0]
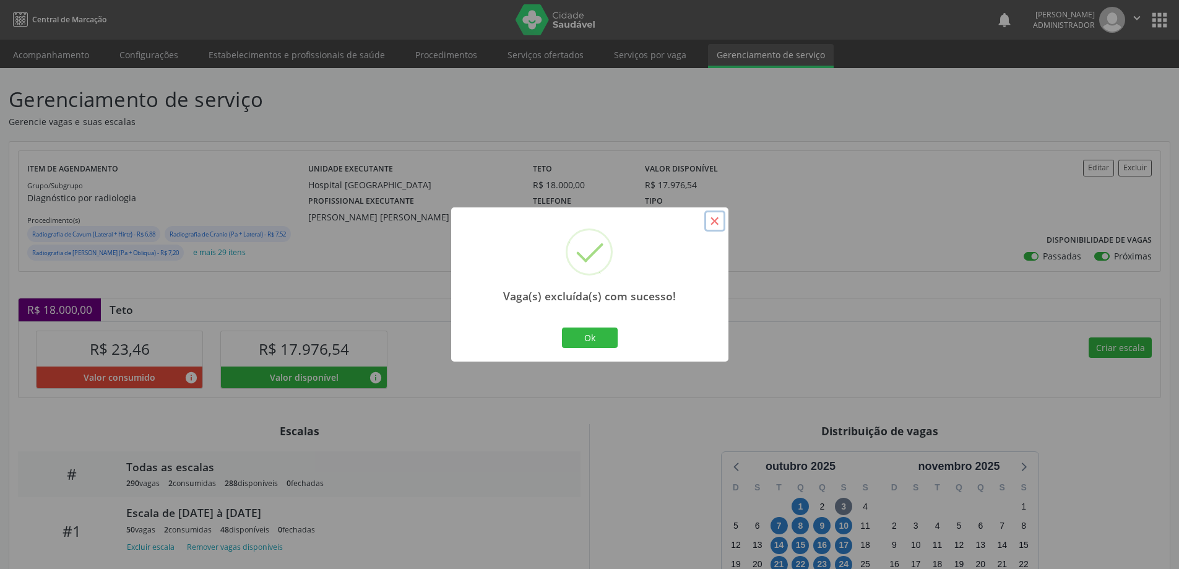
click at [712, 222] on button "×" at bounding box center [714, 220] width 21 height 21
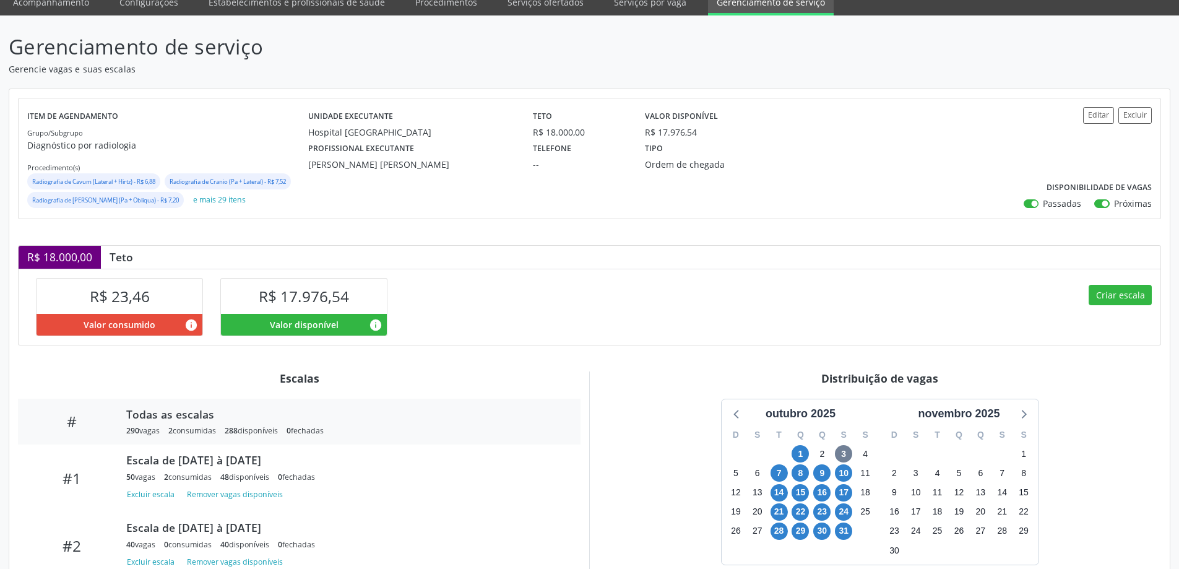
scroll to position [149, 0]
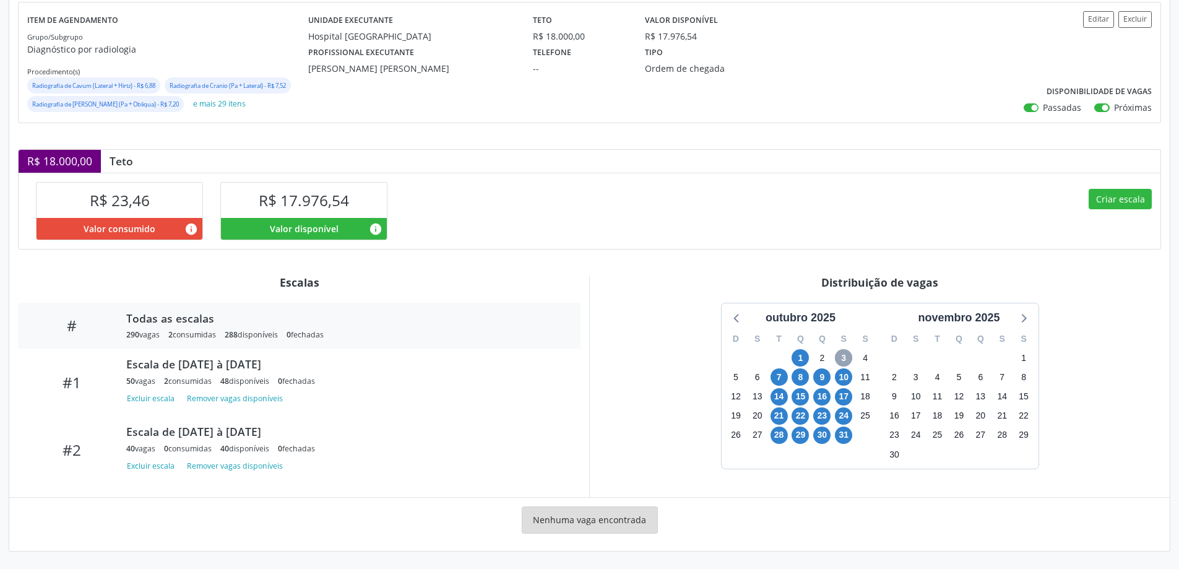
click at [844, 355] on span "3" at bounding box center [843, 357] width 17 height 17
click at [152, 470] on button "Excluir escala" at bounding box center [152, 466] width 53 height 17
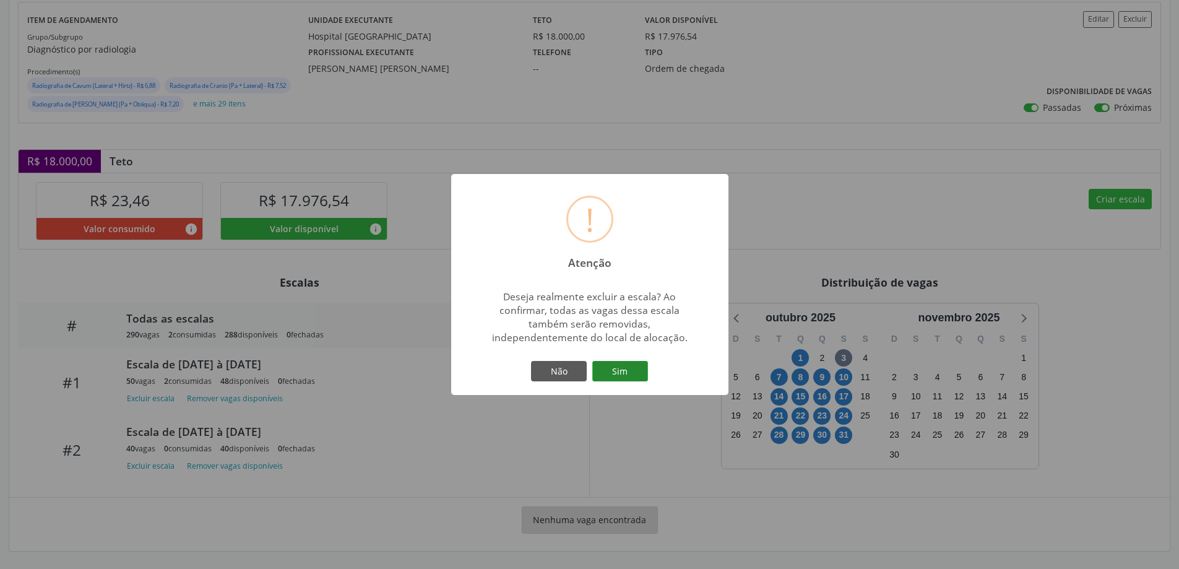
click at [608, 370] on button "Sim" at bounding box center [620, 371] width 56 height 21
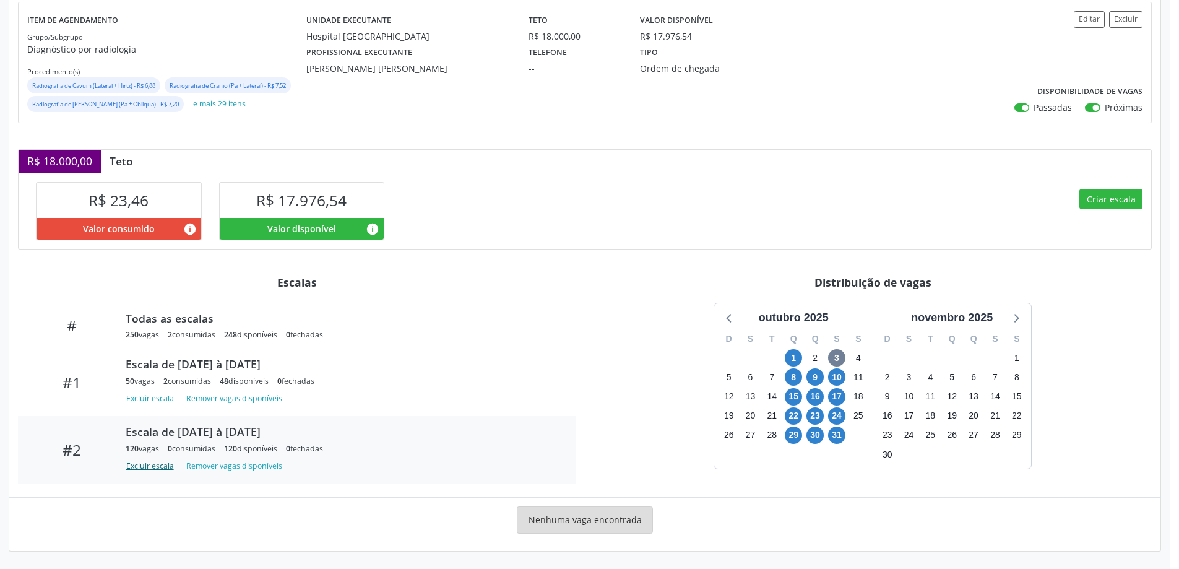
click at [154, 475] on button "Excluir escala" at bounding box center [152, 466] width 53 height 17
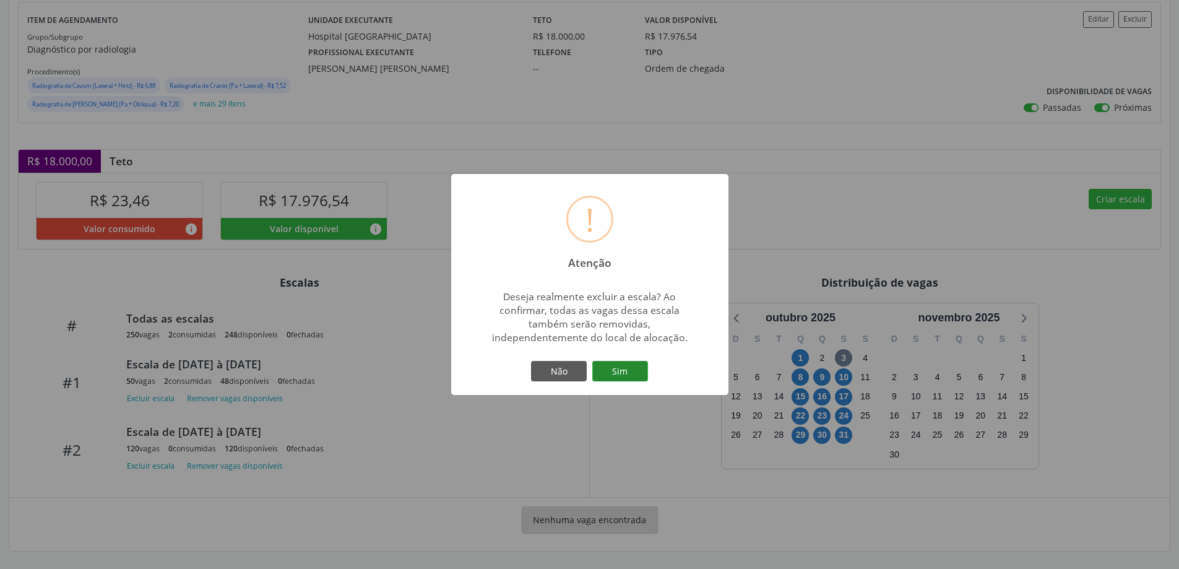
click at [613, 372] on button "Sim" at bounding box center [620, 371] width 56 height 21
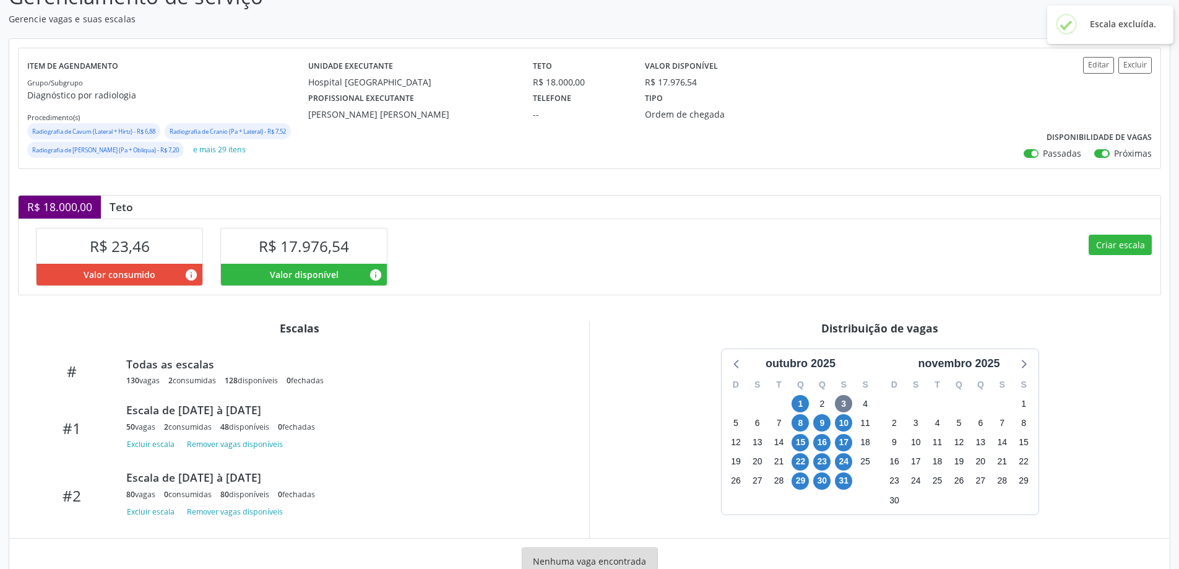
scroll to position [144, 0]
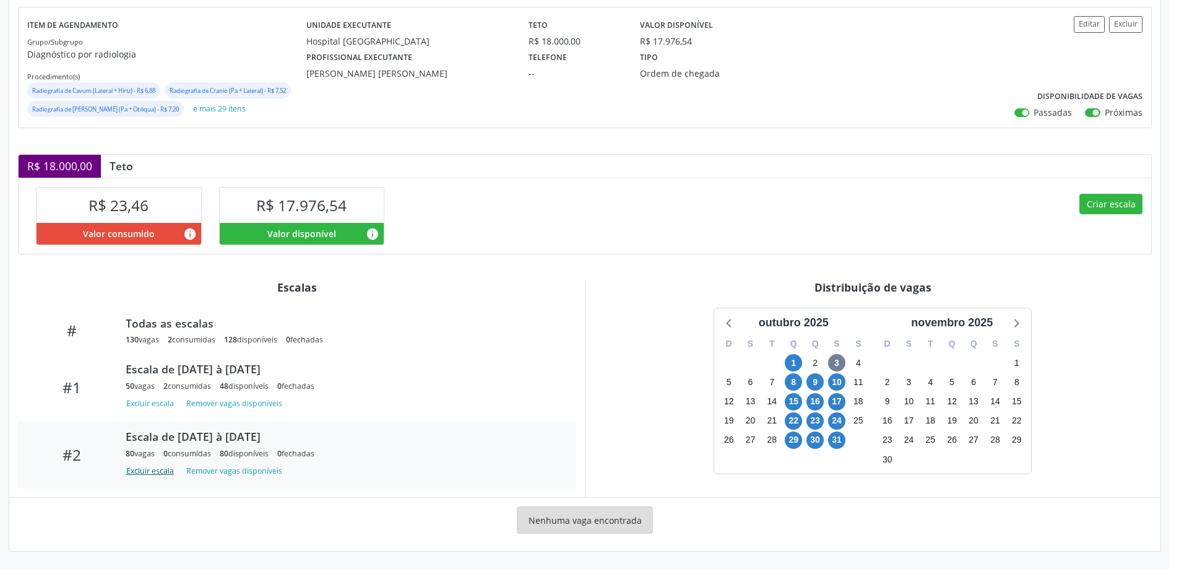
click at [160, 480] on button "Excluir escala" at bounding box center [152, 471] width 53 height 17
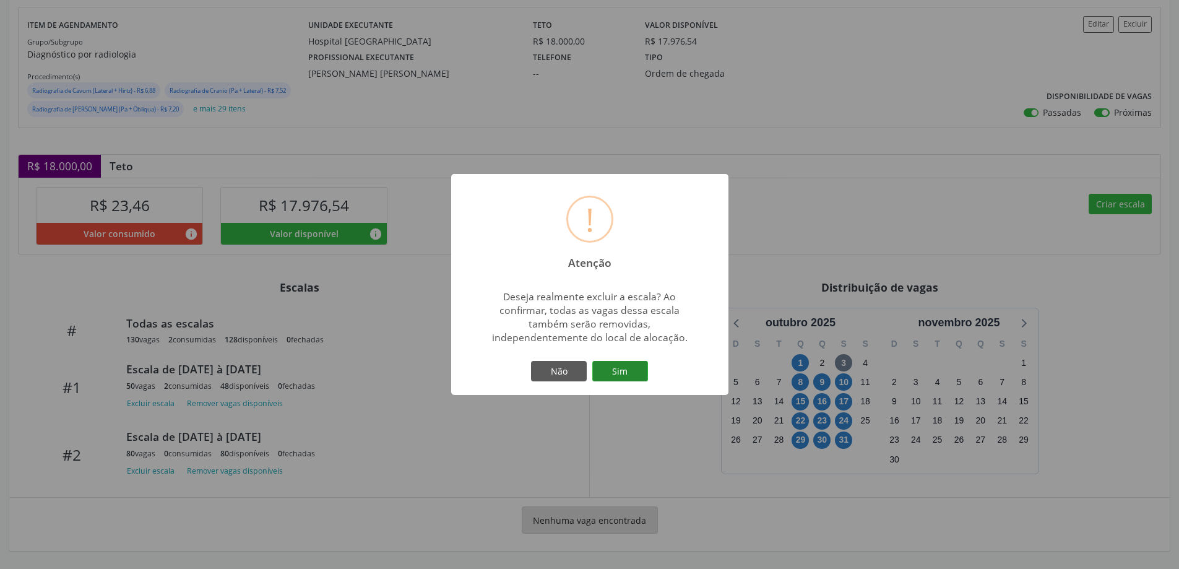
click at [614, 371] on button "Sim" at bounding box center [620, 371] width 56 height 21
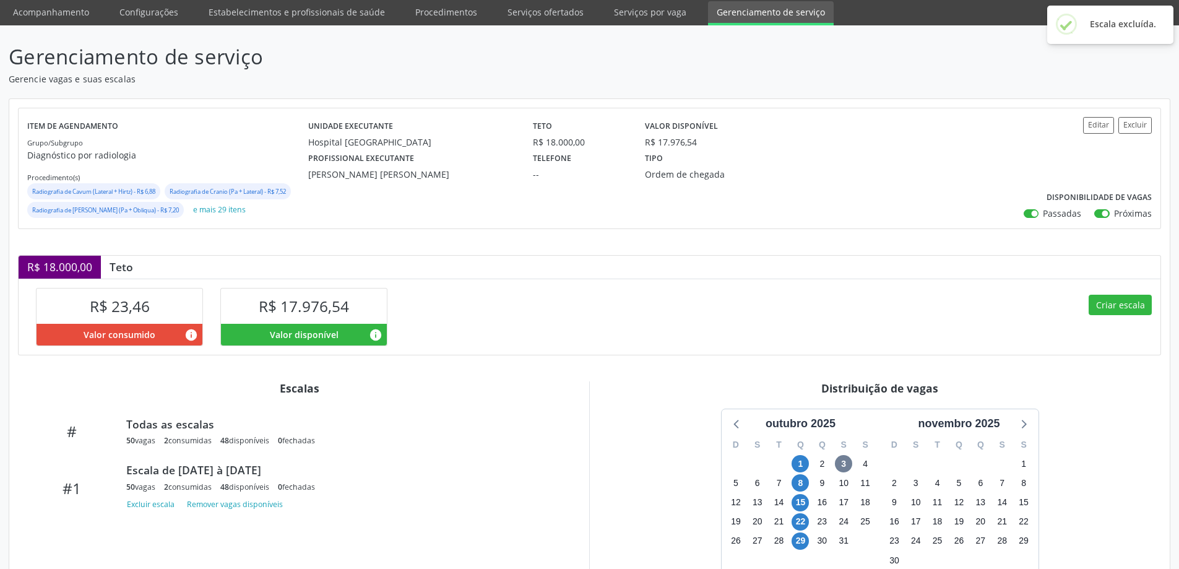
scroll to position [129, 0]
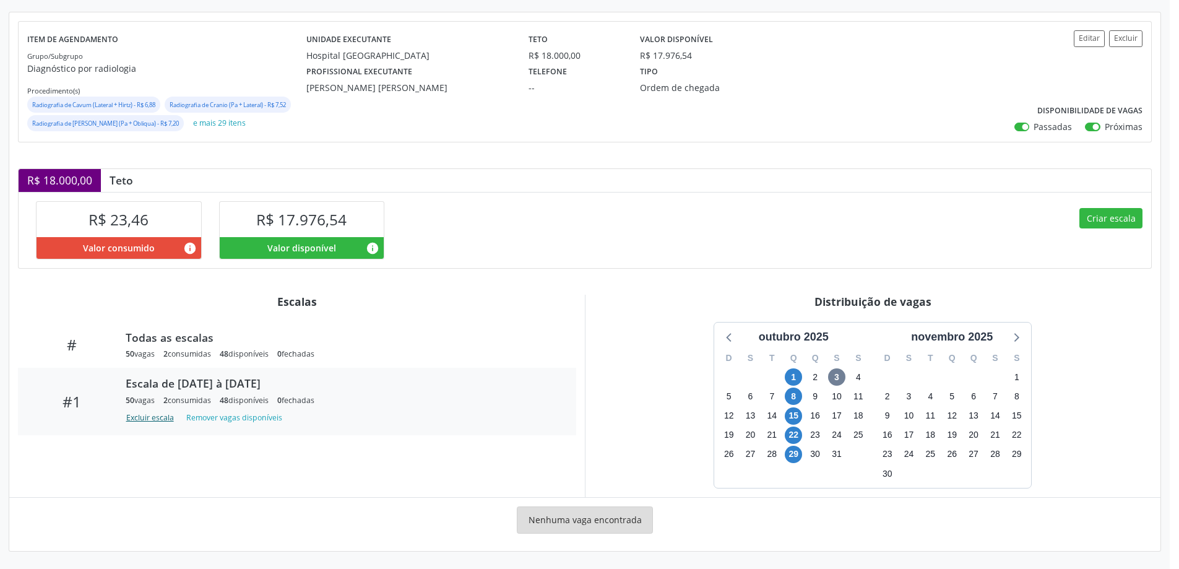
click at [158, 426] on button "Excluir escala" at bounding box center [152, 418] width 53 height 17
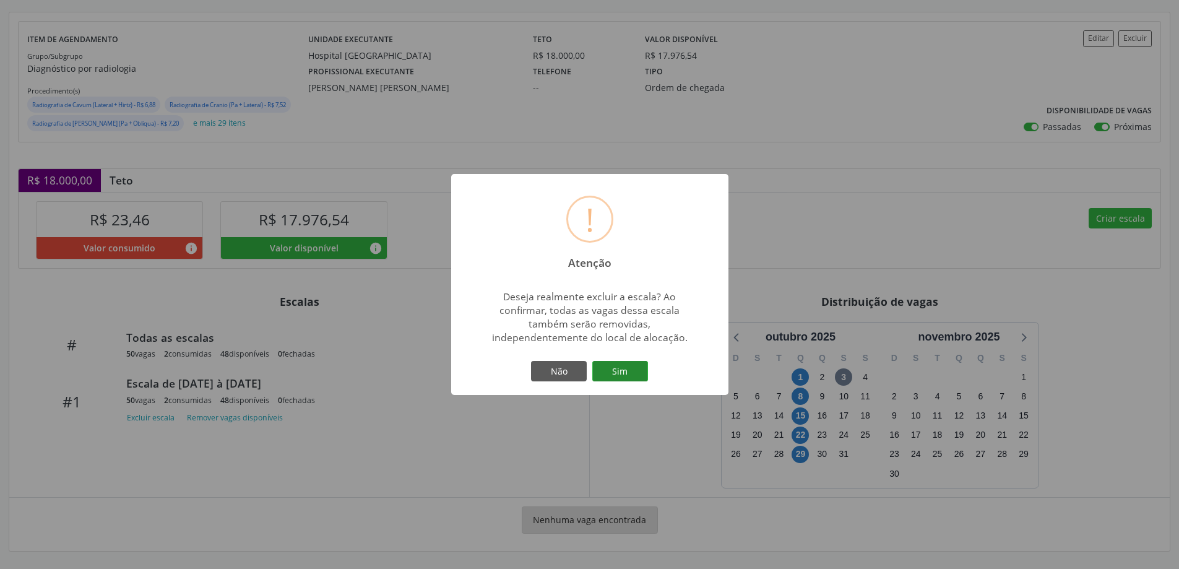
click at [617, 369] on button "Sim" at bounding box center [620, 371] width 56 height 21
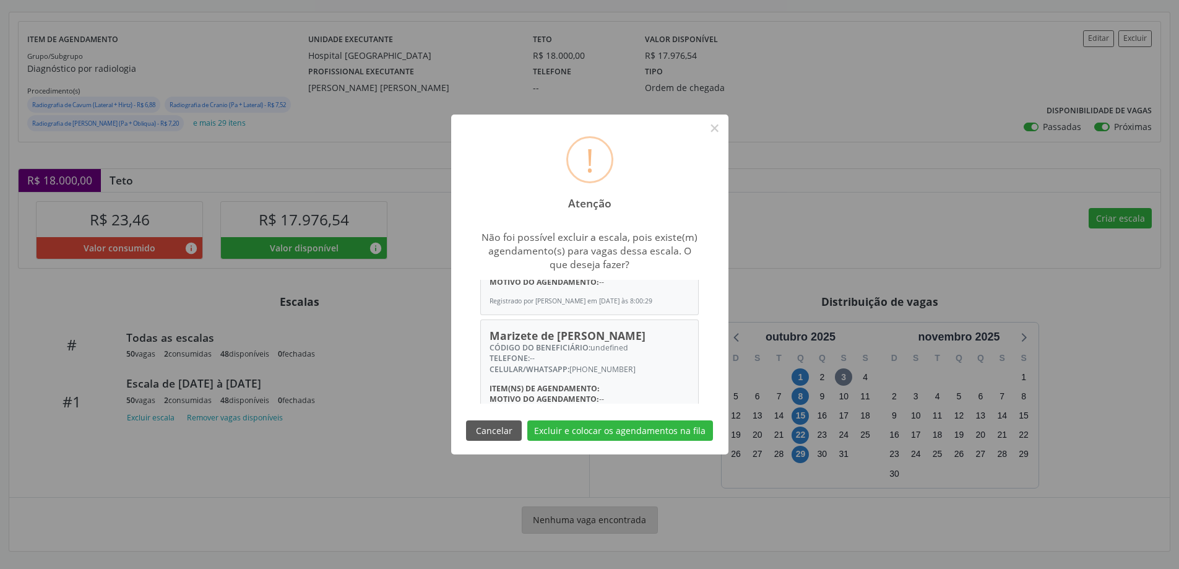
scroll to position [133, 0]
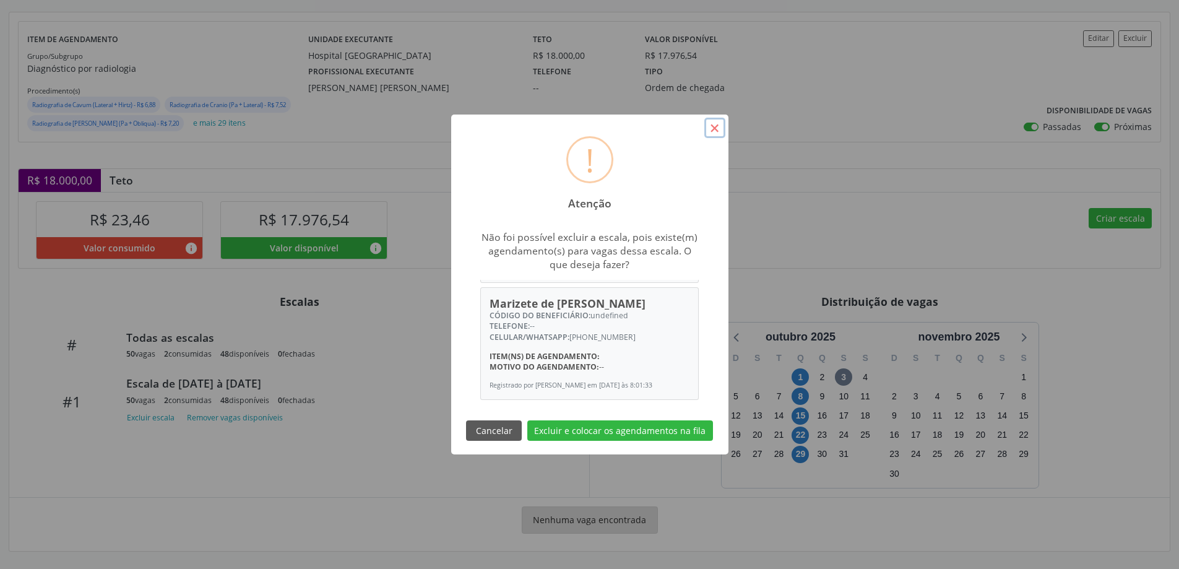
click at [714, 129] on button "×" at bounding box center [714, 128] width 21 height 21
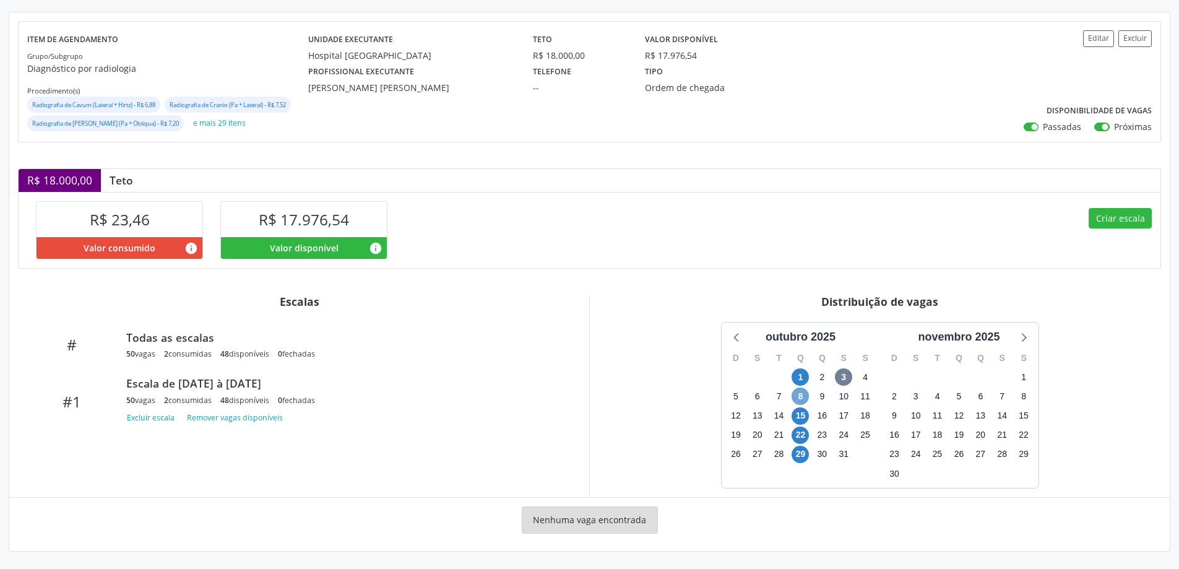
click at [802, 394] on span "8" at bounding box center [800, 395] width 17 height 17
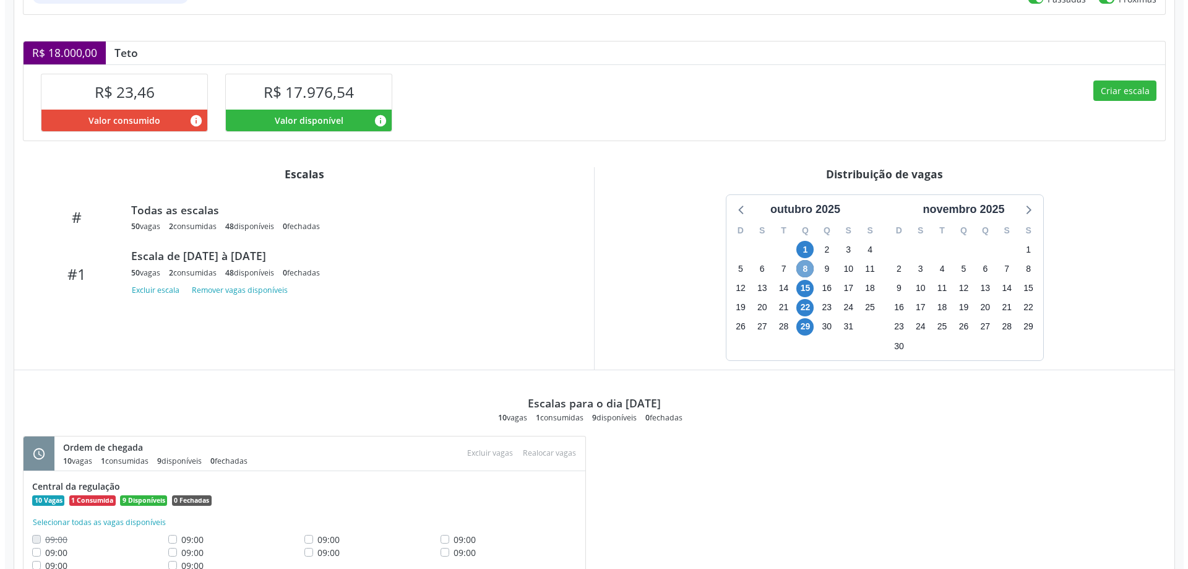
scroll to position [309, 0]
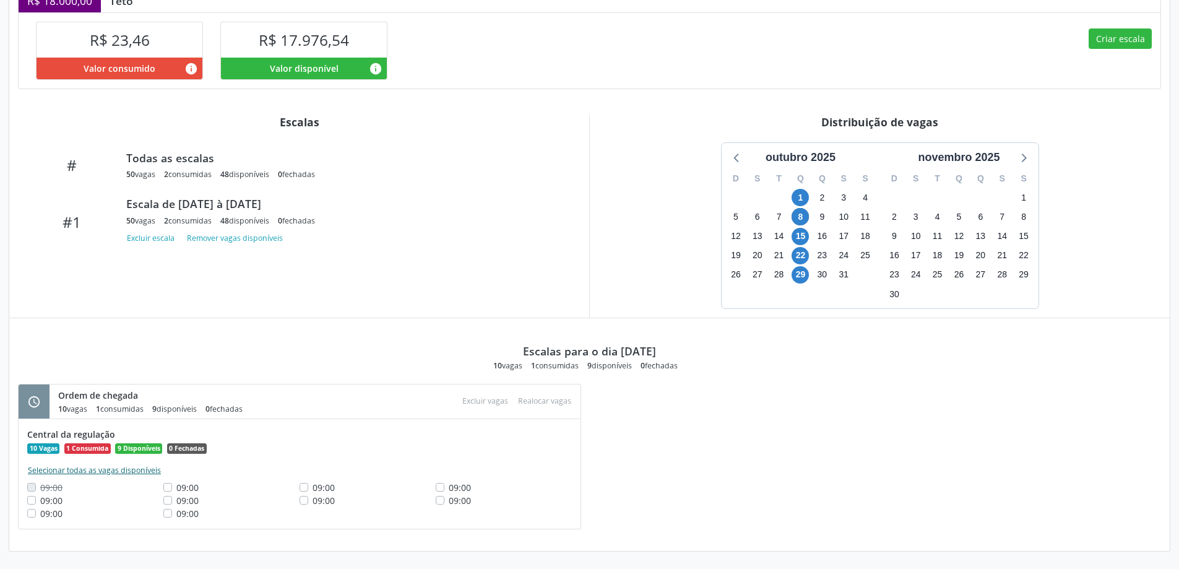
click at [104, 470] on button "Selecionar todas as vagas disponíveis" at bounding box center [94, 470] width 134 height 12
click at [103, 470] on button "Deselecionar todas as vagas disponíveis" at bounding box center [99, 470] width 144 height 12
click at [103, 471] on button "Selecionar todas as vagas disponíveis" at bounding box center [94, 470] width 134 height 12
click at [480, 400] on button "Excluir vagas" at bounding box center [485, 401] width 56 height 17
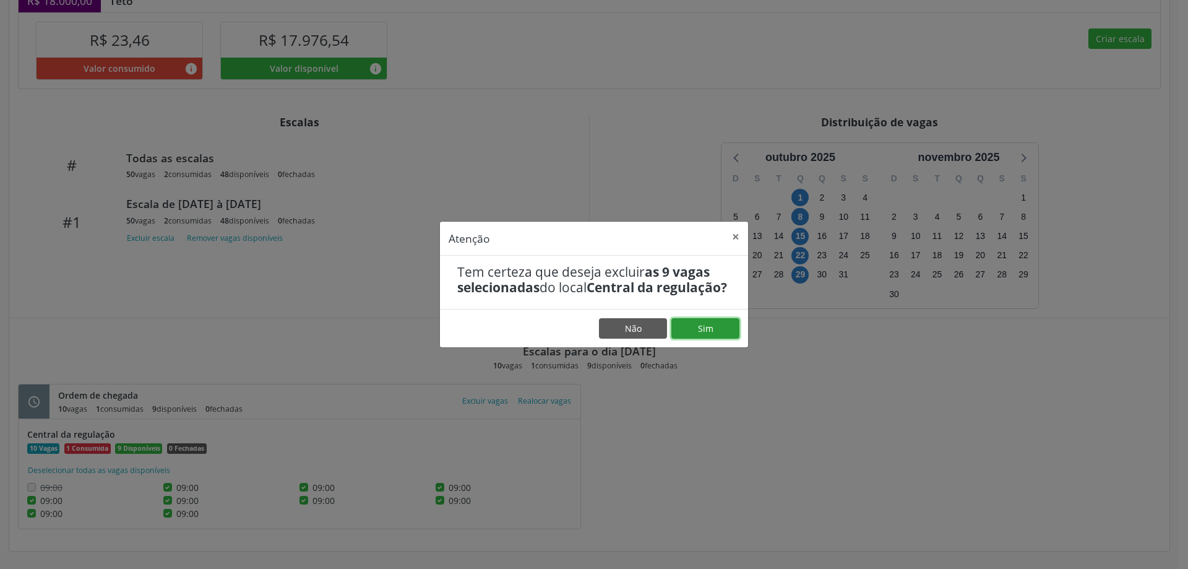
click at [717, 336] on button "Sim" at bounding box center [706, 328] width 68 height 21
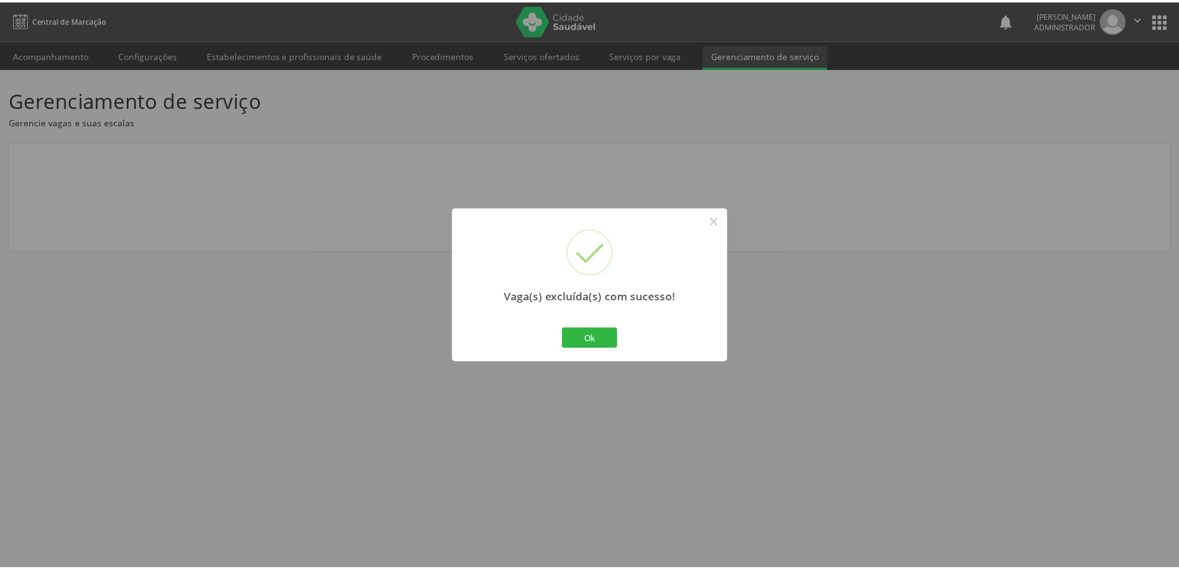
scroll to position [0, 0]
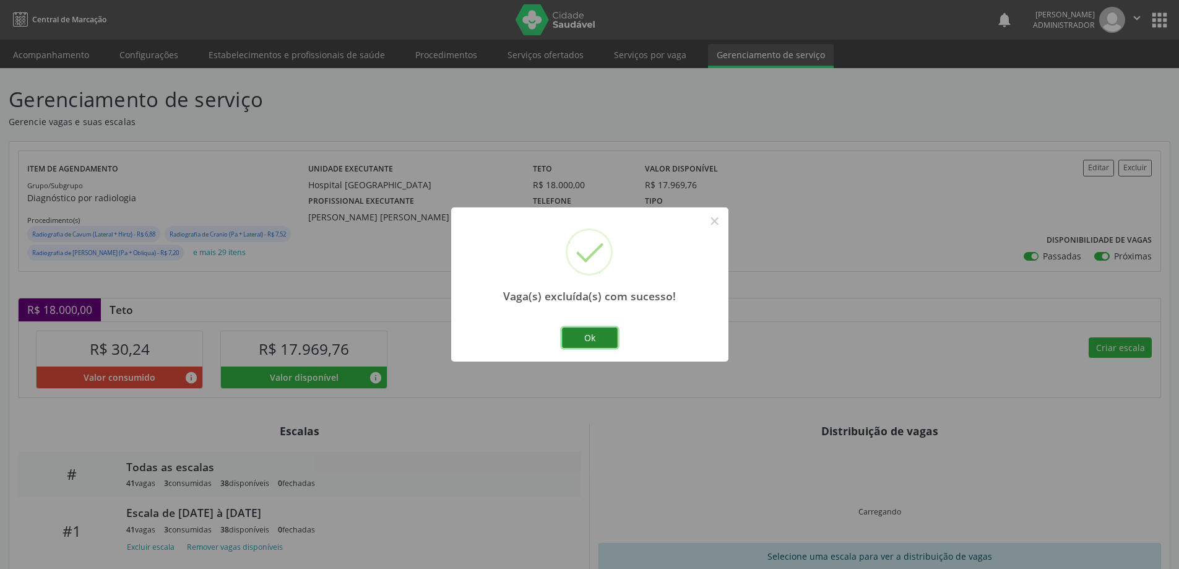
click at [590, 338] on button "Ok" at bounding box center [590, 337] width 56 height 21
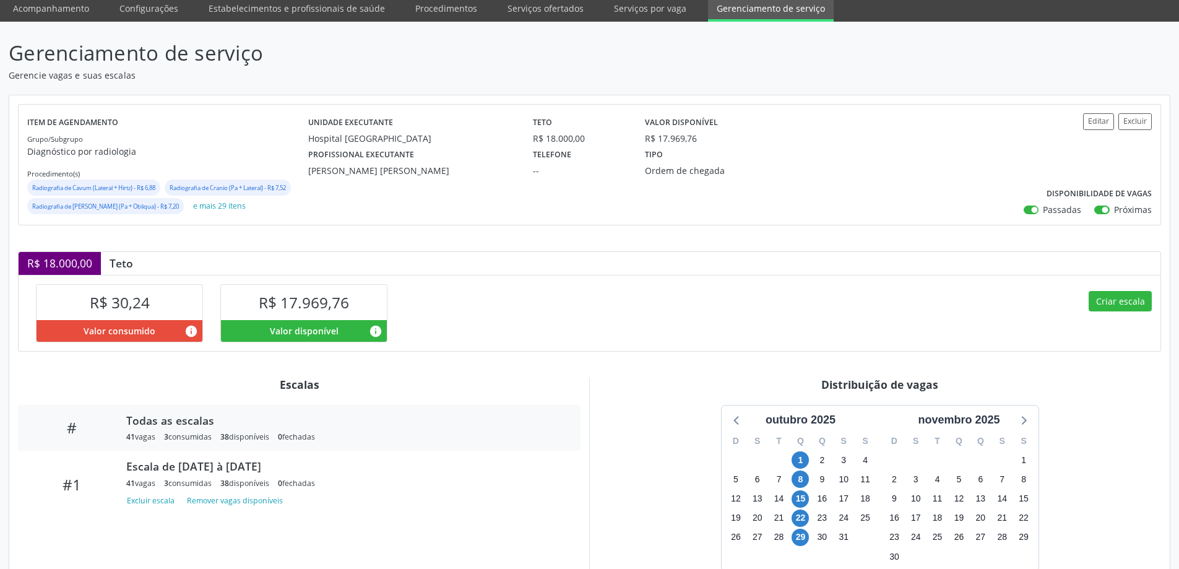
scroll to position [134, 0]
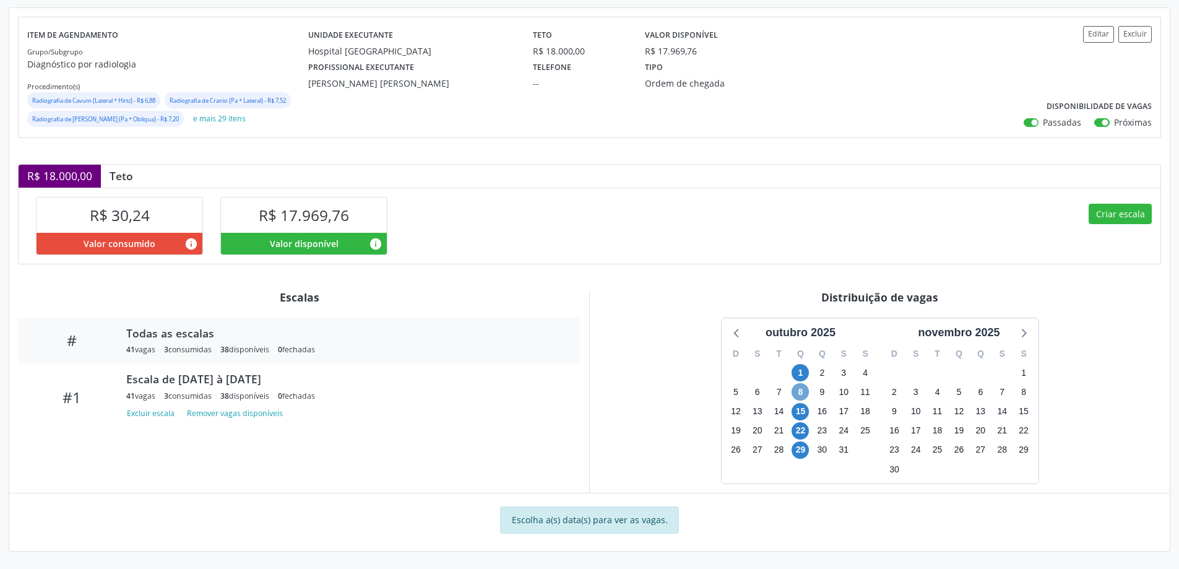
click at [798, 394] on span "8" at bounding box center [800, 391] width 17 height 17
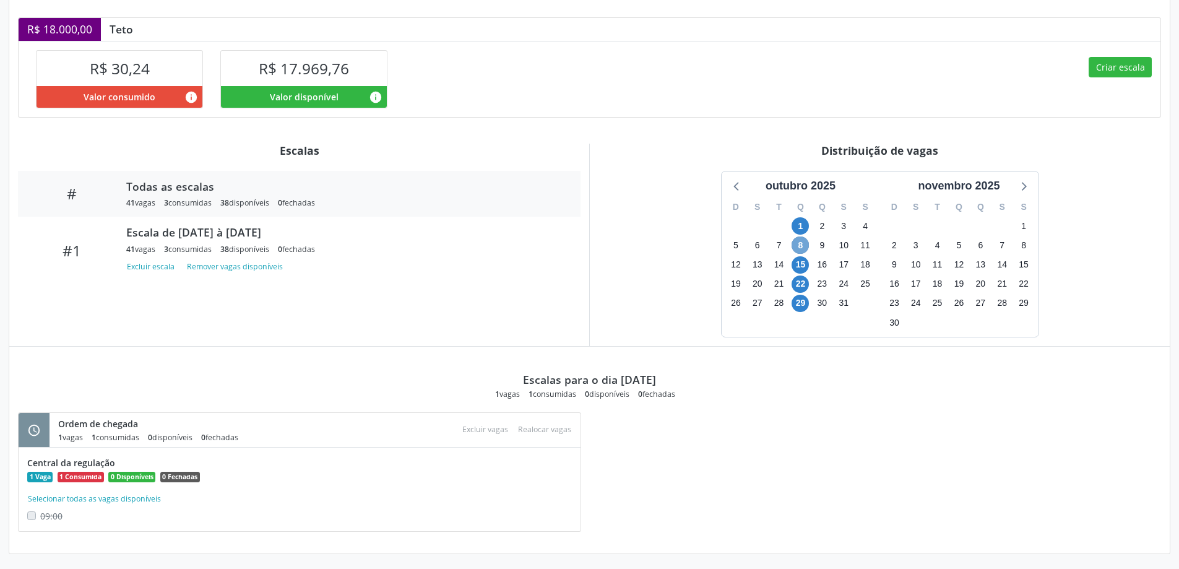
scroll to position [283, 0]
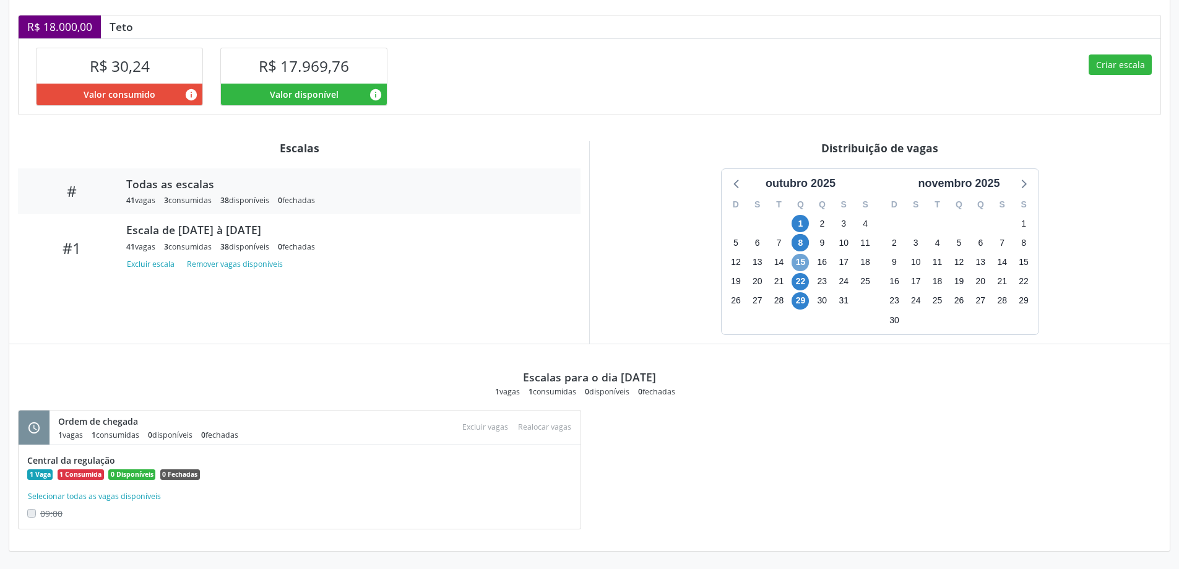
click at [800, 258] on span "15" at bounding box center [800, 262] width 17 height 17
click at [801, 261] on span "15" at bounding box center [800, 262] width 17 height 17
click at [132, 501] on button "Selecionar todas as vagas disponíveis" at bounding box center [94, 496] width 134 height 12
click at [485, 426] on button "Excluir vagas" at bounding box center [485, 427] width 56 height 17
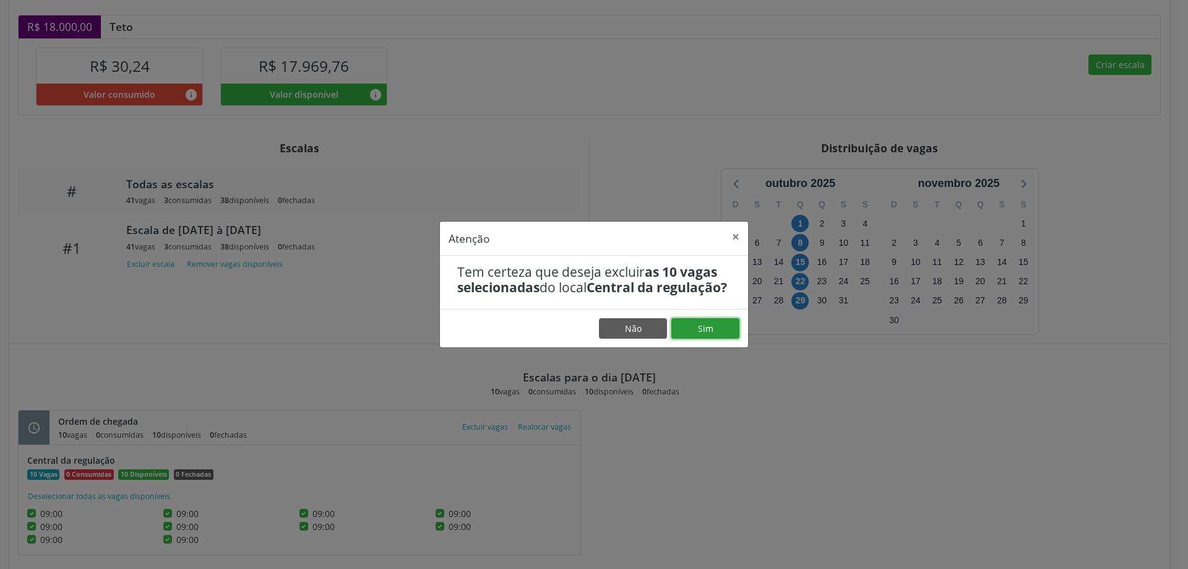
click at [709, 339] on button "Sim" at bounding box center [706, 328] width 68 height 21
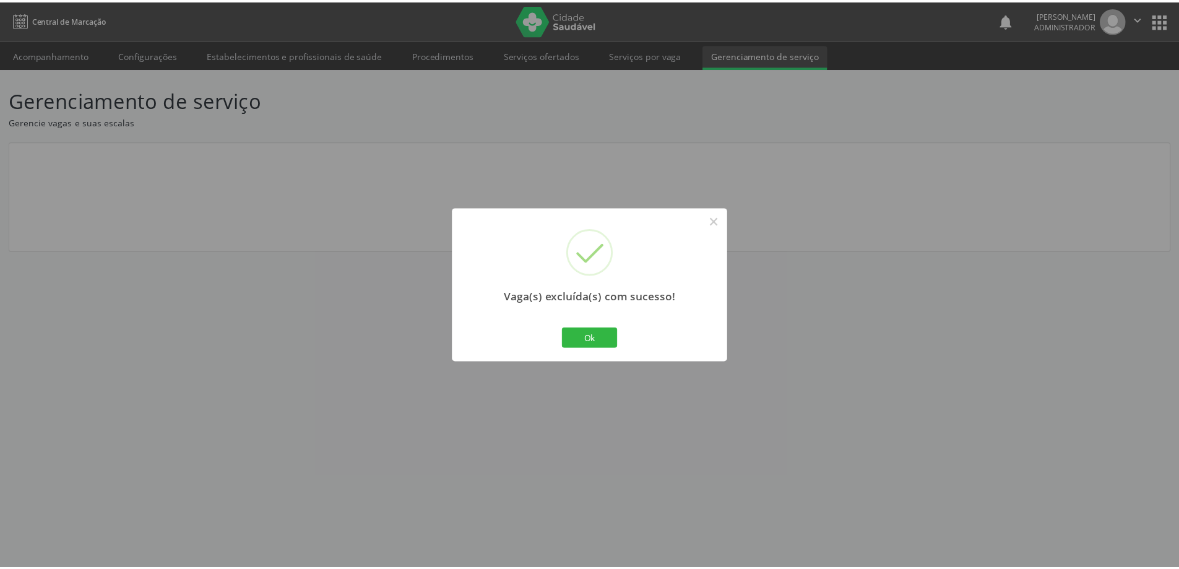
scroll to position [0, 0]
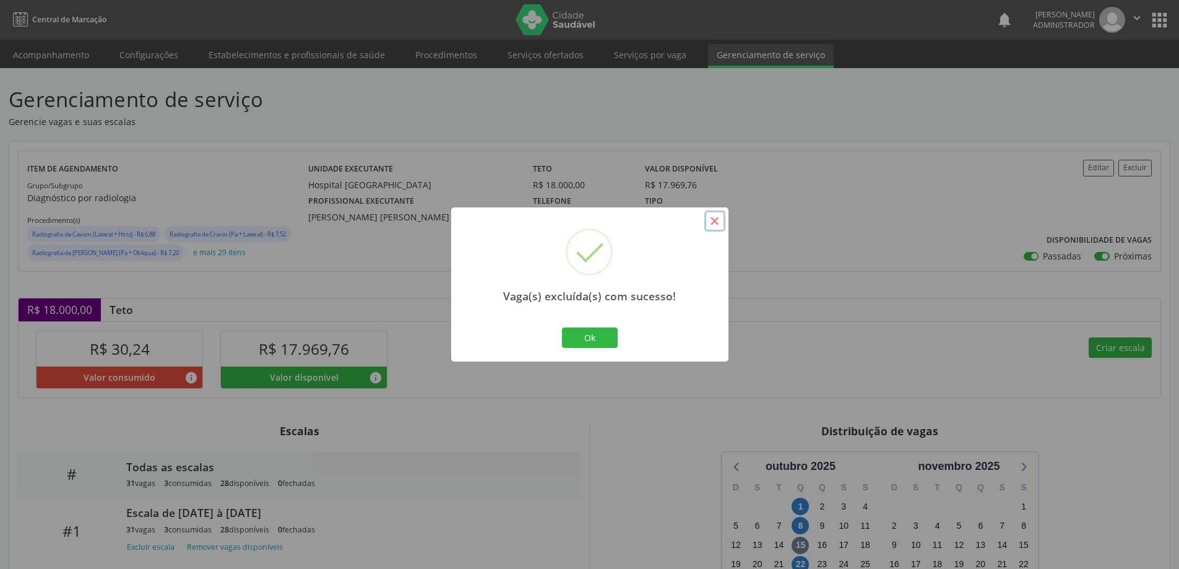
click at [717, 225] on button "×" at bounding box center [714, 220] width 21 height 21
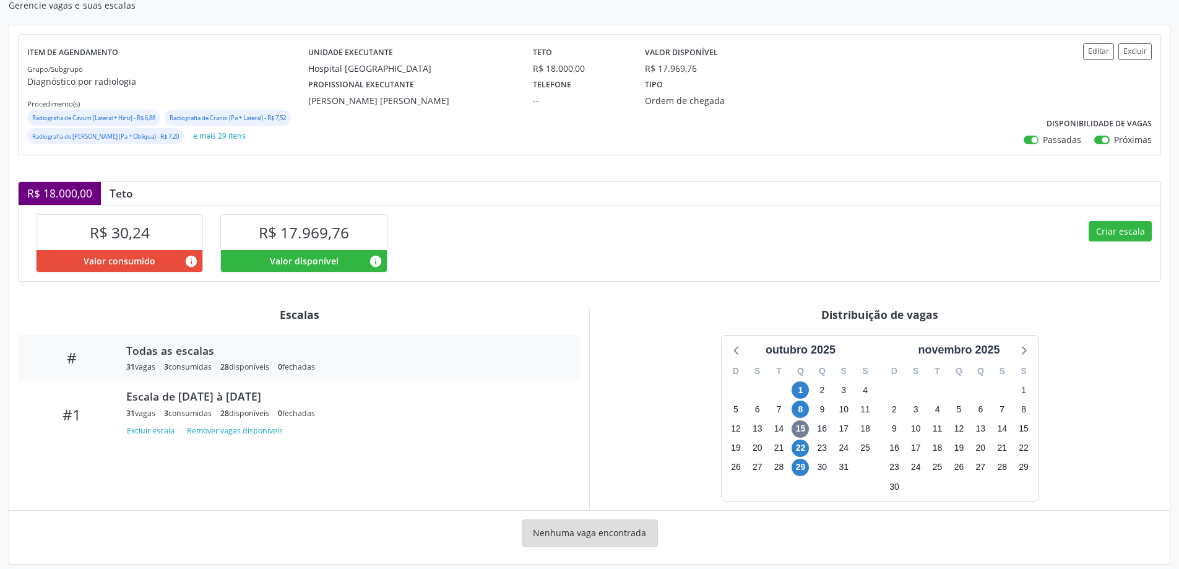
scroll to position [129, 0]
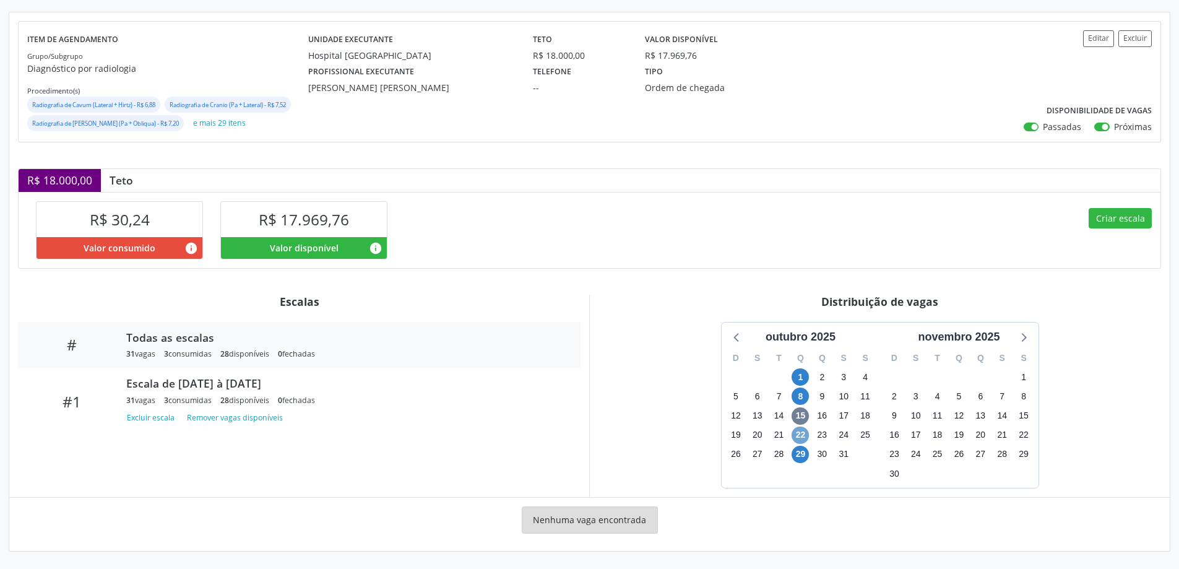
click at [800, 435] on span "22" at bounding box center [800, 434] width 17 height 17
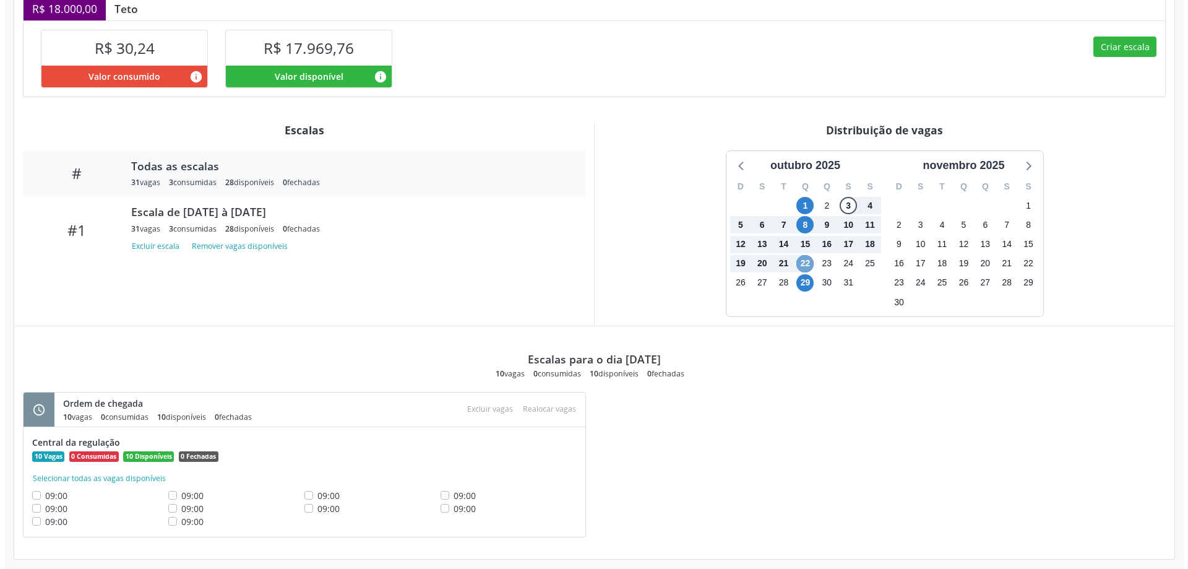
scroll to position [309, 0]
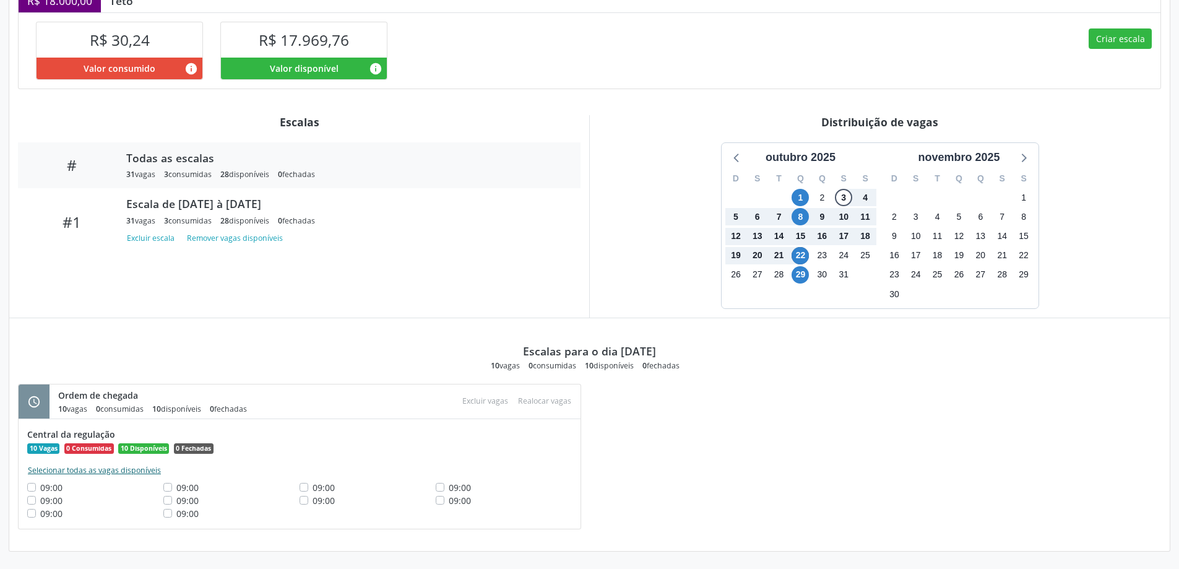
click at [119, 471] on button "Selecionar todas as vagas disponíveis" at bounding box center [94, 470] width 134 height 12
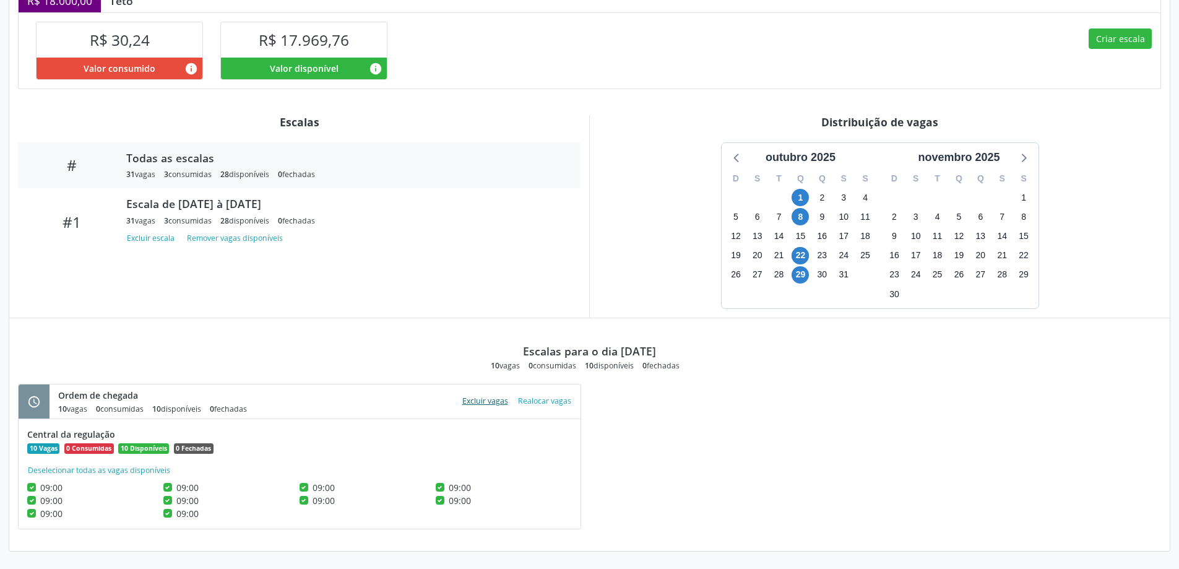
click at [491, 400] on button "Excluir vagas" at bounding box center [485, 401] width 56 height 17
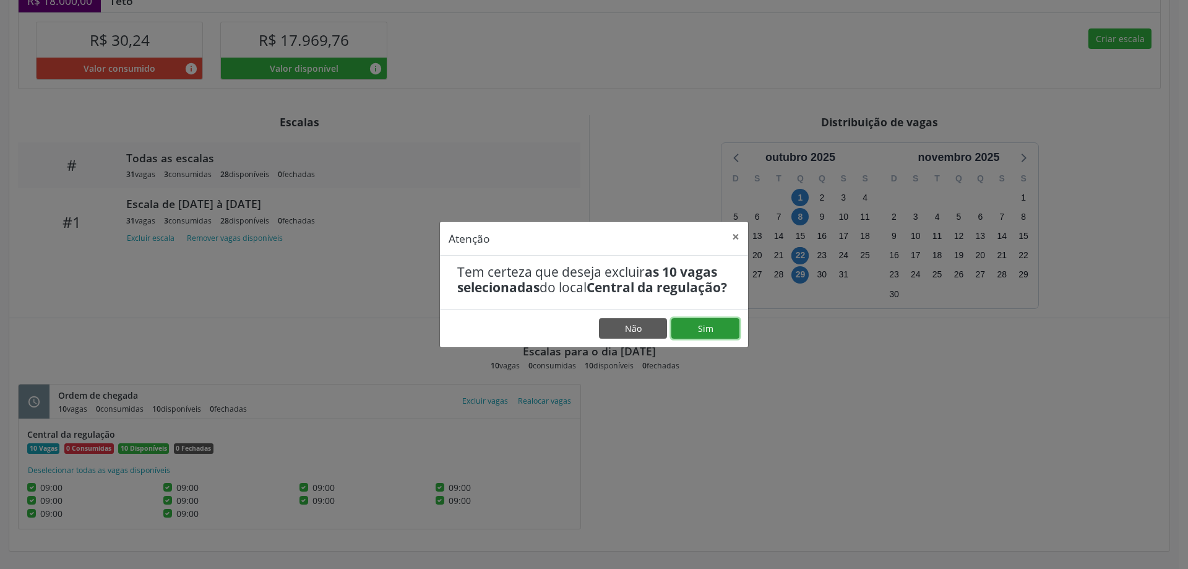
click at [702, 334] on button "Sim" at bounding box center [706, 328] width 68 height 21
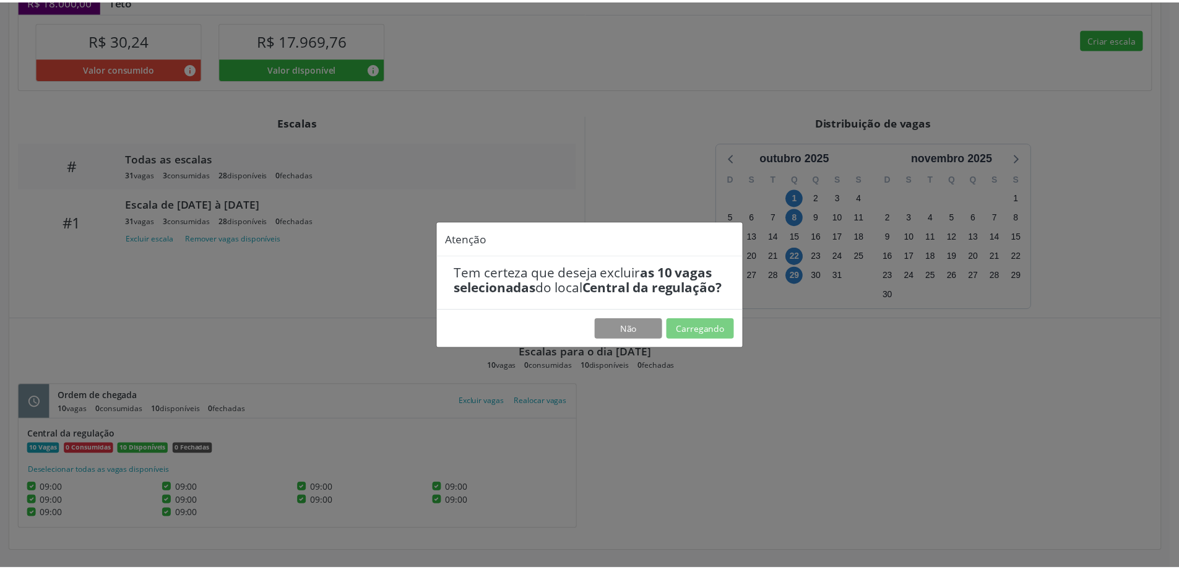
scroll to position [0, 0]
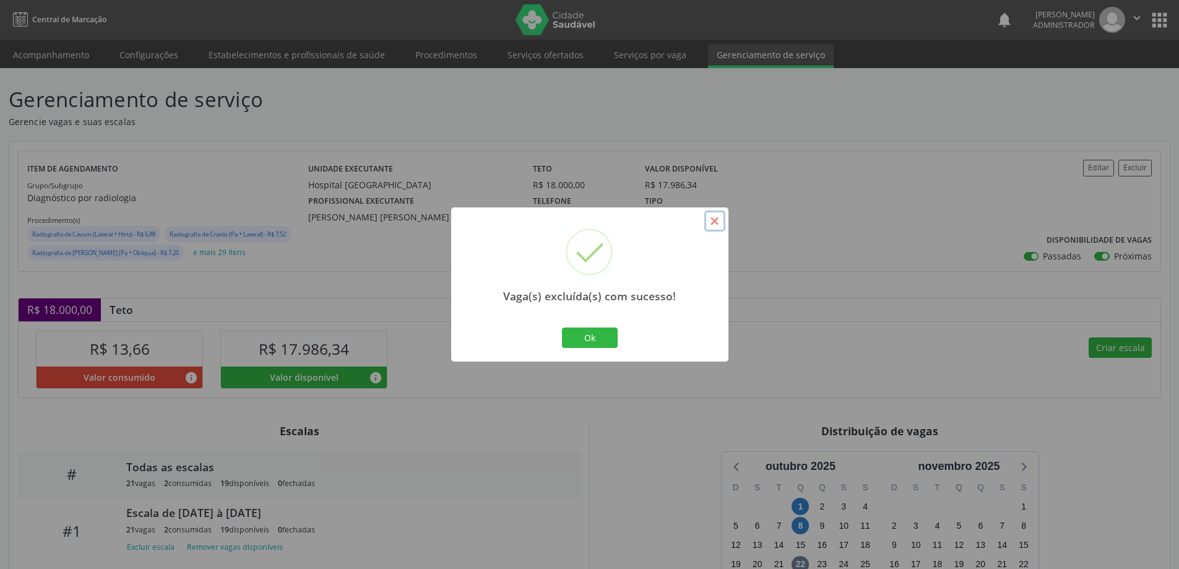
click at [711, 223] on button "×" at bounding box center [714, 220] width 21 height 21
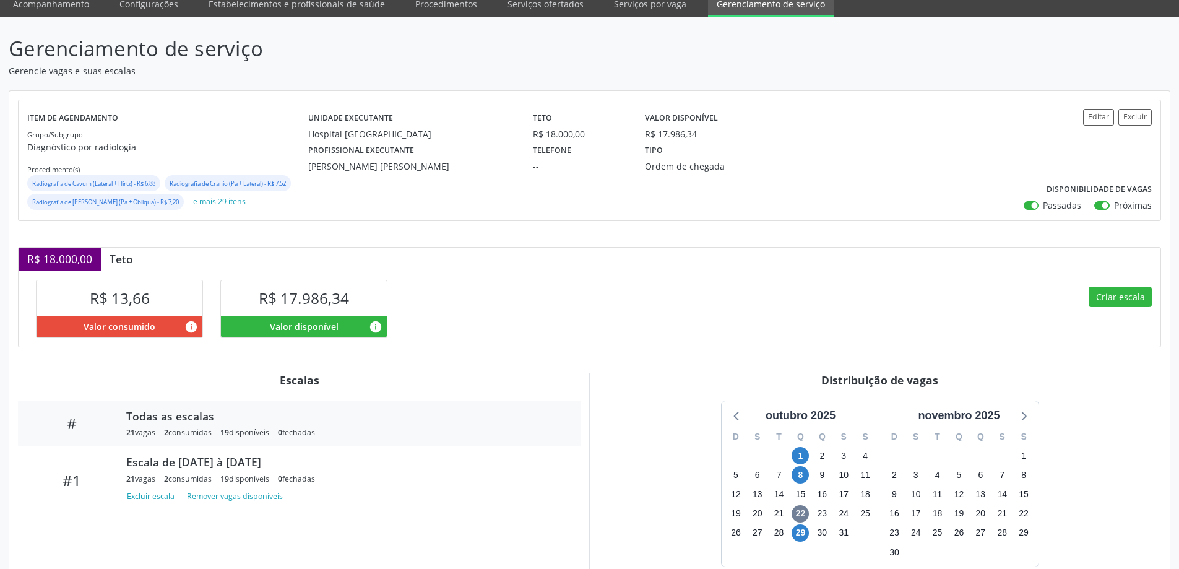
scroll to position [129, 0]
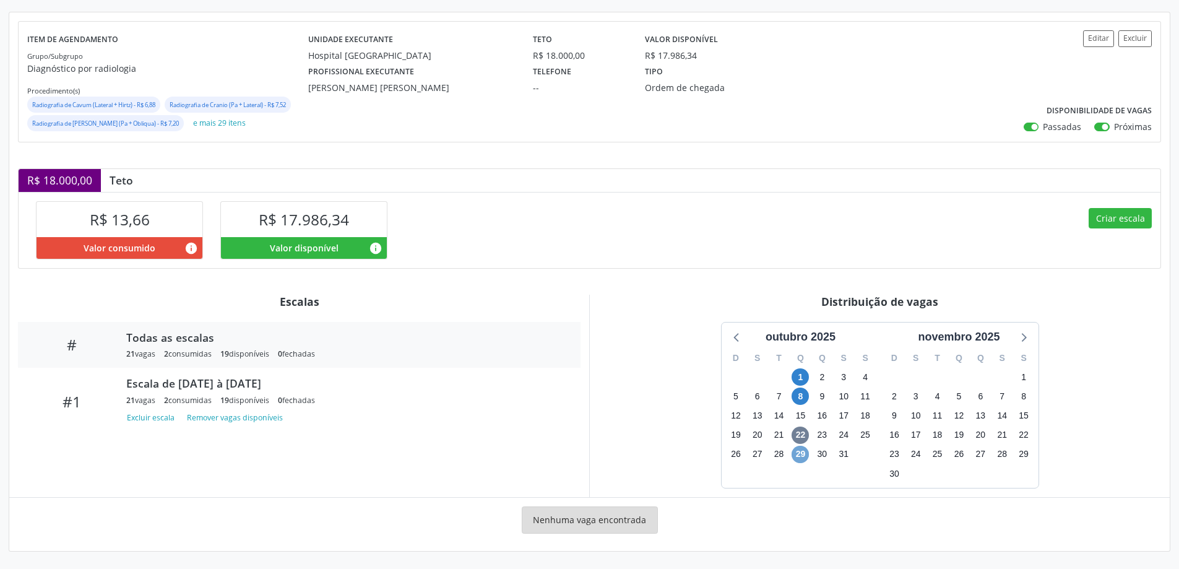
click at [798, 451] on span "29" at bounding box center [800, 454] width 17 height 17
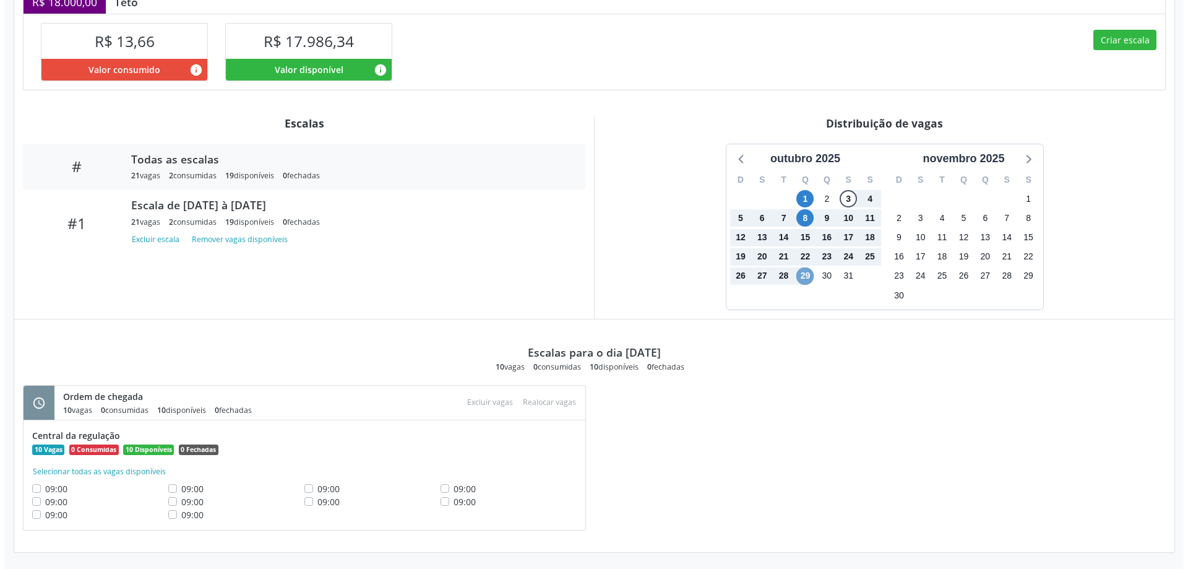
scroll to position [309, 0]
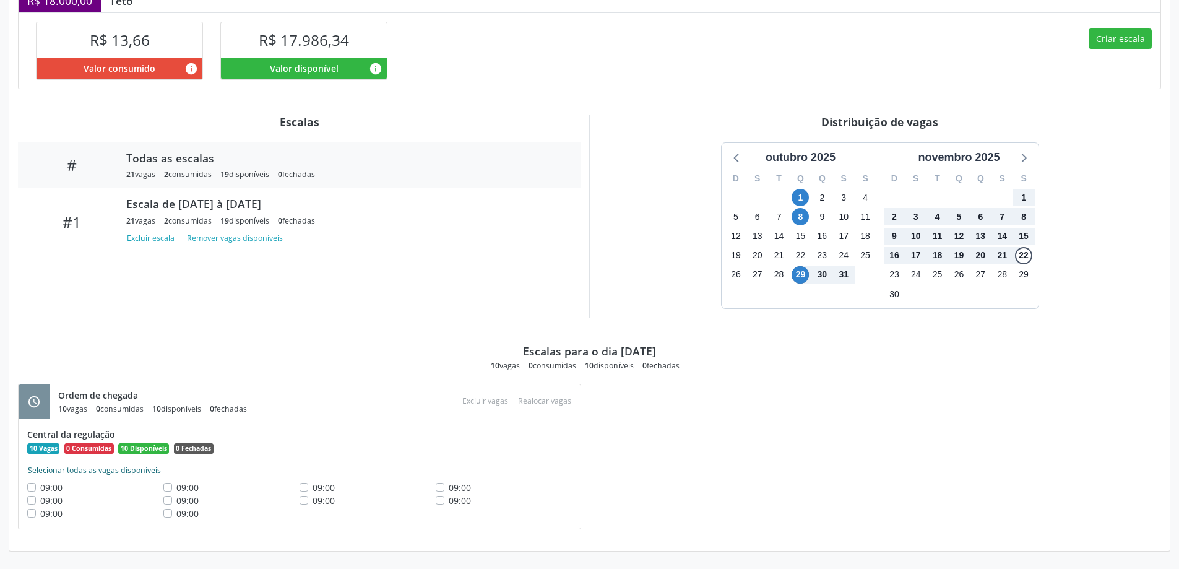
click at [140, 472] on button "Selecionar todas as vagas disponíveis" at bounding box center [94, 470] width 134 height 12
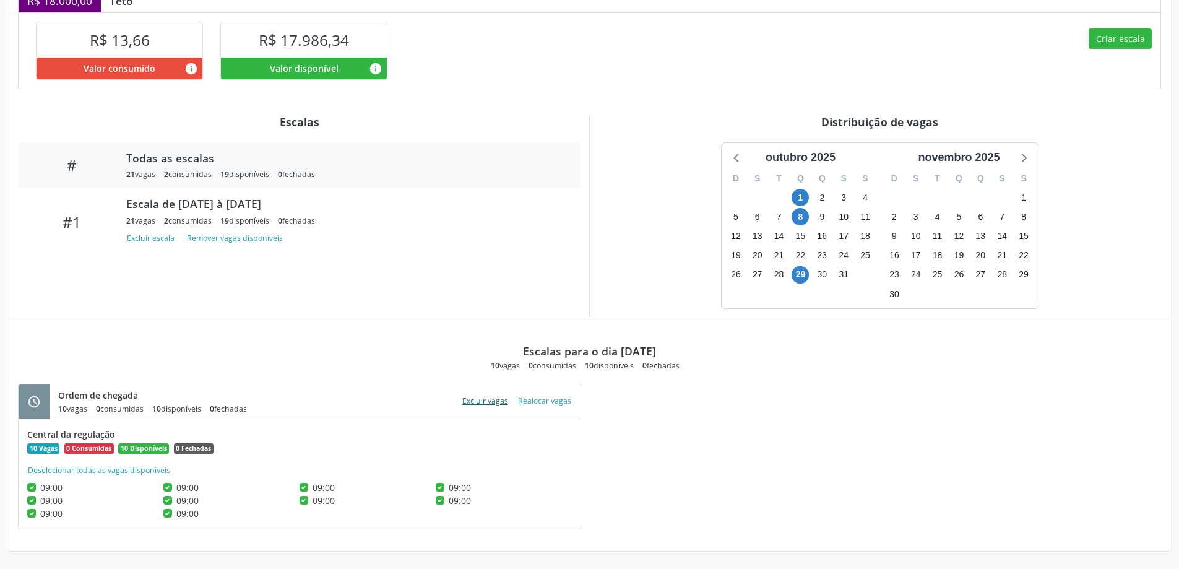
click at [482, 400] on button "Excluir vagas" at bounding box center [485, 401] width 56 height 17
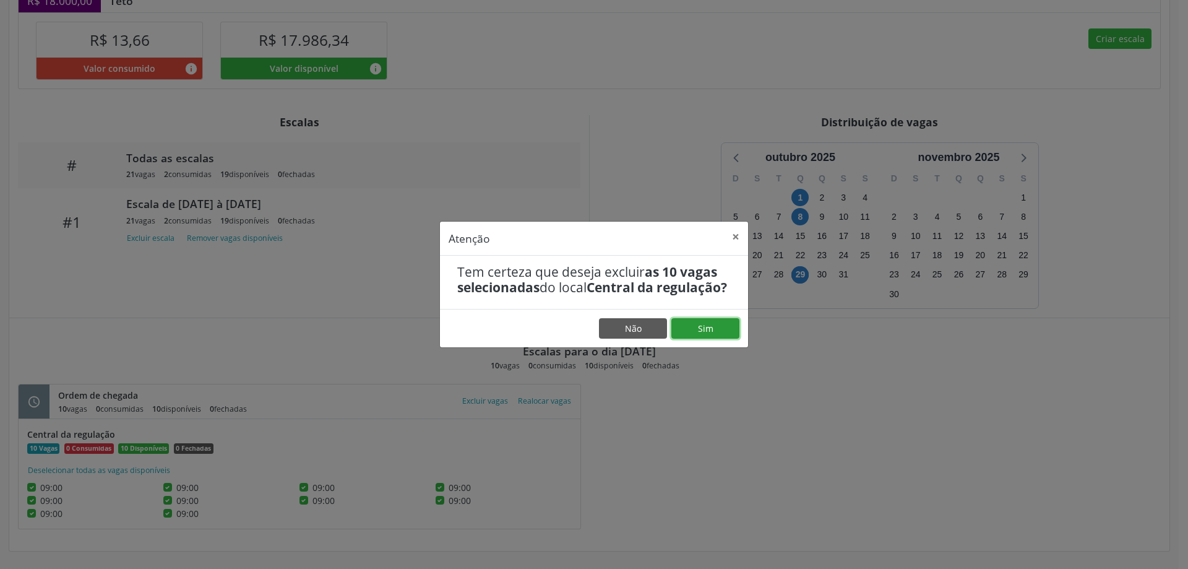
click at [729, 332] on button "Sim" at bounding box center [706, 328] width 68 height 21
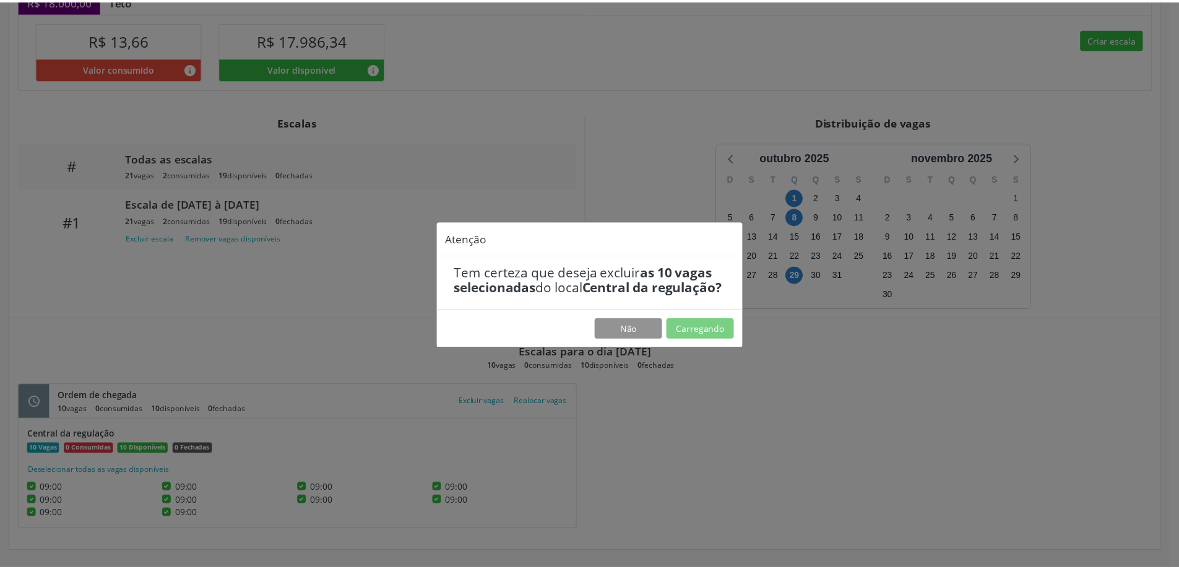
scroll to position [0, 0]
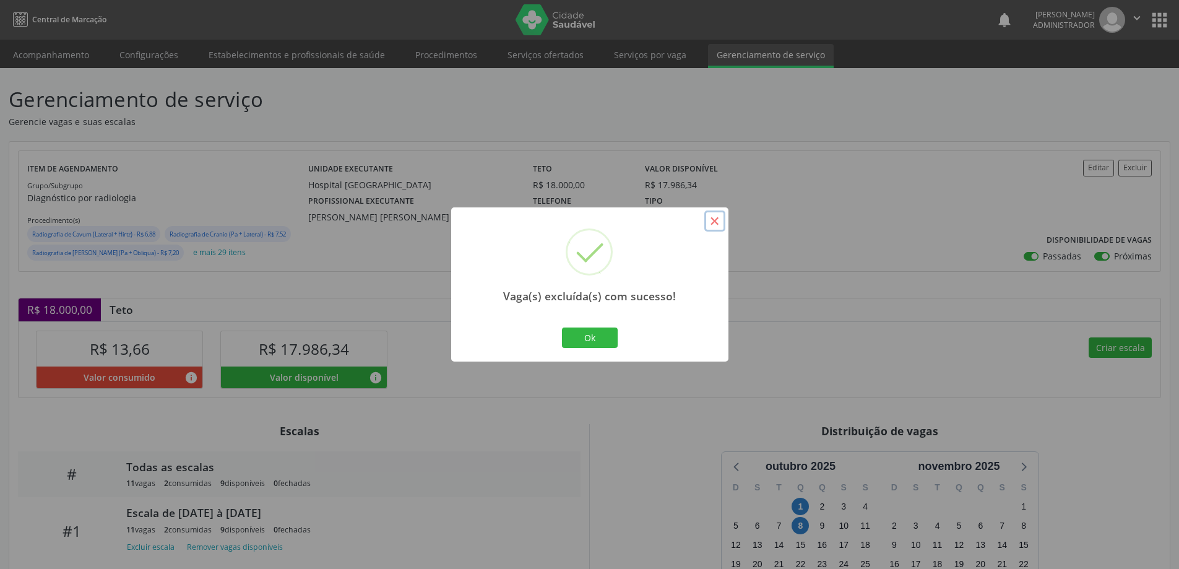
click at [714, 220] on button "×" at bounding box center [714, 220] width 21 height 21
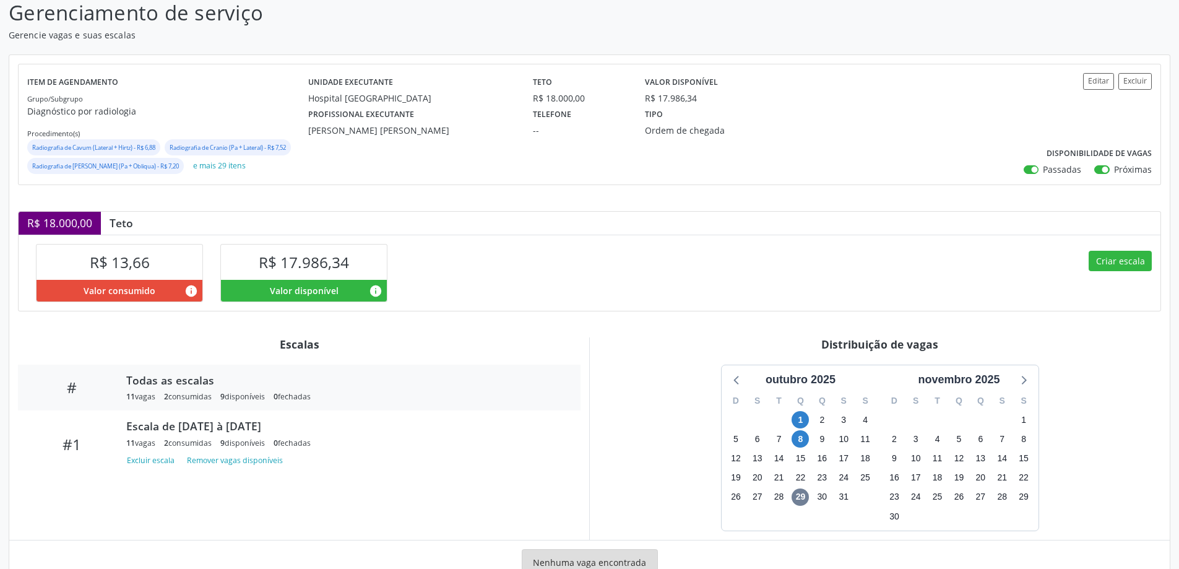
scroll to position [129, 0]
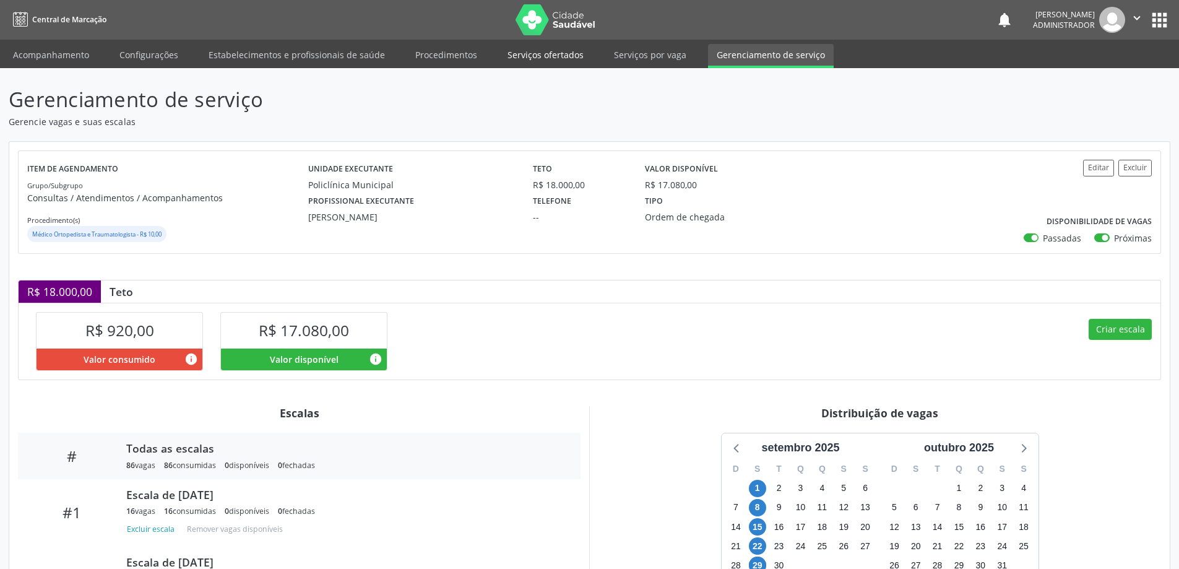
click at [534, 50] on link "Serviços ofertados" at bounding box center [545, 55] width 93 height 22
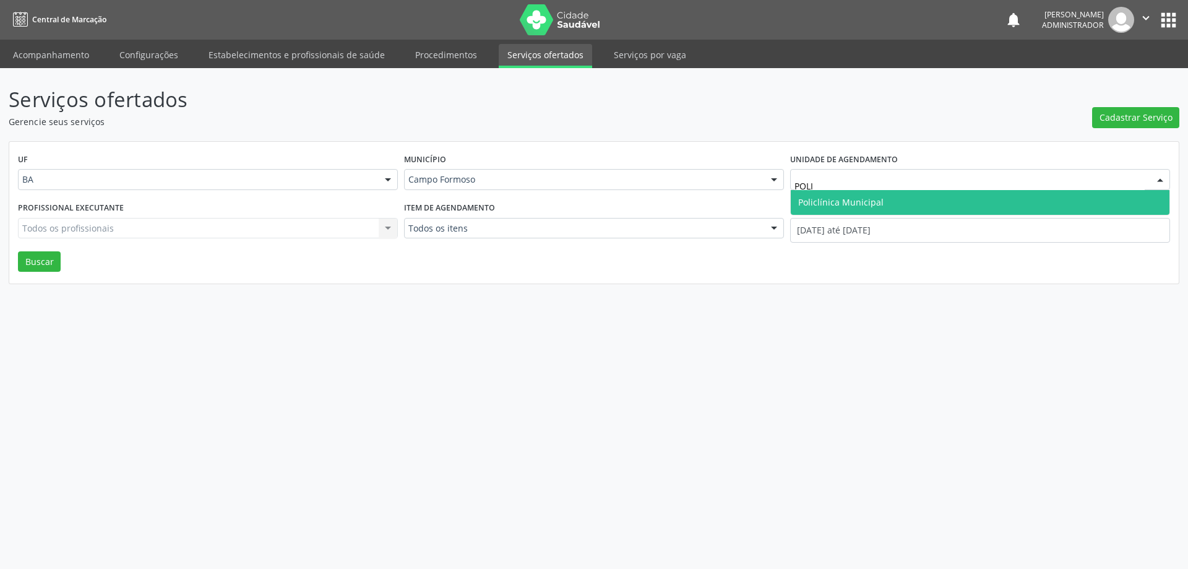
type input "POLIC"
click at [833, 199] on span "Policlínica Municipal" at bounding box center [840, 202] width 85 height 12
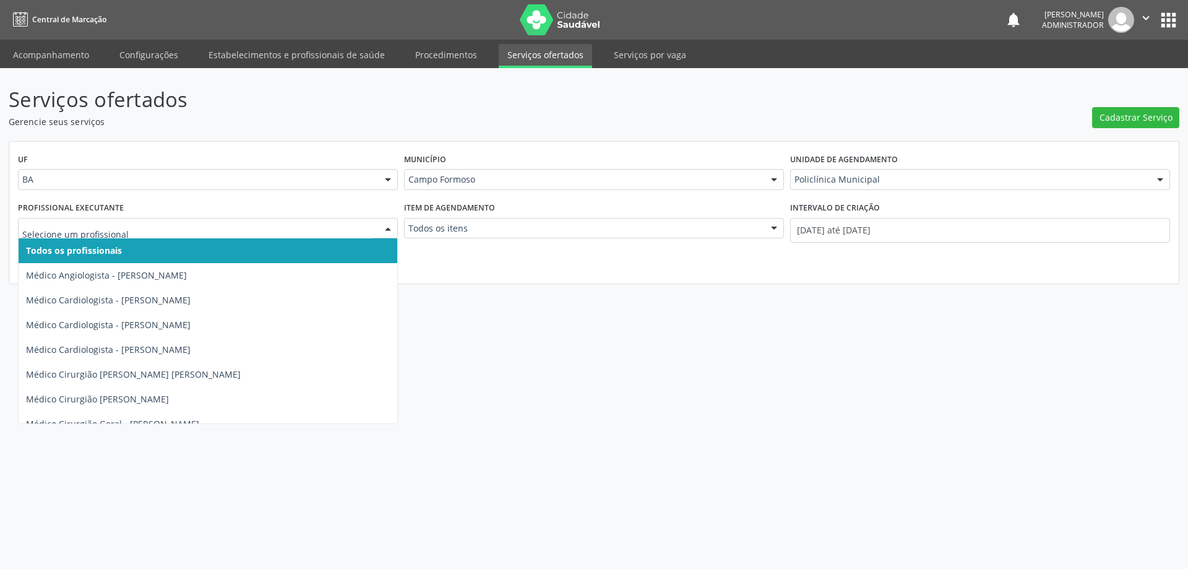
click at [387, 230] on div at bounding box center [388, 228] width 19 height 21
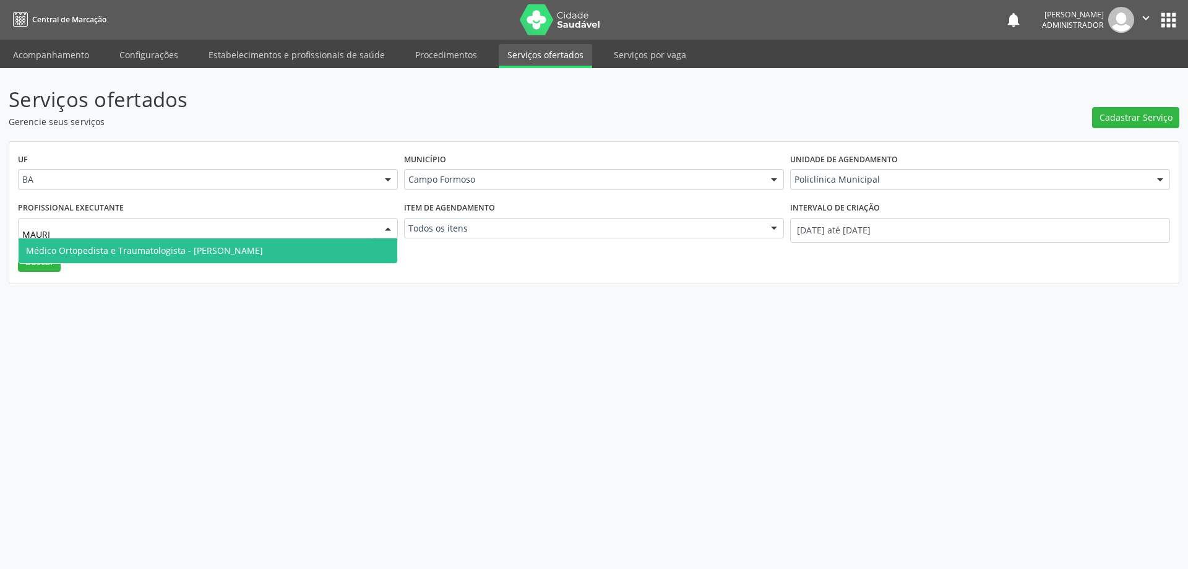
type input "MAURIC"
drag, startPoint x: 334, startPoint y: 249, endPoint x: 345, endPoint y: 247, distance: 11.3
click at [336, 246] on span "Médico Ortopedista e Traumatologista - Mauricio Cardoso Ribeiro Junior" at bounding box center [208, 250] width 379 height 25
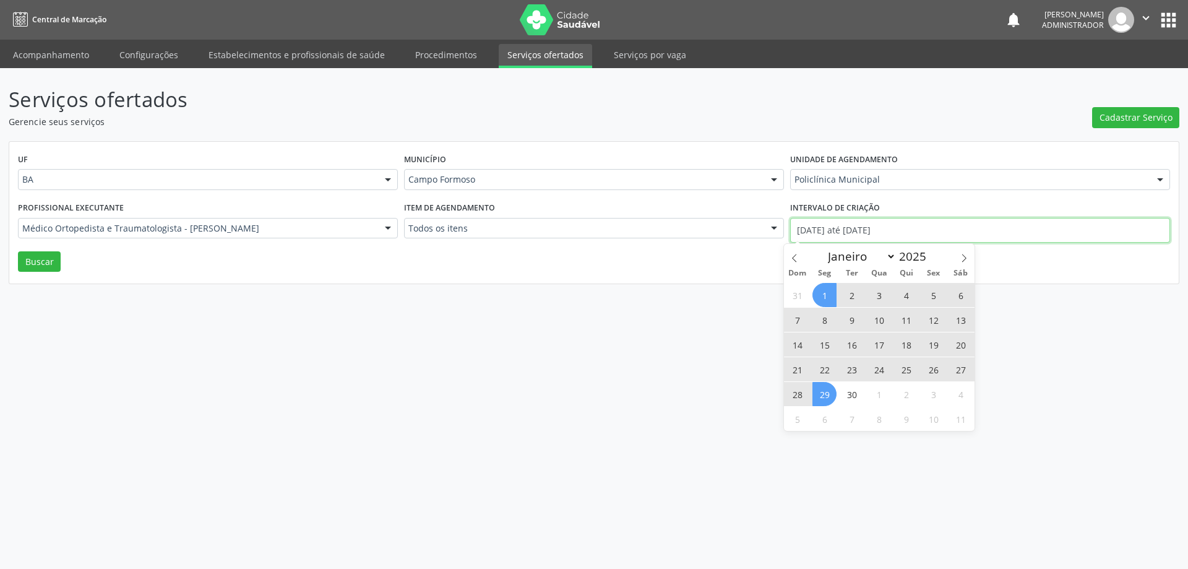
click at [823, 227] on input "01/09/2025 até 29/09/2025" at bounding box center [980, 230] width 380 height 25
click at [794, 256] on icon at bounding box center [794, 258] width 9 height 9
select select "7"
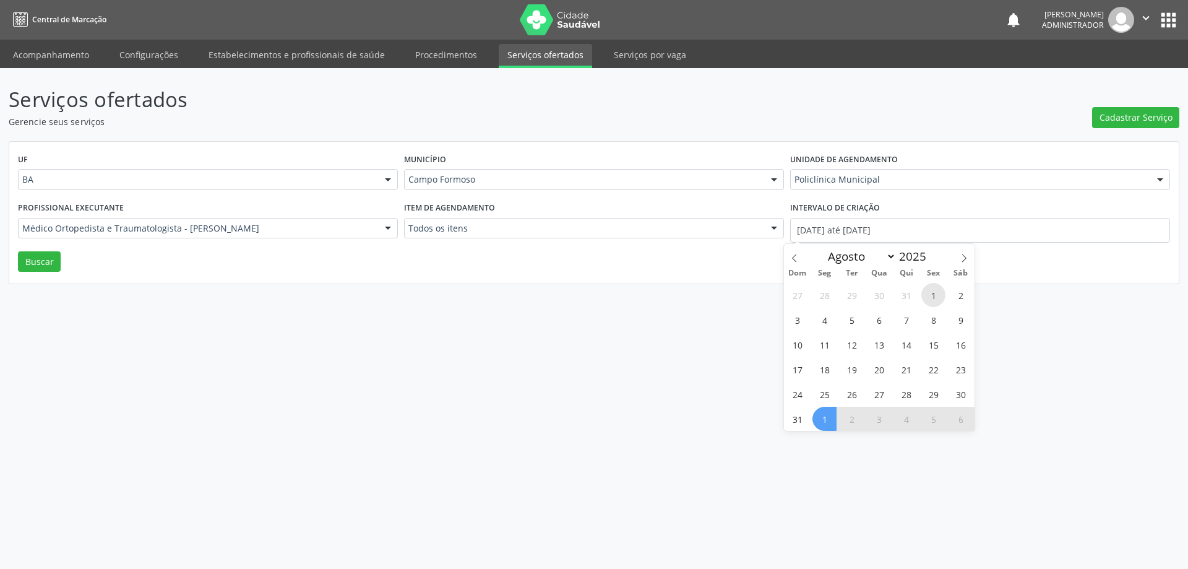
click at [932, 292] on span "1" at bounding box center [934, 295] width 24 height 24
type input "01/08/2025"
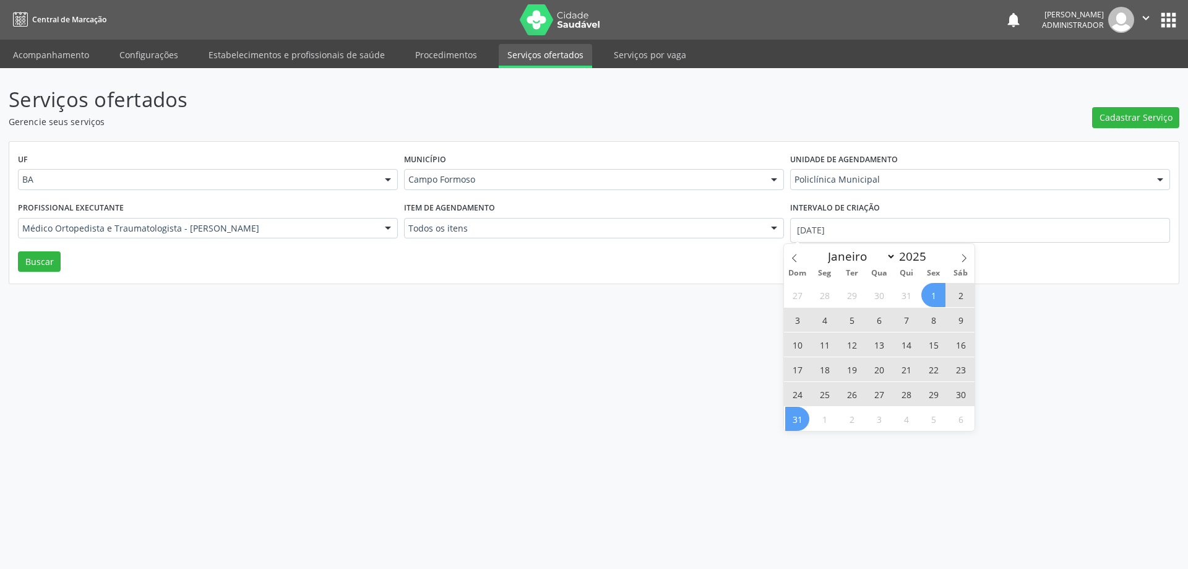
click at [800, 420] on span "31" at bounding box center [797, 419] width 24 height 24
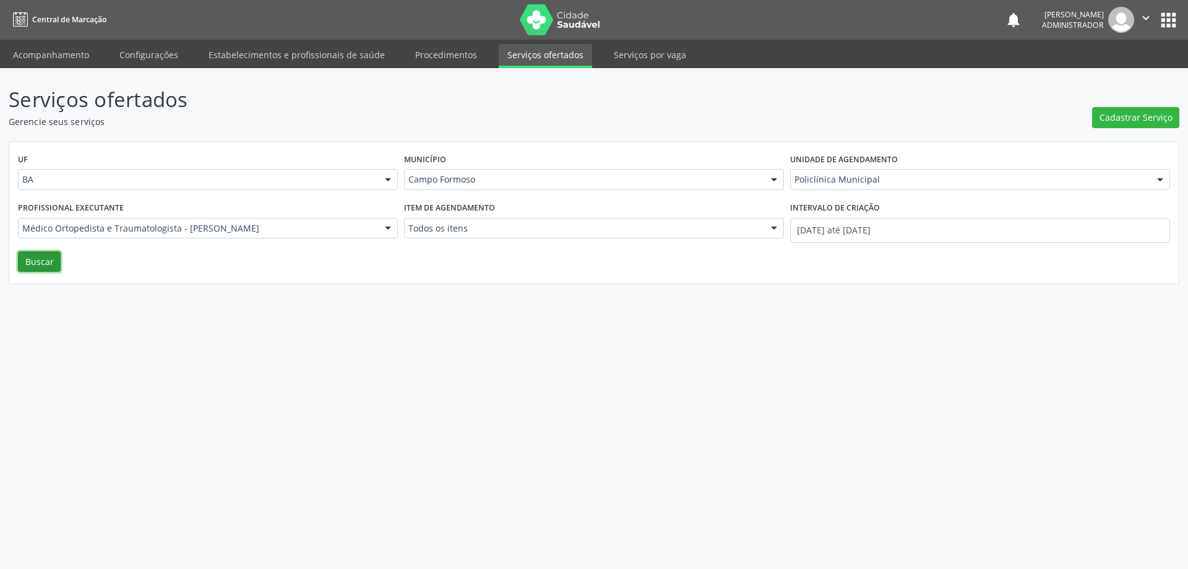
click at [28, 266] on button "Buscar" at bounding box center [39, 261] width 43 height 21
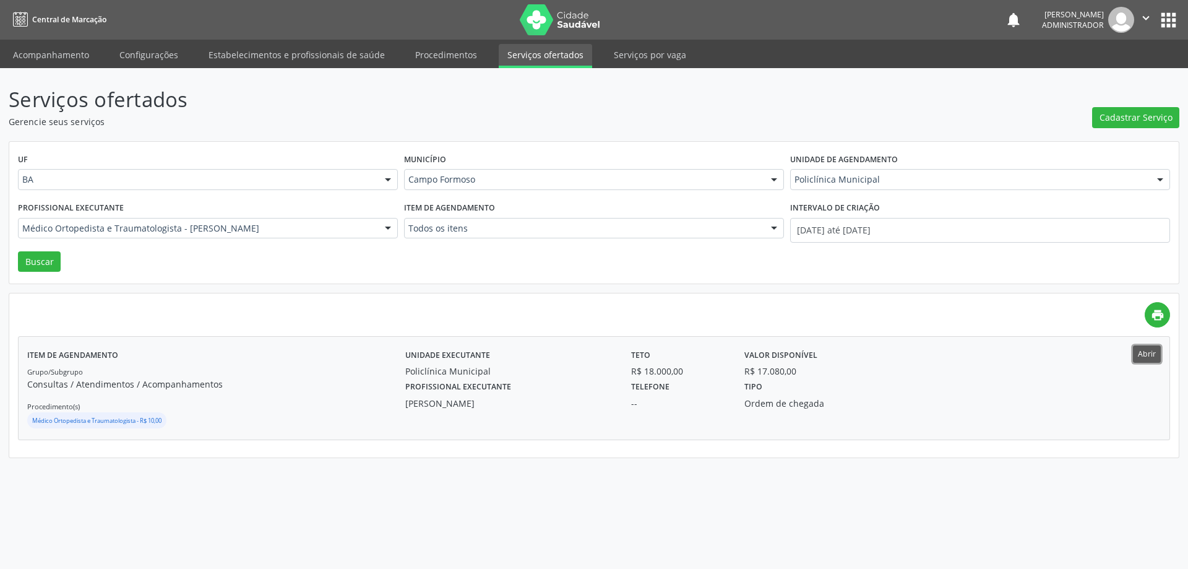
click at [1140, 358] on button "Abrir" at bounding box center [1147, 353] width 28 height 17
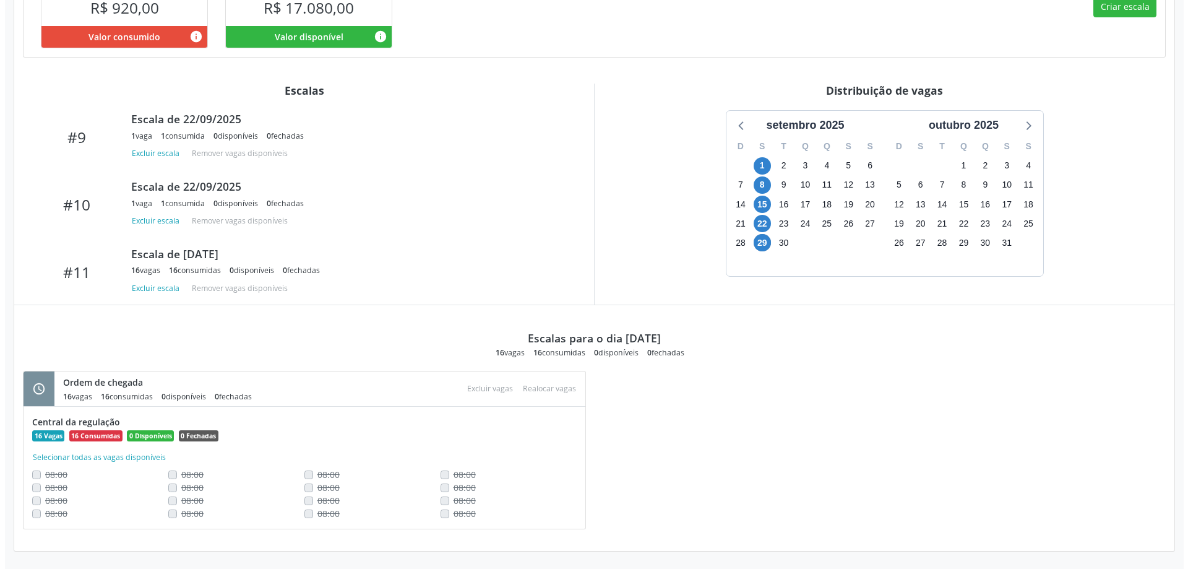
scroll to position [602, 0]
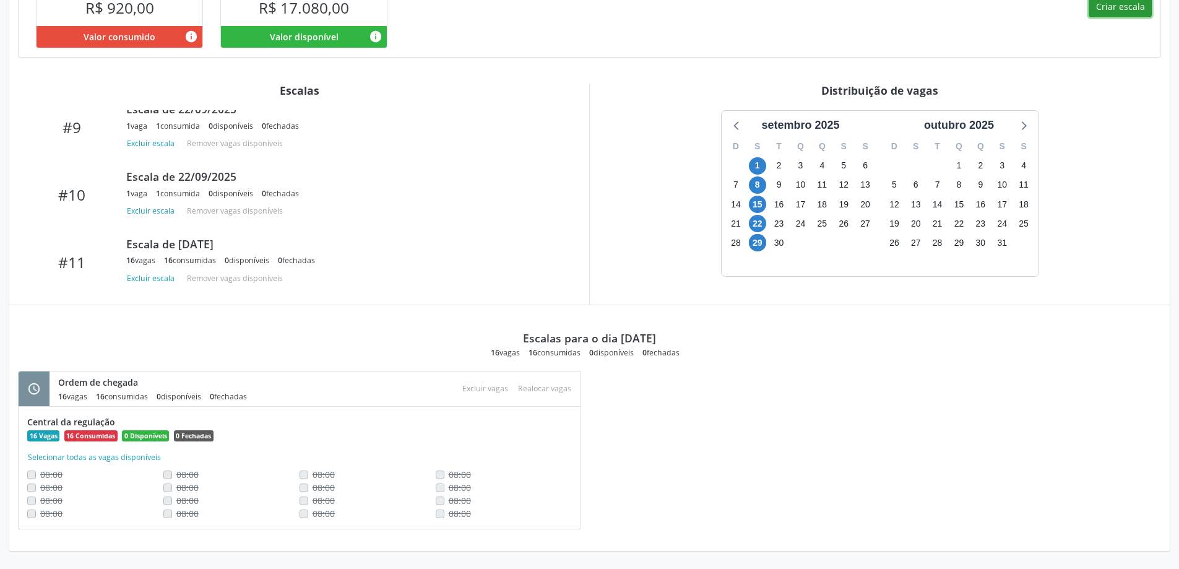
click at [1120, 12] on button "Criar escala" at bounding box center [1120, 6] width 63 height 21
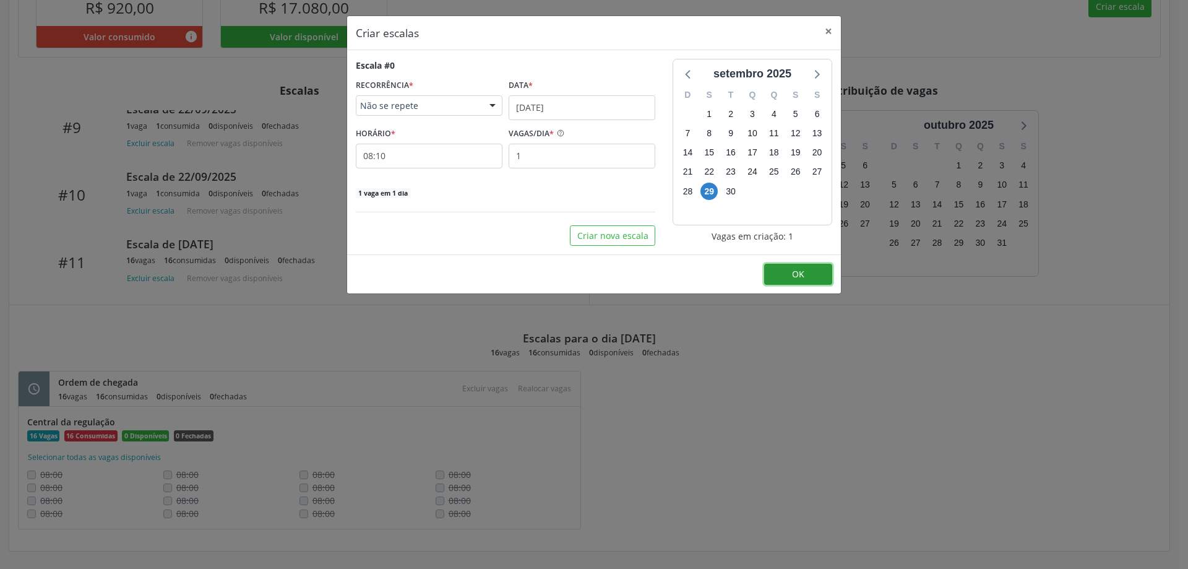
click at [802, 275] on span "OK" at bounding box center [798, 274] width 12 height 12
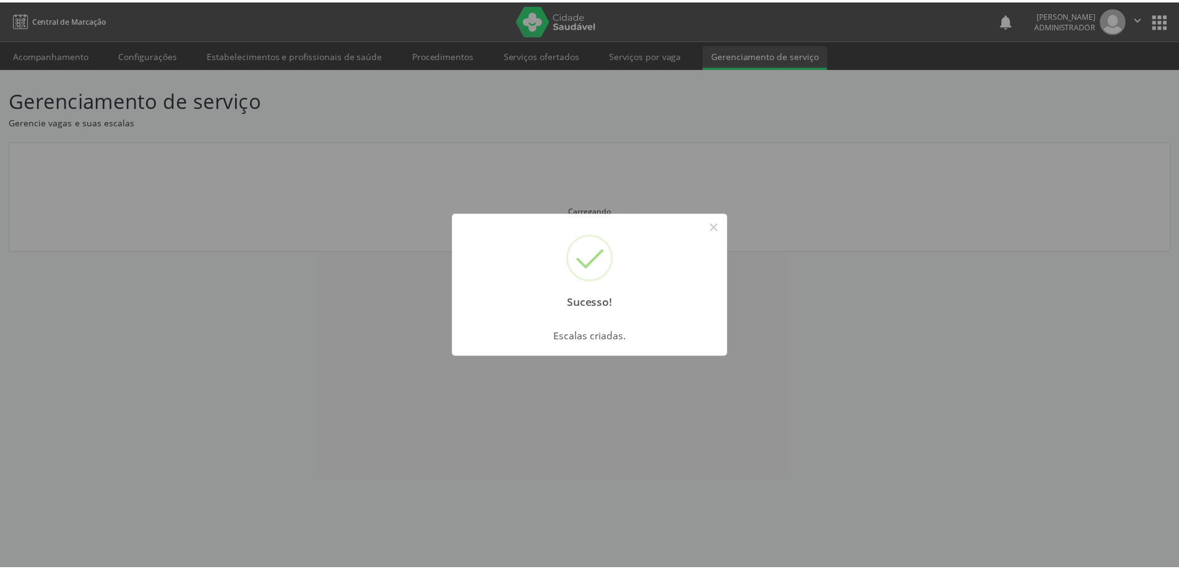
scroll to position [0, 0]
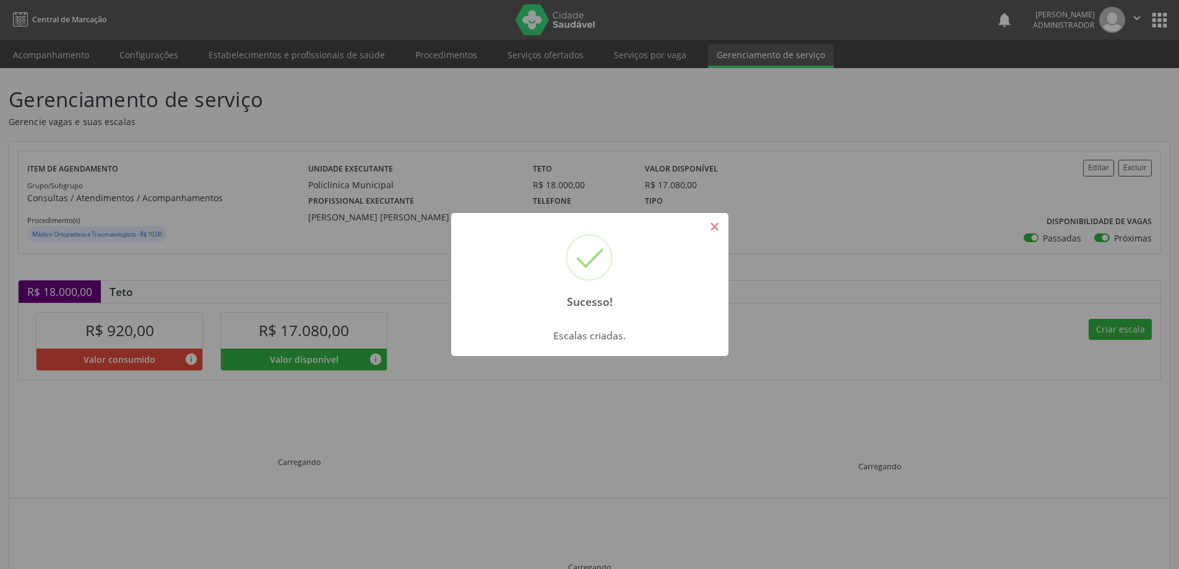
click at [718, 223] on button "×" at bounding box center [714, 226] width 21 height 21
